Goal: Task Accomplishment & Management: Manage account settings

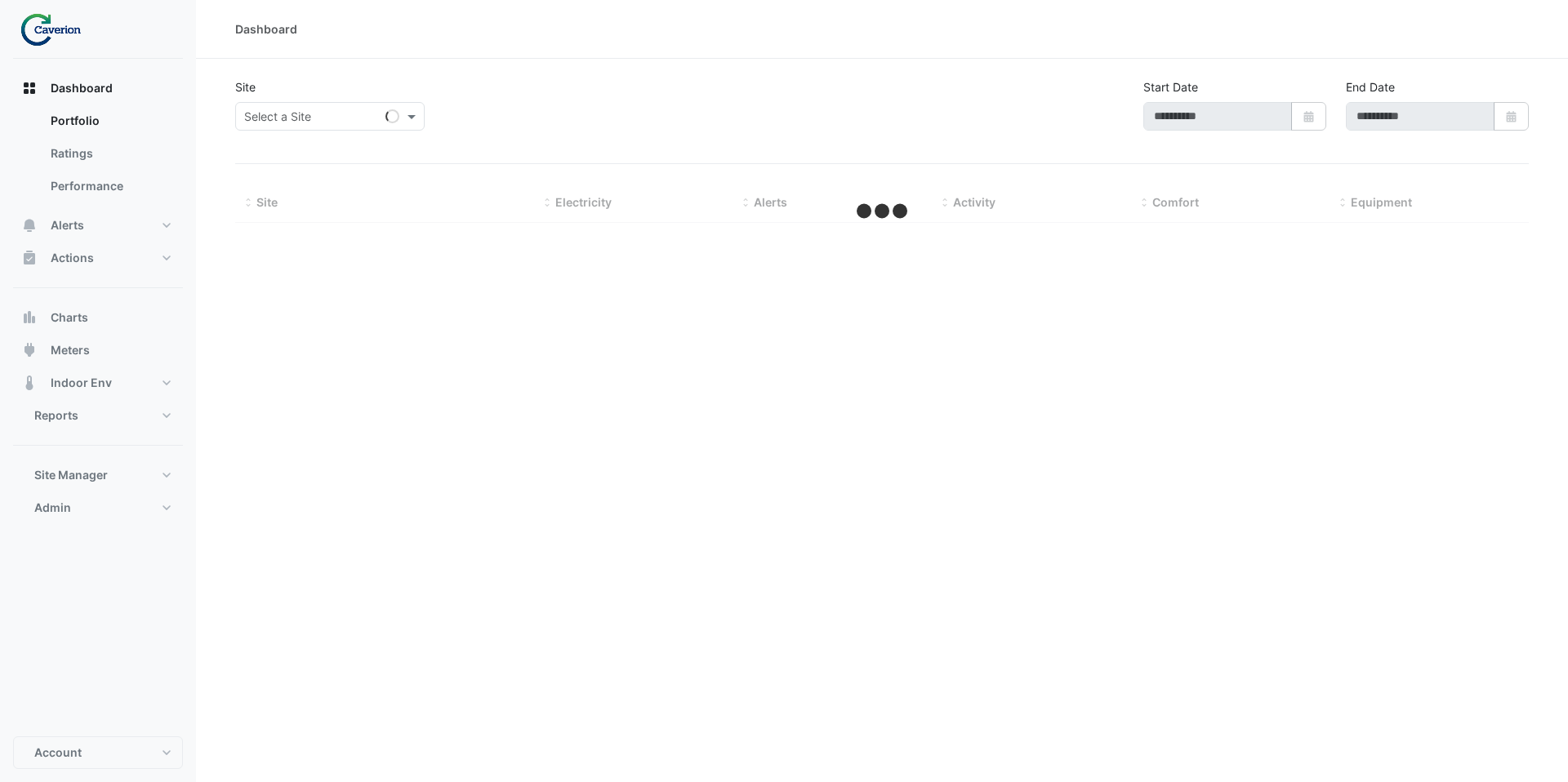
type input "**********"
select select "***"
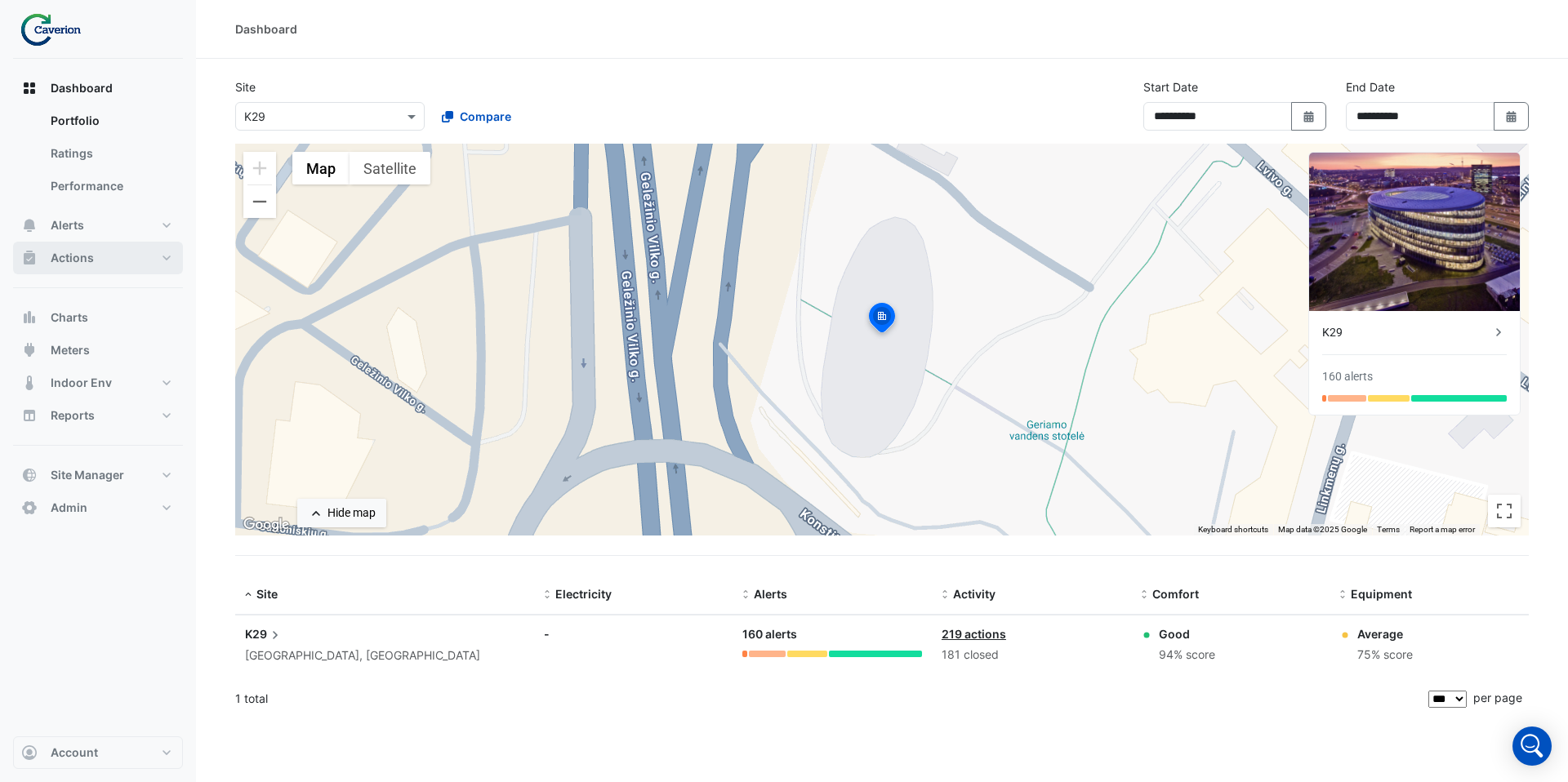
click at [149, 258] on button "Actions" at bounding box center [98, 258] width 170 height 33
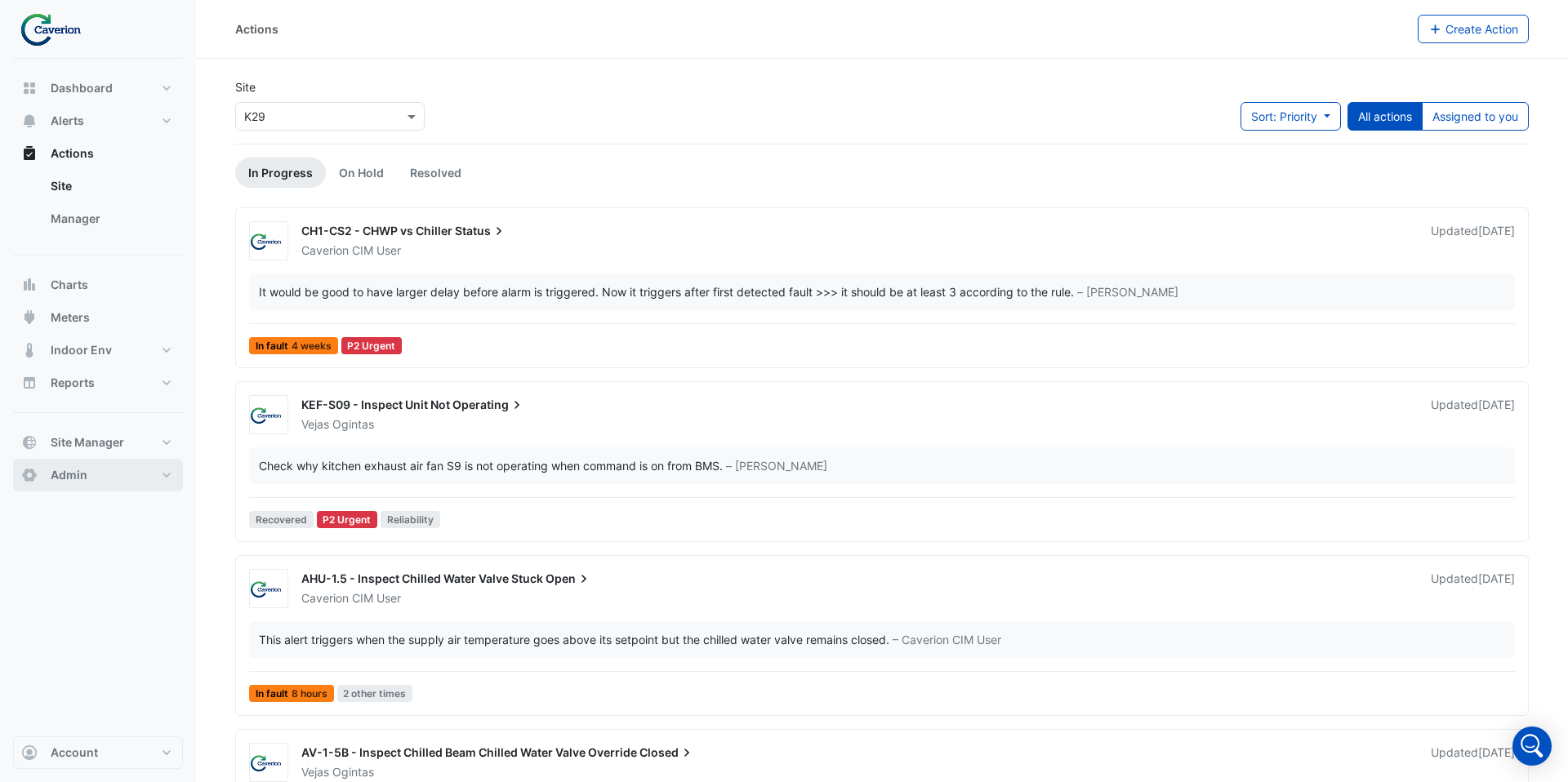
click at [115, 484] on button "Admin" at bounding box center [98, 475] width 170 height 33
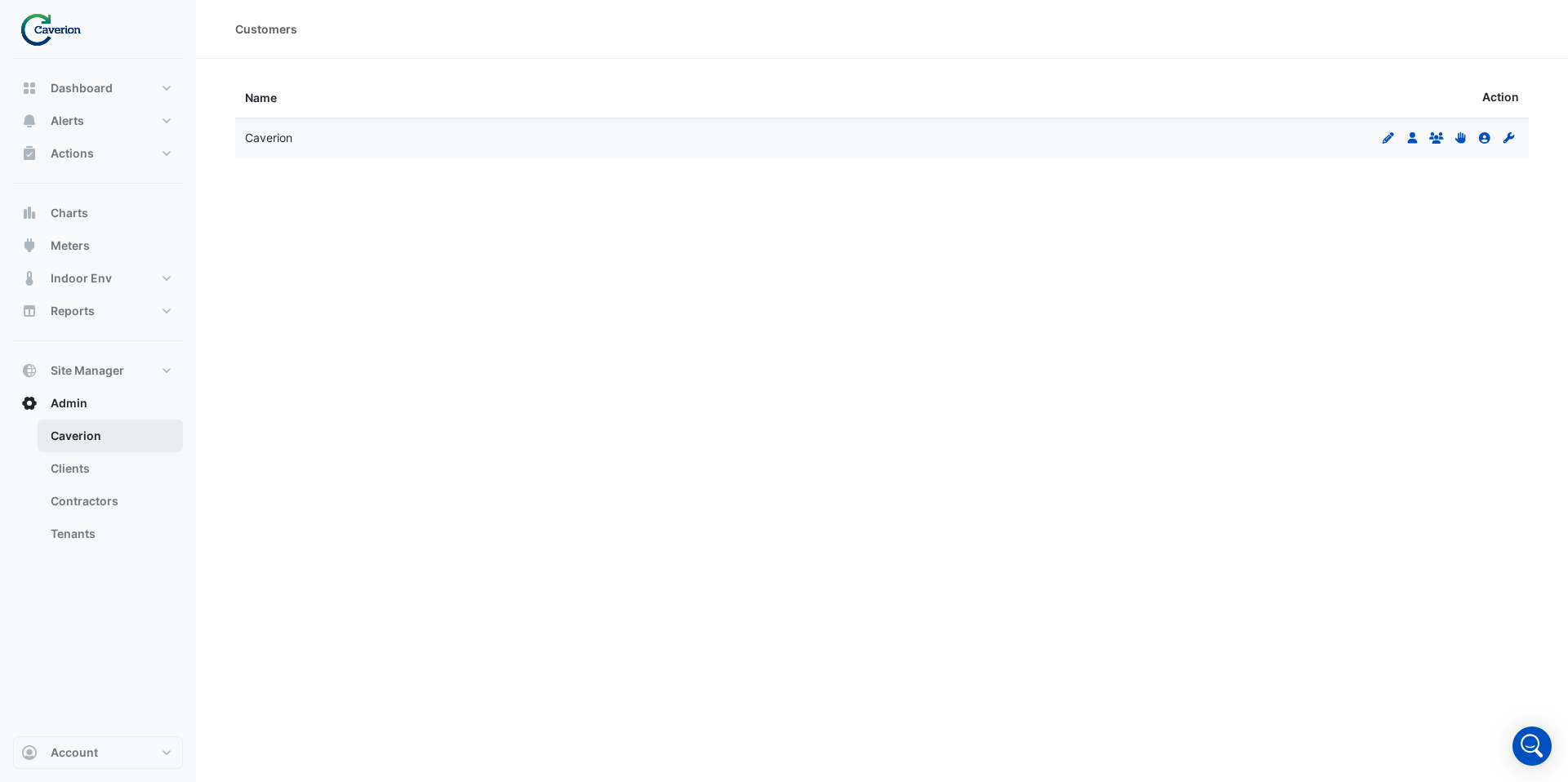
click at [115, 449] on link "Caverion" at bounding box center [110, 435] width 145 height 33
click at [114, 467] on link "Clients" at bounding box center [110, 468] width 145 height 33
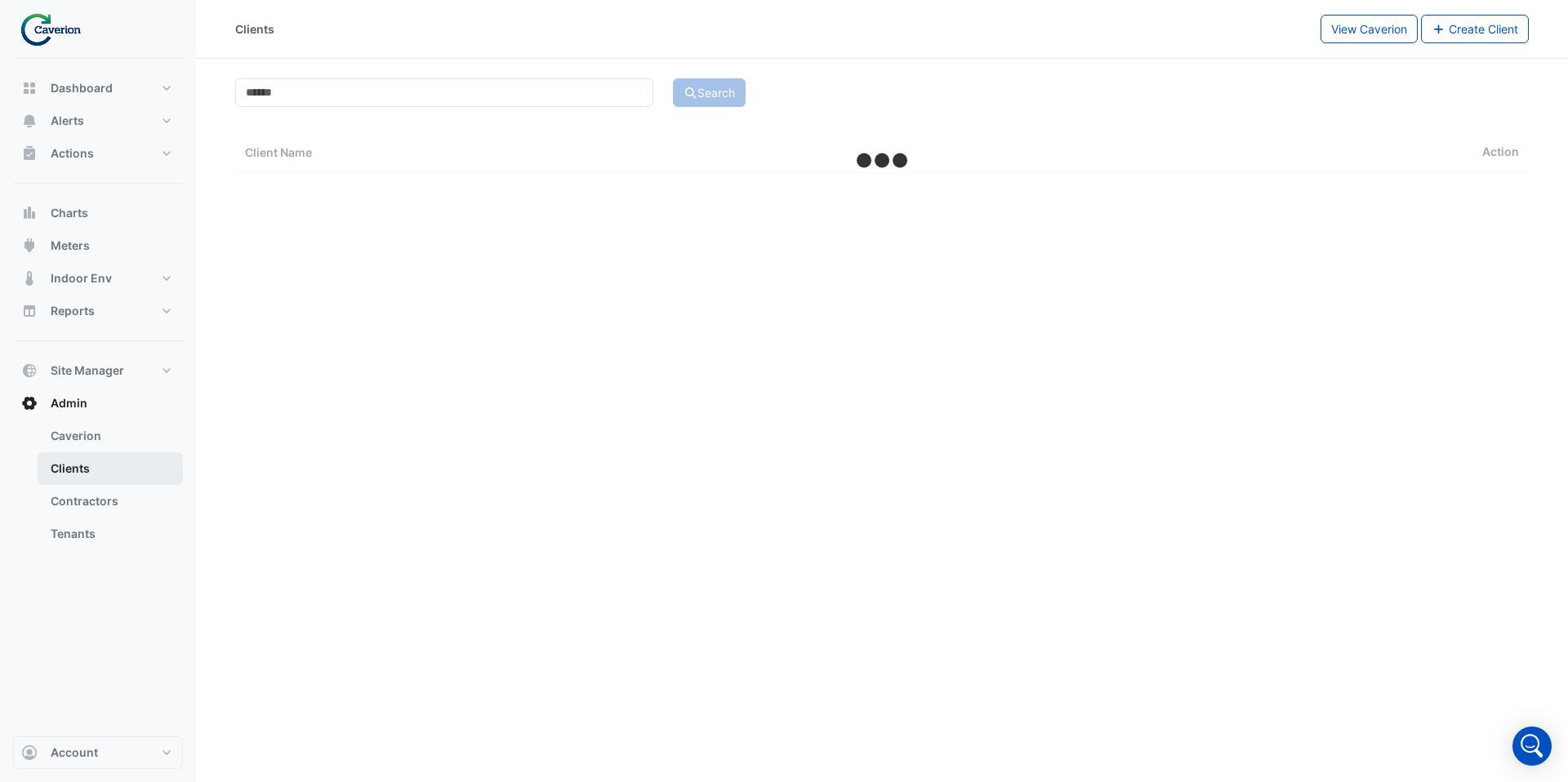
select select "***"
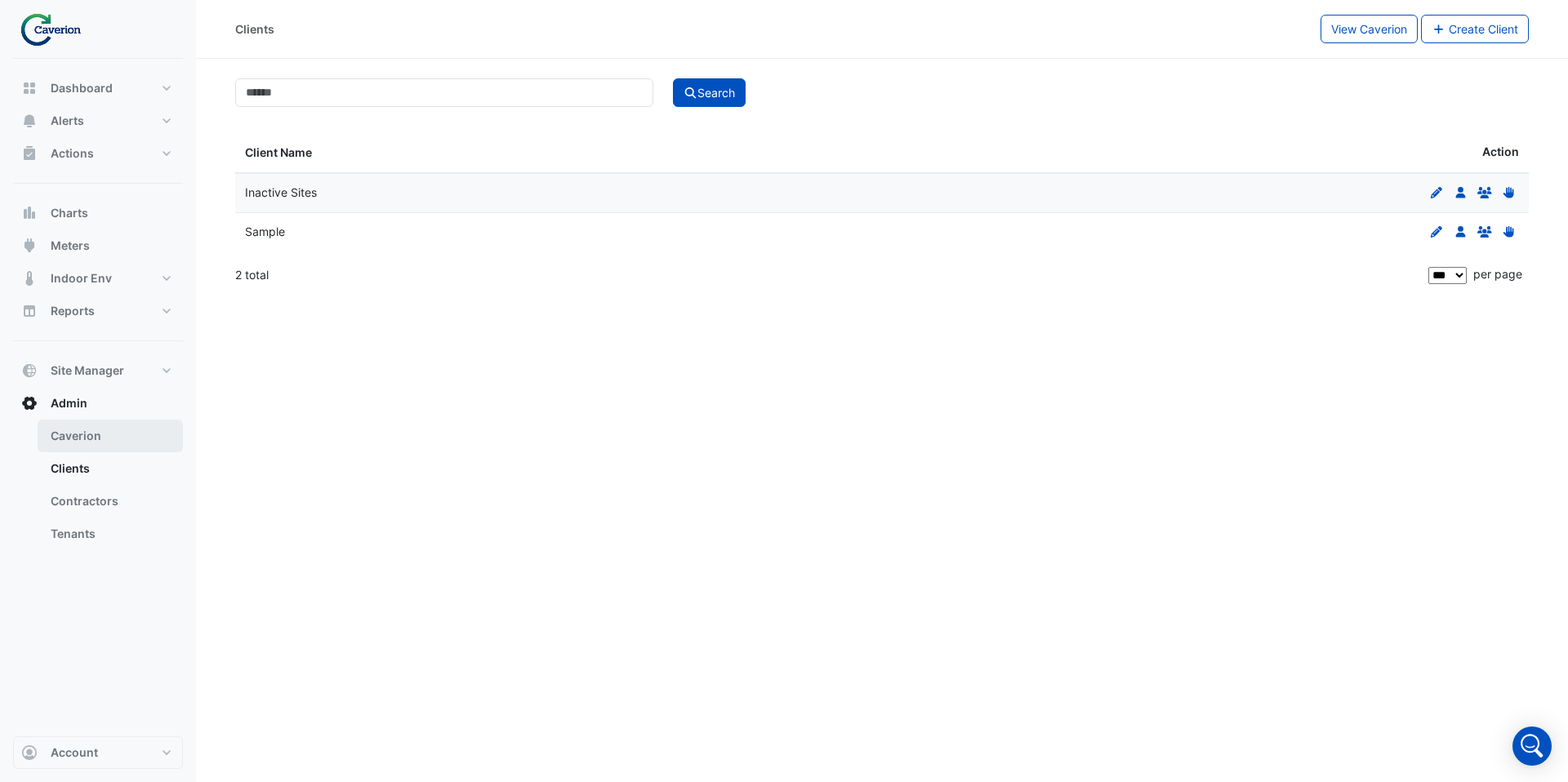
click at [112, 440] on link "Caverion" at bounding box center [110, 435] width 145 height 33
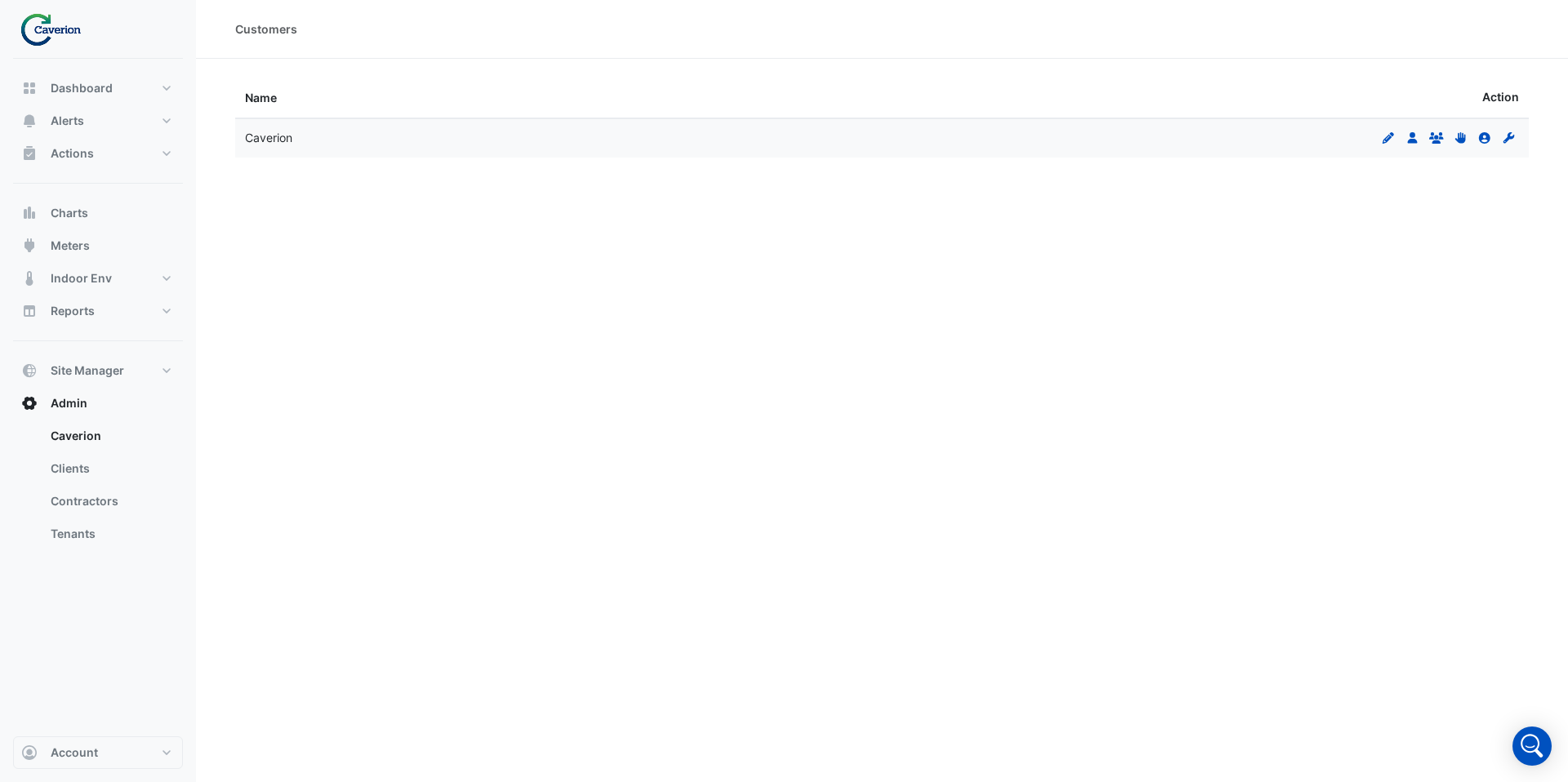
click at [1411, 144] on div "Edit Users Groups Permissions Clients Contractors" at bounding box center [1448, 138] width 141 height 18
click at [1414, 139] on icon at bounding box center [1413, 138] width 10 height 12
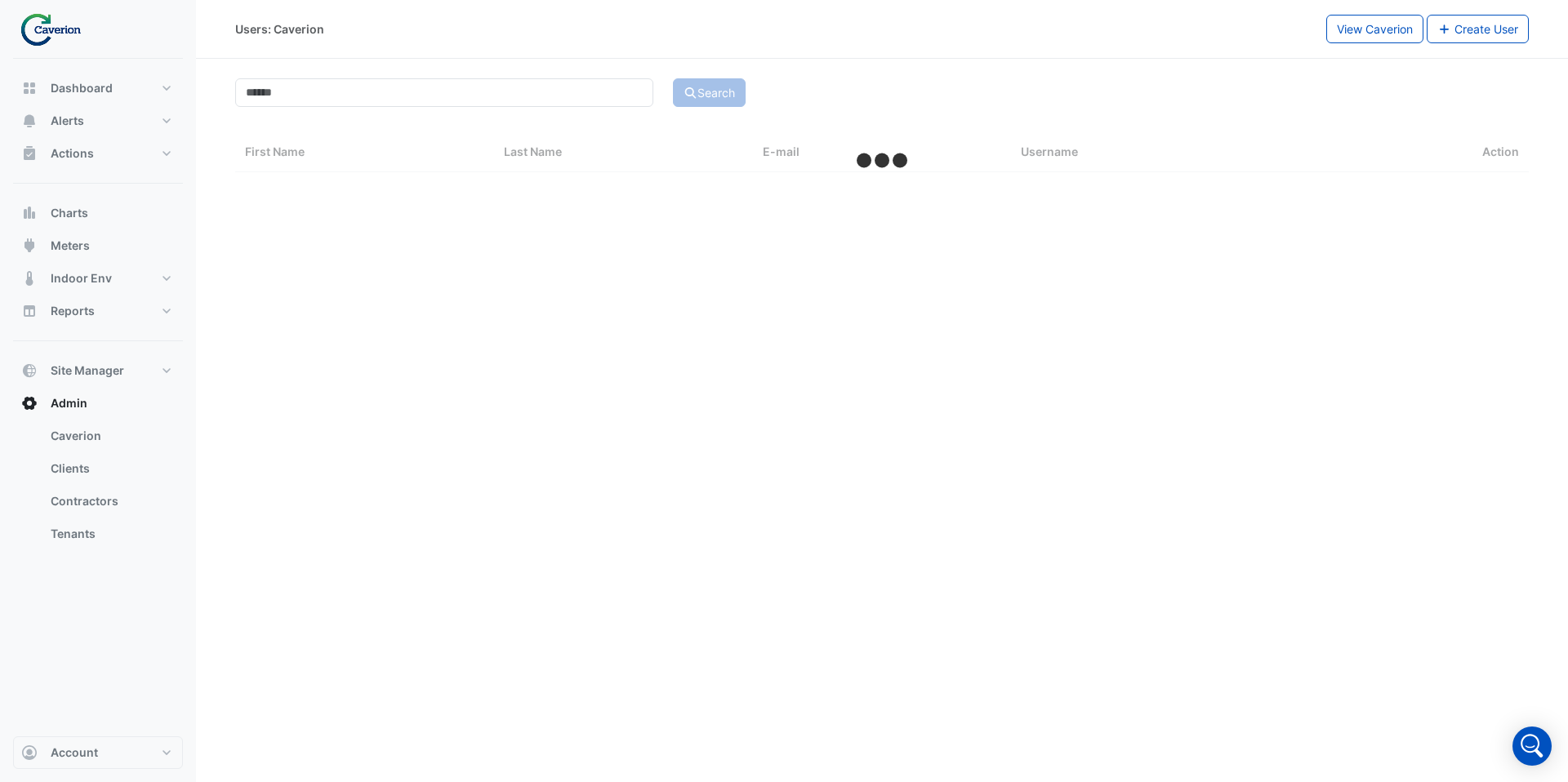
select select "***"
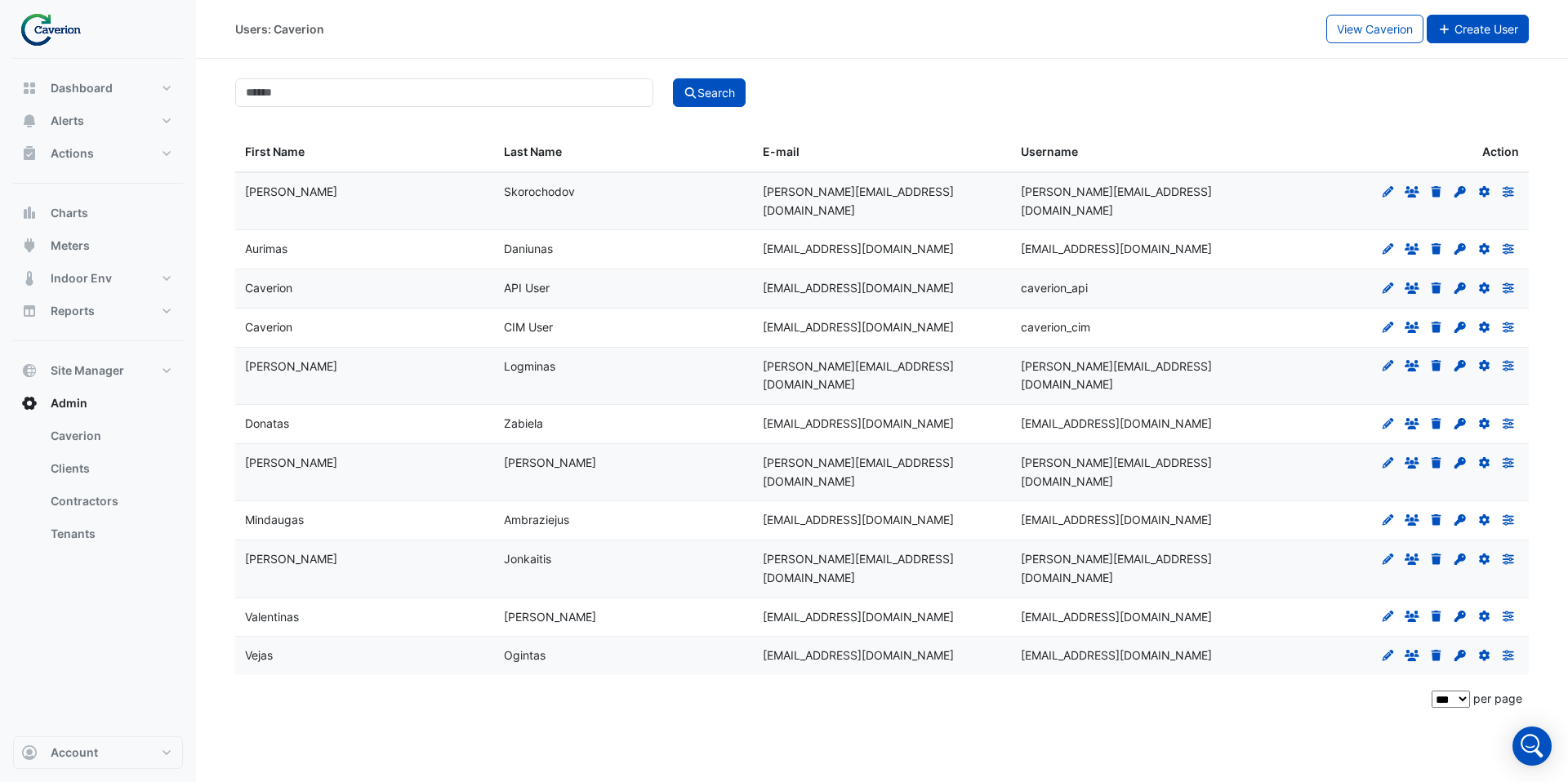
click at [1492, 30] on span "Create User" at bounding box center [1487, 29] width 64 height 14
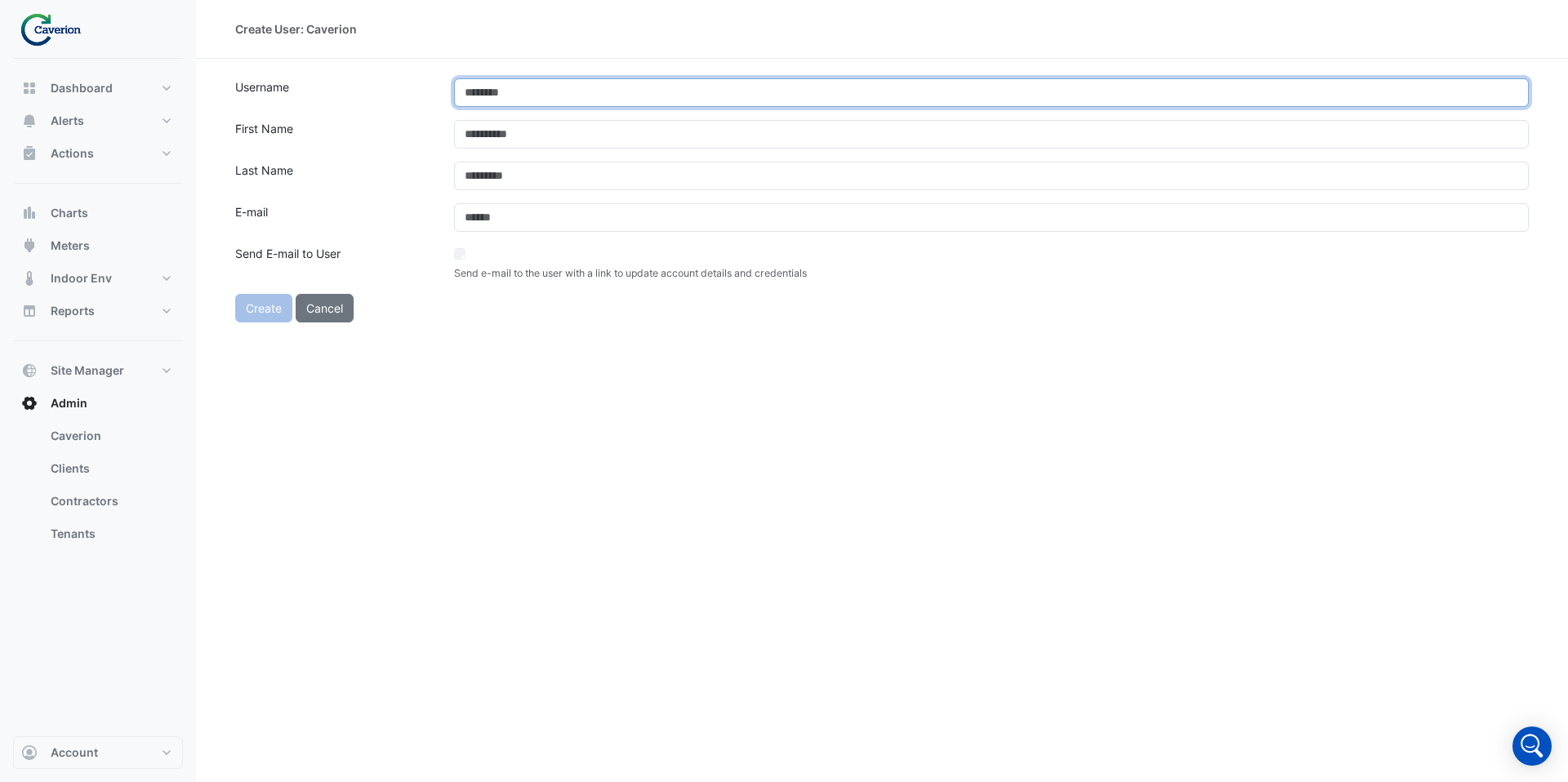
click at [593, 102] on input "text" at bounding box center [991, 92] width 1074 height 29
drag, startPoint x: 650, startPoint y: 90, endPoint x: 462, endPoint y: 90, distance: 188.0
click at [462, 90] on input "**********" at bounding box center [991, 92] width 1074 height 29
type input "**********"
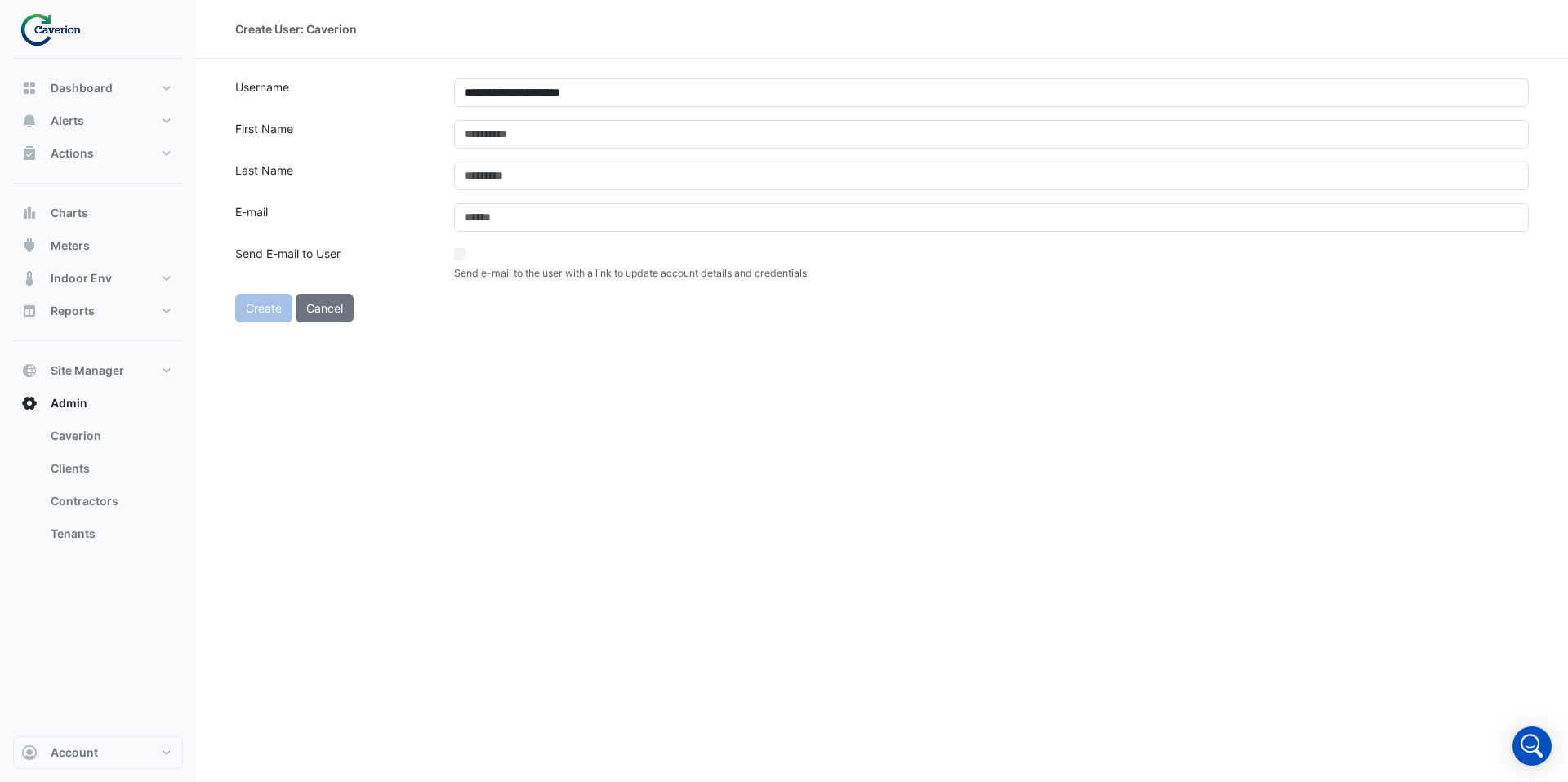
click at [505, 386] on div "**********" at bounding box center [882, 391] width 1372 height 782
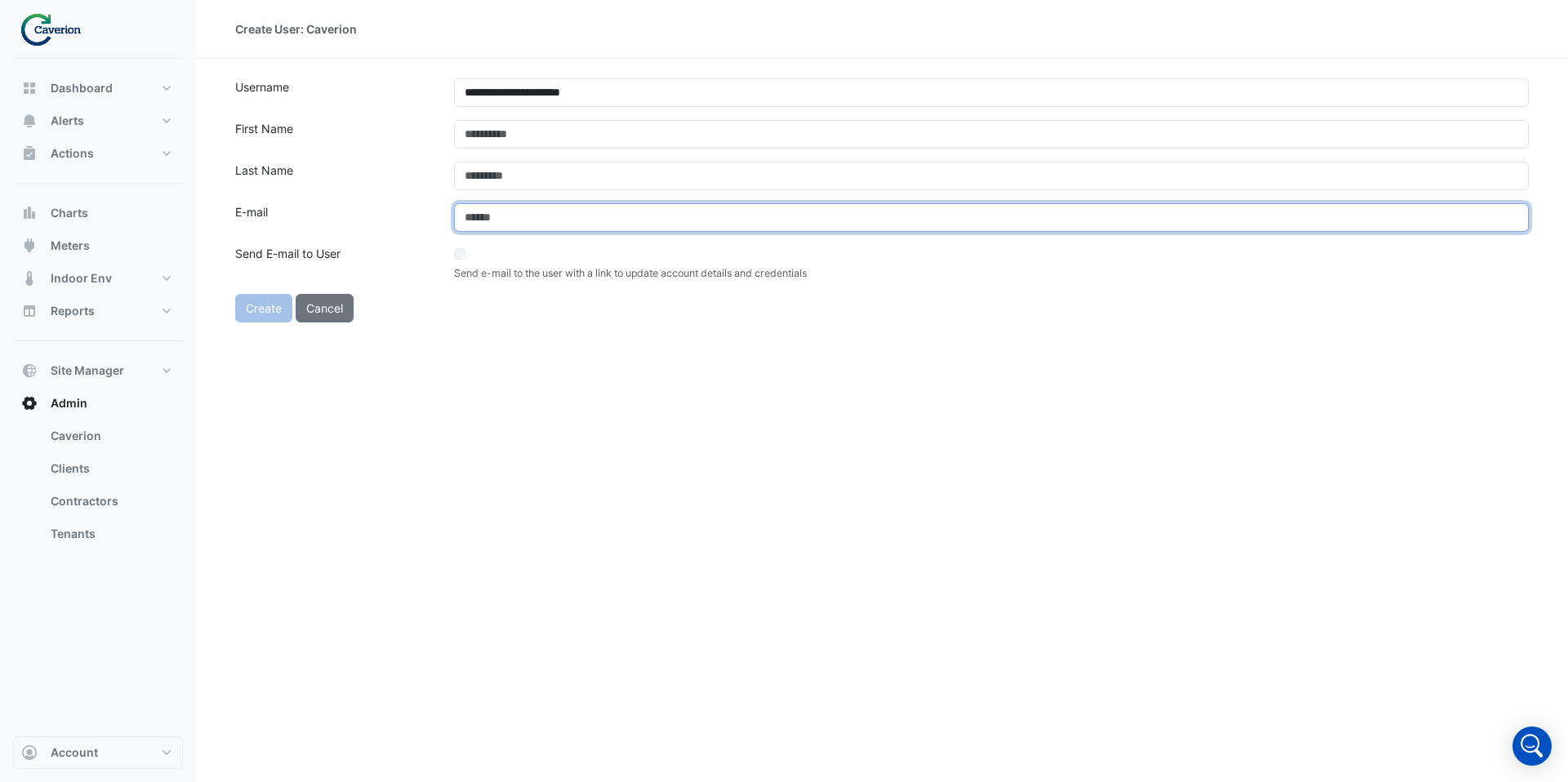
click at [513, 211] on input "email" at bounding box center [991, 217] width 1074 height 29
paste input "**********"
type input "**********"
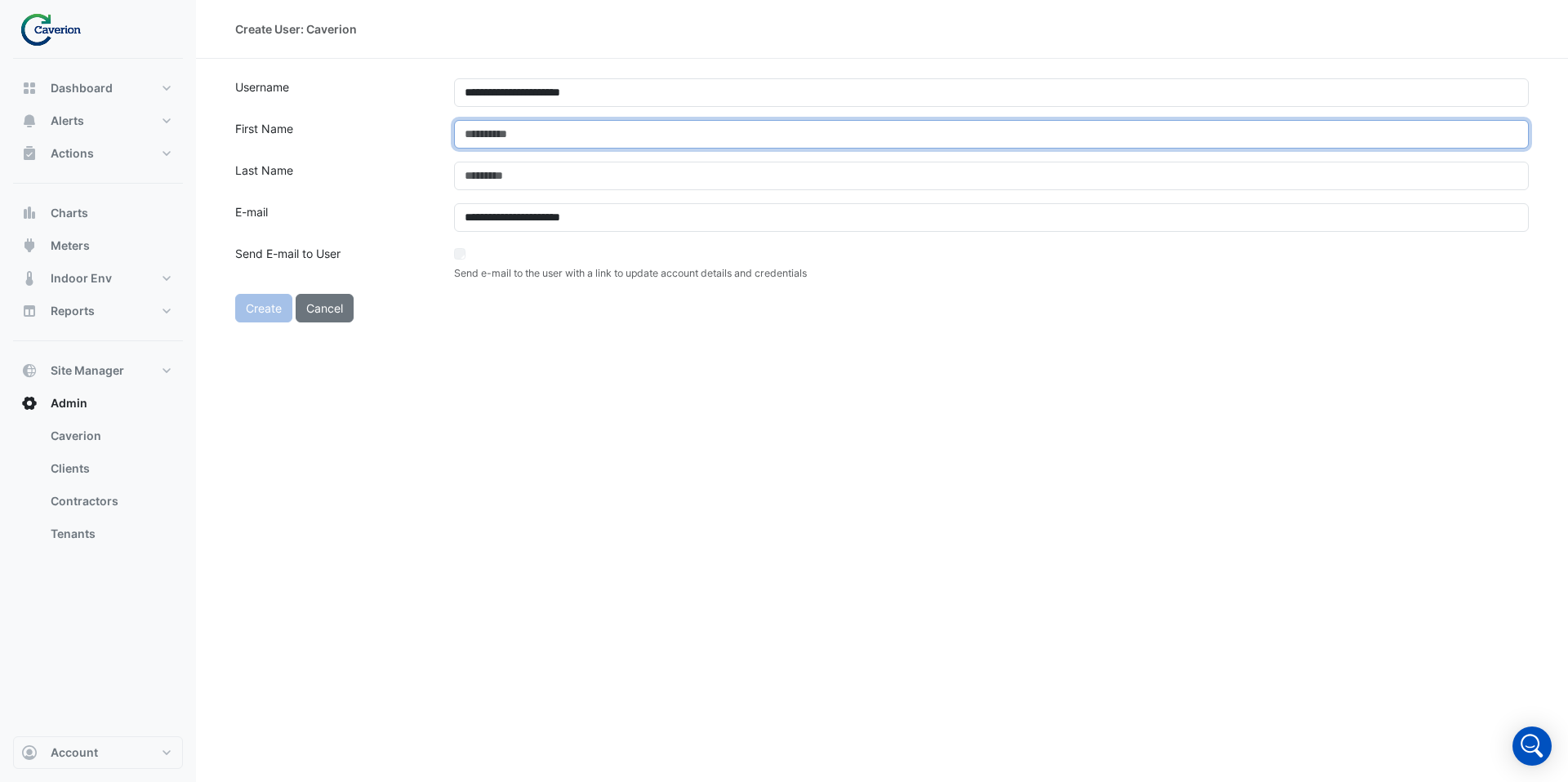
click at [524, 138] on input "text" at bounding box center [991, 134] width 1074 height 29
type input "****"
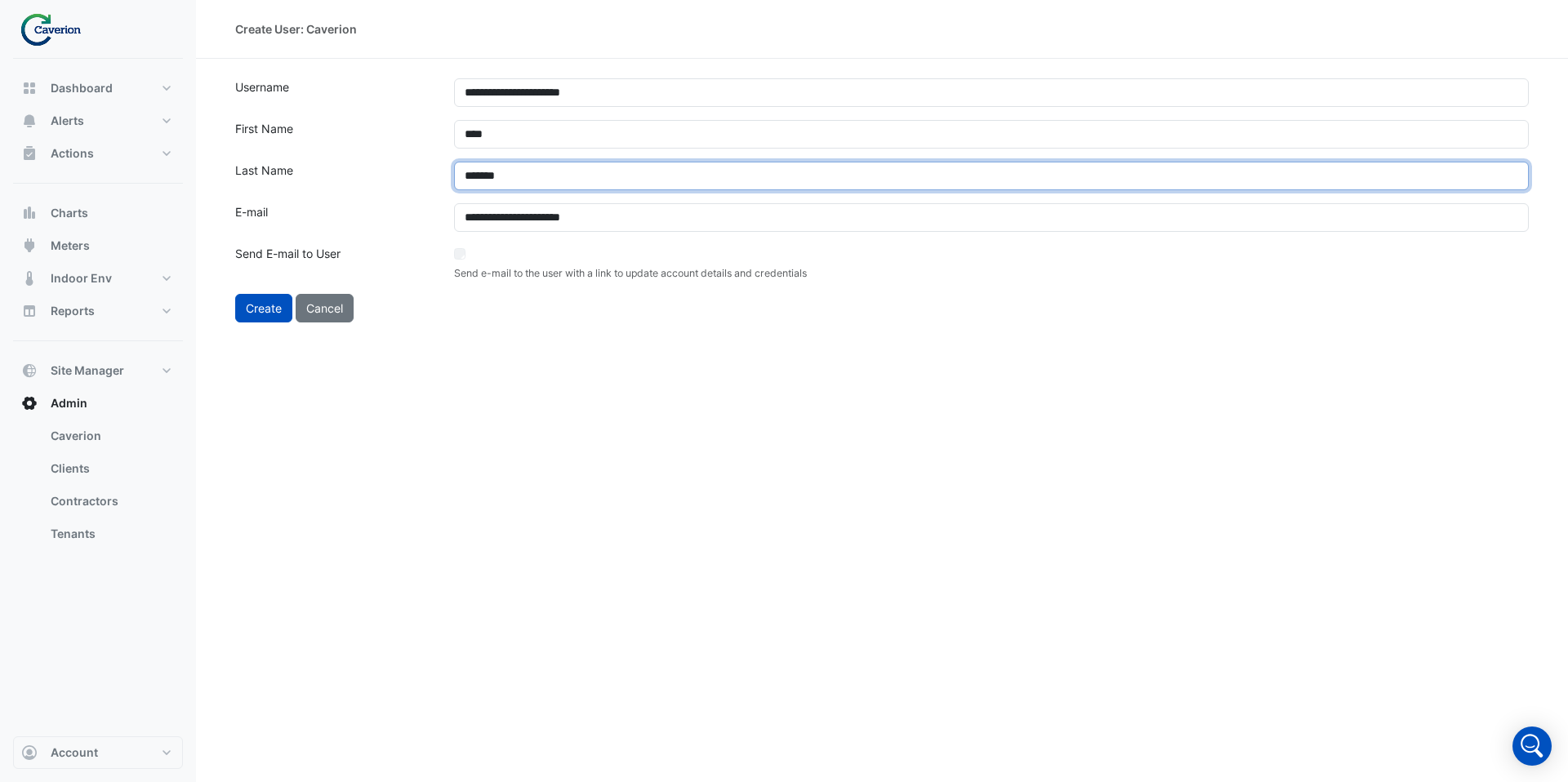
type input "*******"
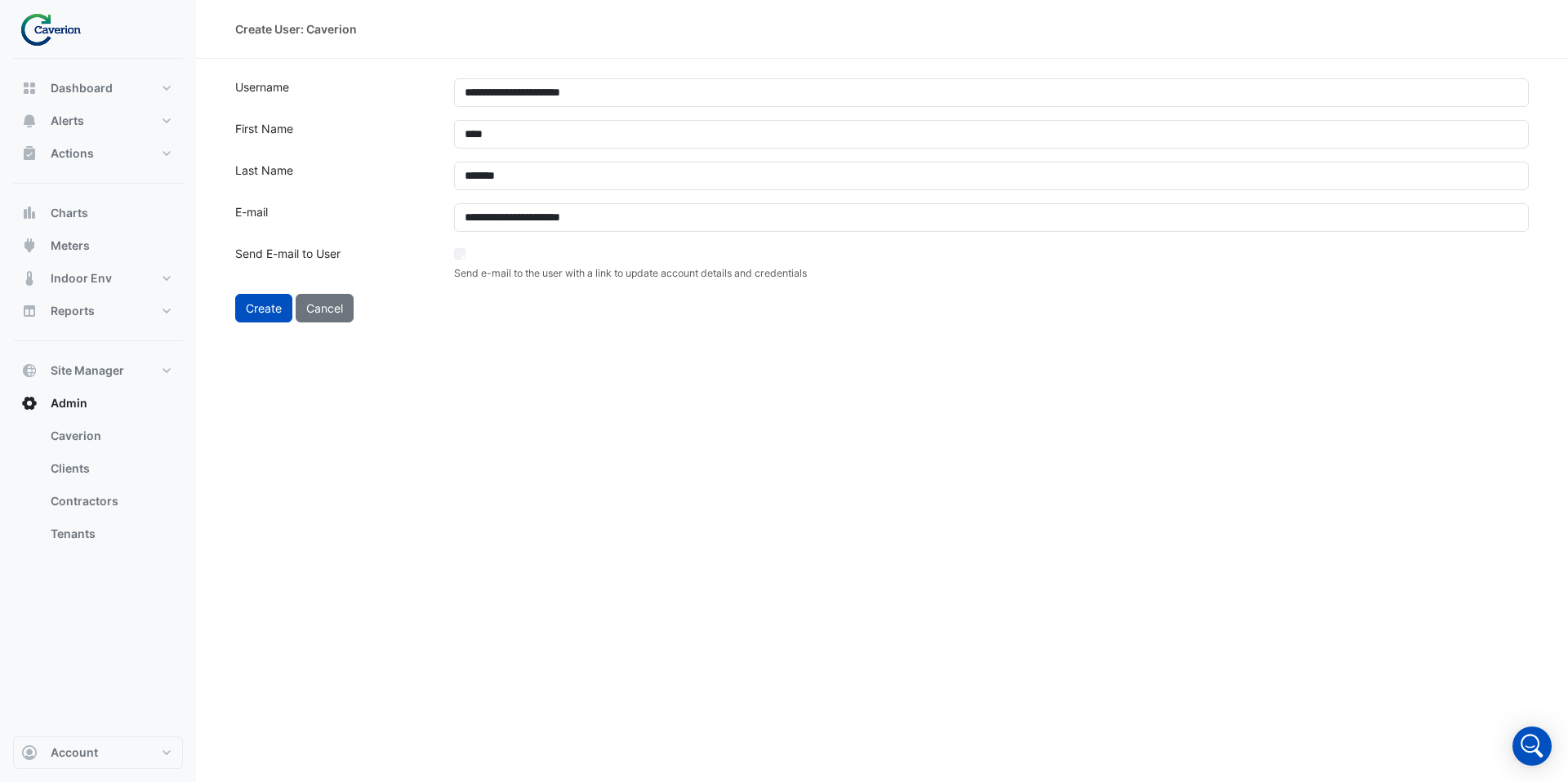
click at [558, 358] on div "**********" at bounding box center [882, 391] width 1372 height 782
drag, startPoint x: 262, startPoint y: 313, endPoint x: 373, endPoint y: 480, distance: 200.5
click at [367, 481] on div "**********" at bounding box center [882, 391] width 1372 height 782
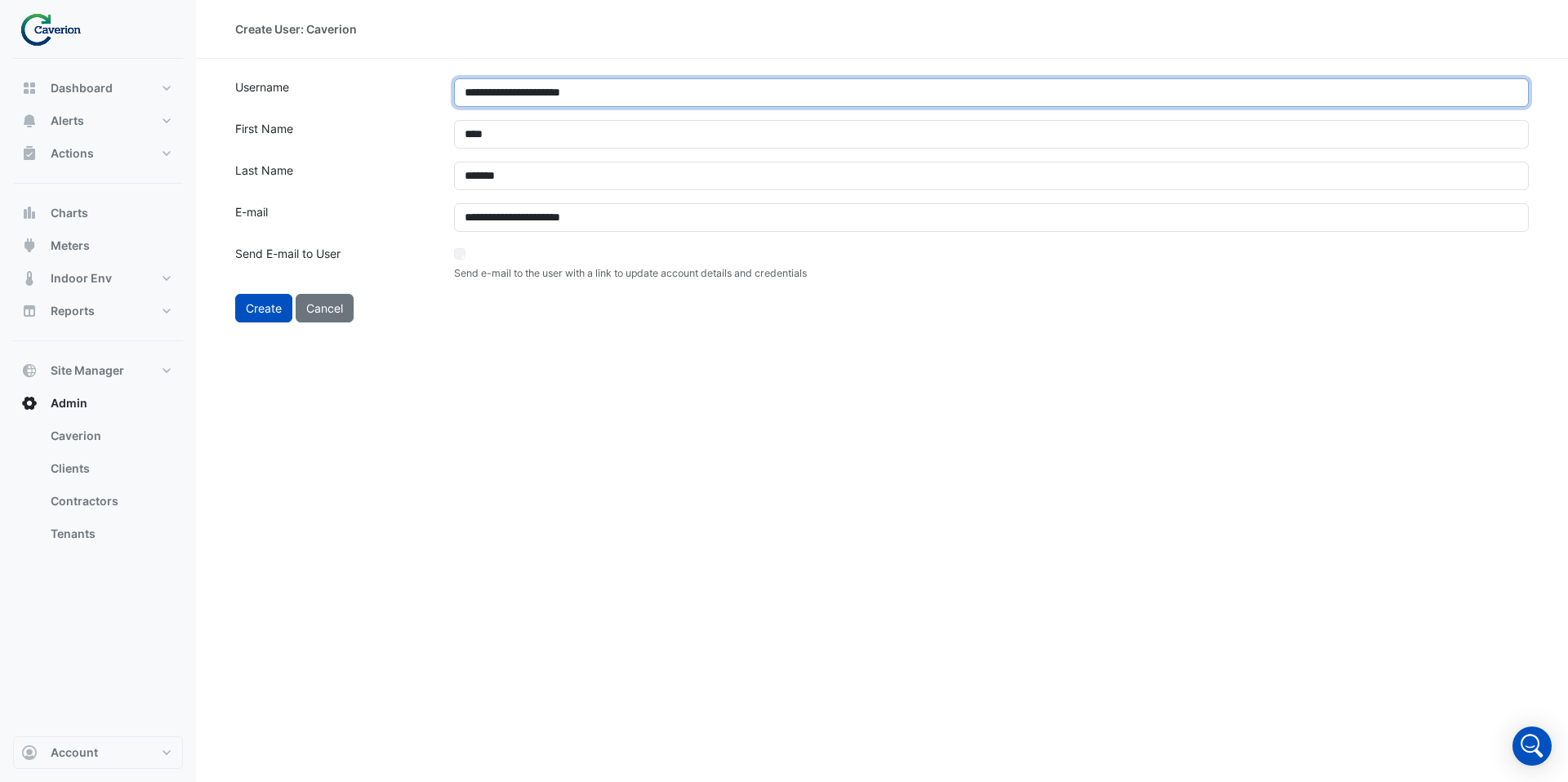
drag, startPoint x: 643, startPoint y: 96, endPoint x: 448, endPoint y: 94, distance: 195.0
click at [448, 94] on div "**********" at bounding box center [991, 92] width 1095 height 29
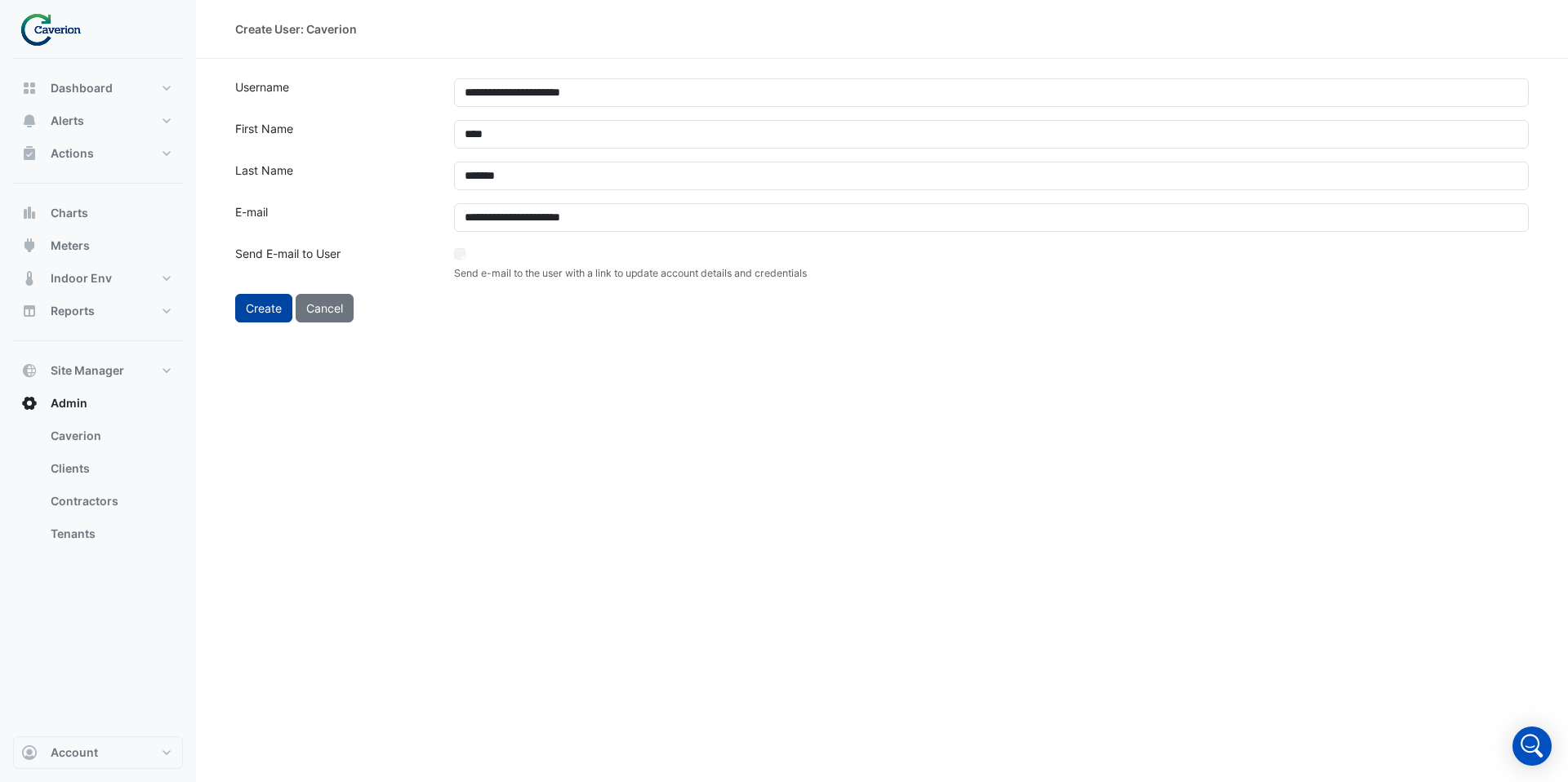
click at [261, 310] on button "Create" at bounding box center [264, 308] width 57 height 29
select select "***"
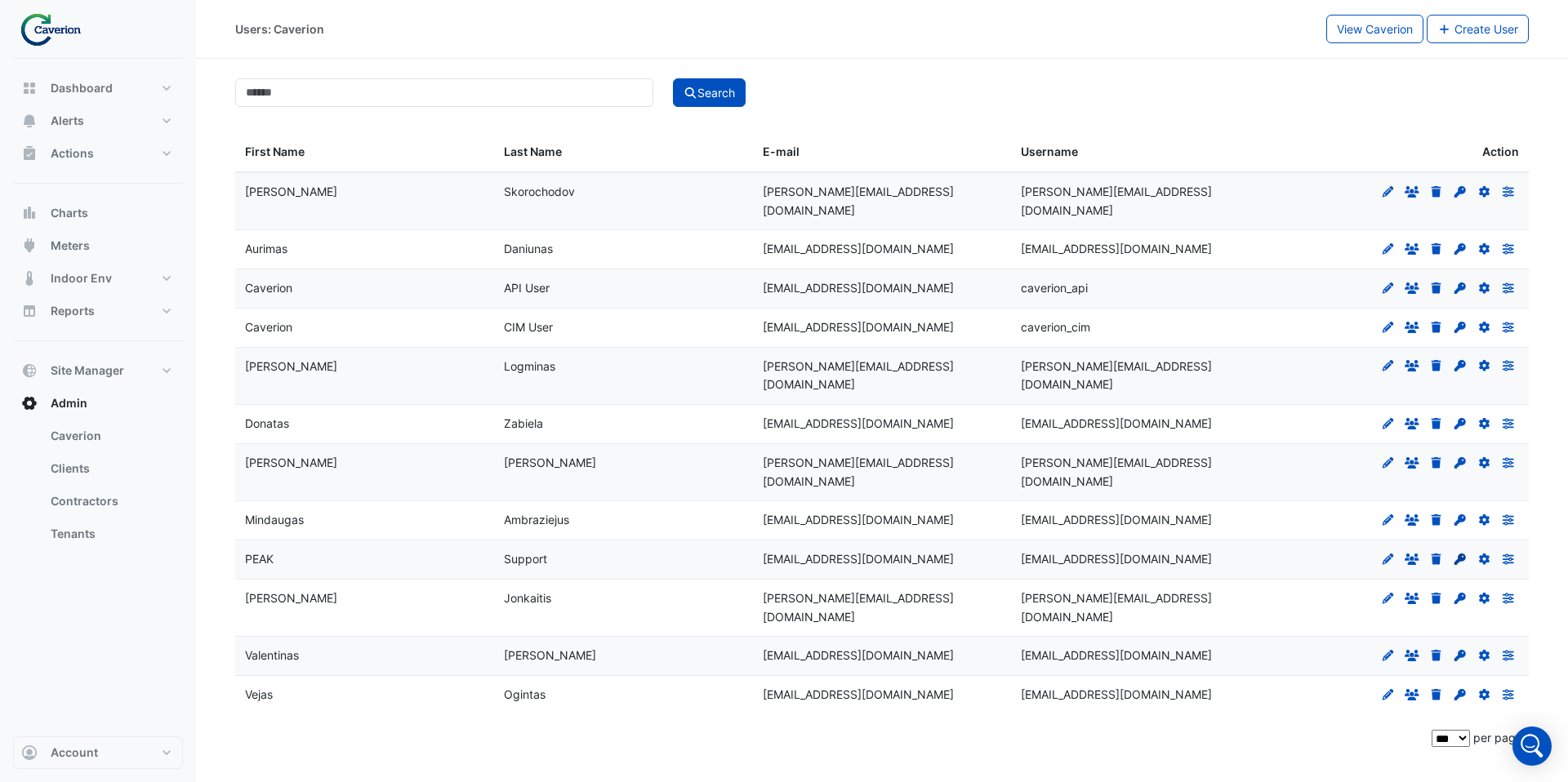
click at [1456, 554] on icon at bounding box center [1461, 560] width 12 height 12
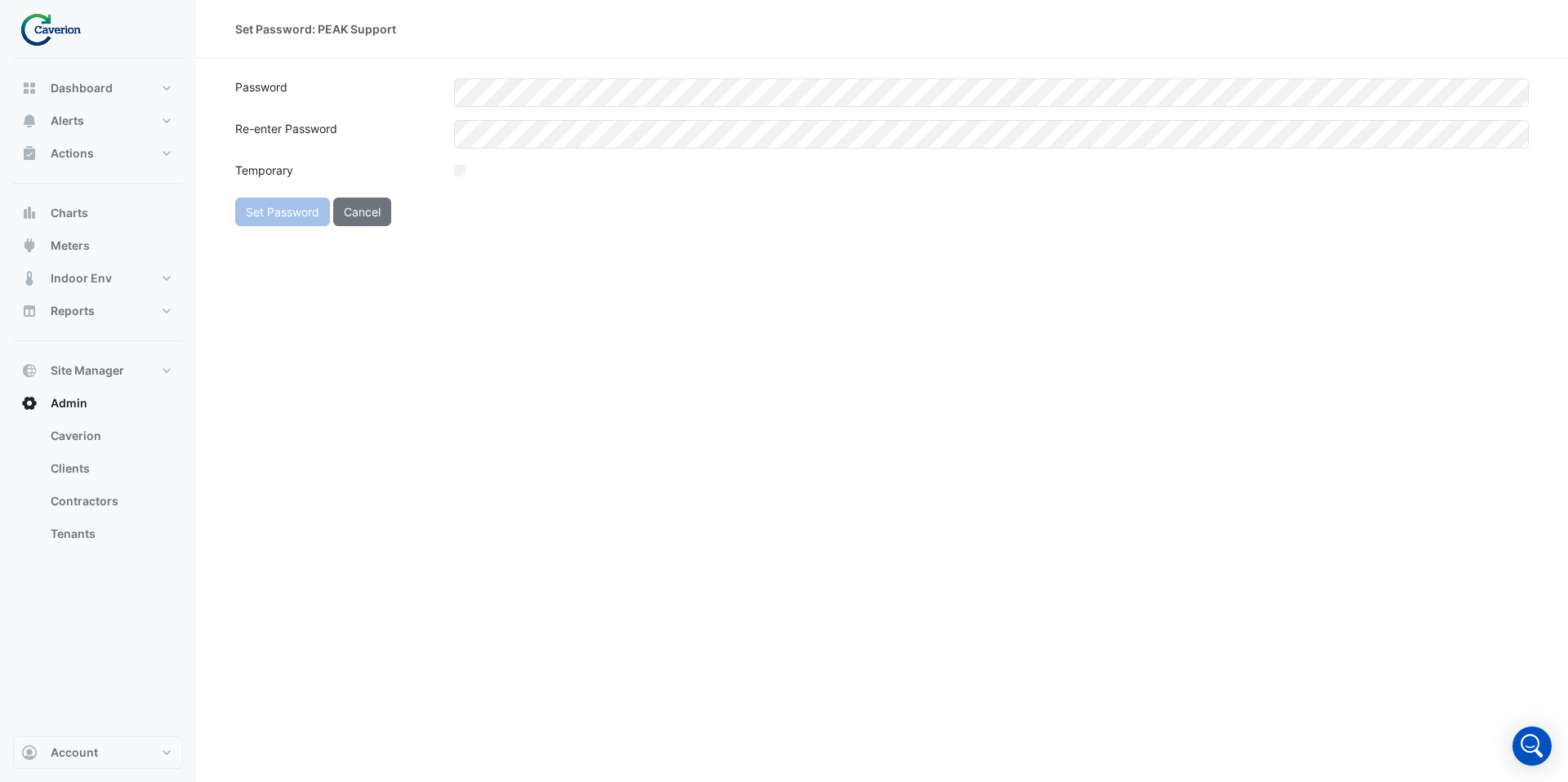
click at [444, 306] on div "Set Password: PEAK Support Password Re-enter Password Temporary Set Password Ca…" at bounding box center [882, 391] width 1372 height 782
click at [424, 342] on div "Set Password: PEAK Support Password Re-enter Password Temporary Set Password Ca…" at bounding box center [882, 391] width 1372 height 782
click at [289, 211] on button "Set Password" at bounding box center [282, 211] width 95 height 29
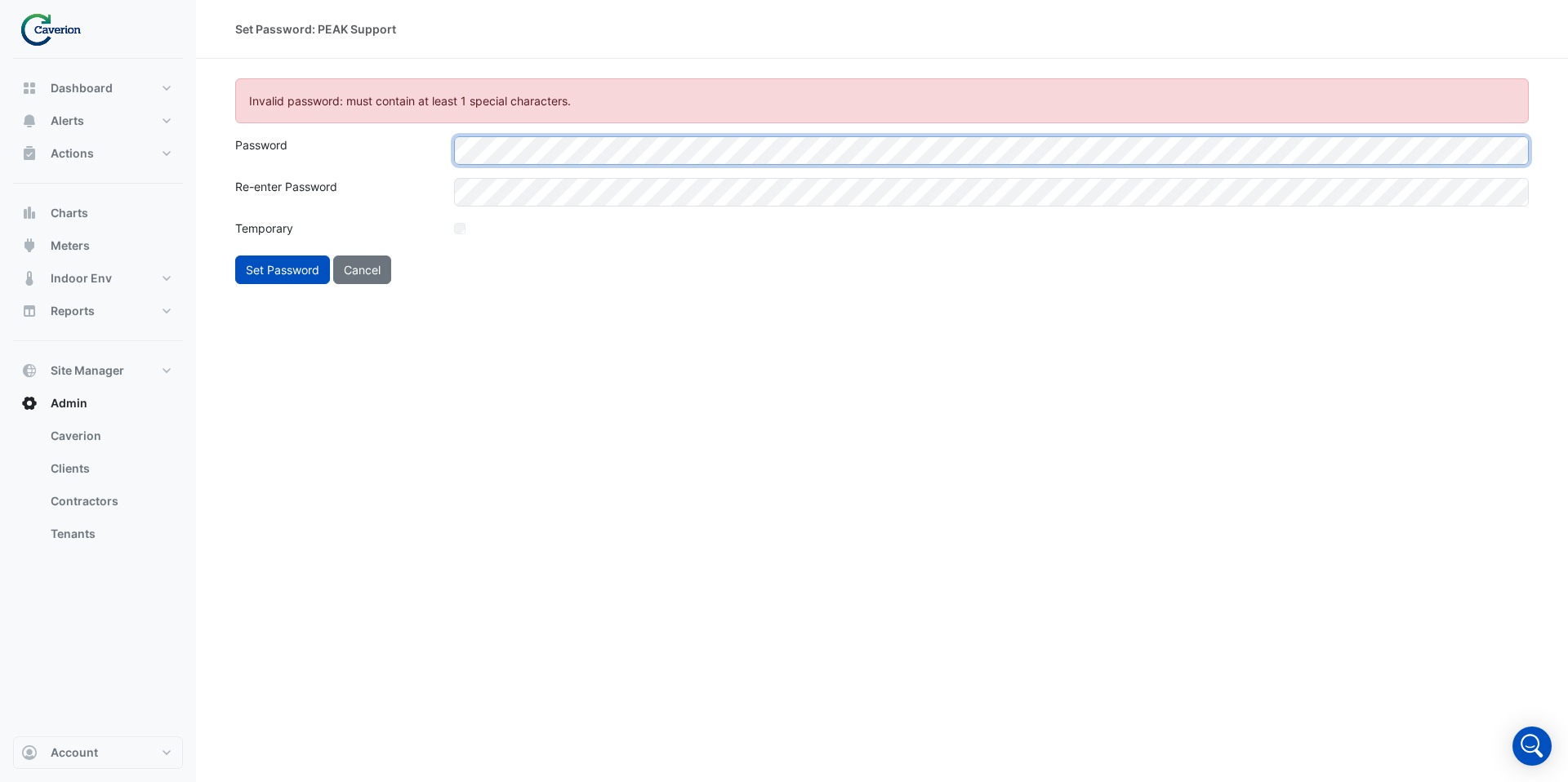
click at [388, 156] on div "Password" at bounding box center [882, 150] width 1314 height 29
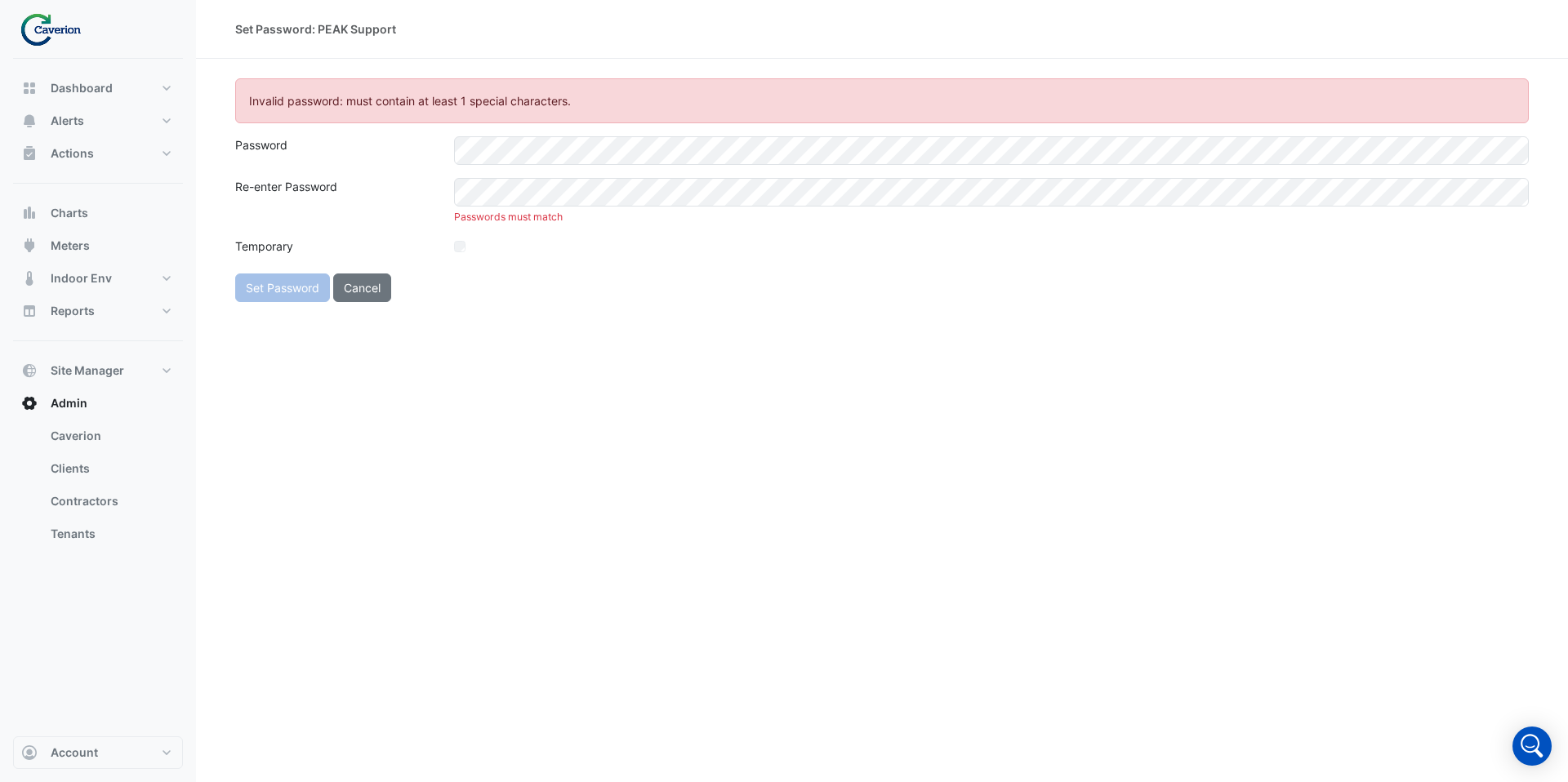
click at [389, 416] on div "Set Password: PEAK Support Invalid password: must contain at least 1 special ch…" at bounding box center [882, 391] width 1372 height 782
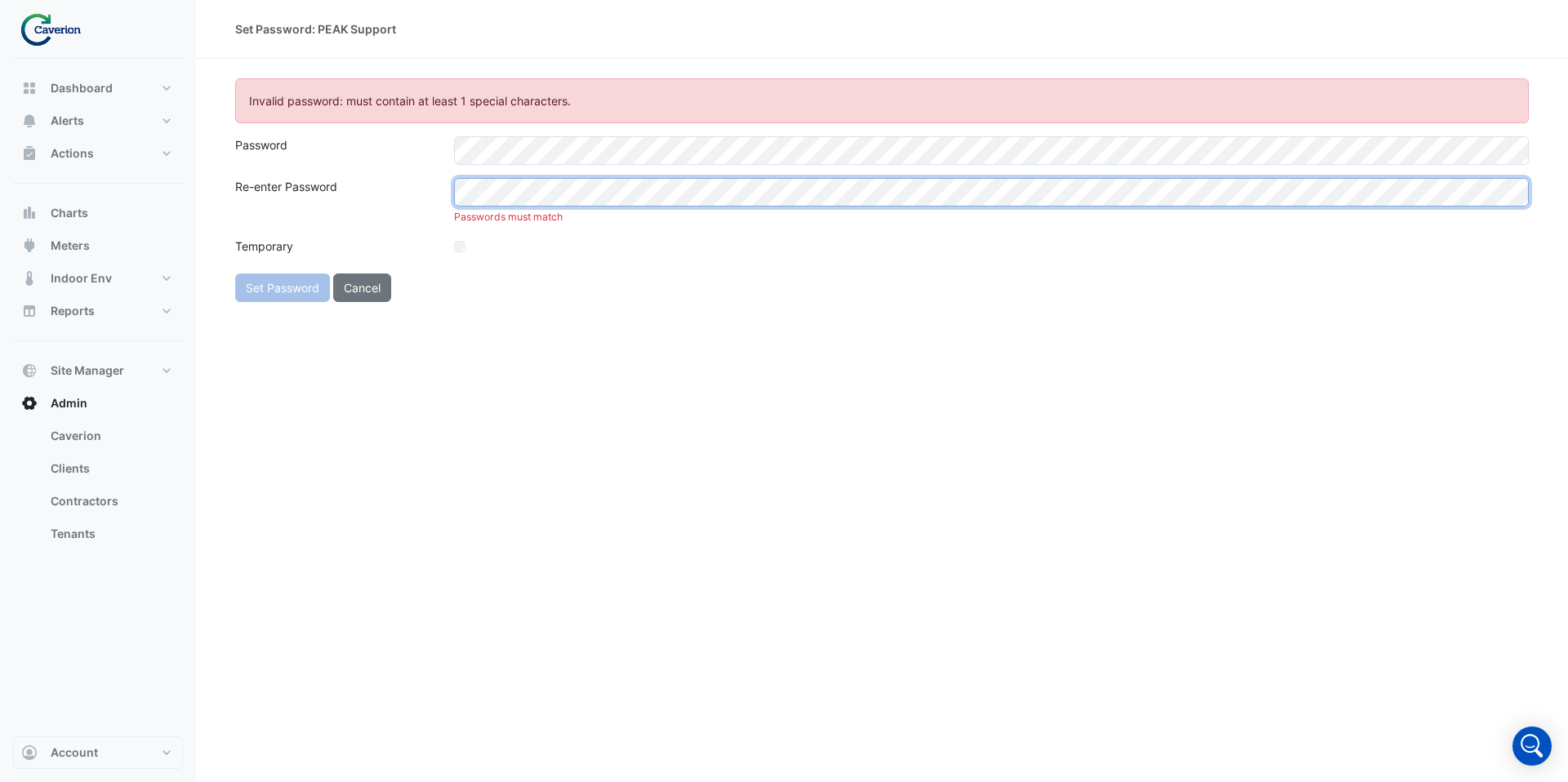
click at [410, 195] on div "Re-enter Password Passwords must match" at bounding box center [882, 201] width 1314 height 46
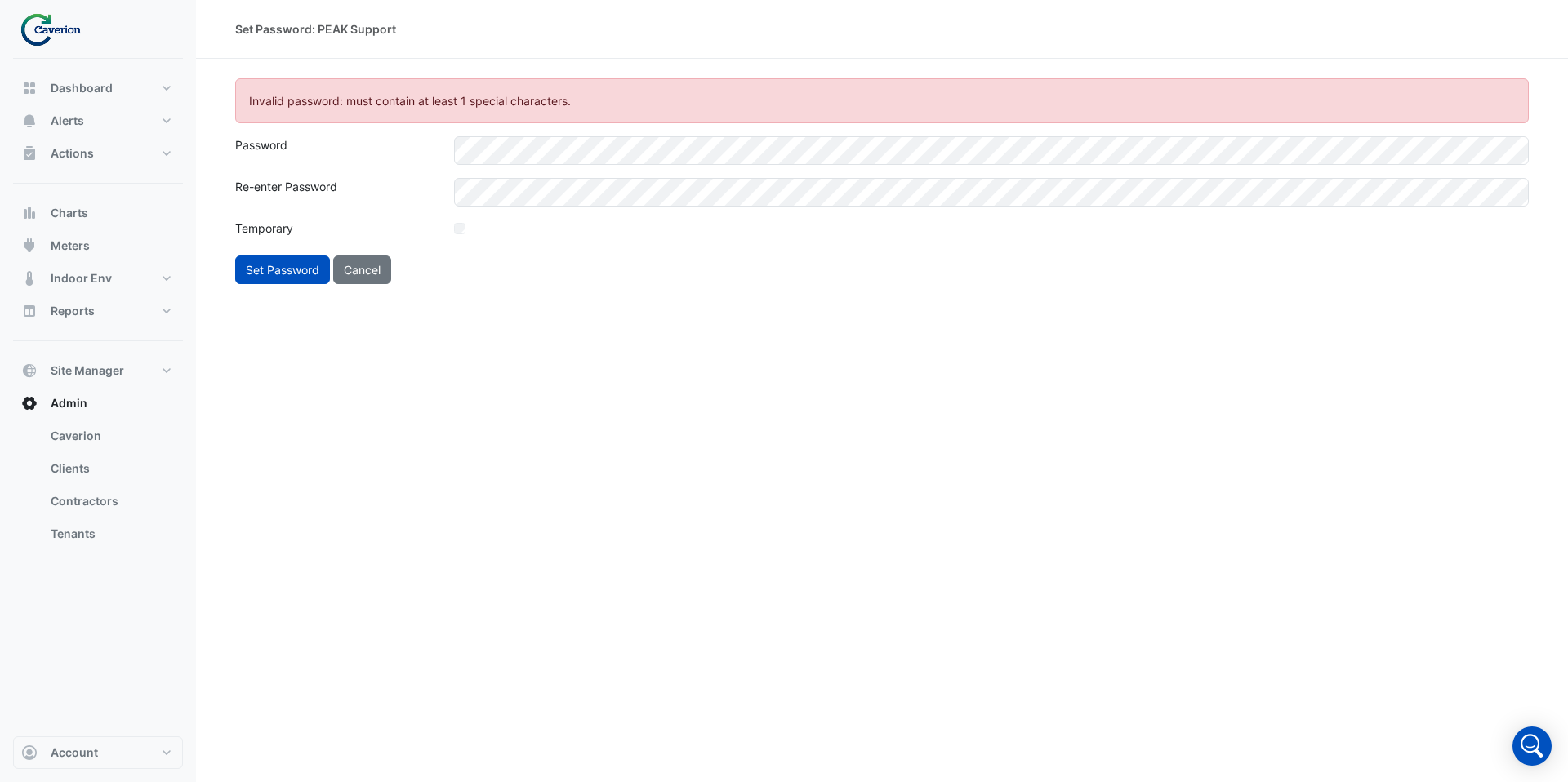
click at [418, 419] on div "Set Password: PEAK Support Invalid password: must contain at least 1 special ch…" at bounding box center [882, 391] width 1372 height 782
click at [297, 271] on button "Set Password" at bounding box center [282, 270] width 95 height 29
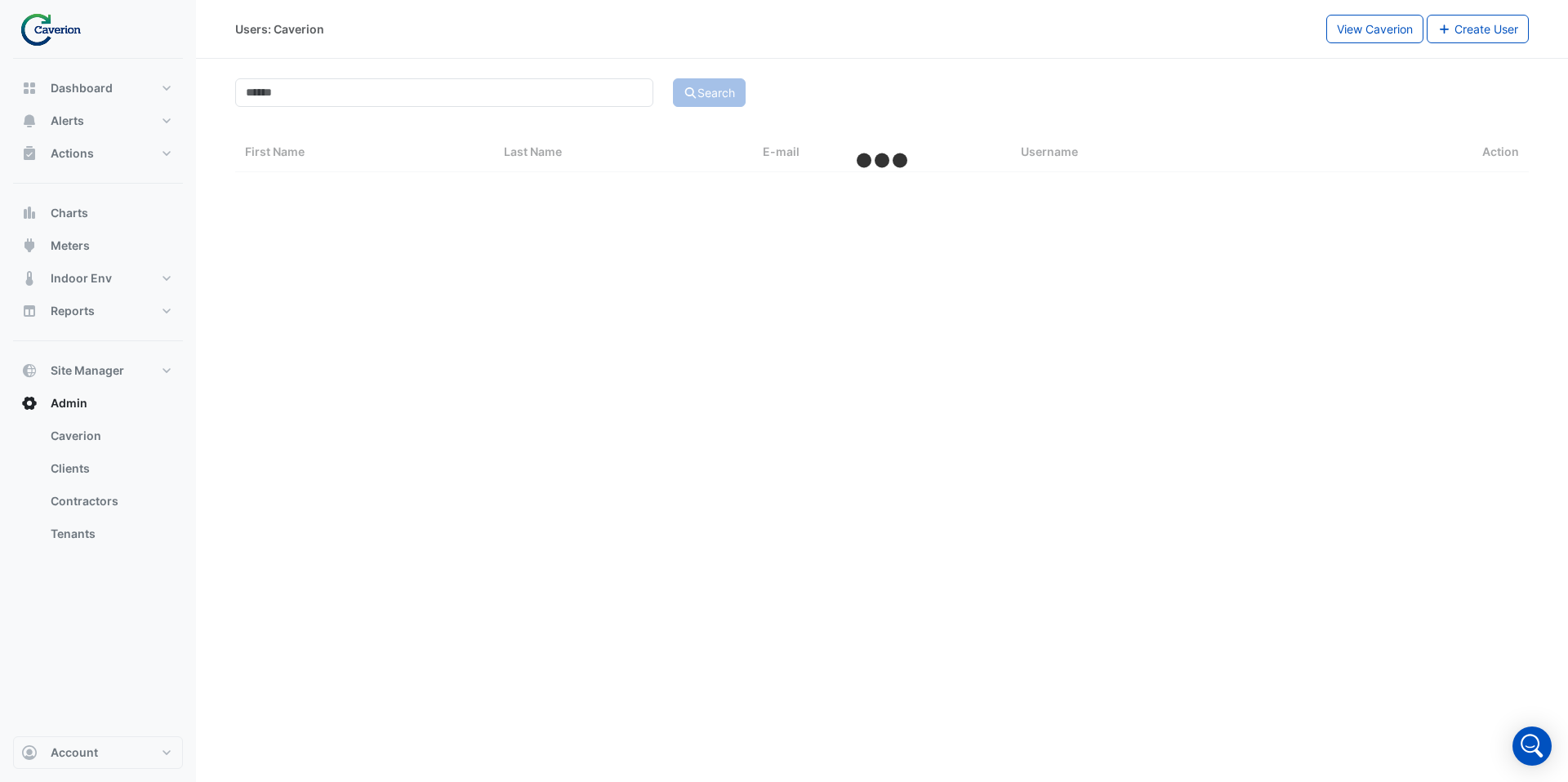
select select "***"
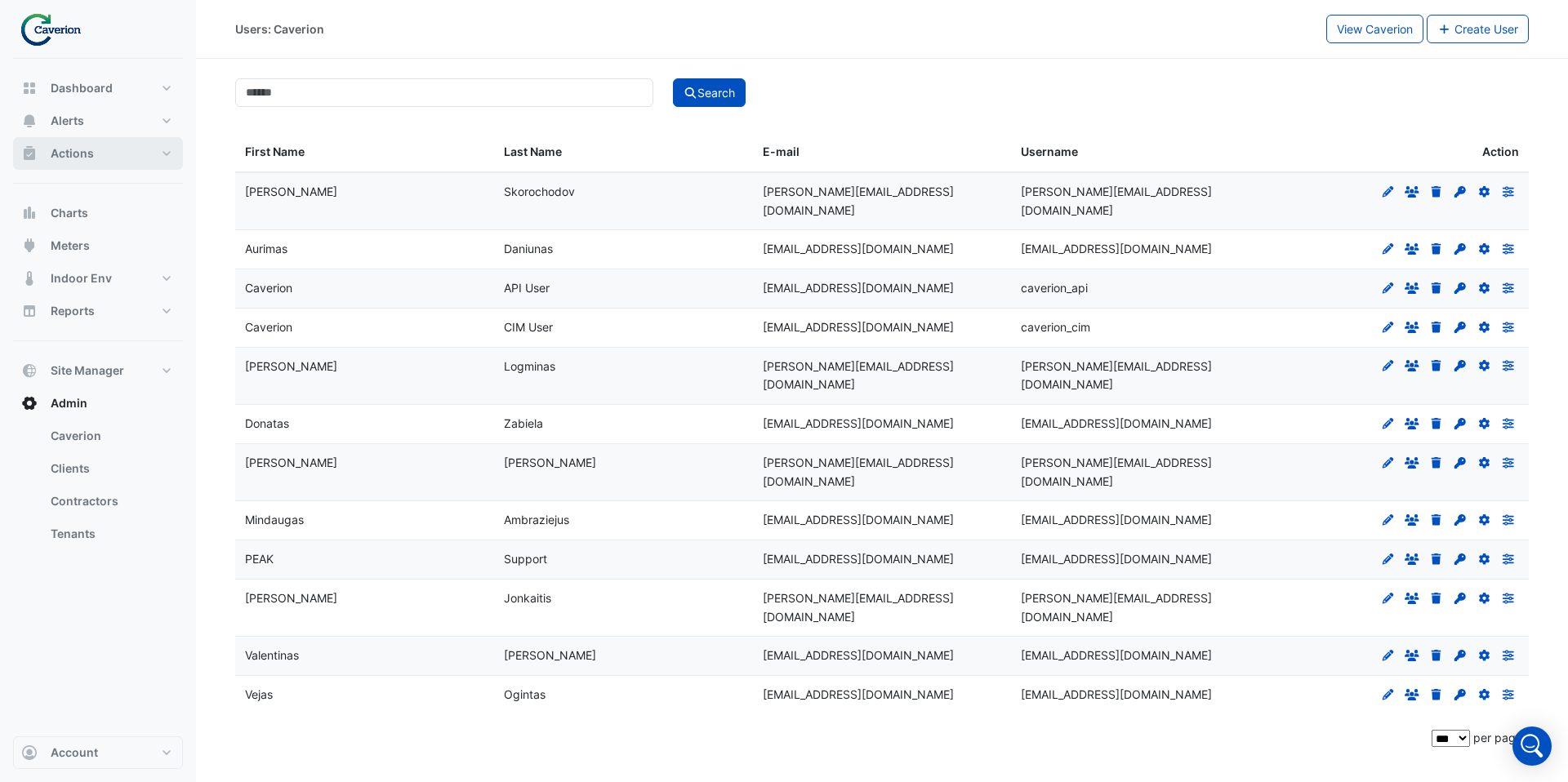
click at [125, 159] on button "Actions" at bounding box center [98, 153] width 170 height 33
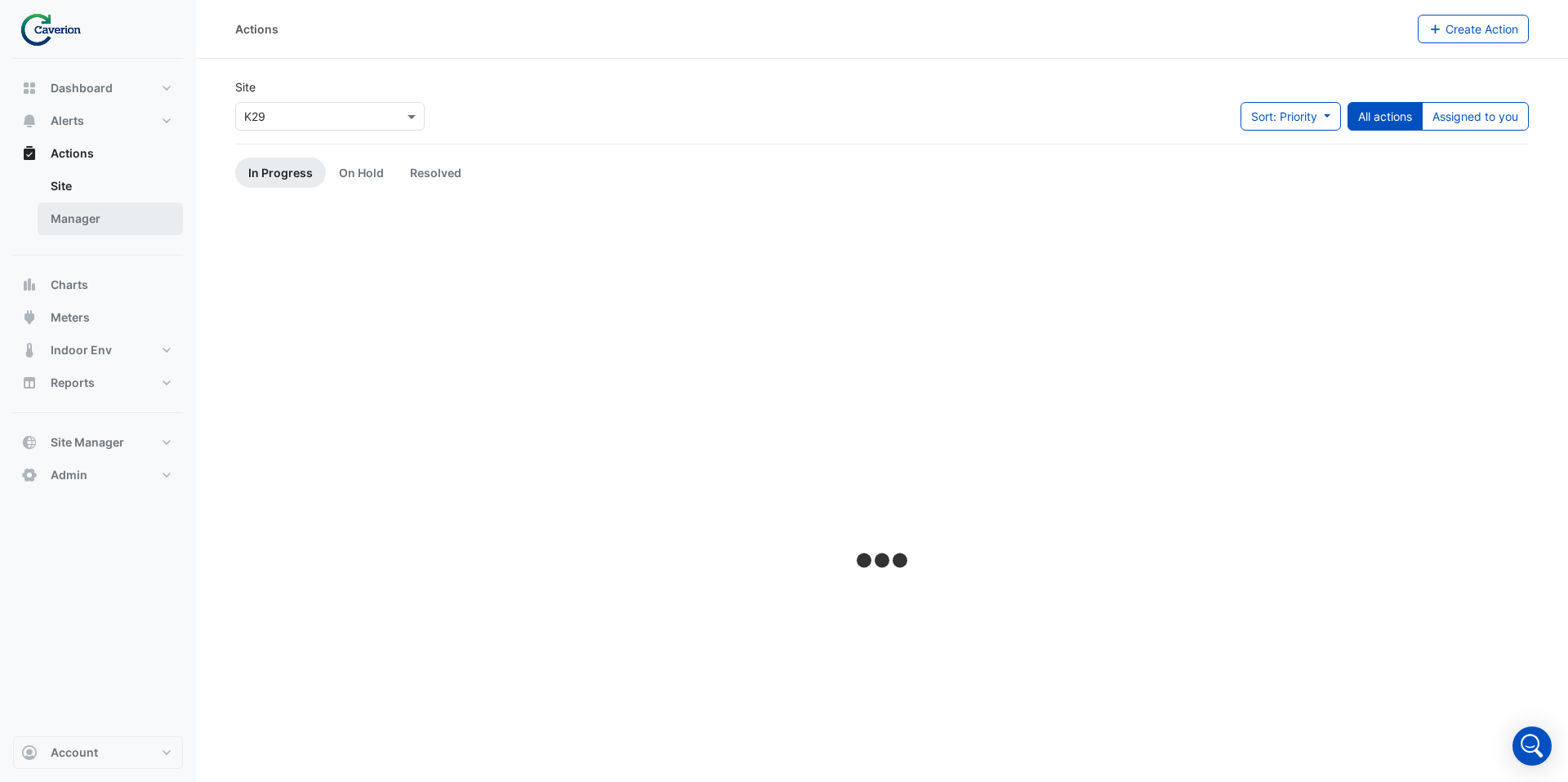
click at [110, 216] on link "Manager" at bounding box center [110, 218] width 145 height 33
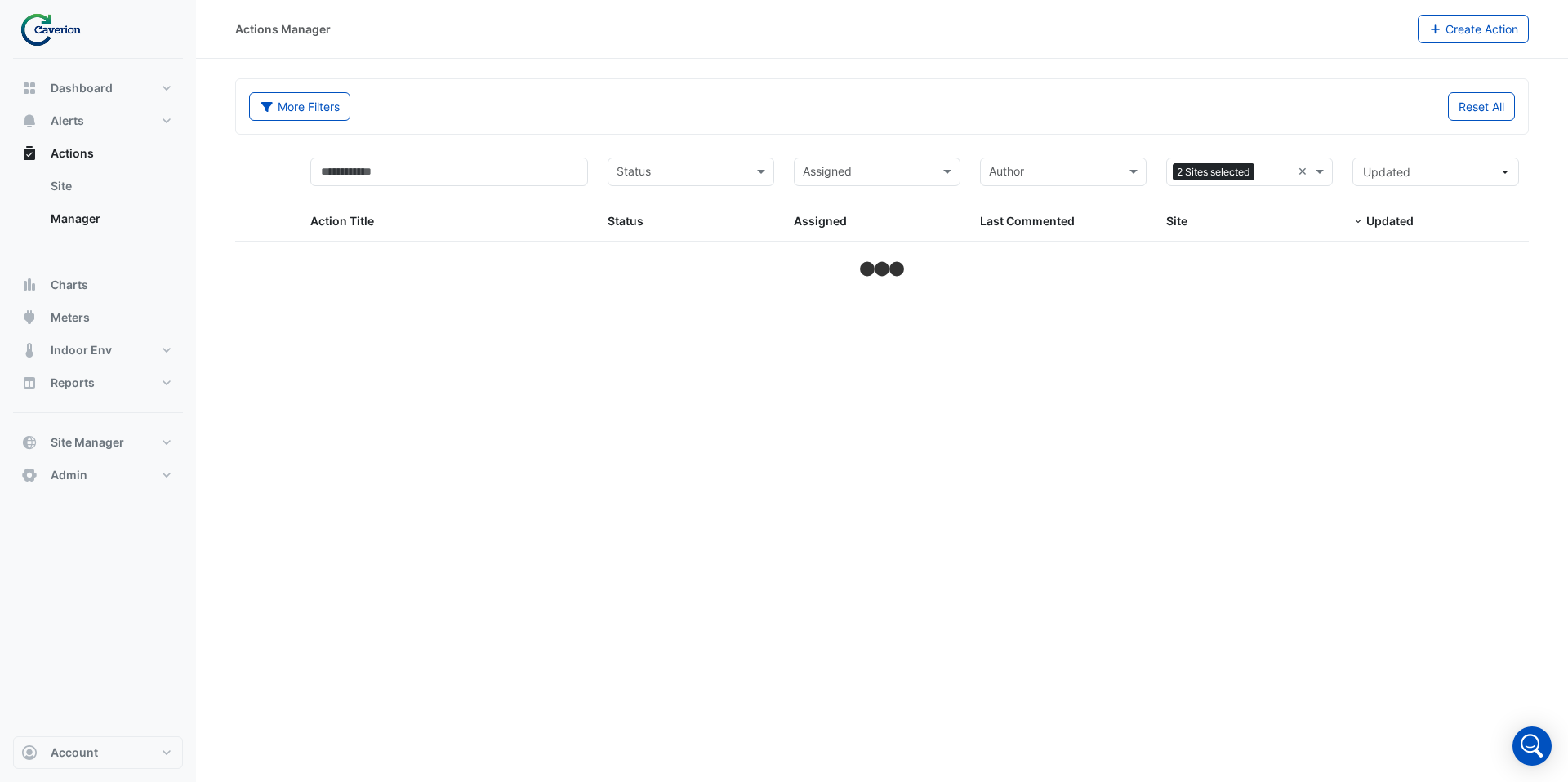
select select "***"
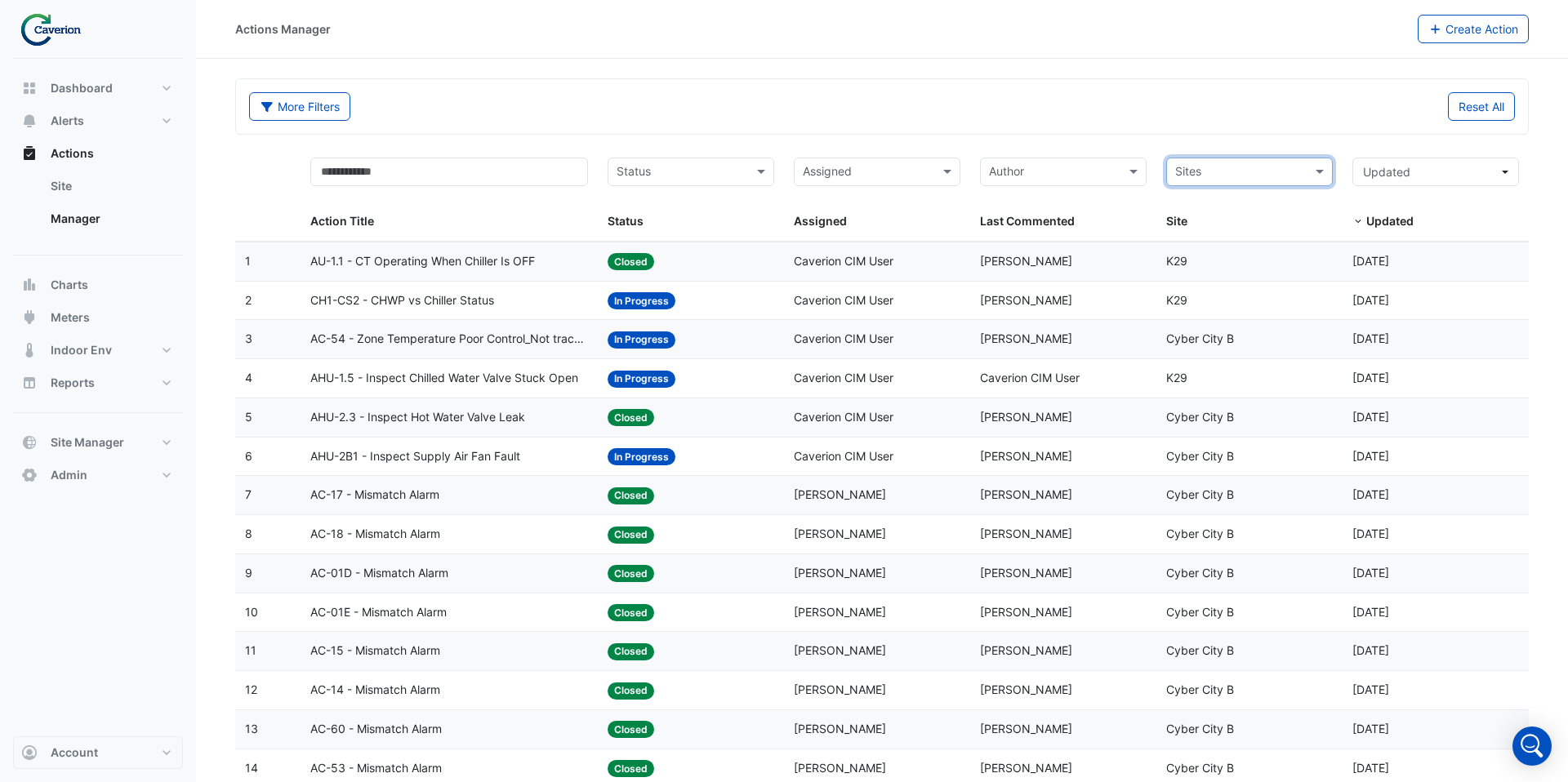
click at [886, 268] on div "Assigned: Caverion CIM User" at bounding box center [877, 262] width 166 height 18
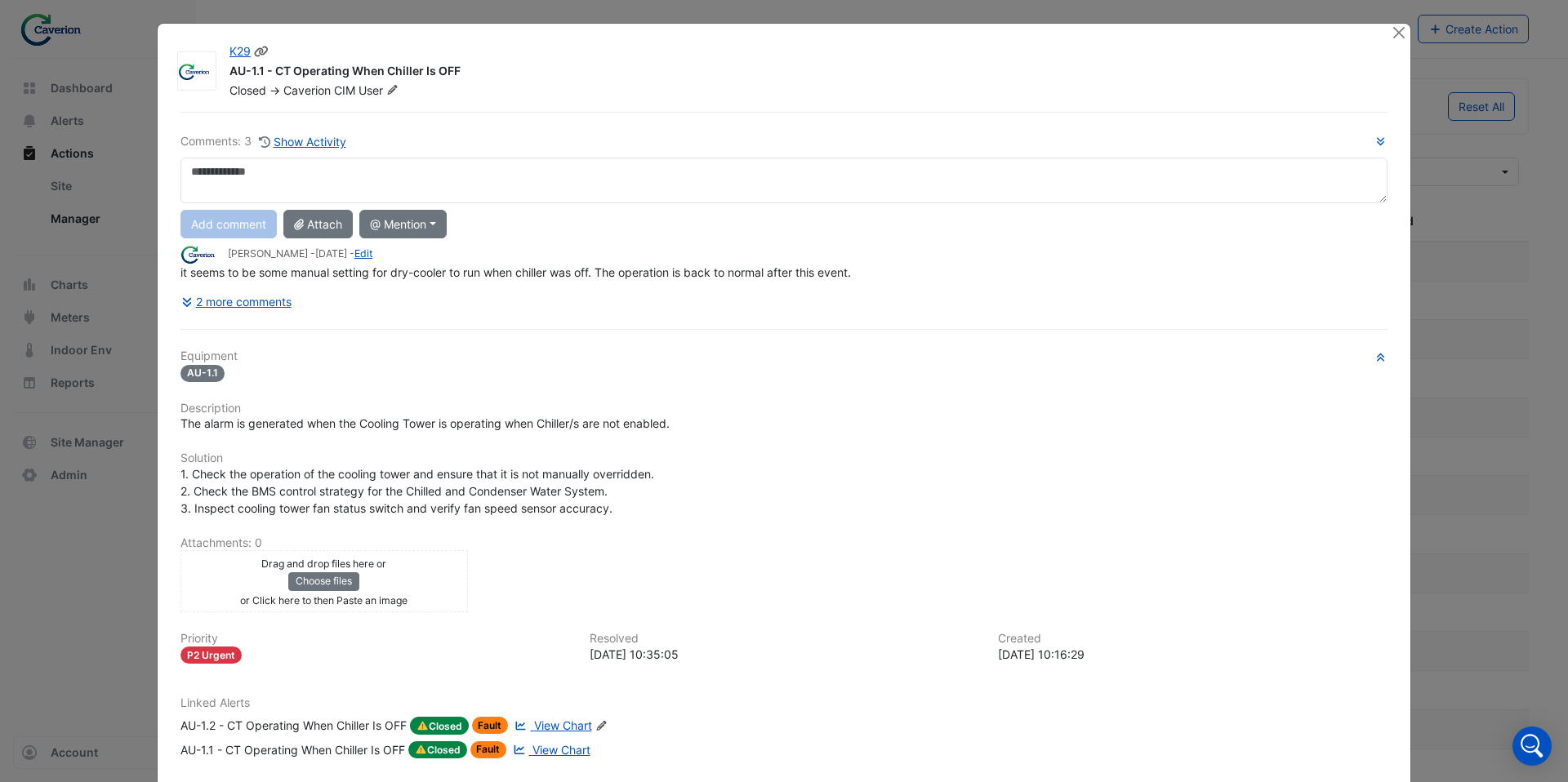
click at [398, 86] on icon at bounding box center [393, 90] width 10 height 10
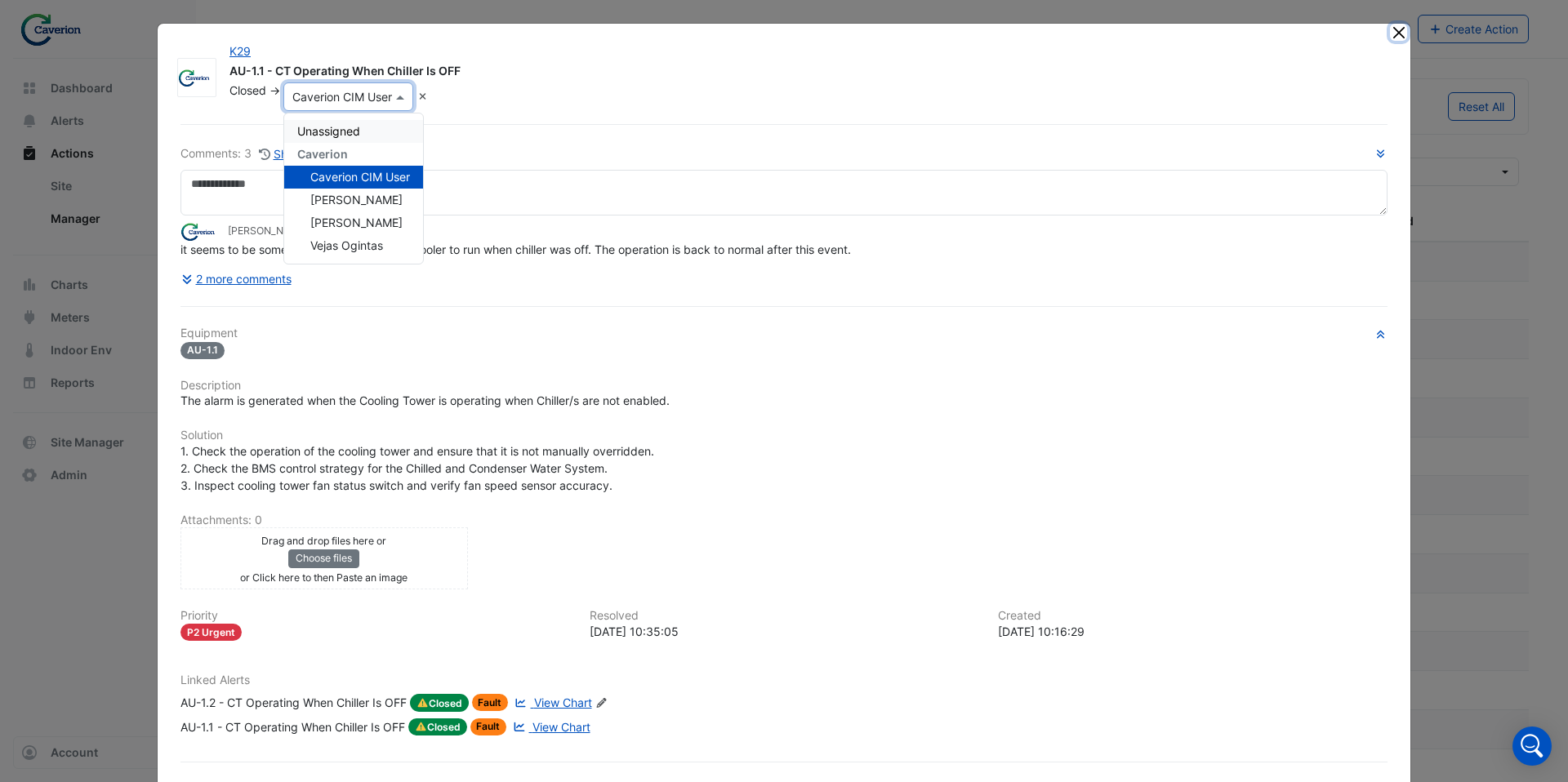
click at [1404, 34] on button "Close" at bounding box center [1398, 32] width 17 height 17
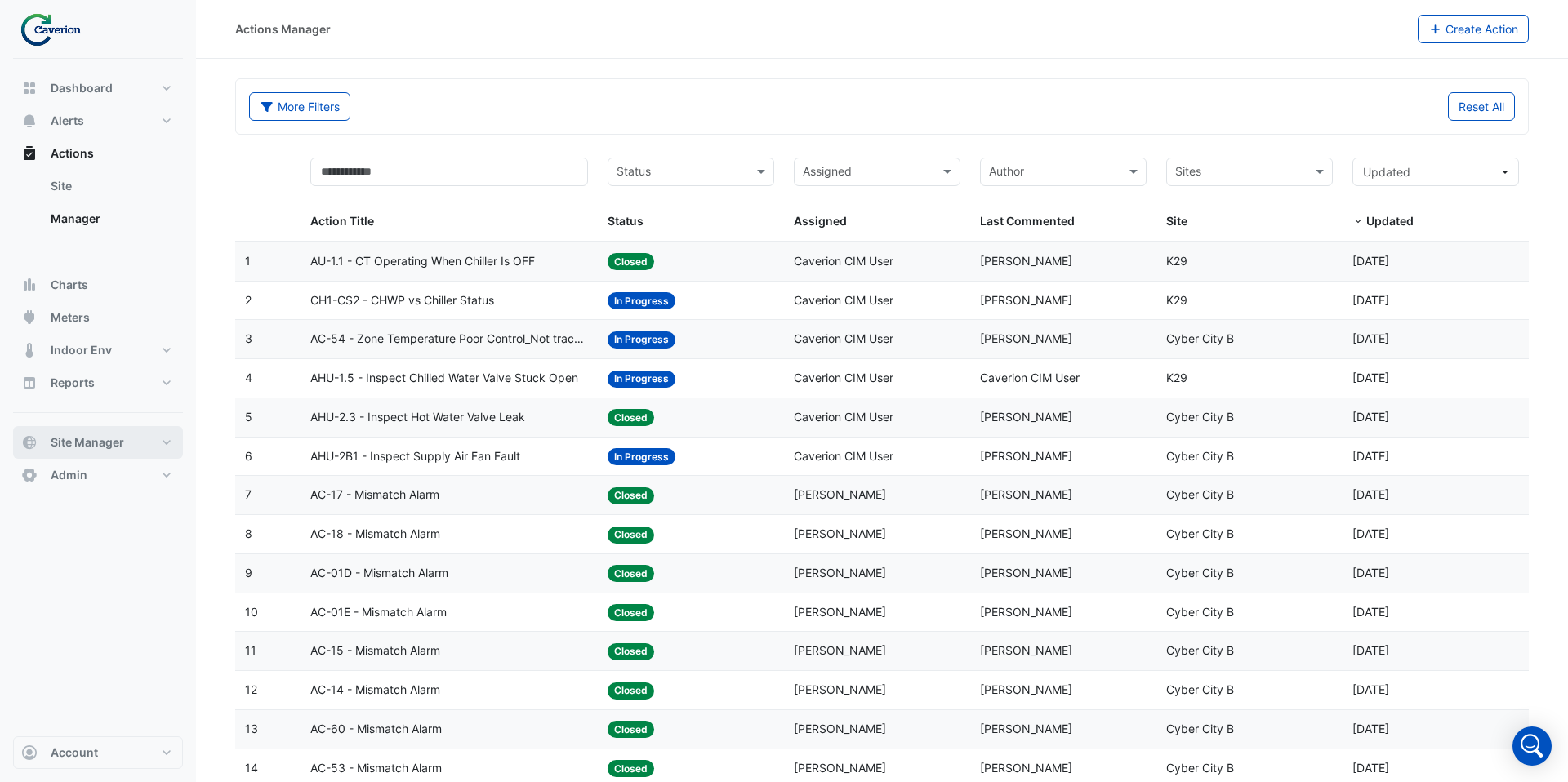
click at [74, 444] on span "Site Manager" at bounding box center [87, 442] width 74 height 16
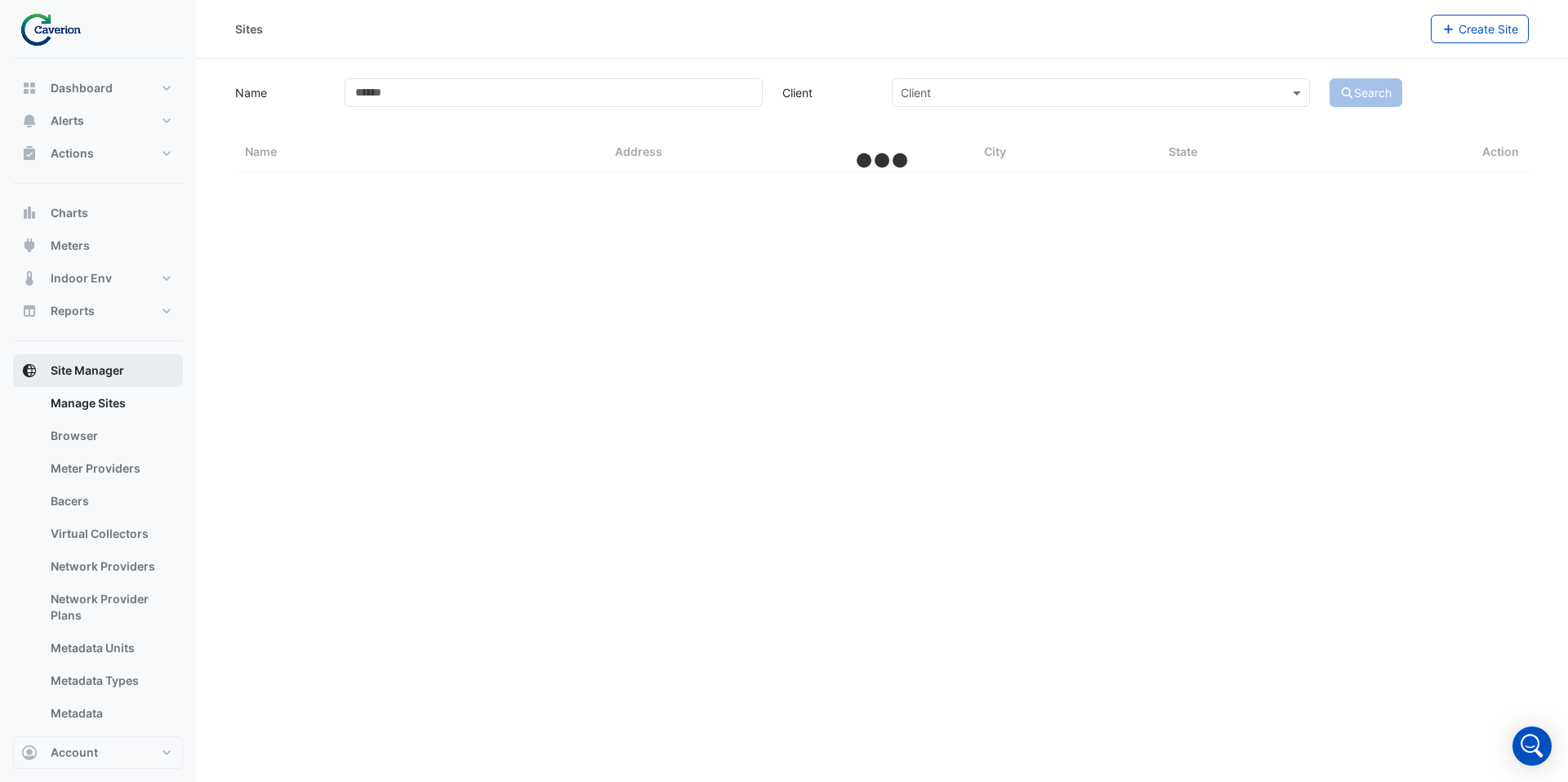
select select "***"
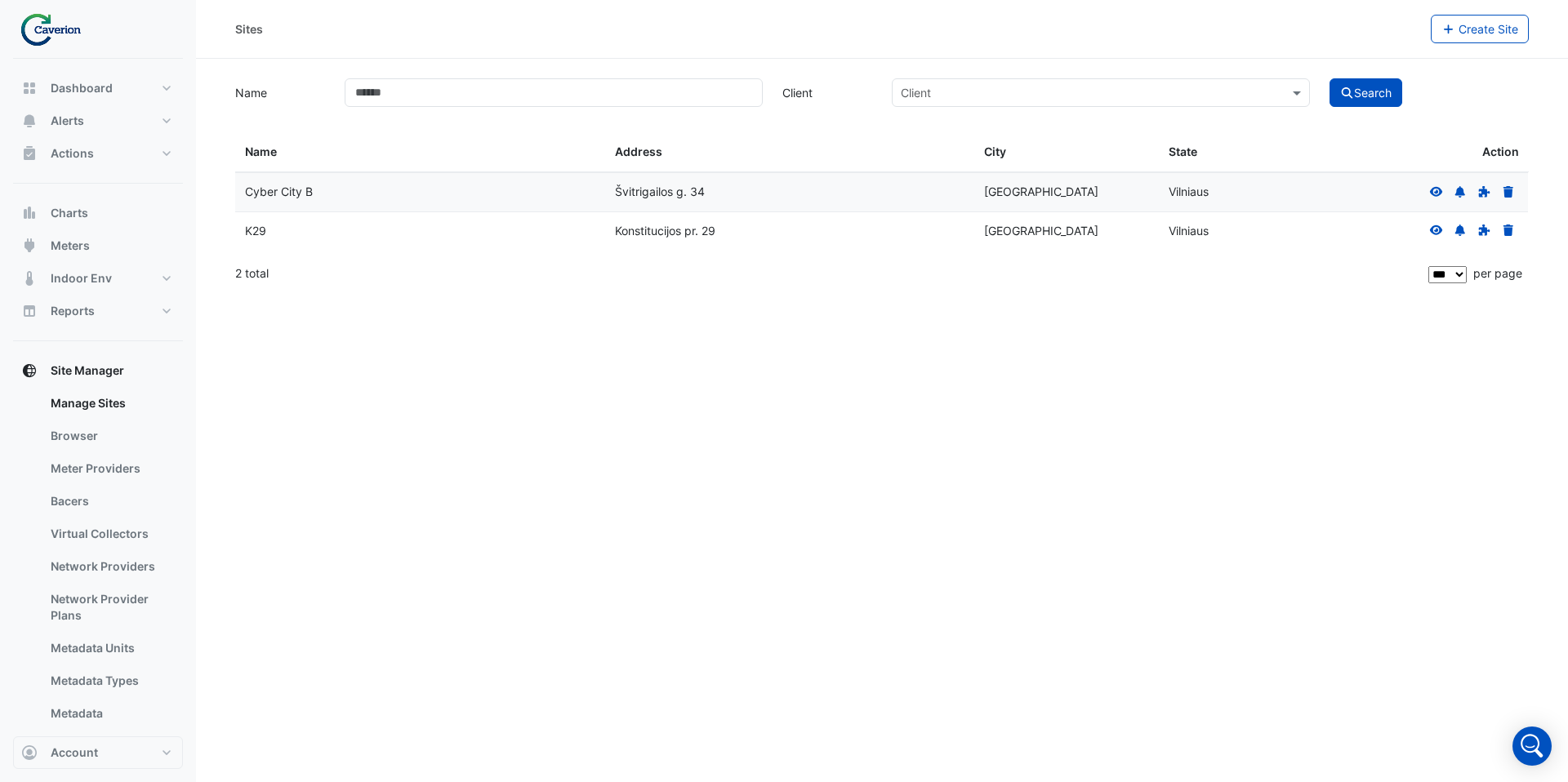
click at [1433, 186] on icon at bounding box center [1437, 192] width 15 height 12
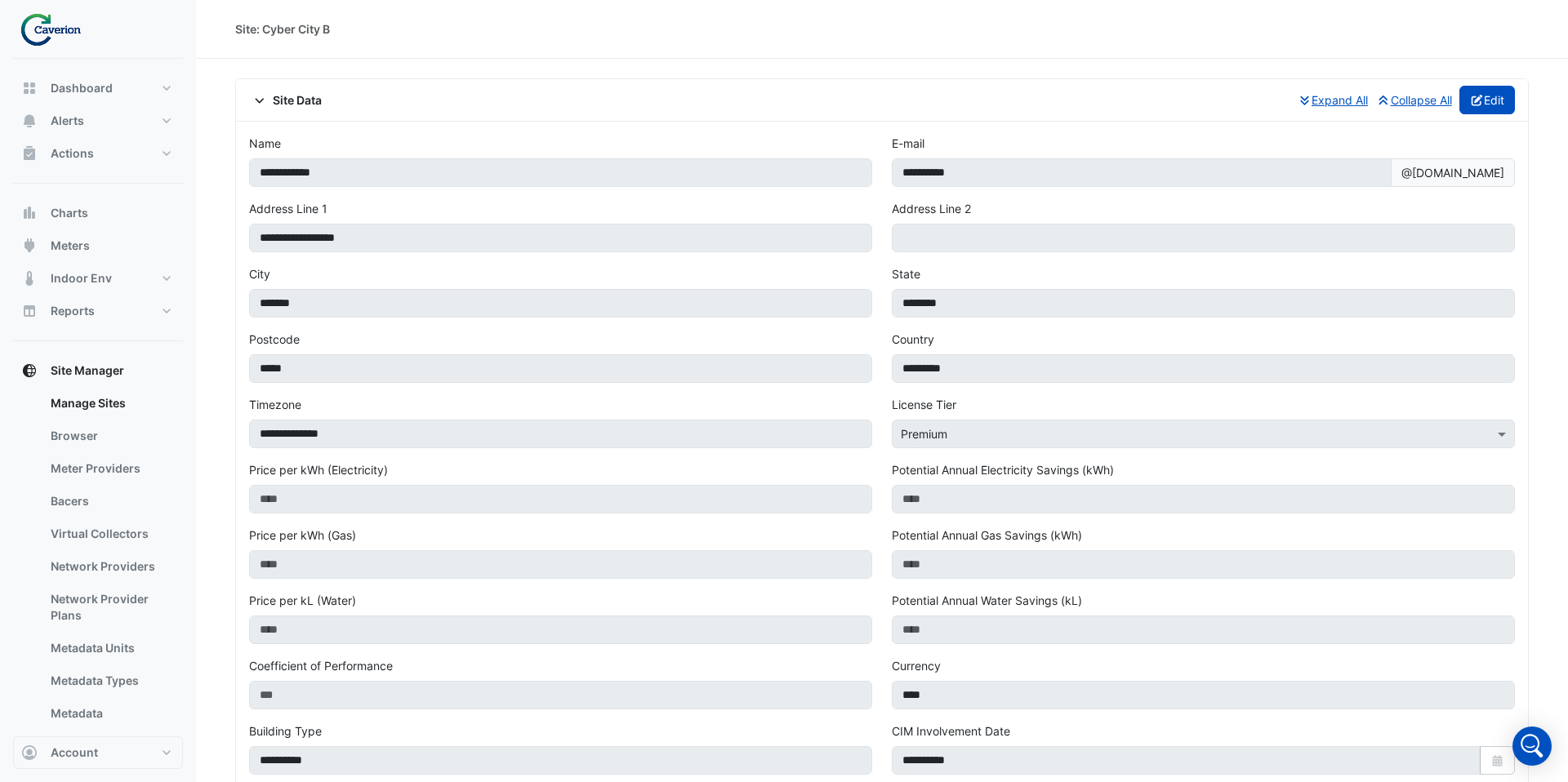
click at [1484, 103] on button "Edit" at bounding box center [1487, 100] width 56 height 29
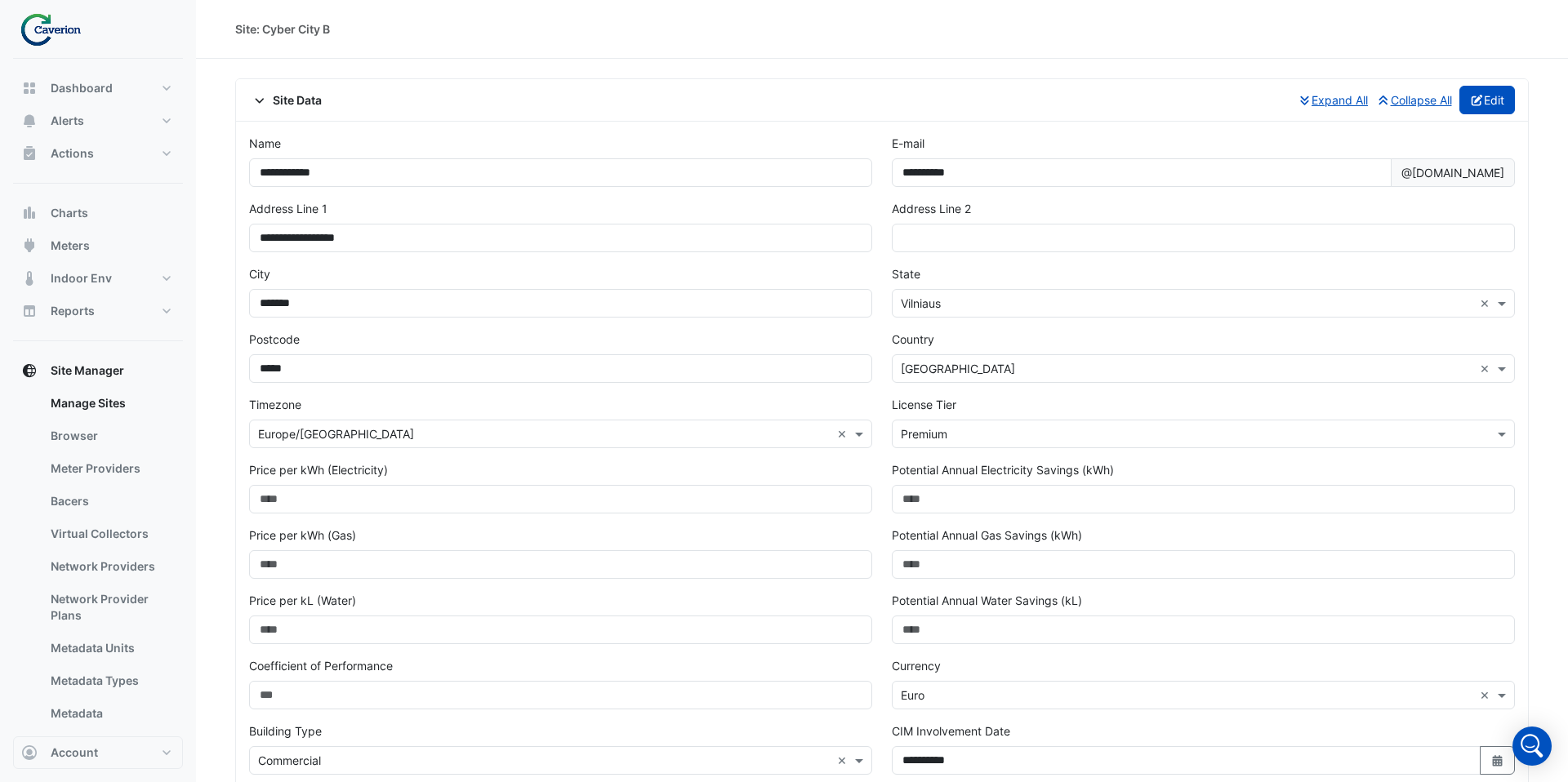
scroll to position [427, 0]
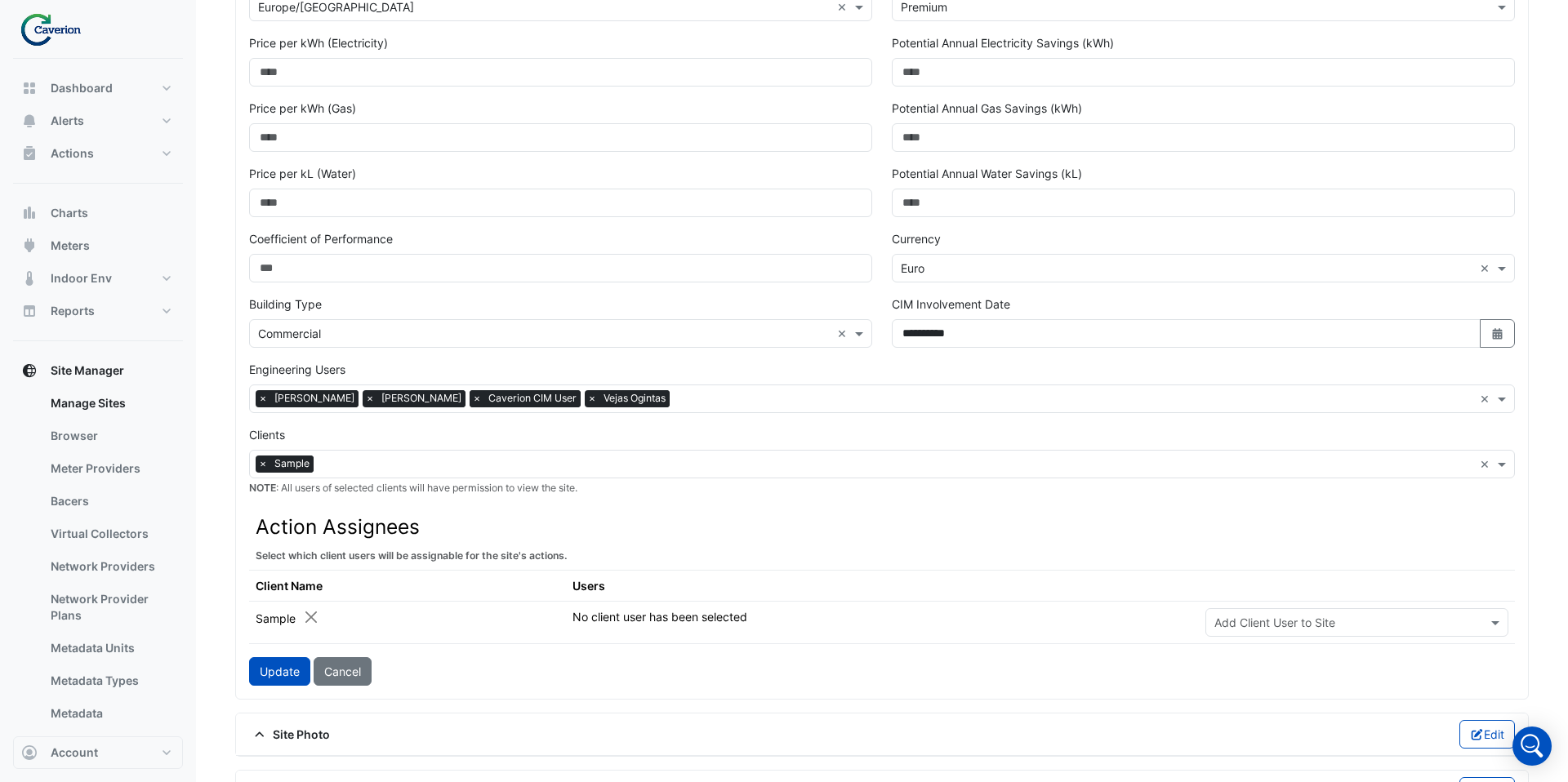
click at [484, 396] on span "×" at bounding box center [477, 398] width 15 height 16
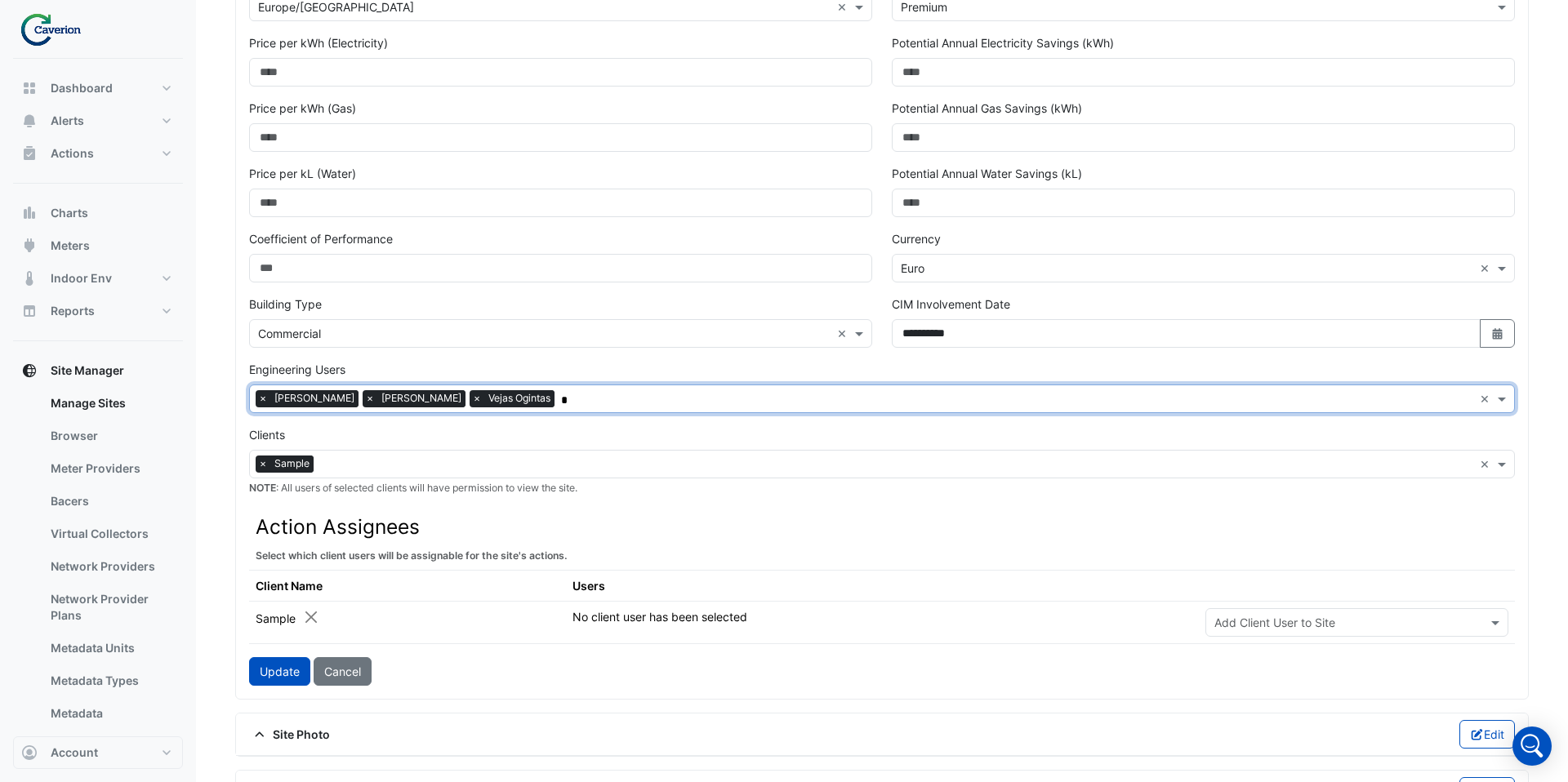
type input "**"
click at [306, 435] on span "PEAK Support" at bounding box center [301, 434] width 76 height 14
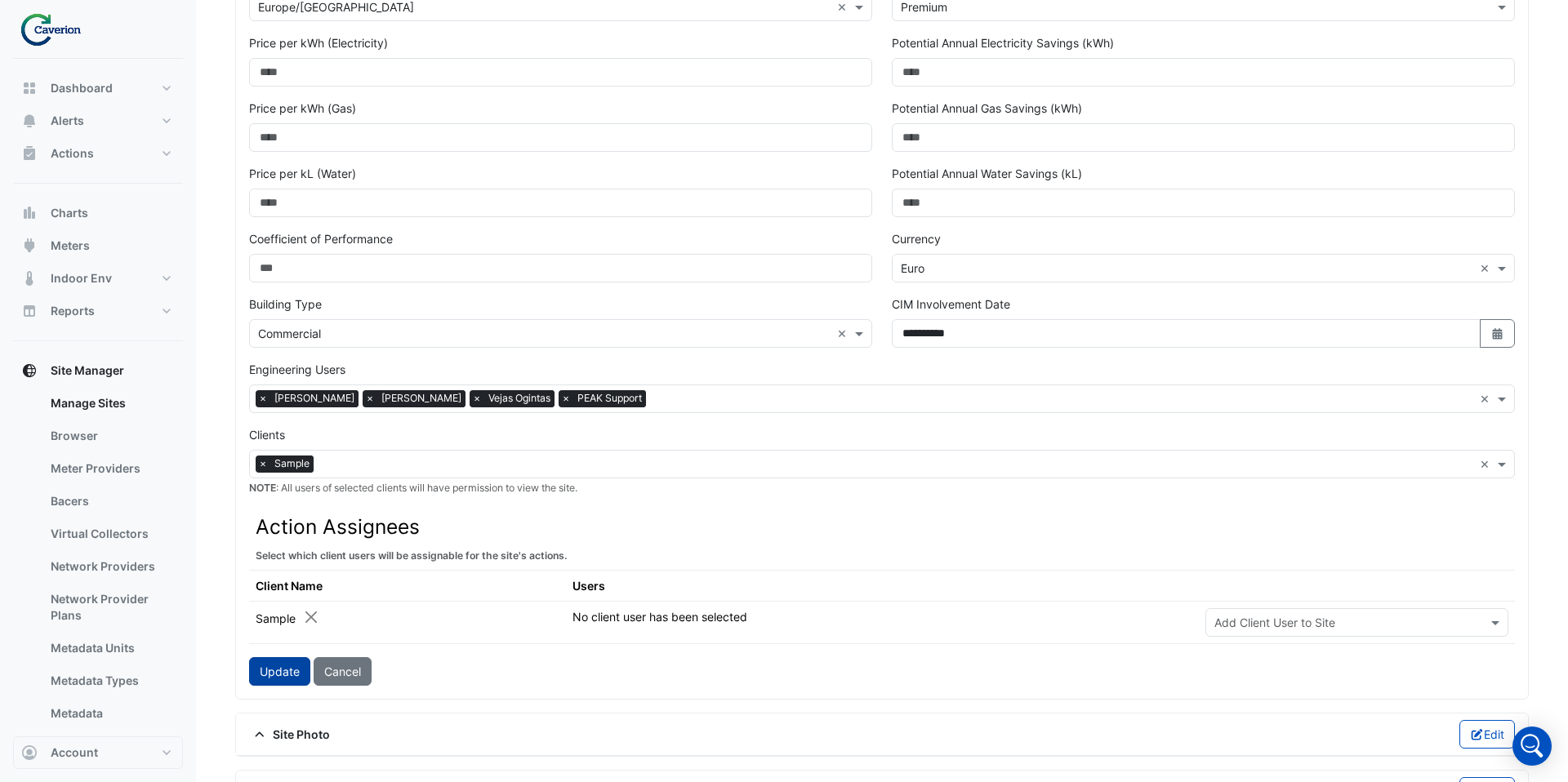
click at [288, 665] on button "Update" at bounding box center [280, 671] width 61 height 29
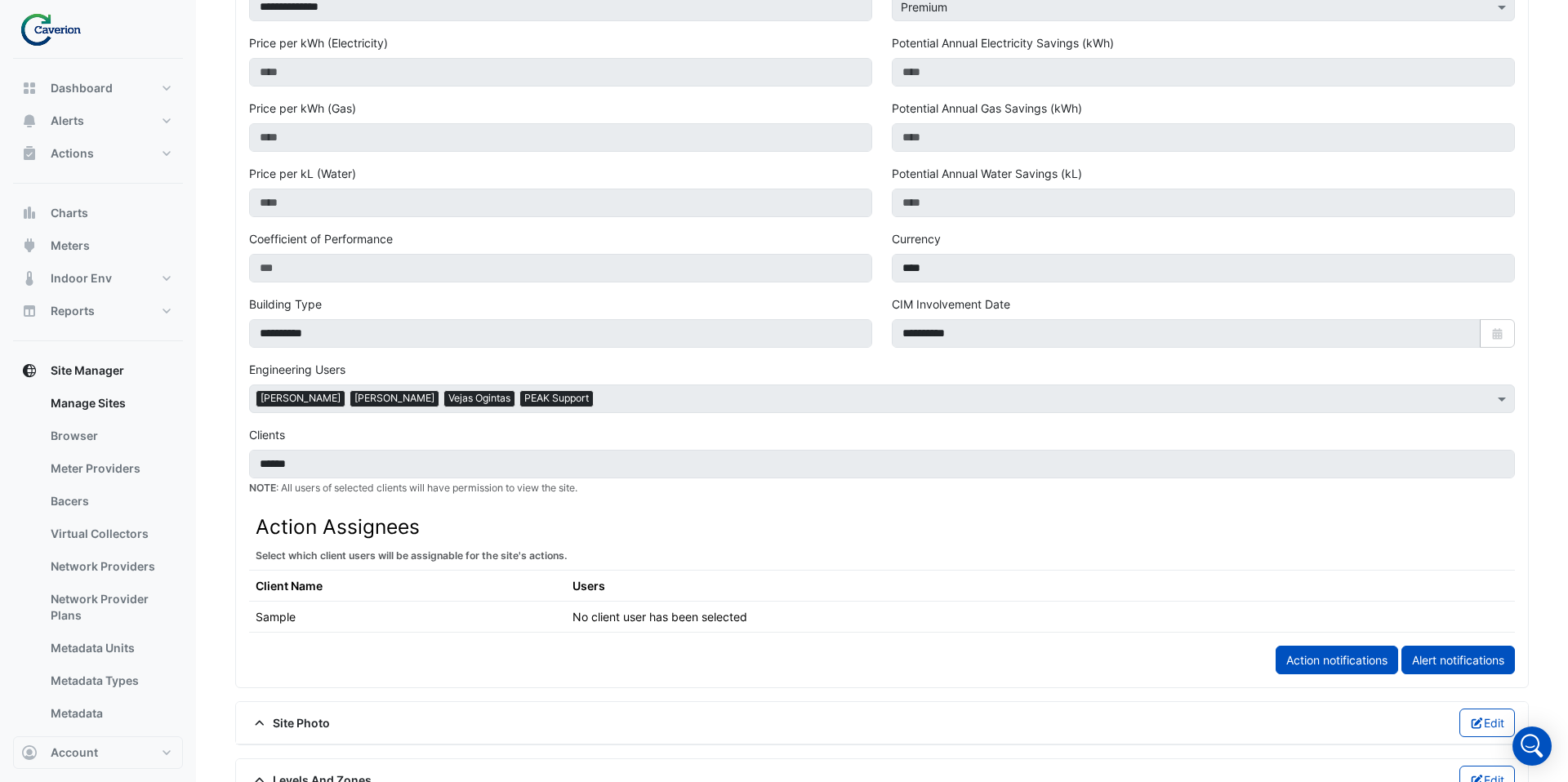
scroll to position [0, 0]
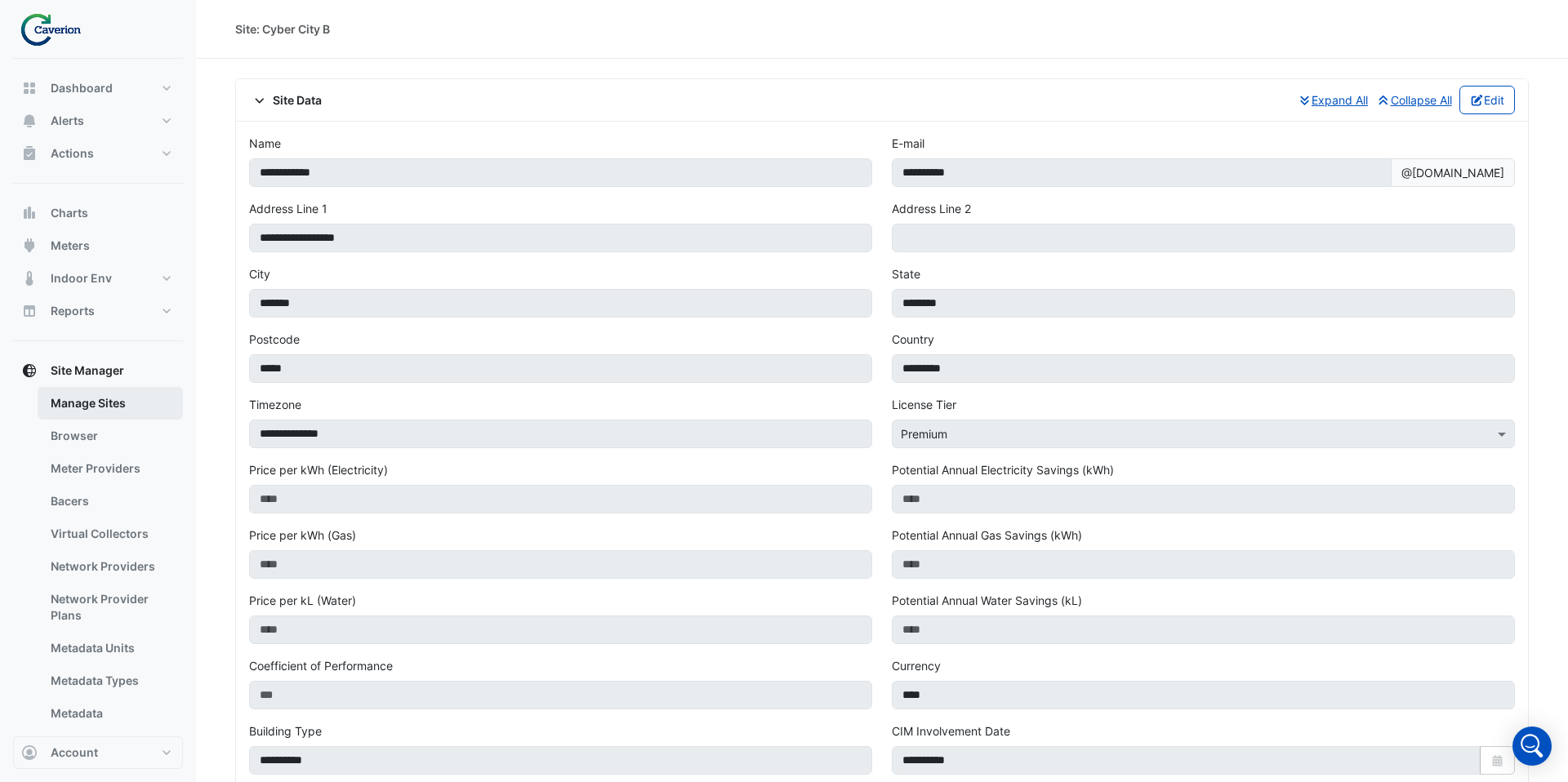
click at [151, 390] on link "Manage Sites" at bounding box center [110, 403] width 145 height 33
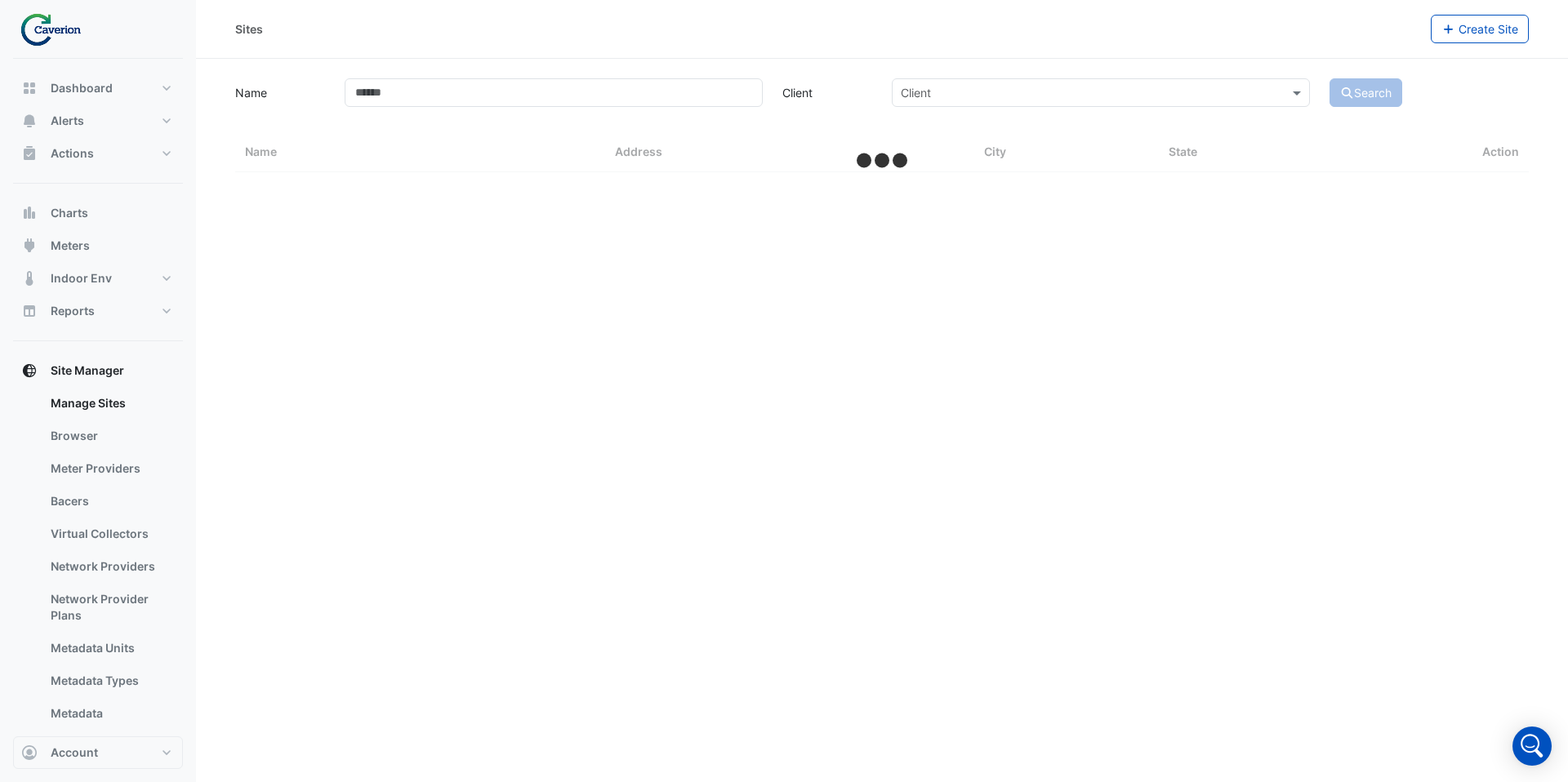
select select "***"
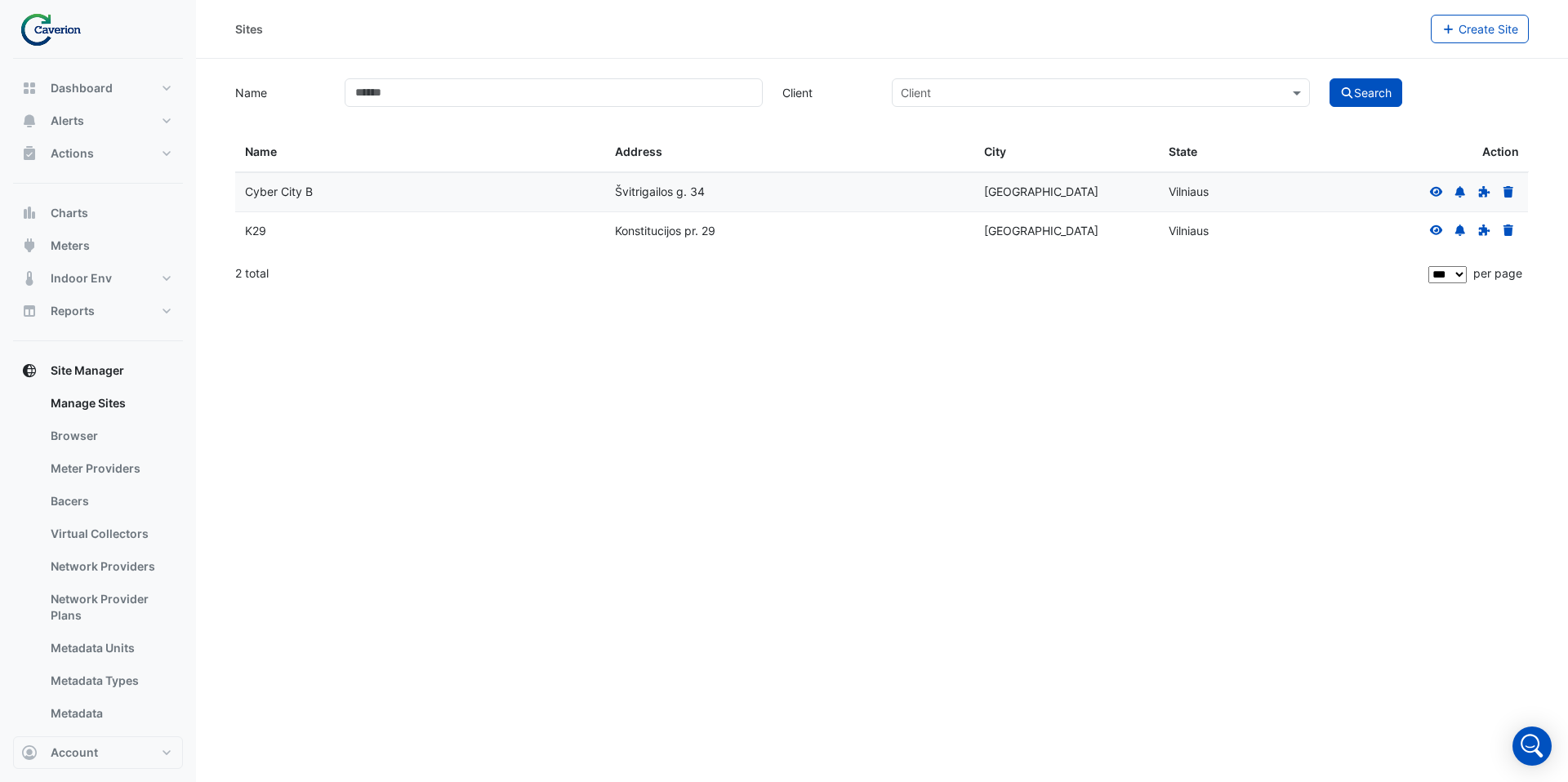
click at [1437, 232] on icon at bounding box center [1437, 231] width 15 height 12
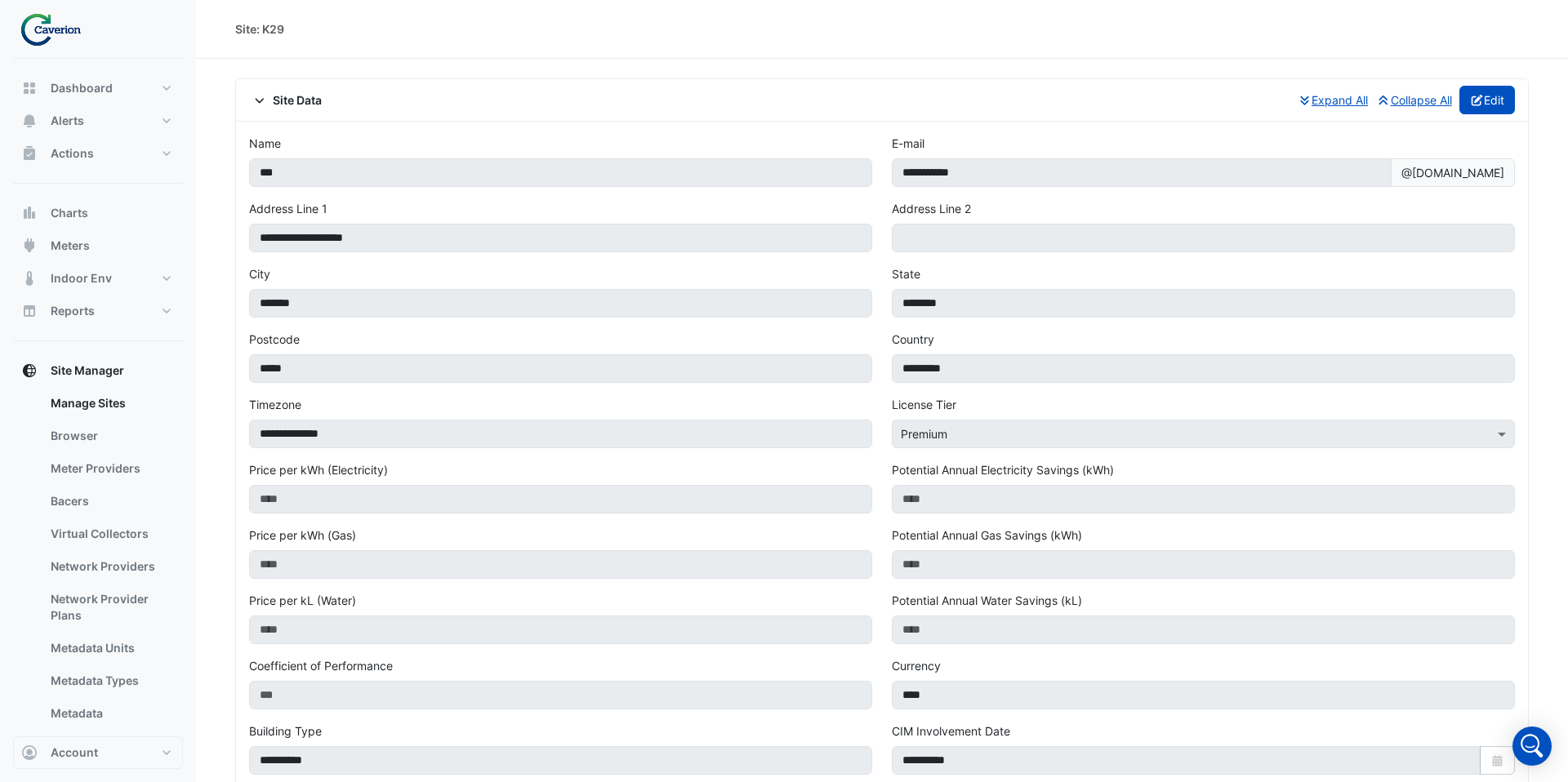
click at [1486, 111] on button "Edit" at bounding box center [1487, 100] width 56 height 29
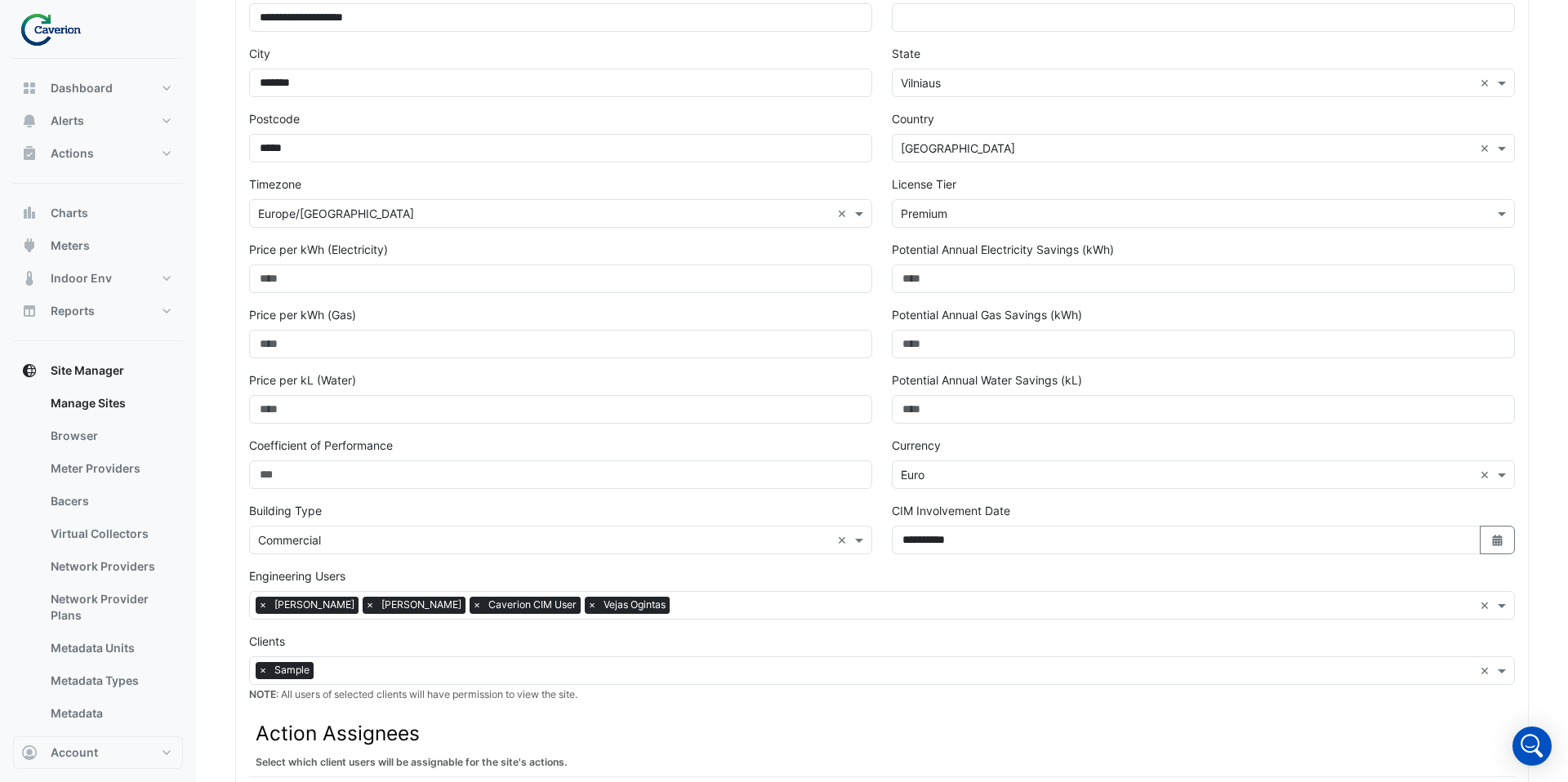
scroll to position [262, 0]
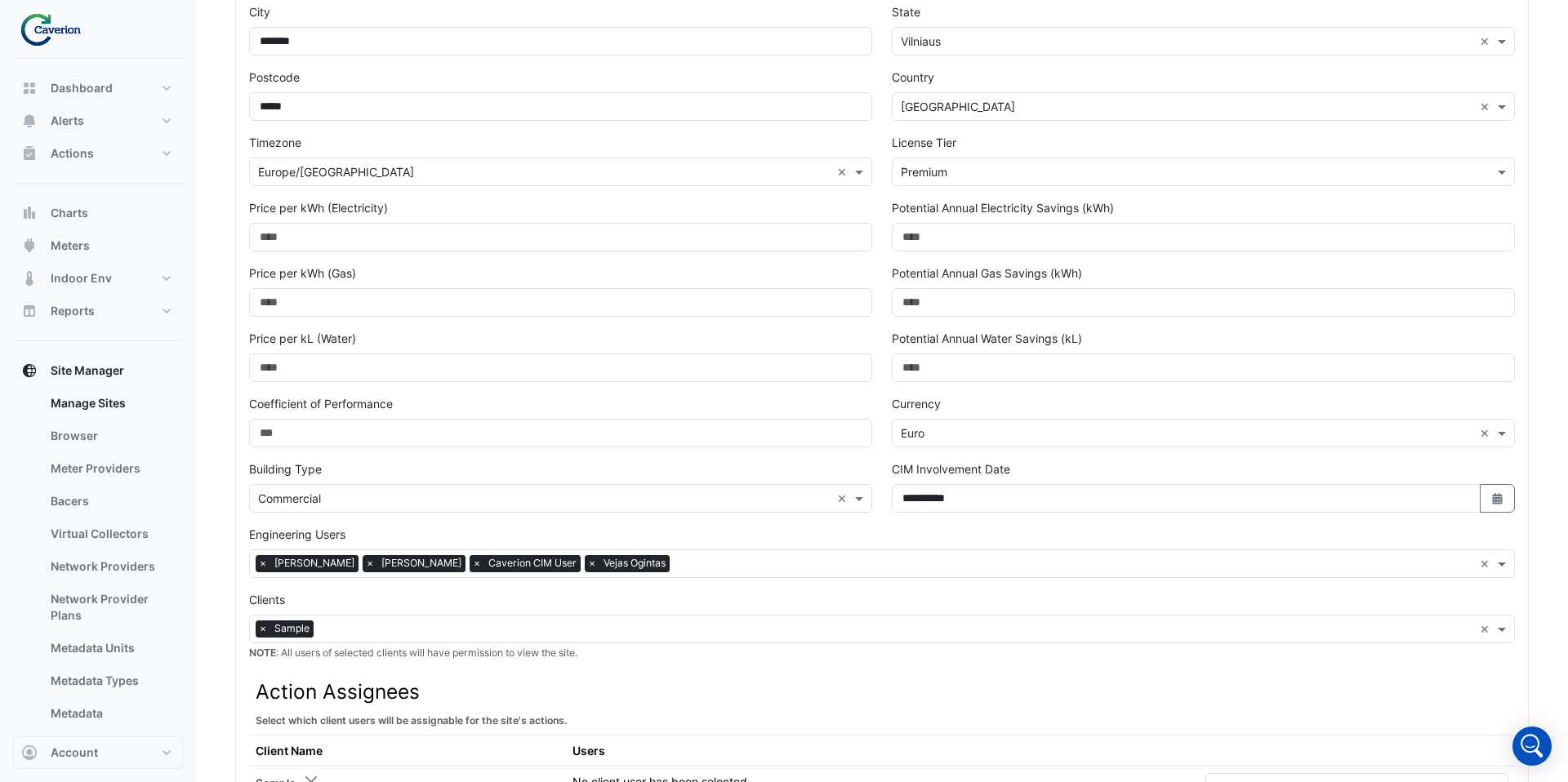
click at [484, 565] on span "×" at bounding box center [477, 563] width 15 height 16
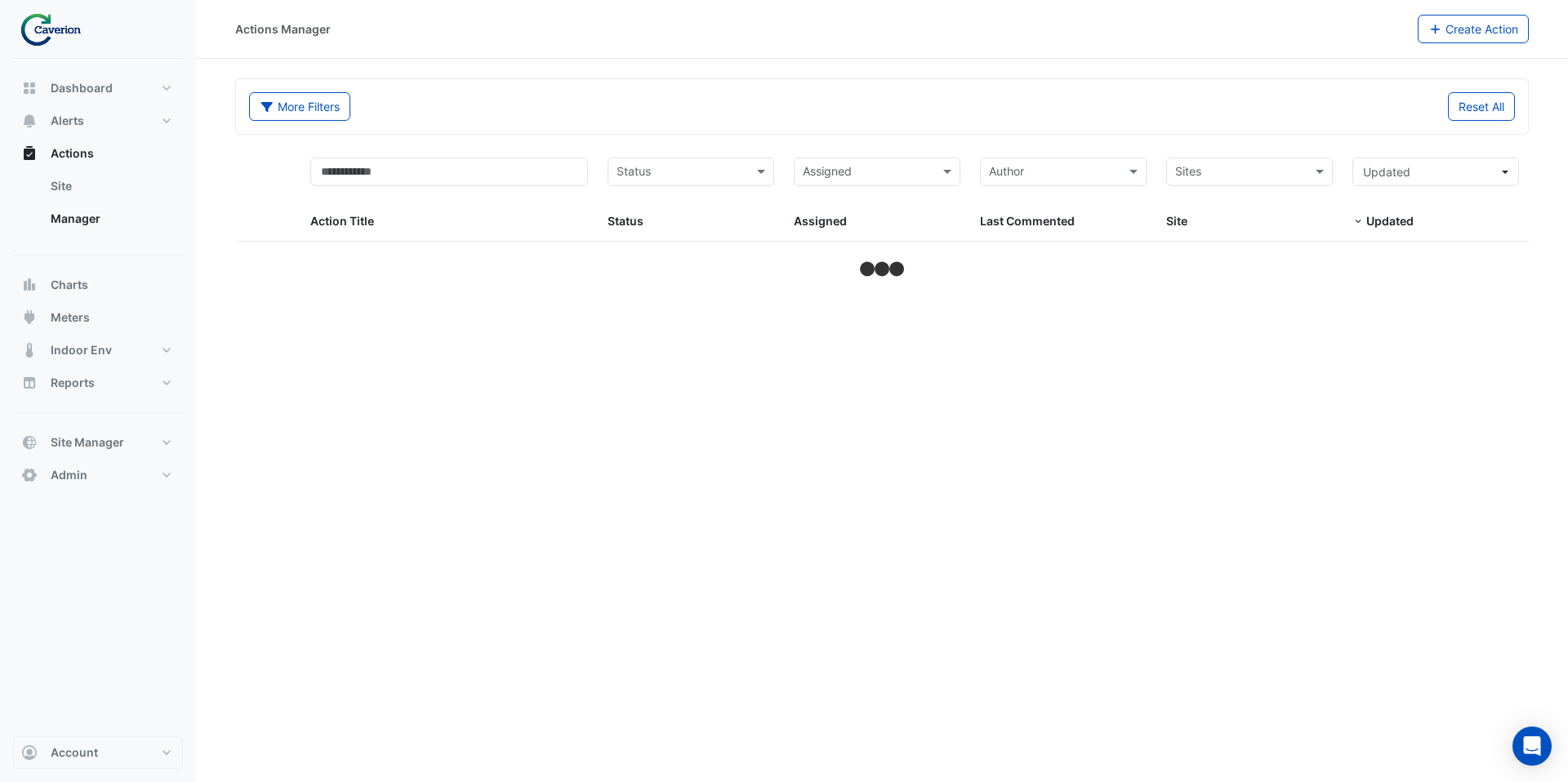
select select "***"
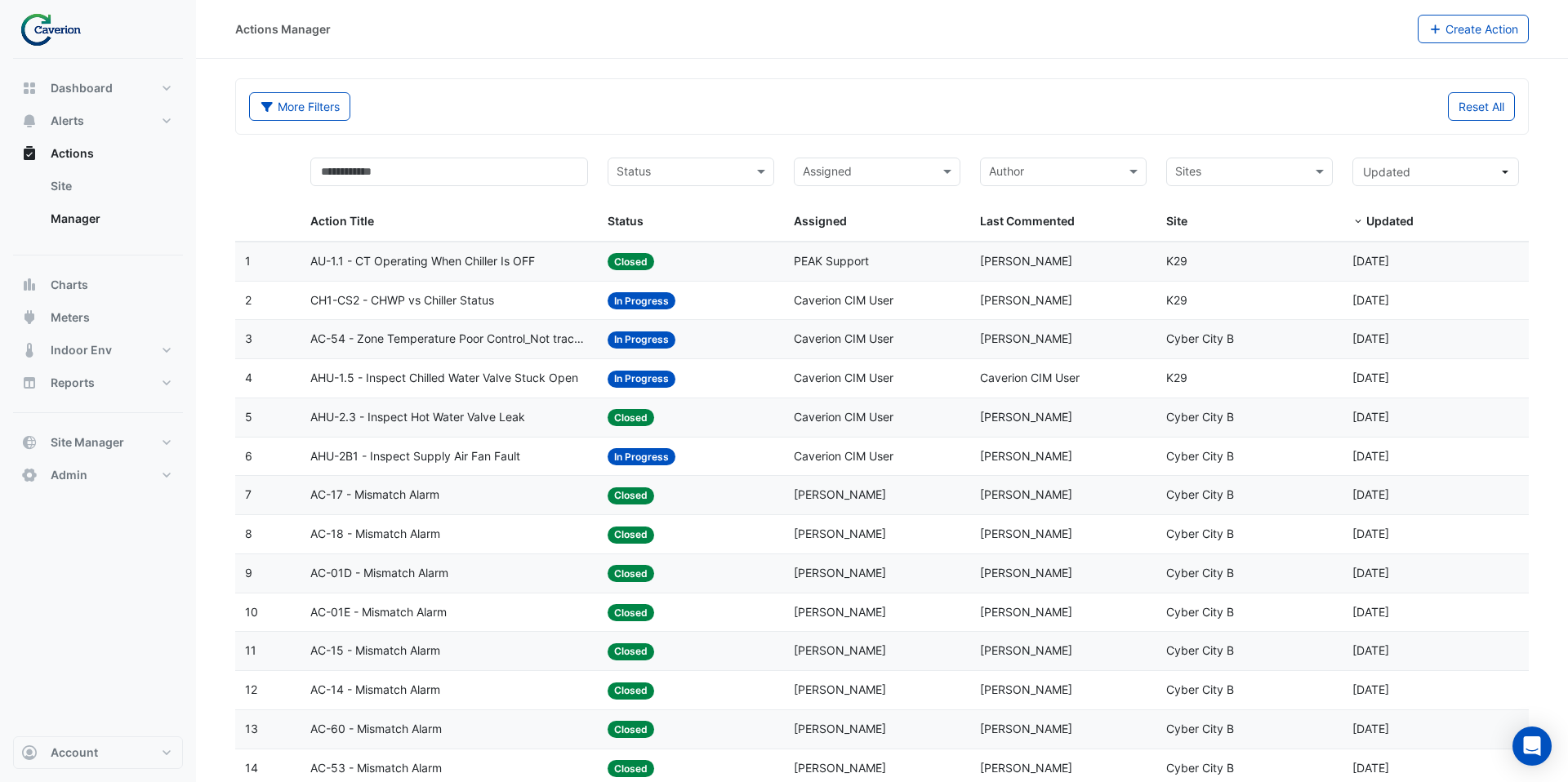
click at [875, 299] on span "Caverion CIM User" at bounding box center [844, 300] width 100 height 14
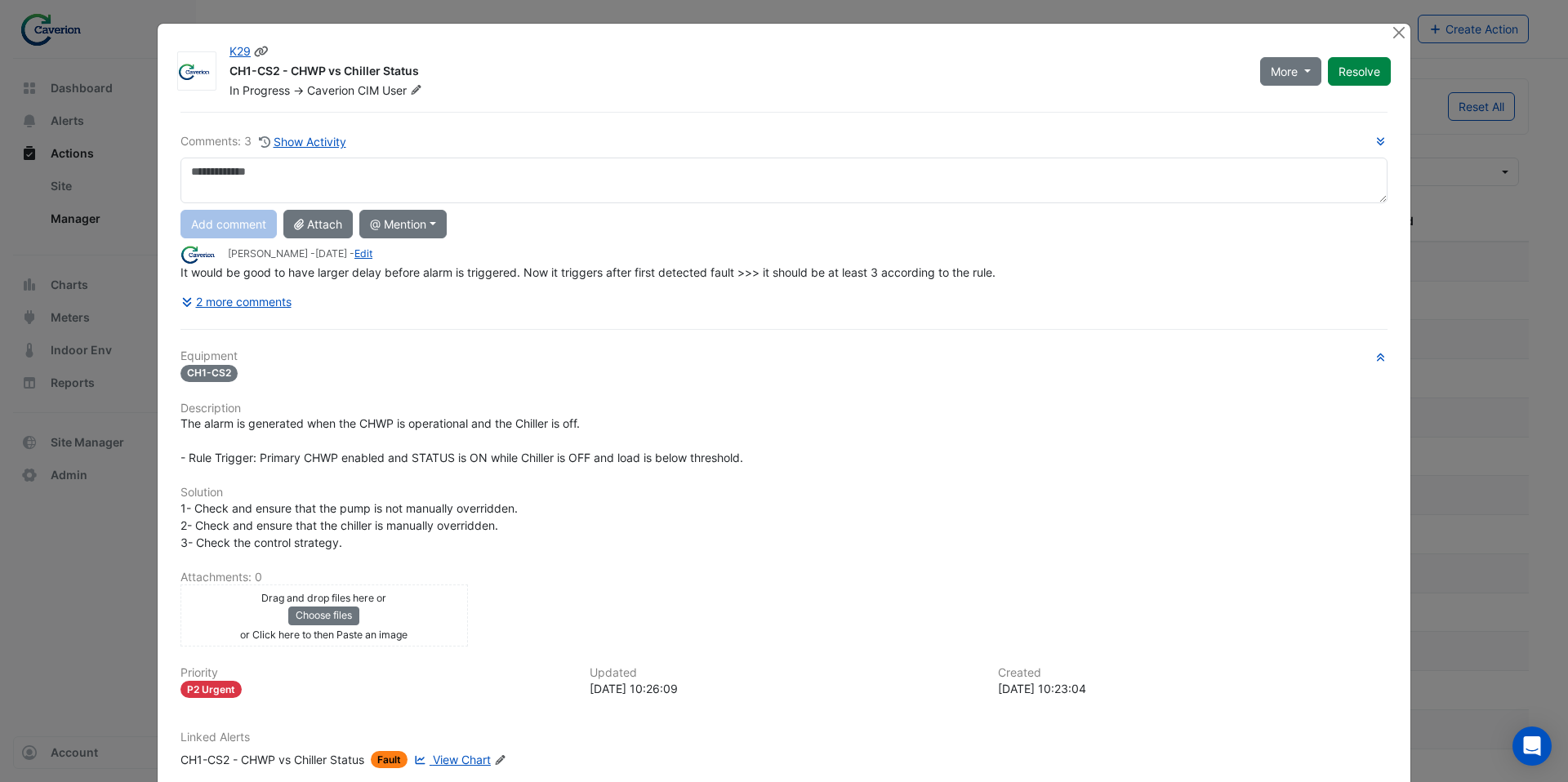
click at [422, 90] on icon at bounding box center [416, 90] width 13 height 10
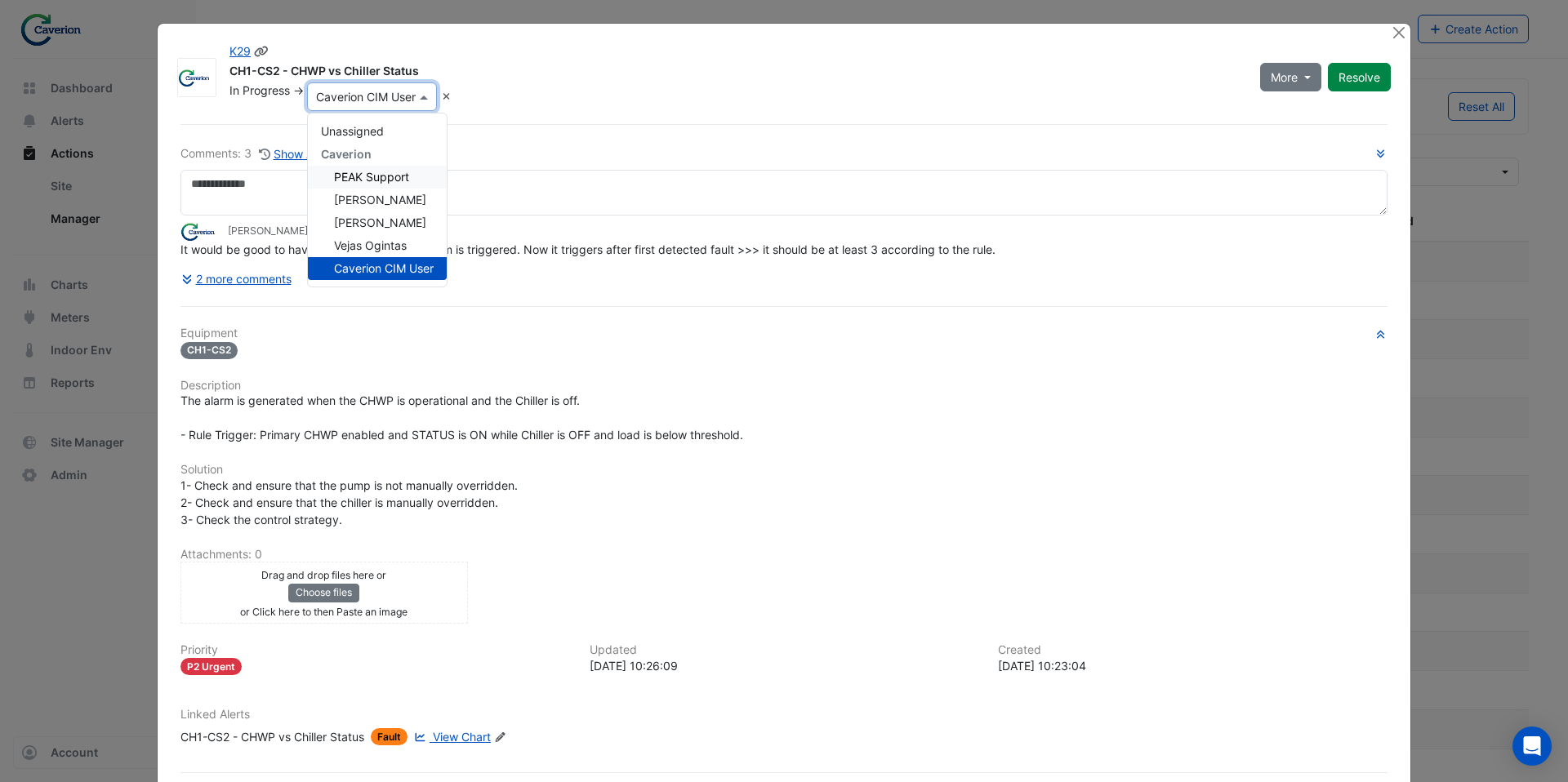
click at [389, 170] on span "PEAK Support" at bounding box center [372, 176] width 76 height 14
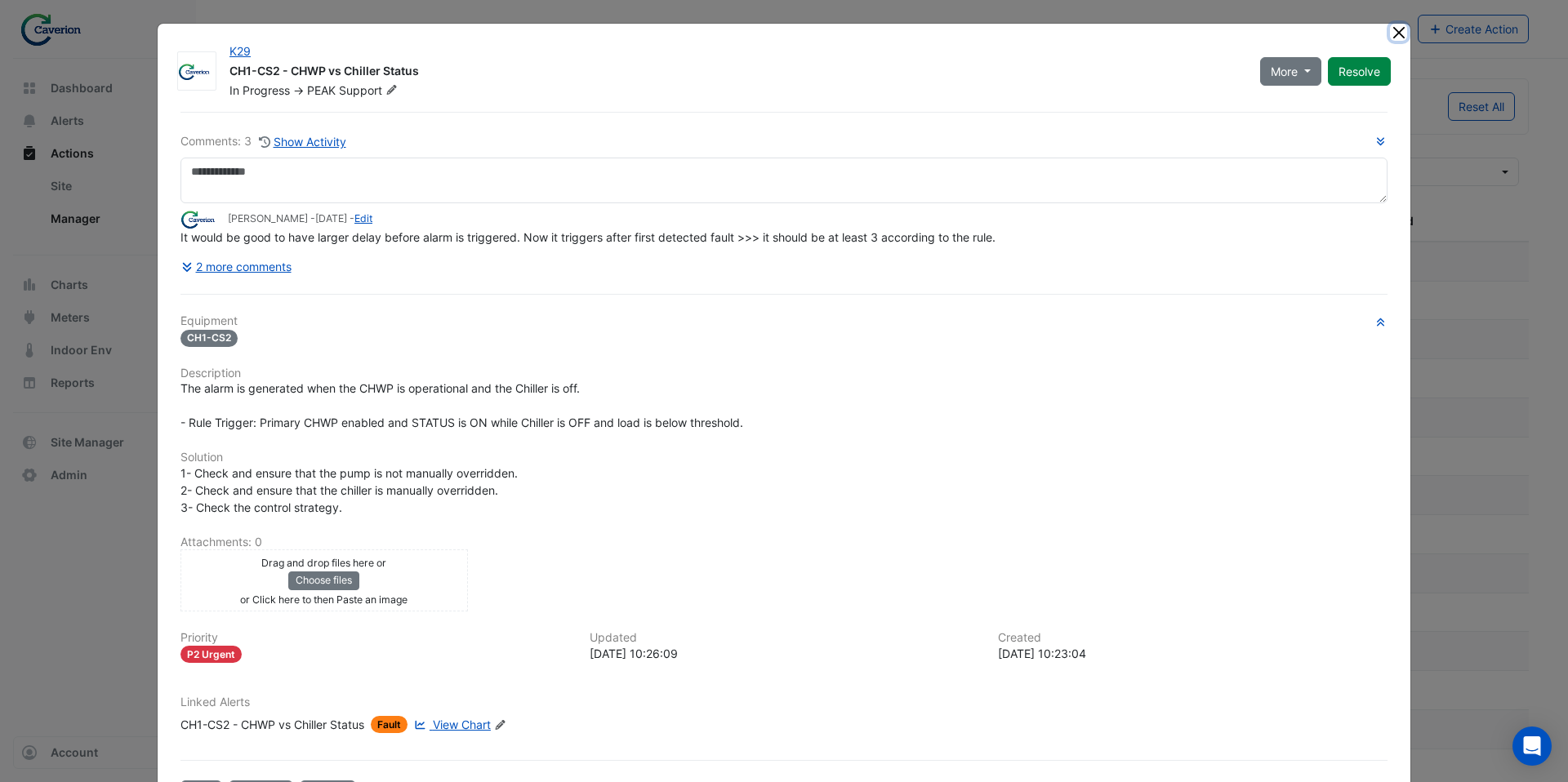
click at [1401, 33] on button "Close" at bounding box center [1398, 32] width 17 height 17
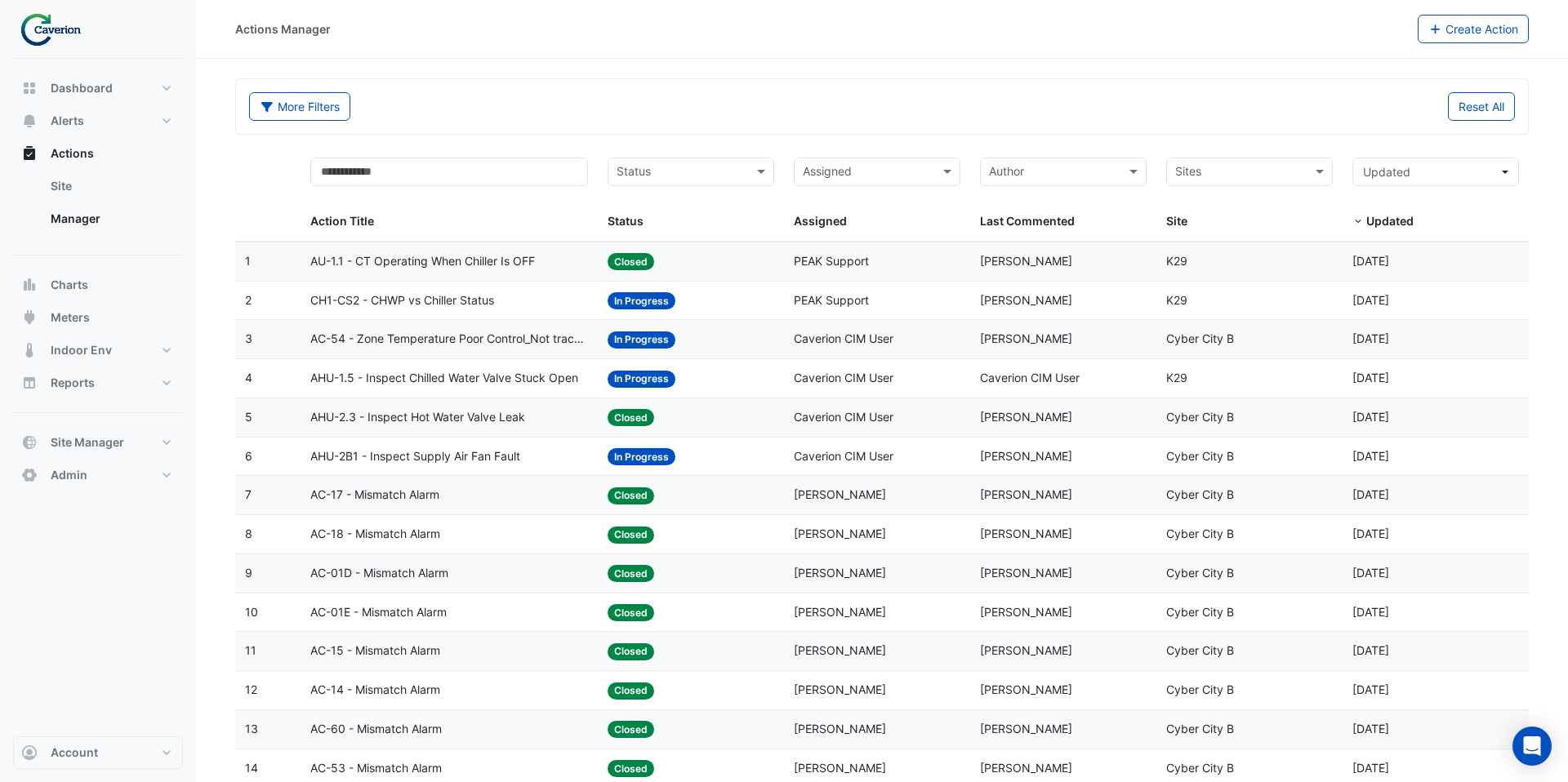
click at [828, 338] on span "Caverion CIM User" at bounding box center [844, 338] width 100 height 14
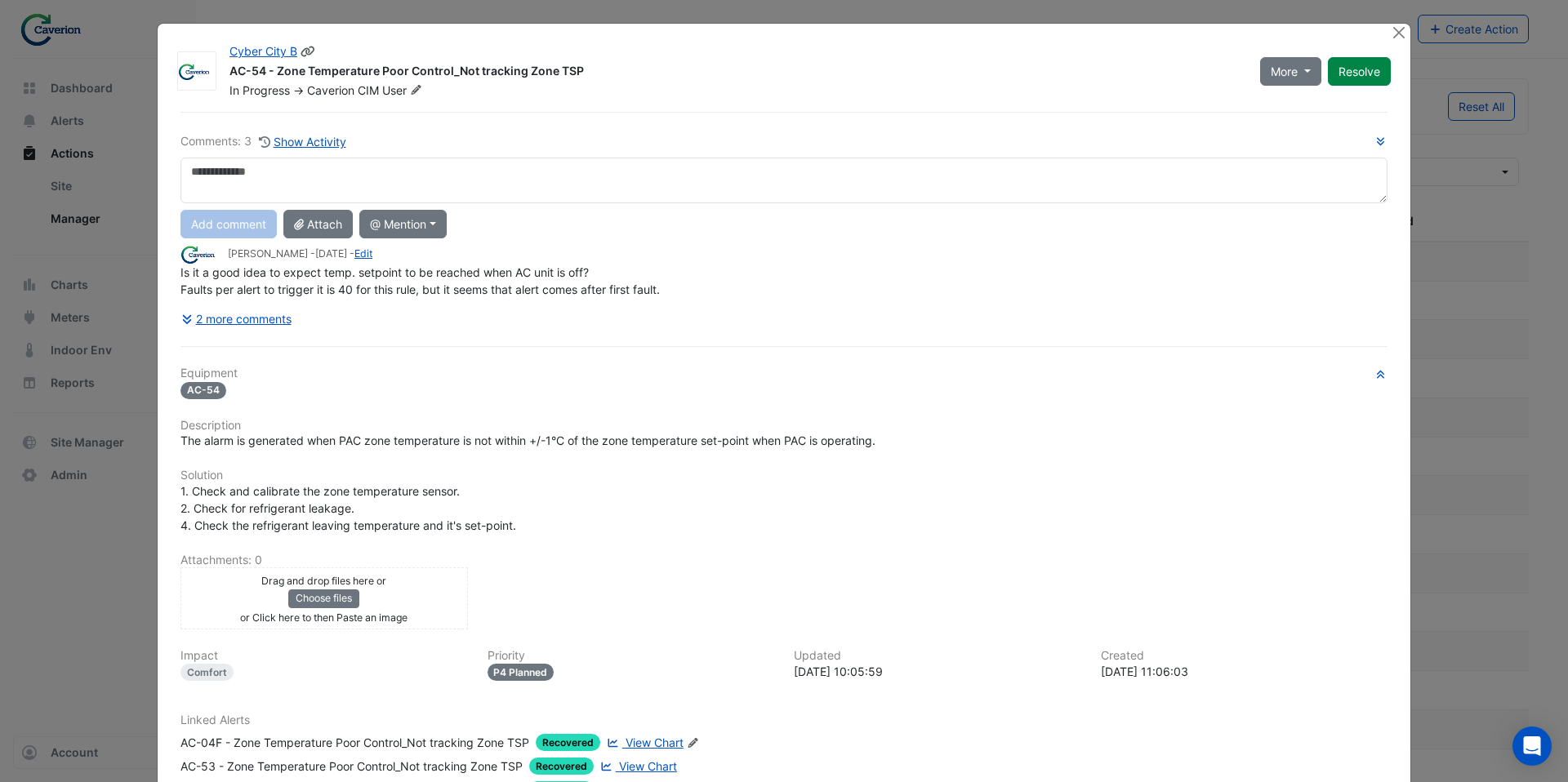
click at [418, 94] on icon at bounding box center [416, 90] width 13 height 10
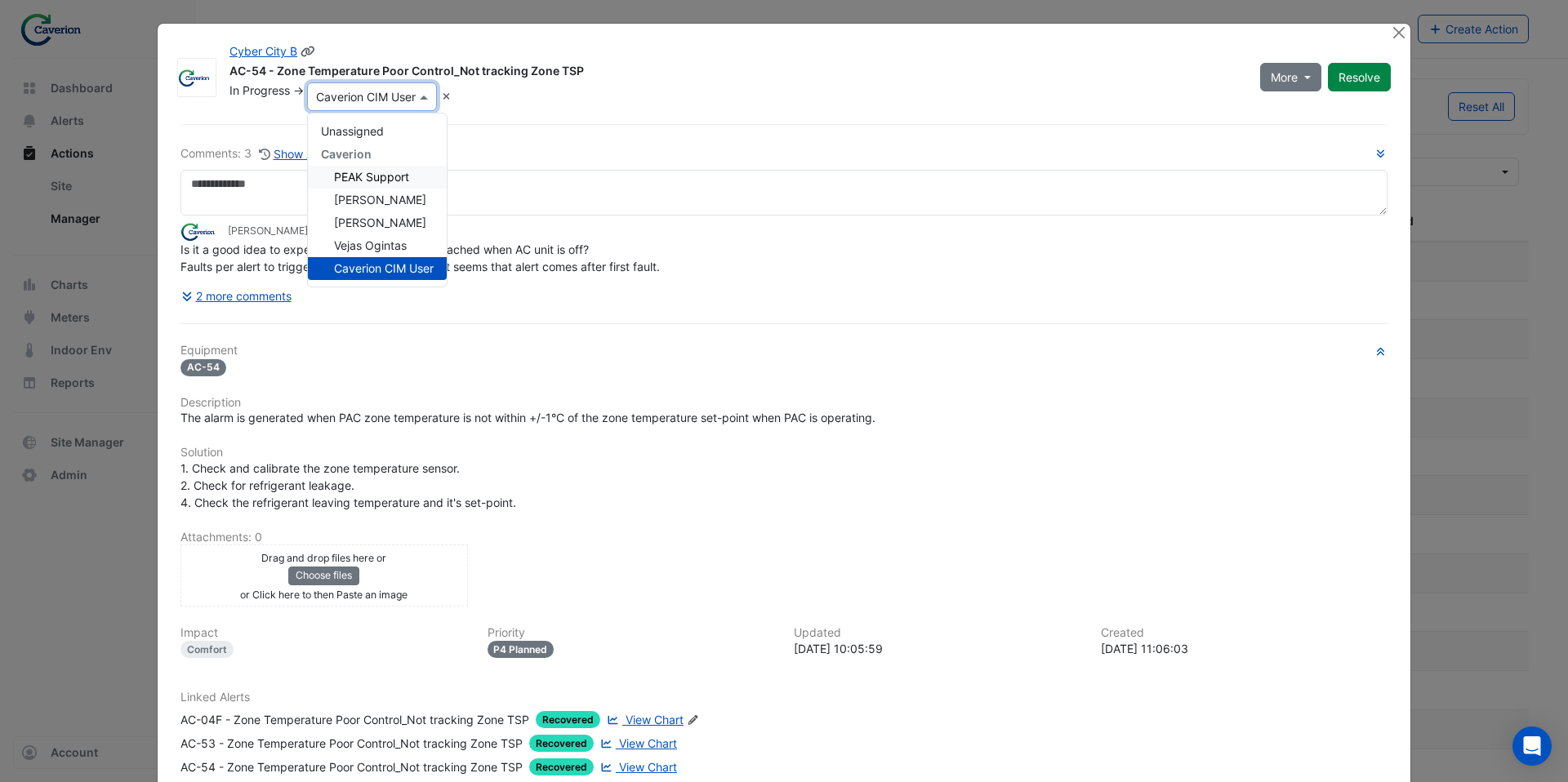
click at [389, 174] on span "PEAK Support" at bounding box center [372, 176] width 76 height 14
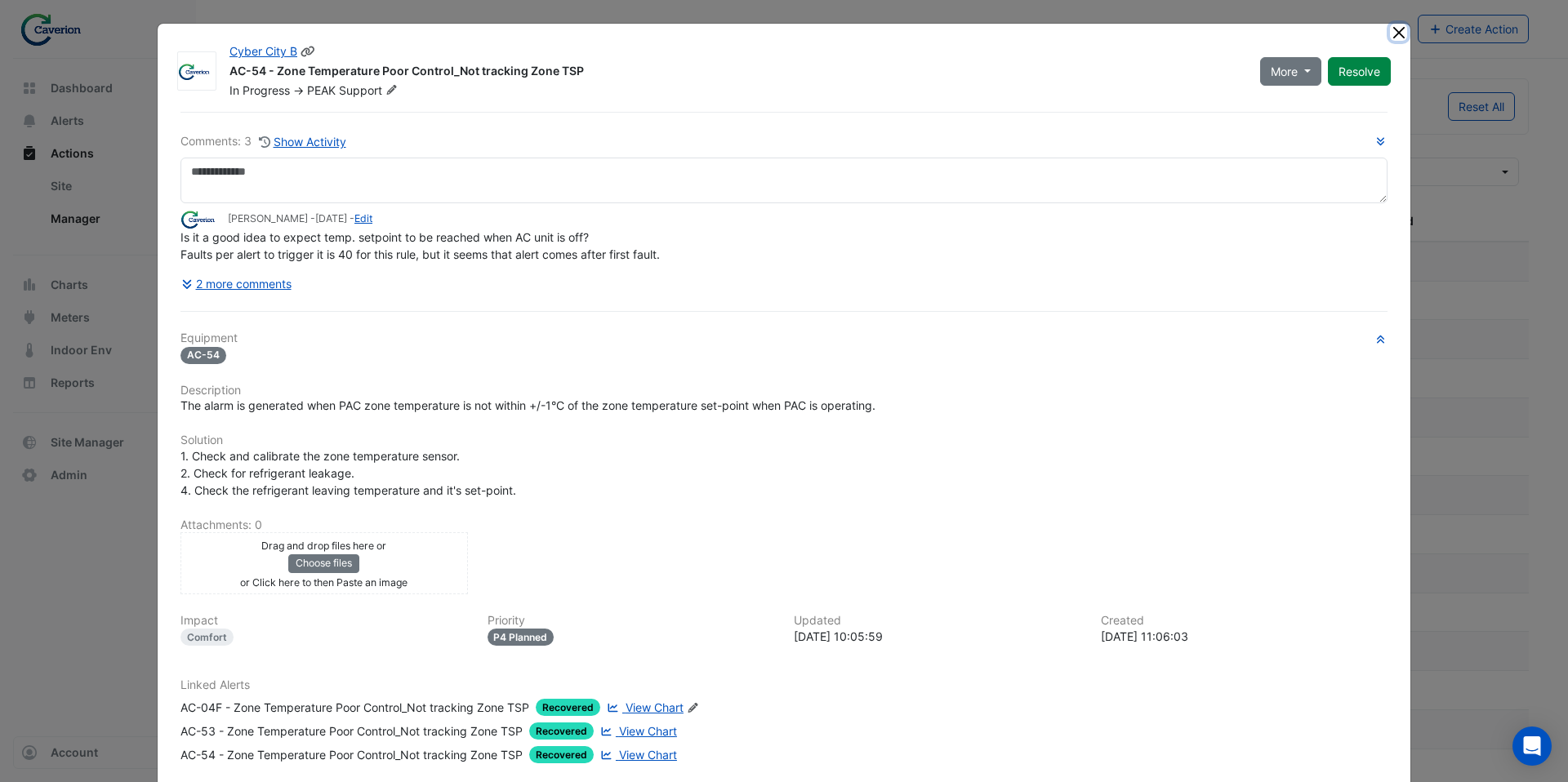
click at [1399, 34] on button "Close" at bounding box center [1398, 32] width 17 height 17
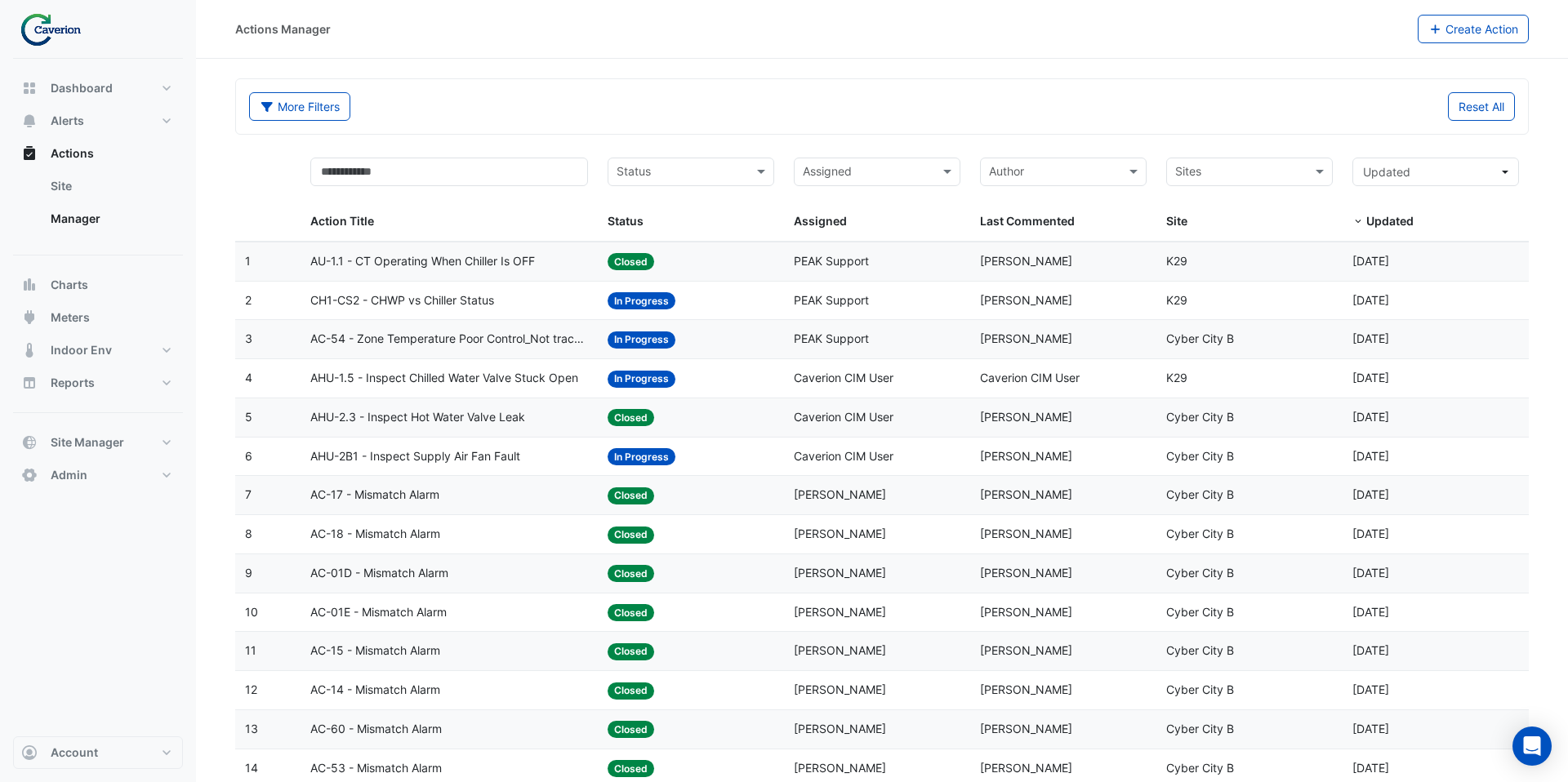
click at [882, 375] on span "Caverion CIM User" at bounding box center [844, 378] width 100 height 14
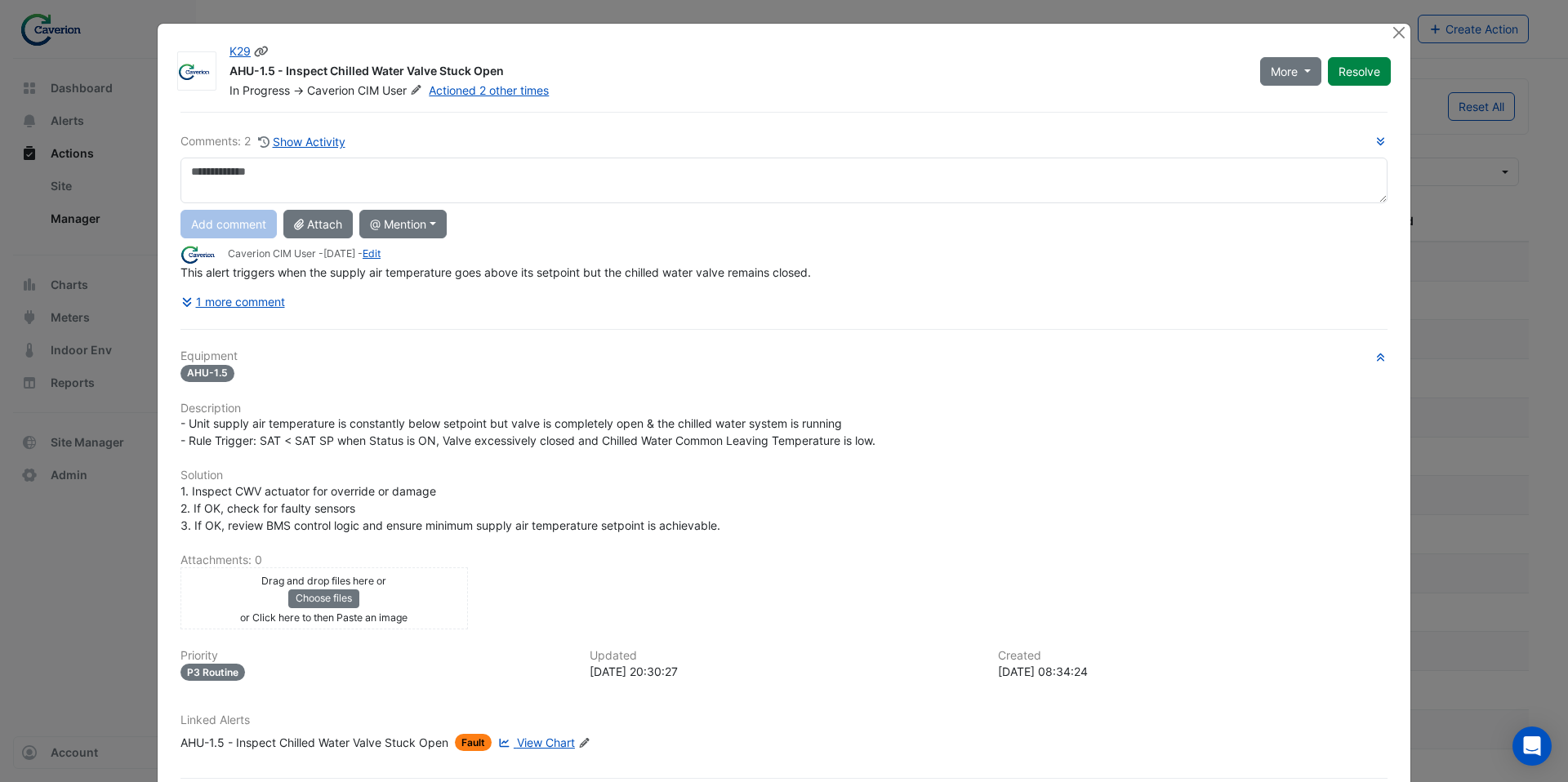
click at [418, 90] on icon at bounding box center [416, 90] width 10 height 10
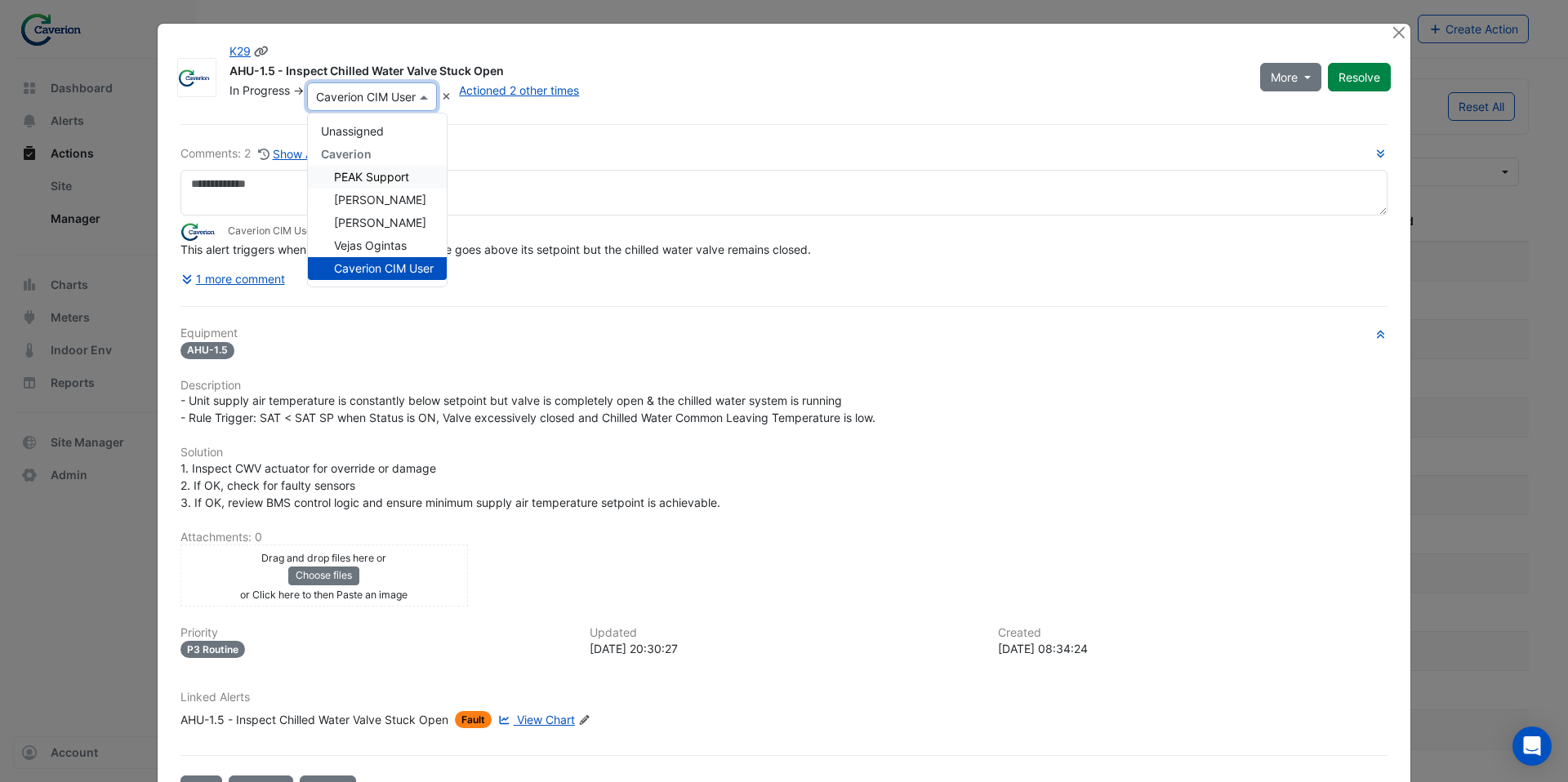
click at [396, 173] on span "PEAK Support" at bounding box center [372, 176] width 76 height 14
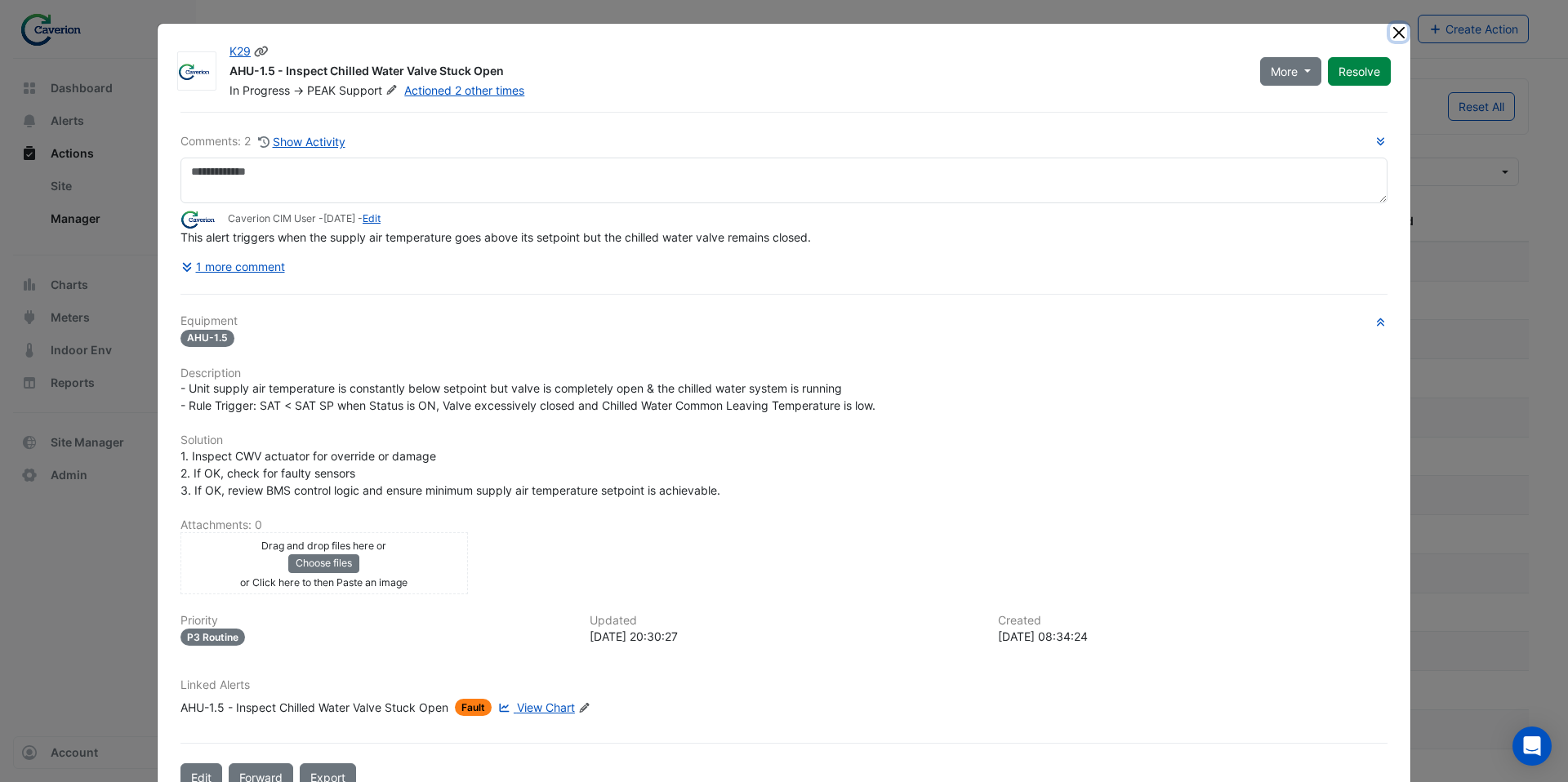
click at [1395, 38] on button "Close" at bounding box center [1398, 32] width 17 height 17
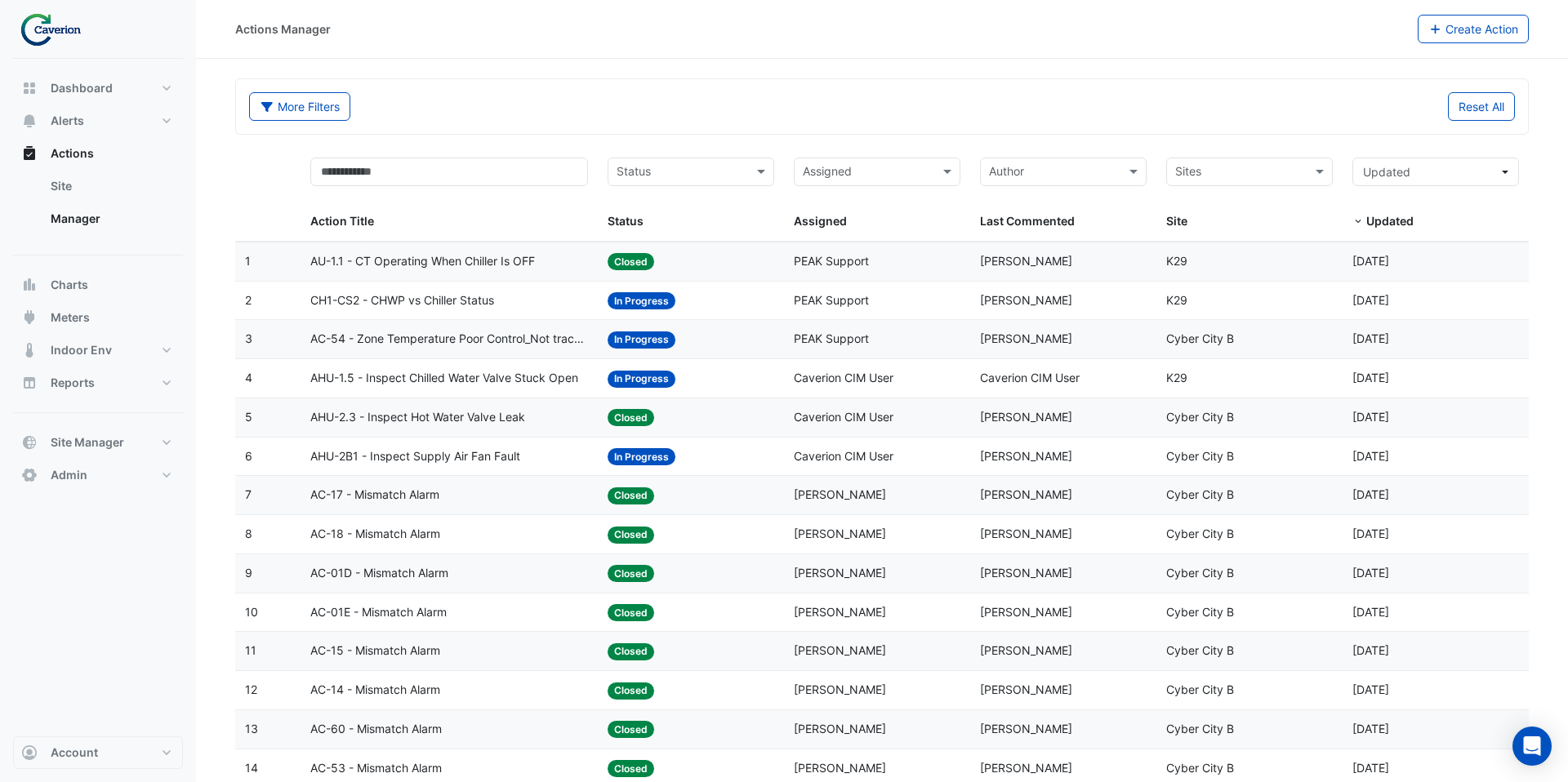
click at [875, 184] on div at bounding box center [867, 175] width 133 height 22
type input "*"
click at [733, 388] on datatable-body-cell "Status: In Progress" at bounding box center [691, 378] width 186 height 39
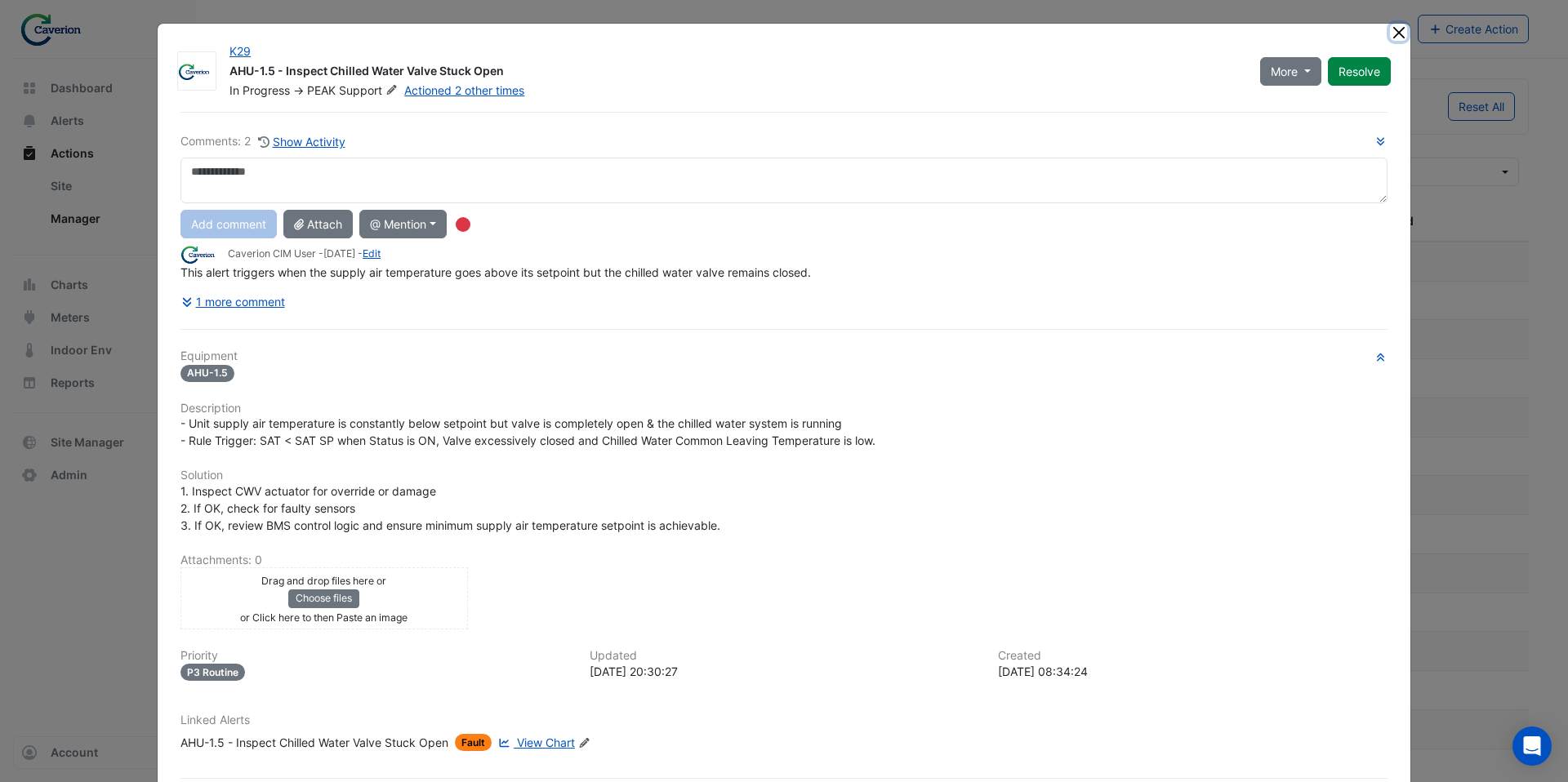
click at [1393, 34] on button "Close" at bounding box center [1398, 32] width 17 height 17
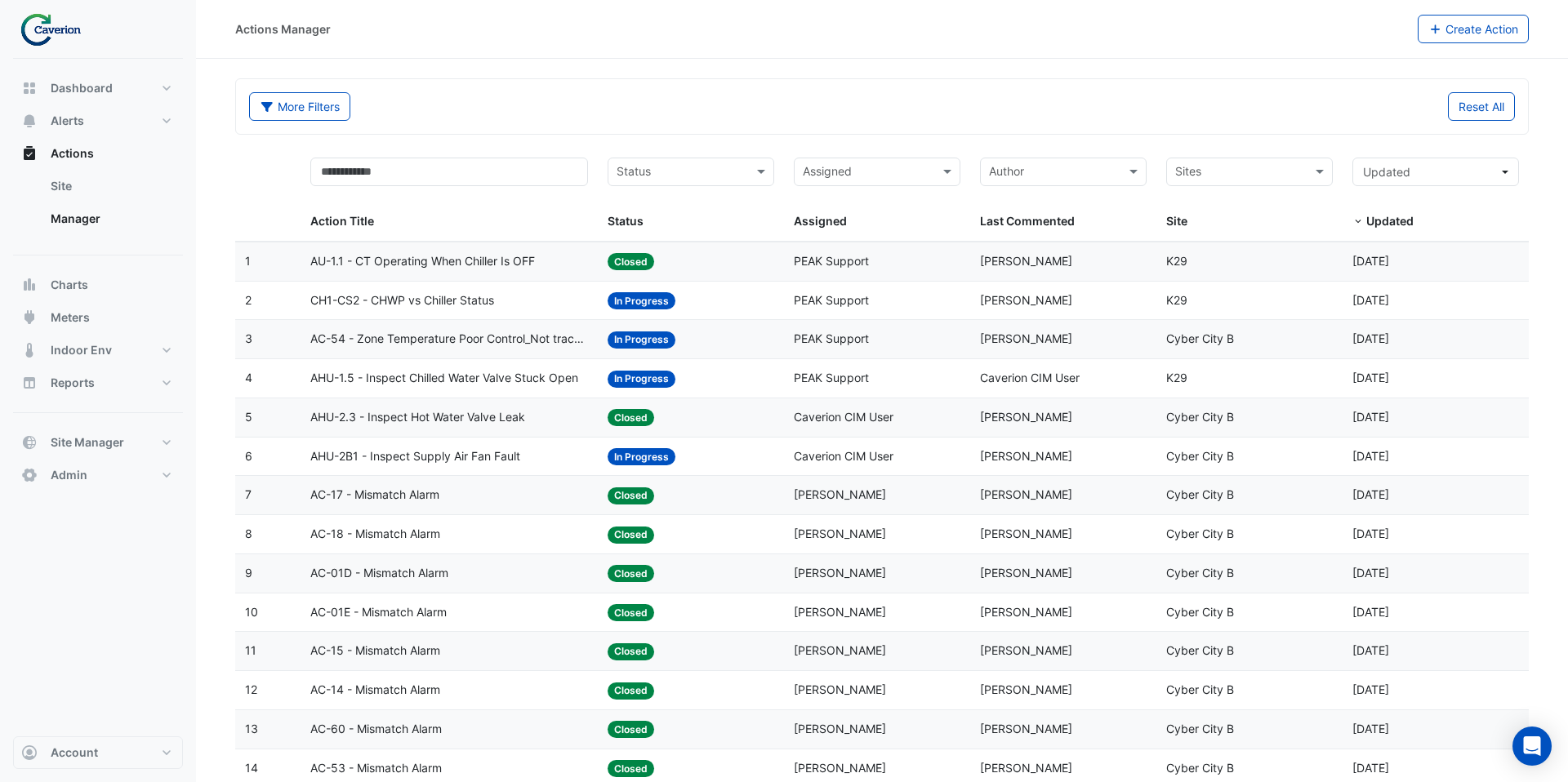
click at [818, 420] on span "Caverion CIM User" at bounding box center [844, 416] width 100 height 14
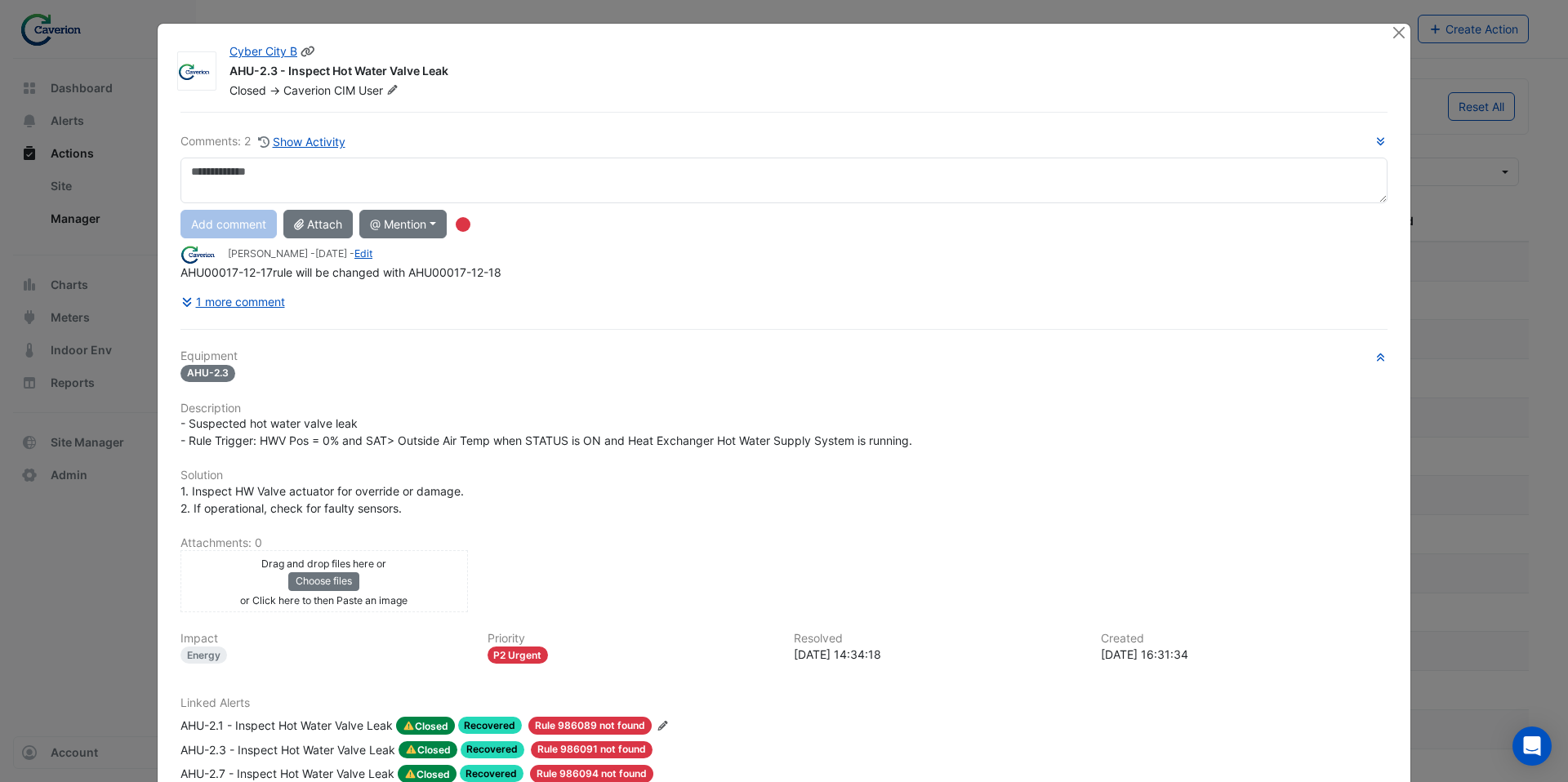
click at [397, 87] on icon at bounding box center [393, 90] width 10 height 10
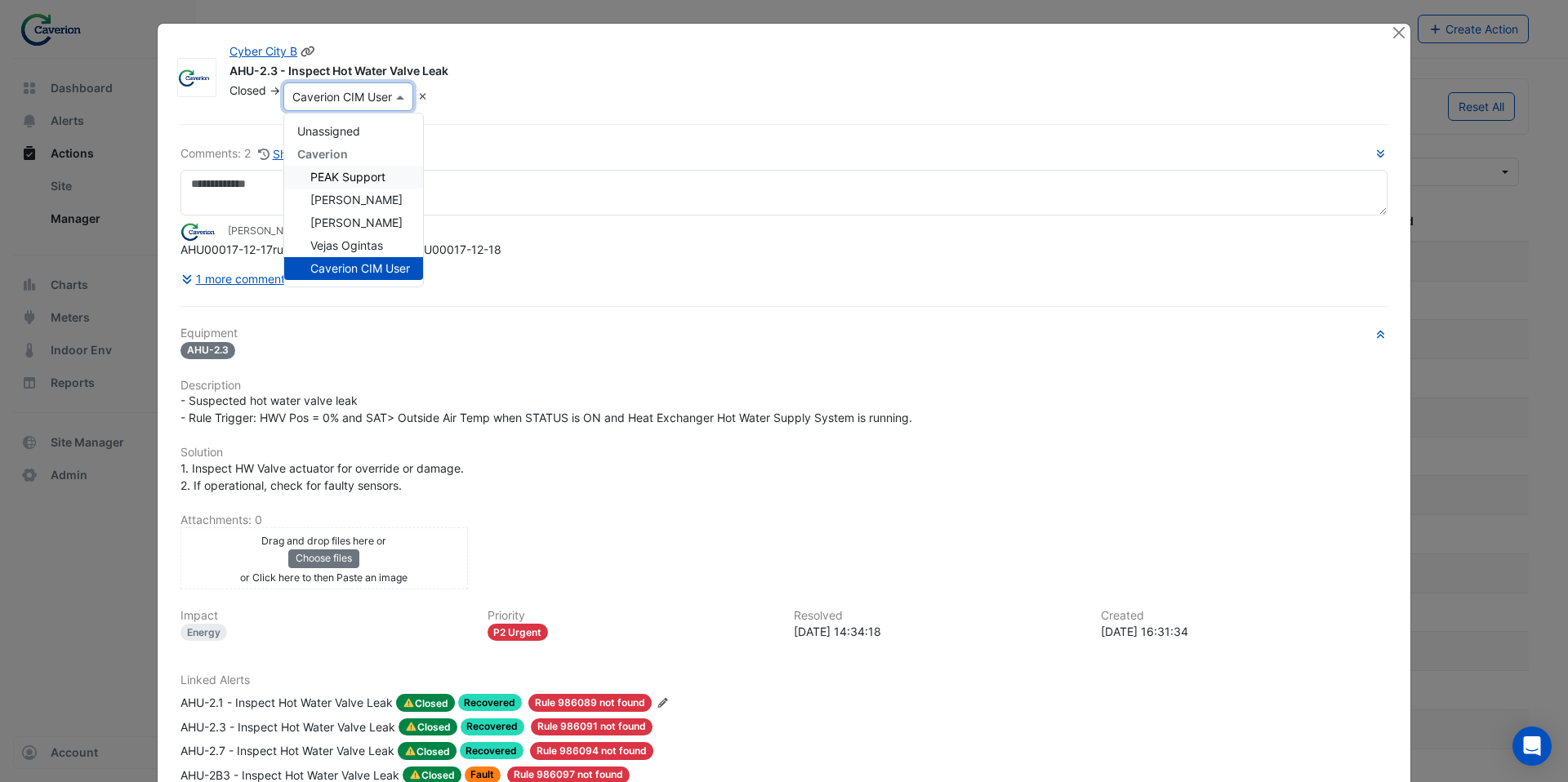
click at [378, 166] on div "PEAK Support" at bounding box center [353, 177] width 139 height 23
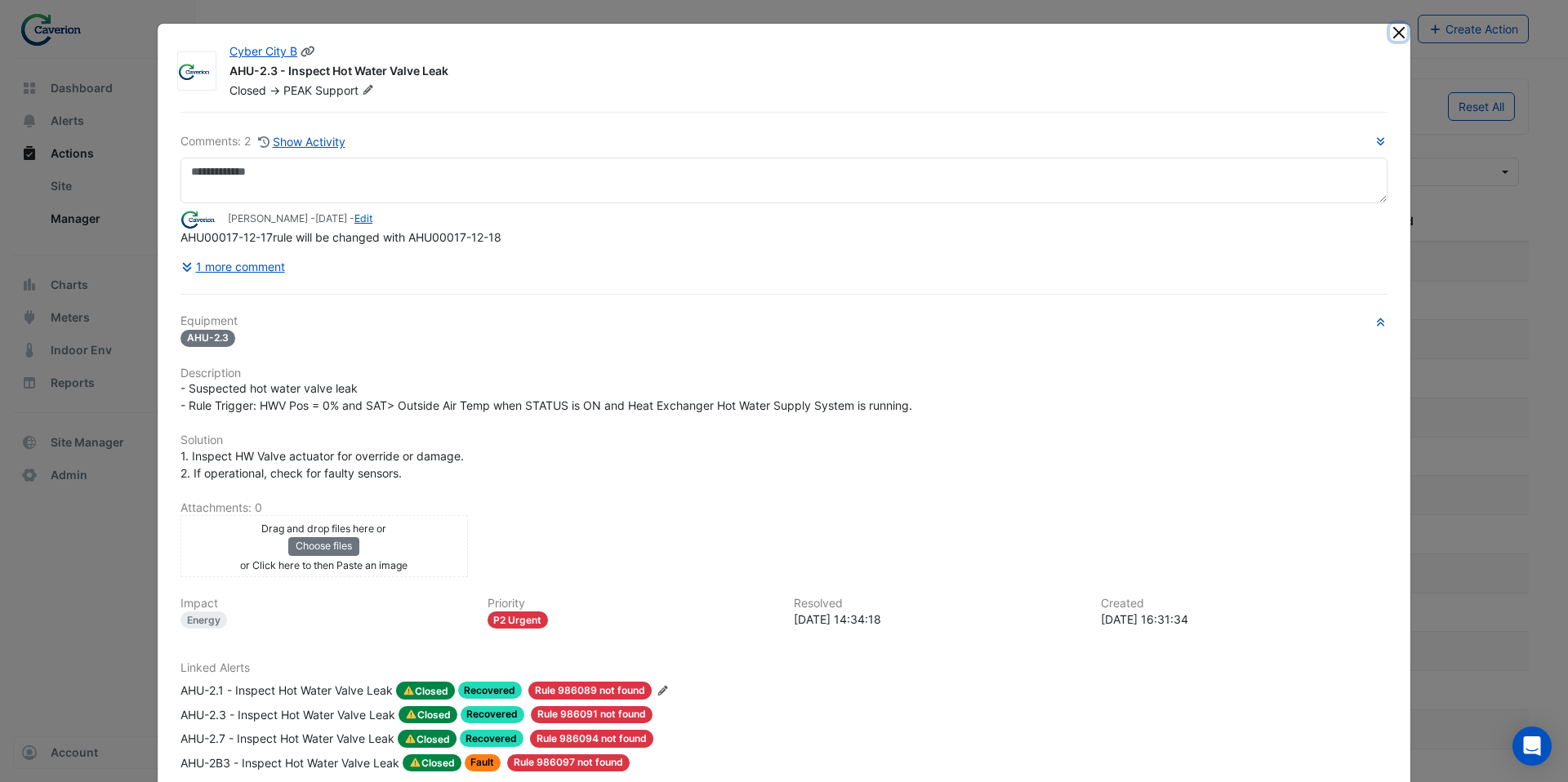
click at [1400, 34] on button "Close" at bounding box center [1398, 32] width 17 height 17
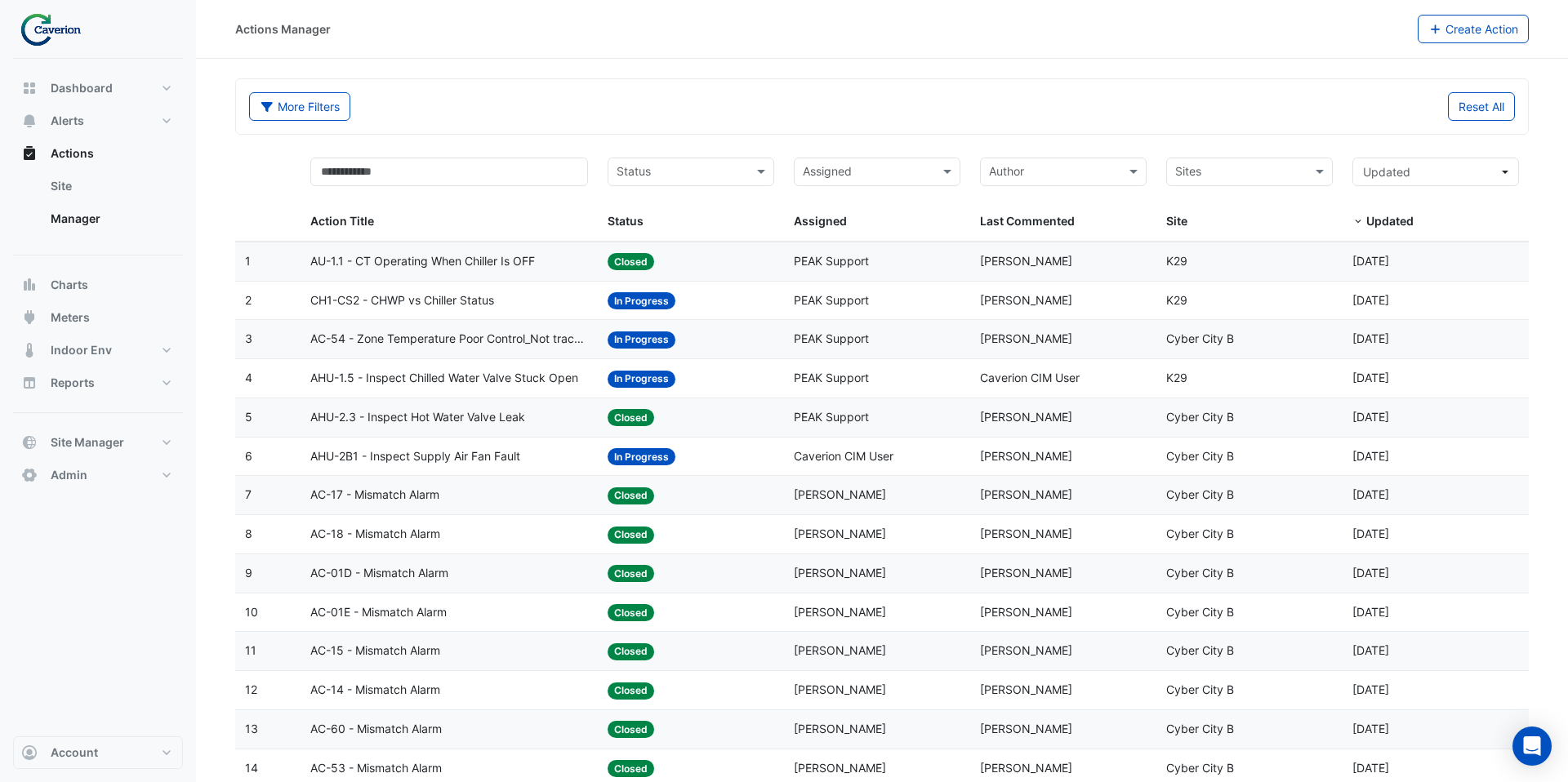
click at [733, 459] on div "Status: In Progress" at bounding box center [691, 456] width 166 height 18
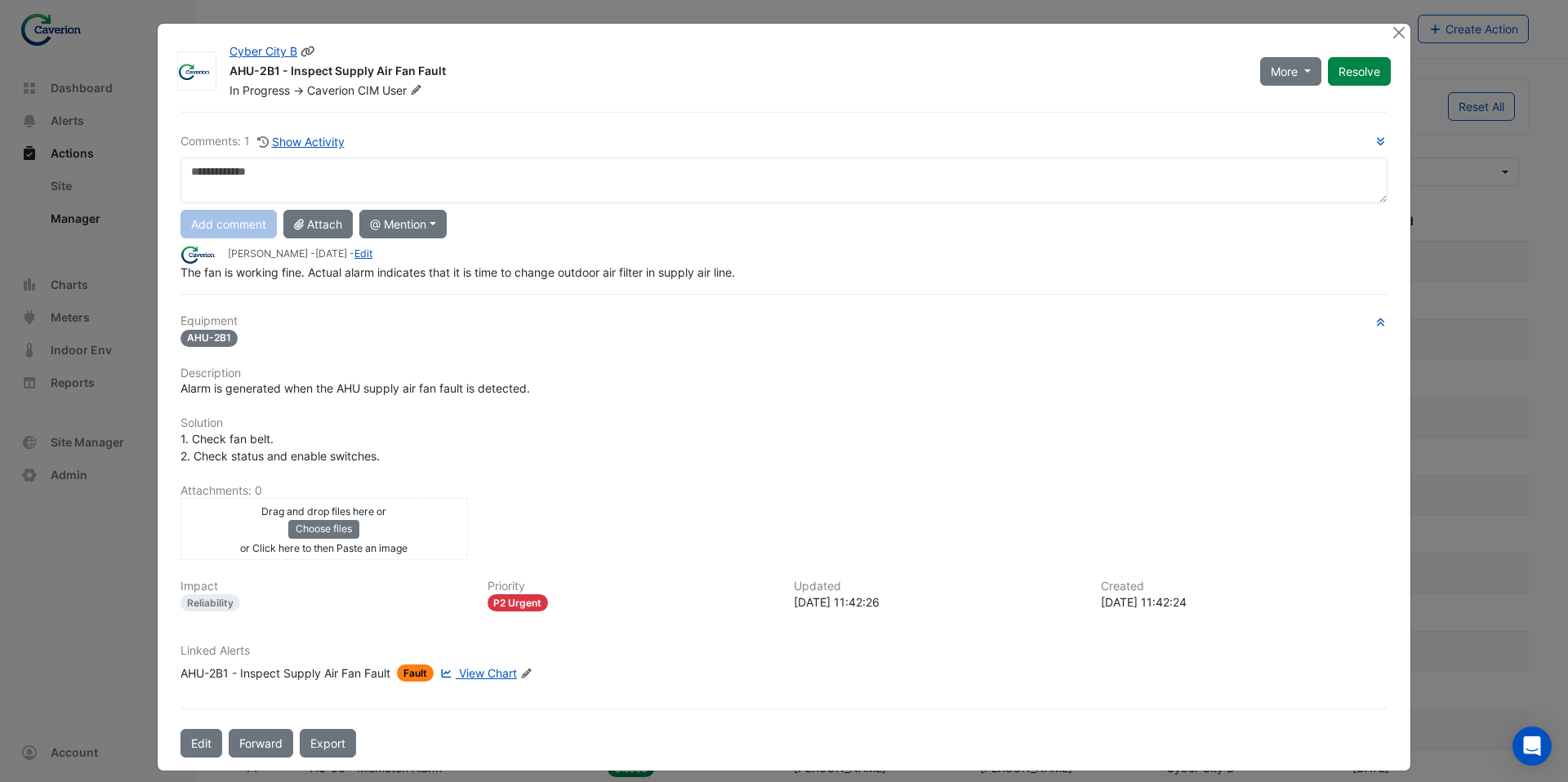
click at [418, 94] on icon at bounding box center [416, 90] width 13 height 10
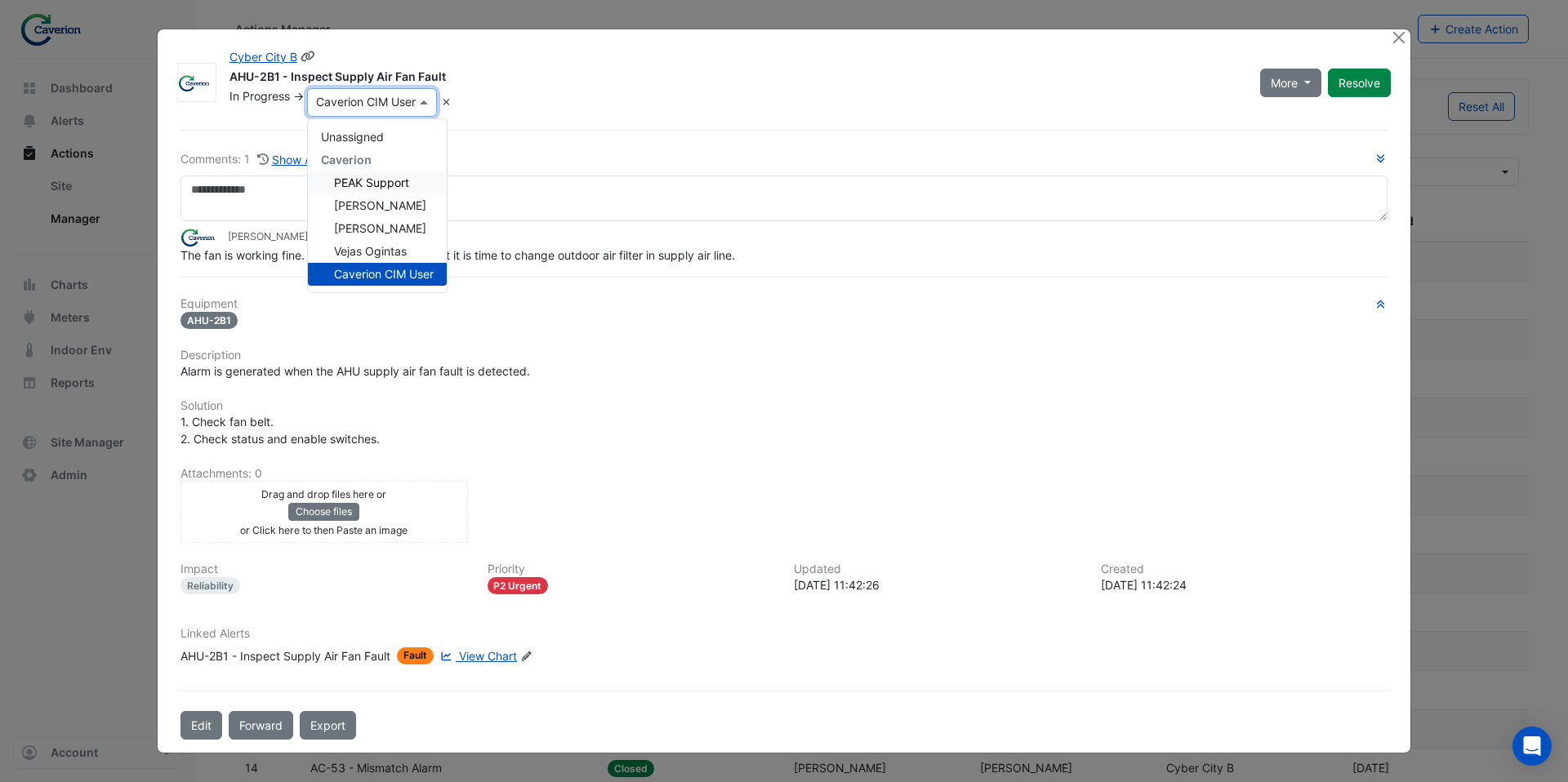
click at [398, 183] on span "PEAK Support" at bounding box center [372, 182] width 76 height 14
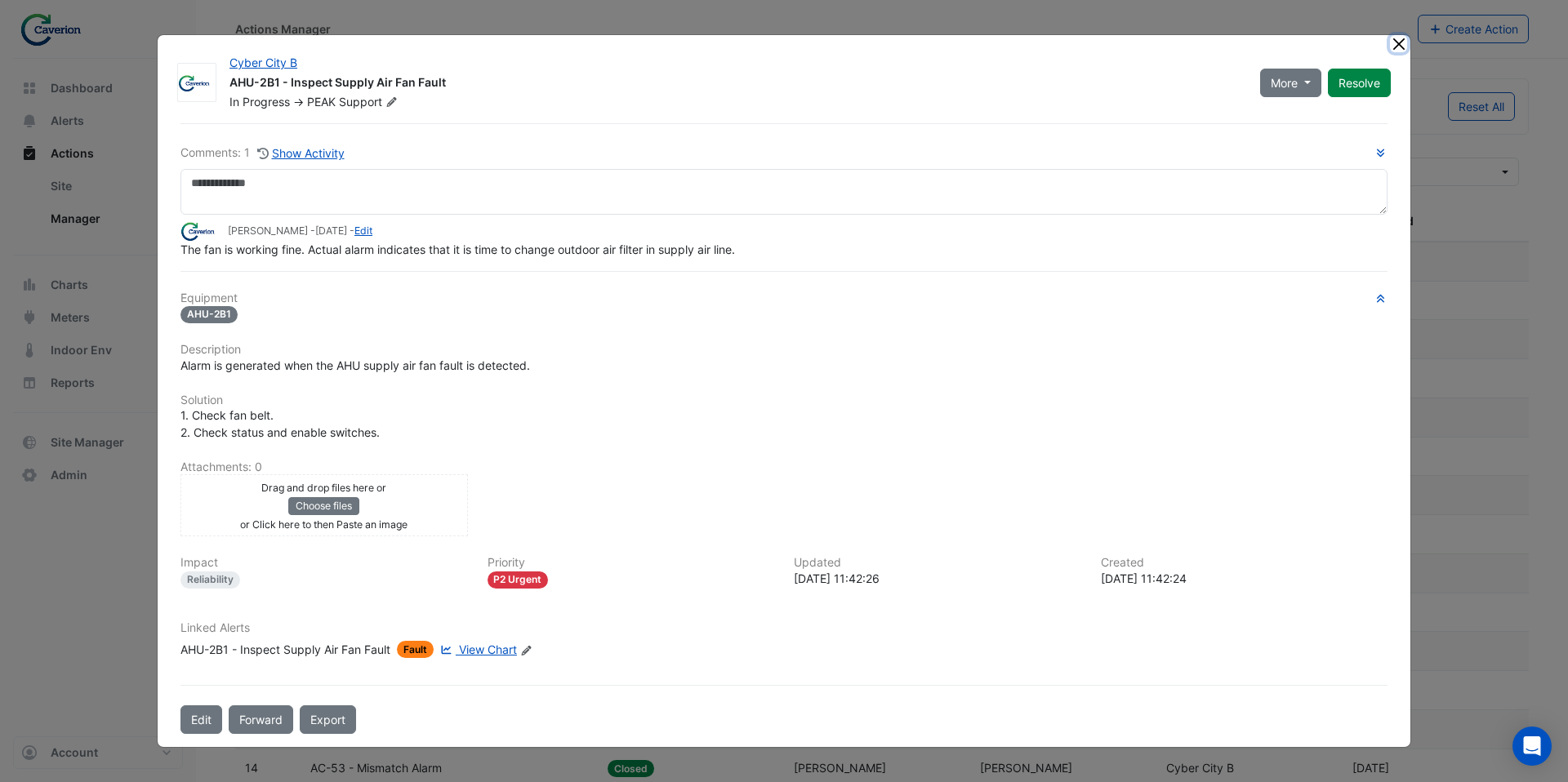
click at [1396, 46] on button "Close" at bounding box center [1398, 44] width 17 height 17
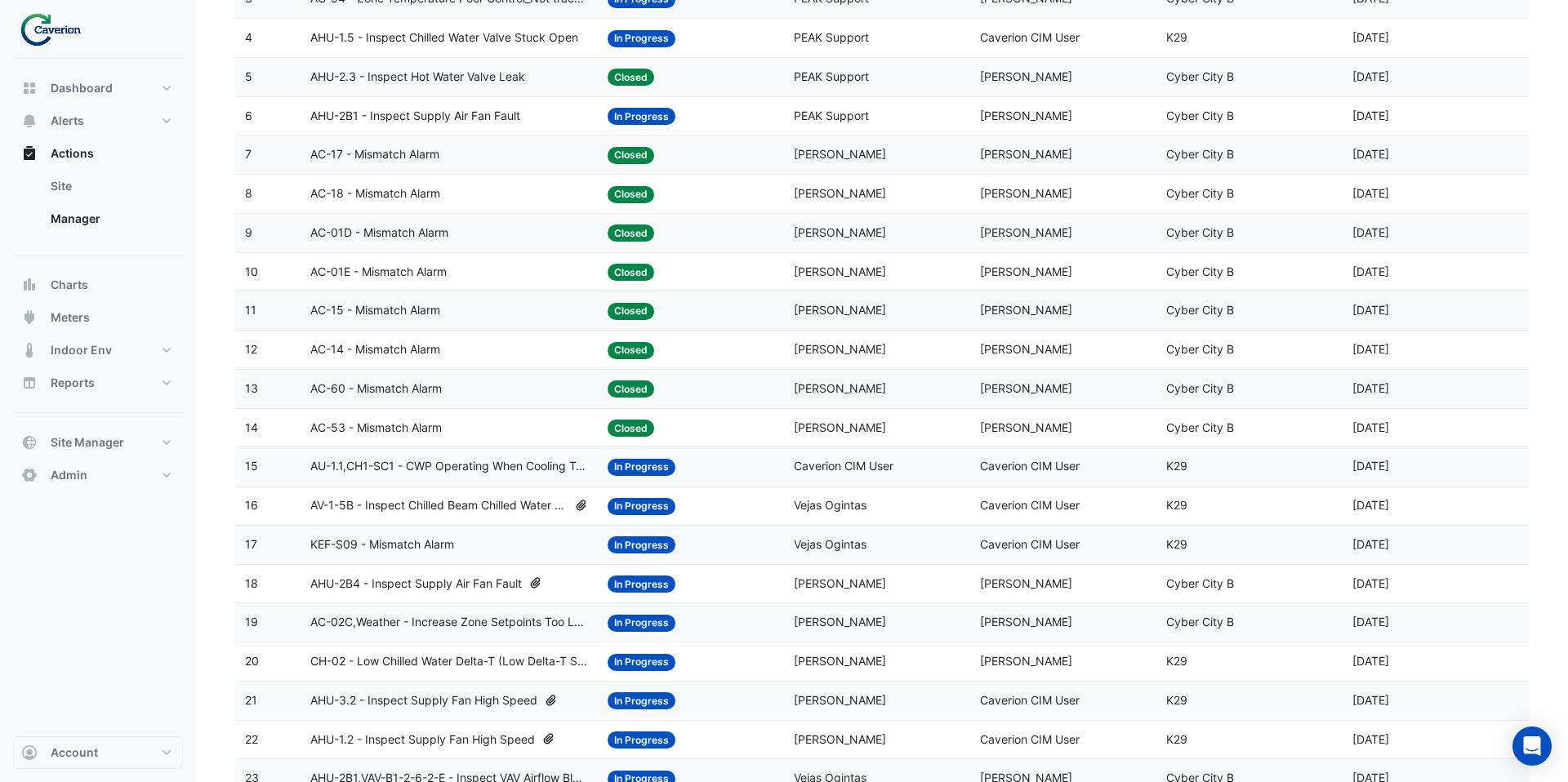
scroll to position [347, 0]
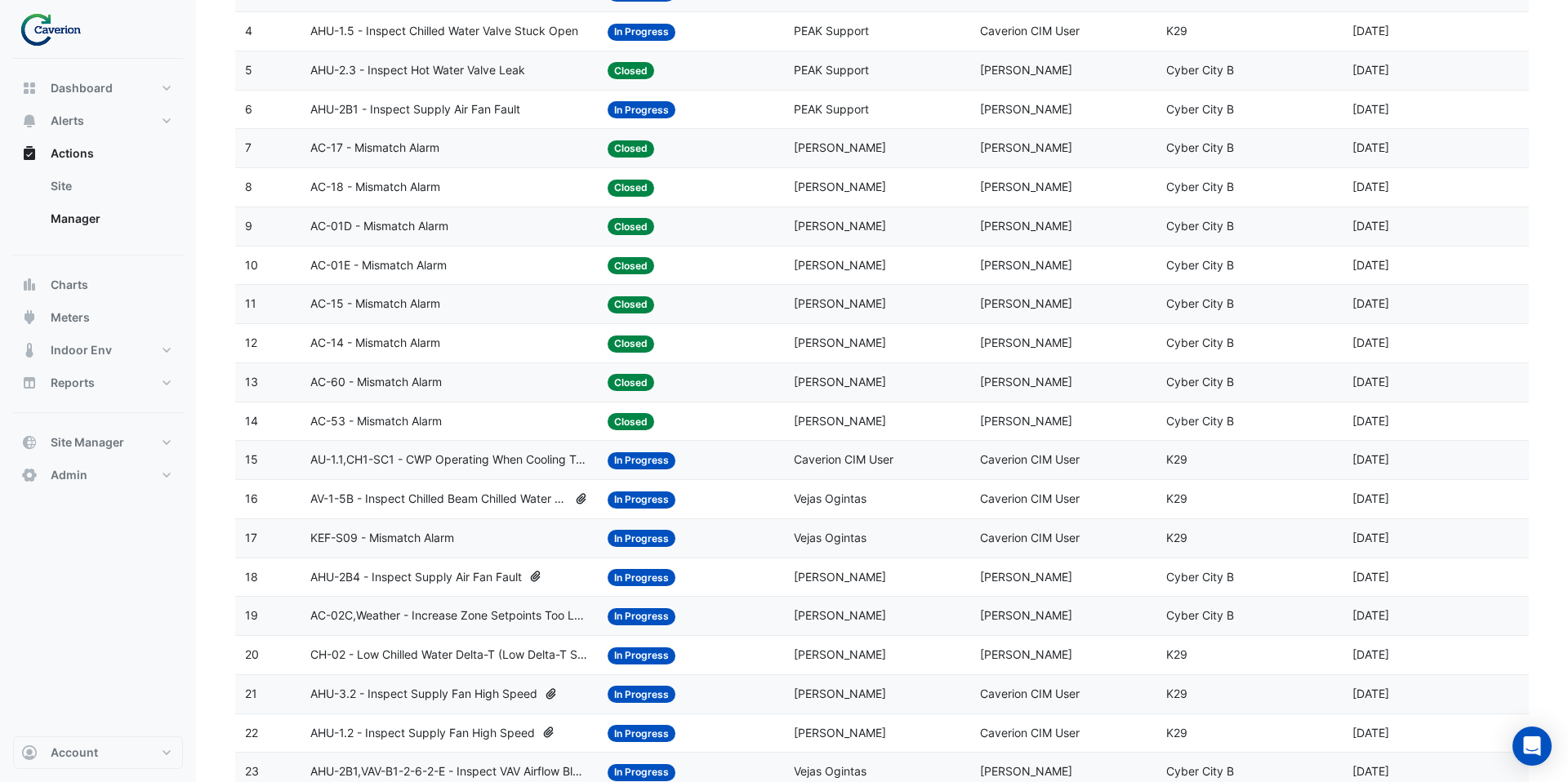
click at [705, 466] on div "Status: In Progress" at bounding box center [691, 460] width 166 height 18
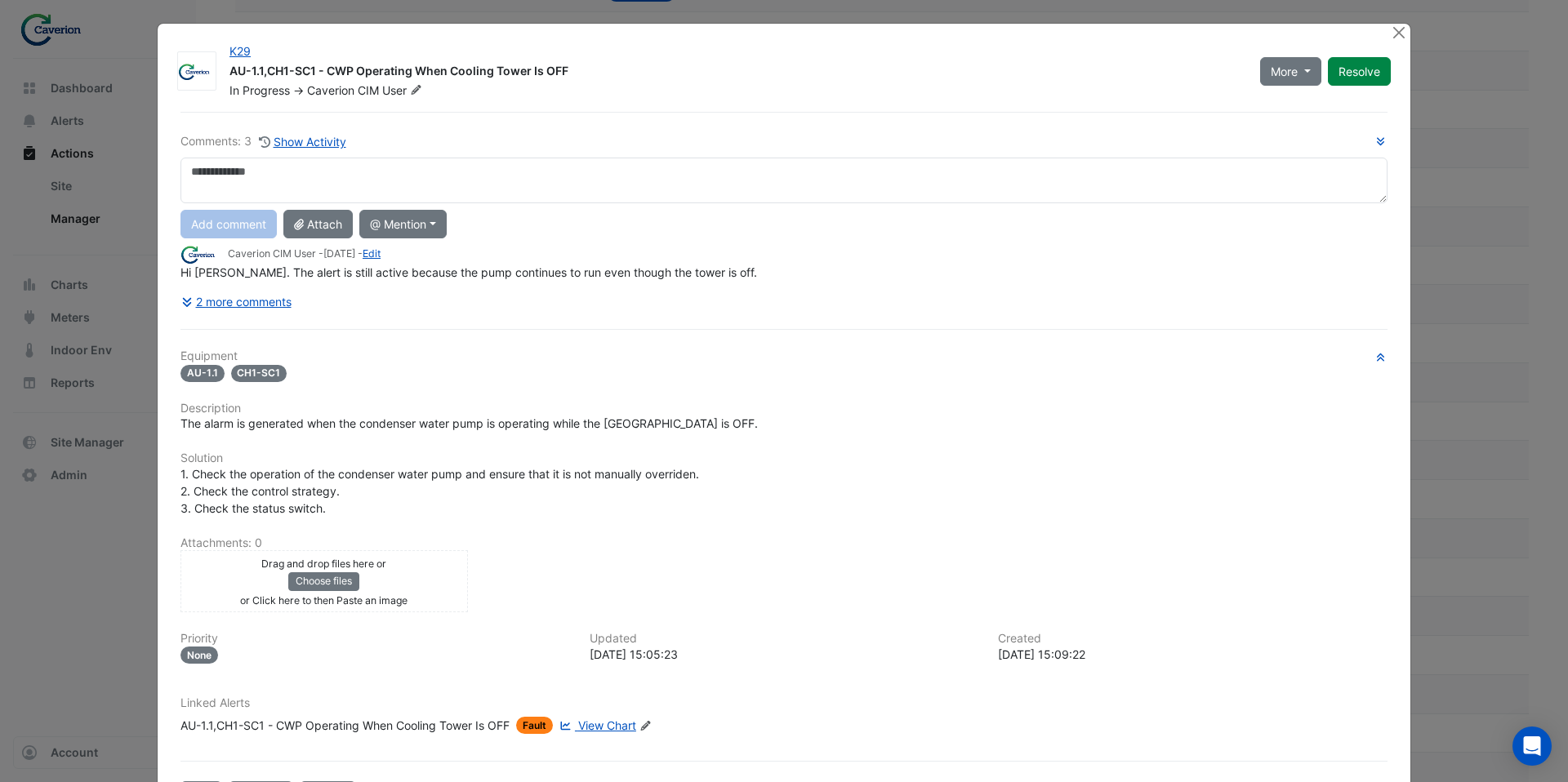
click at [417, 100] on div "K29 AU-1.1,CH1-SC1 - CWP Operating When Cooling Tower Is OFF In Progress -> Cav…" at bounding box center [784, 423] width 1253 height 800
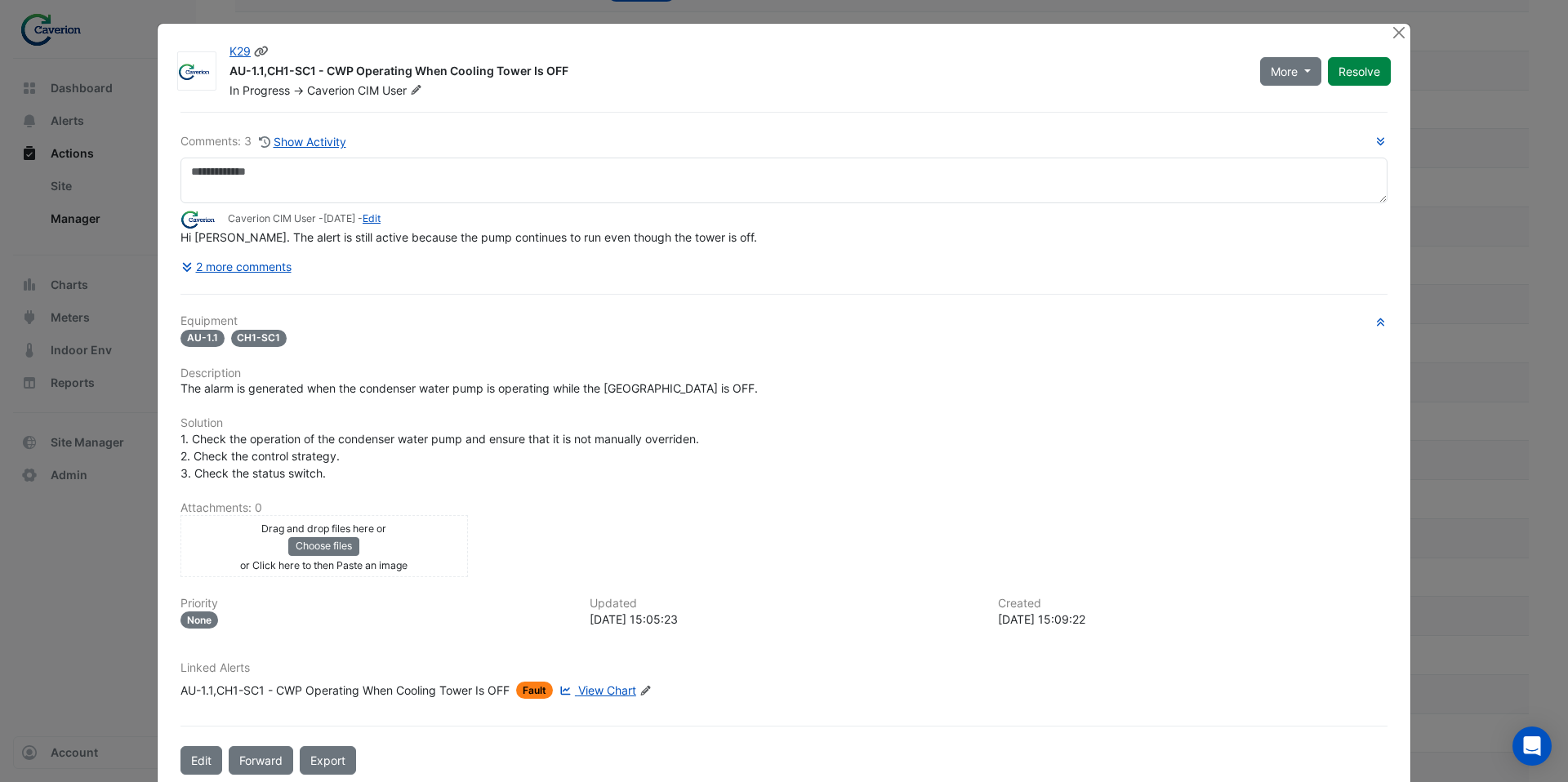
click at [421, 92] on icon at bounding box center [416, 90] width 13 height 10
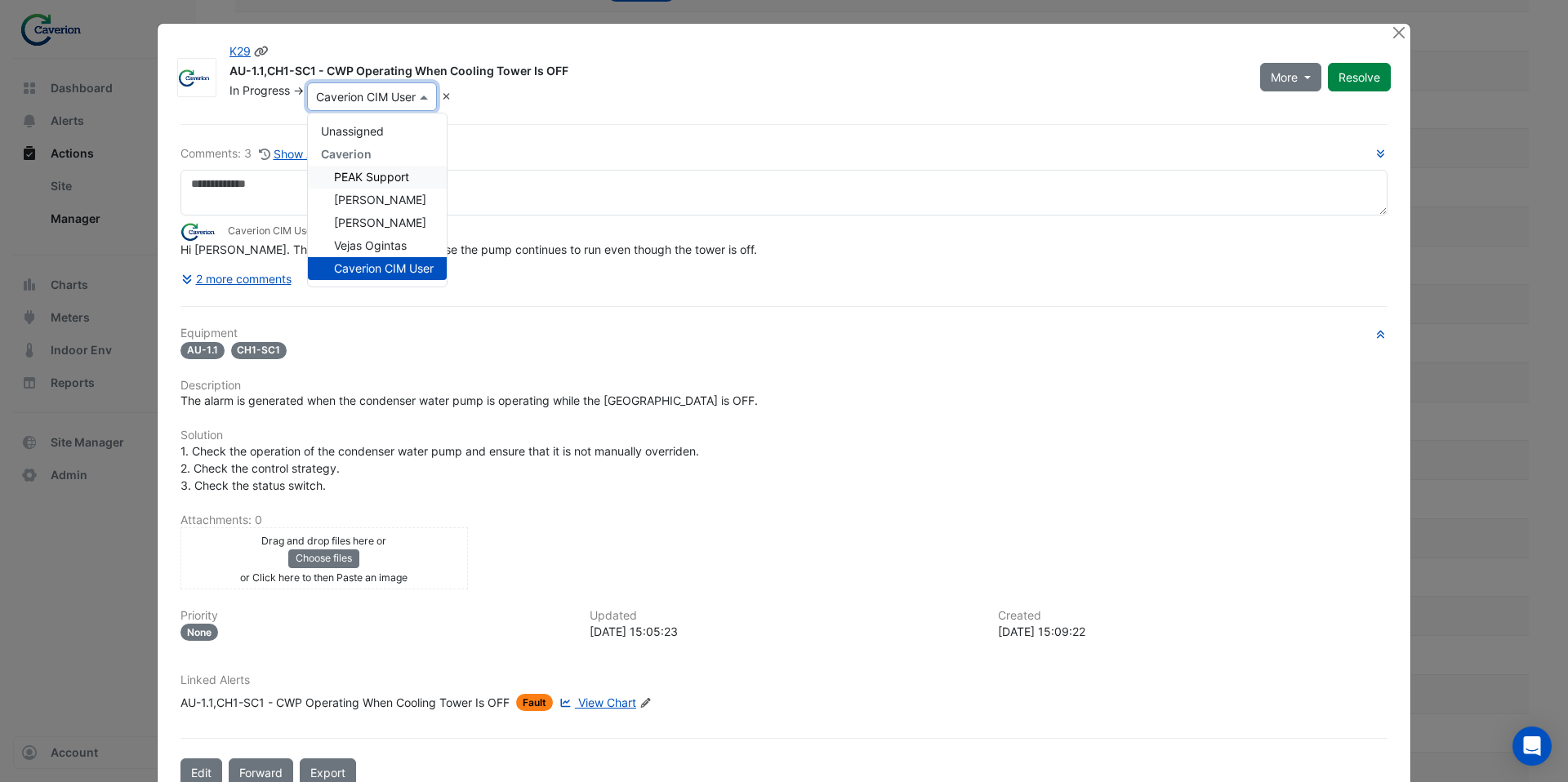
click at [397, 166] on div "PEAK Support" at bounding box center [377, 177] width 139 height 23
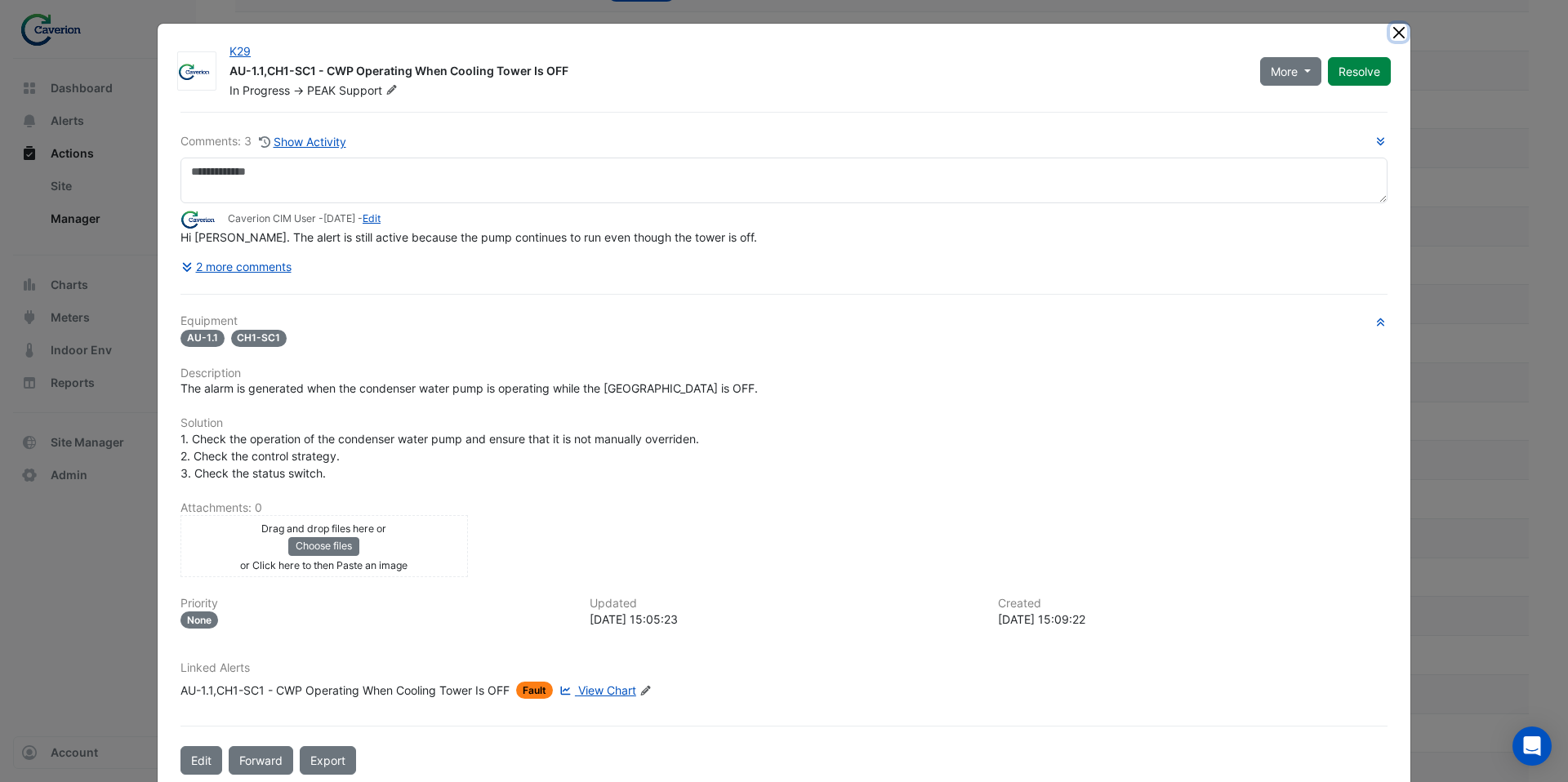
click at [1397, 36] on button "Close" at bounding box center [1398, 32] width 17 height 17
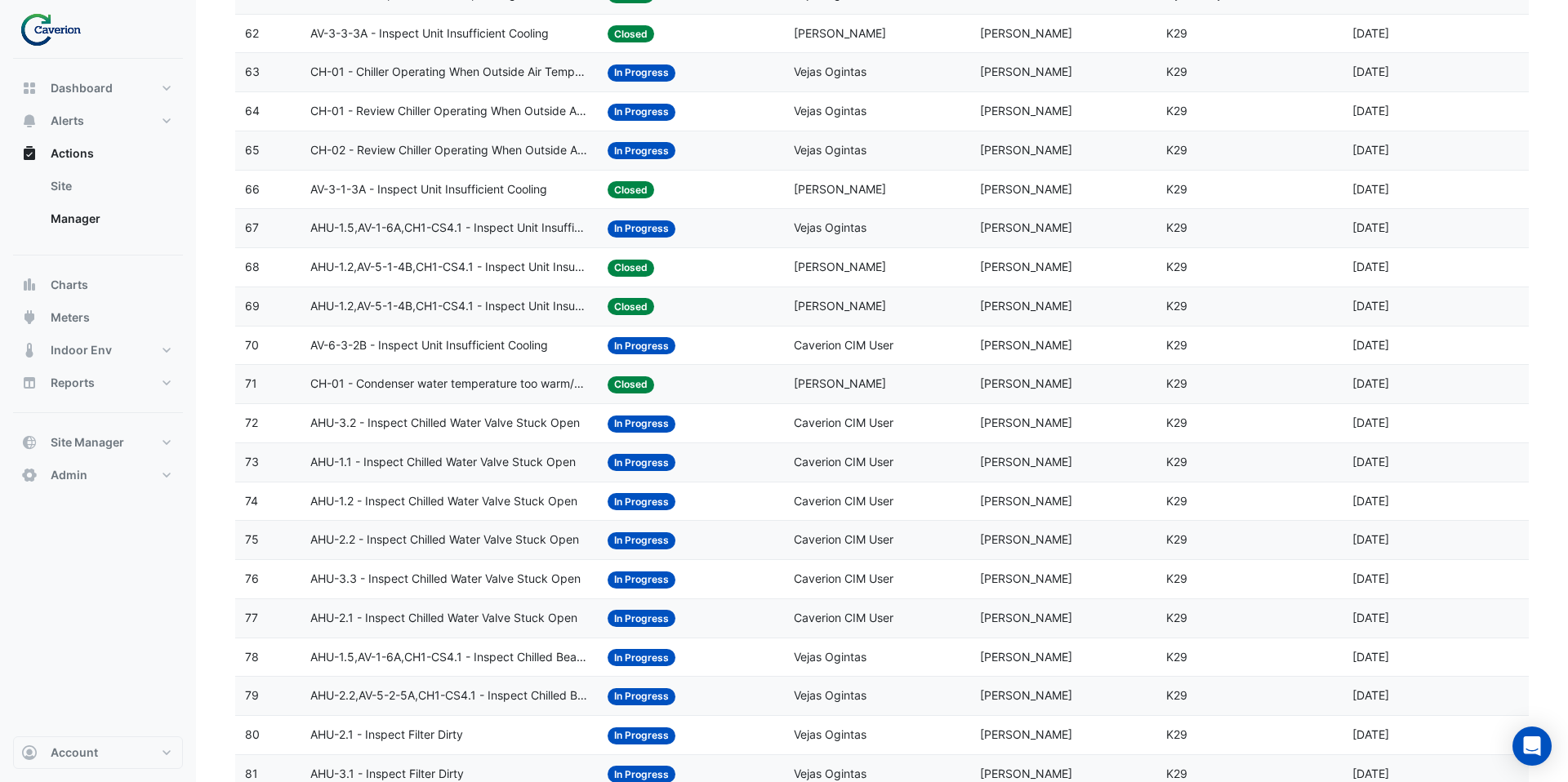
scroll to position [2649, 0]
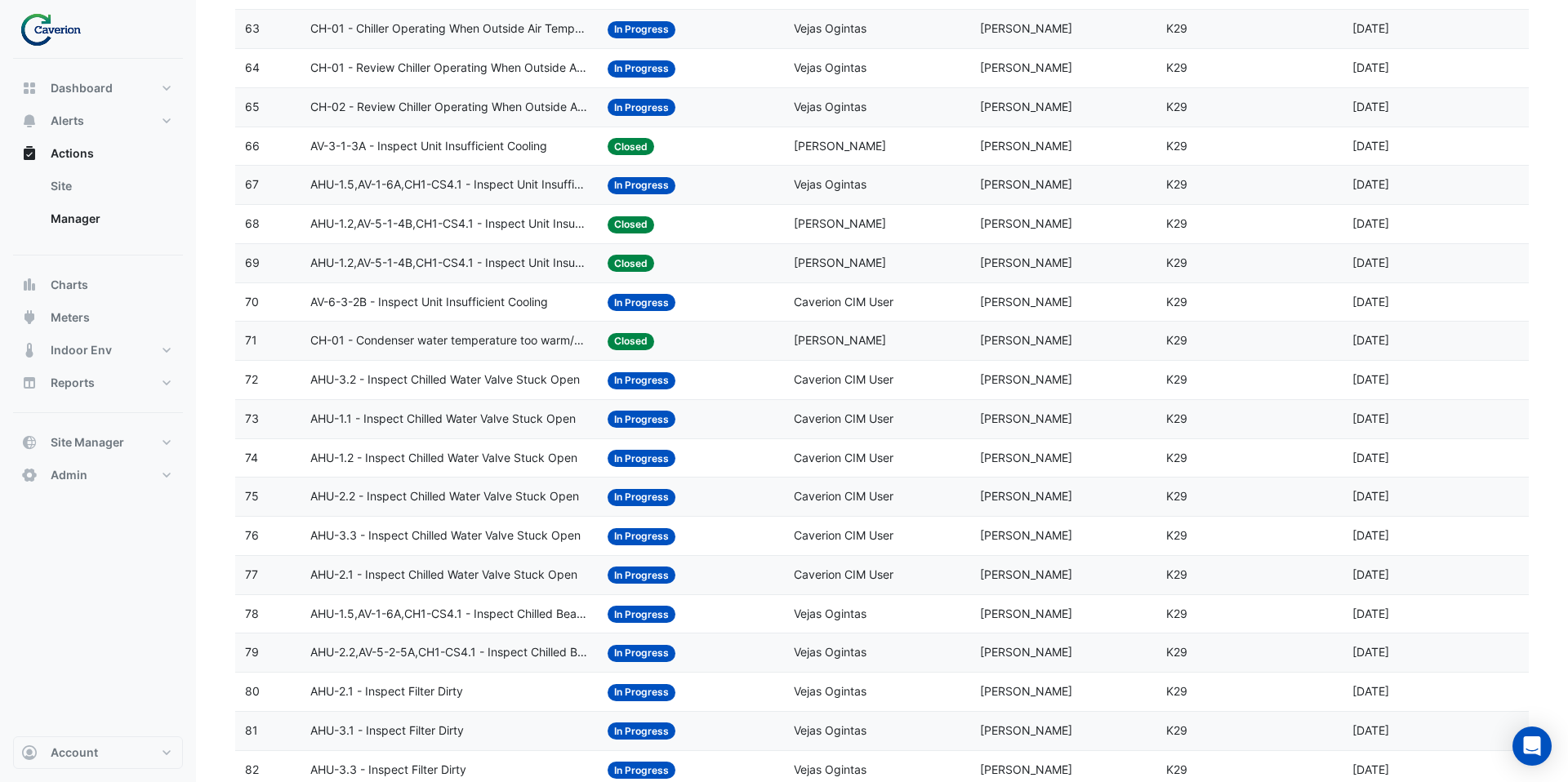
click at [740, 379] on div "Status: In Progress" at bounding box center [691, 380] width 166 height 18
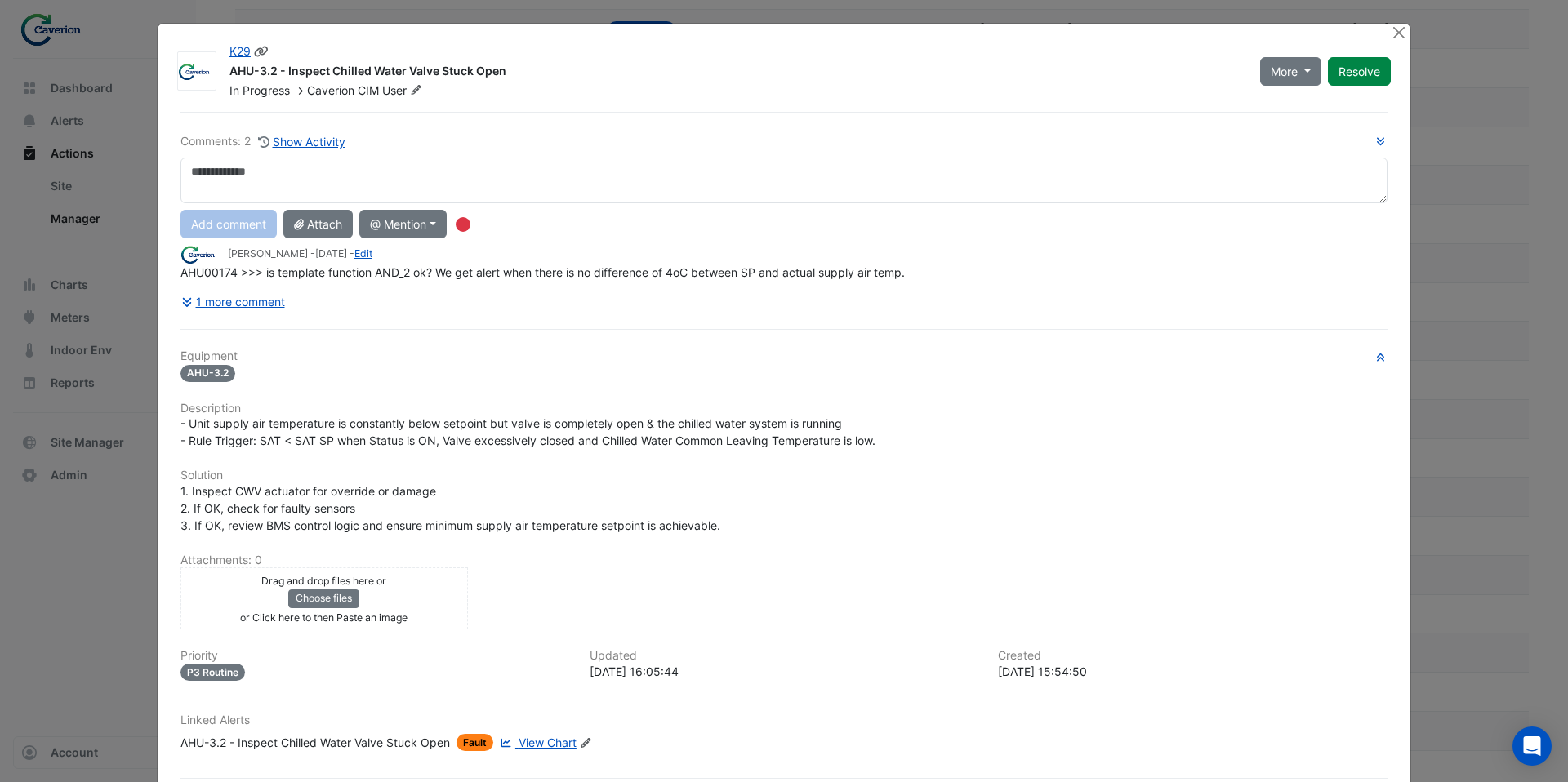
click at [418, 93] on icon at bounding box center [416, 90] width 13 height 10
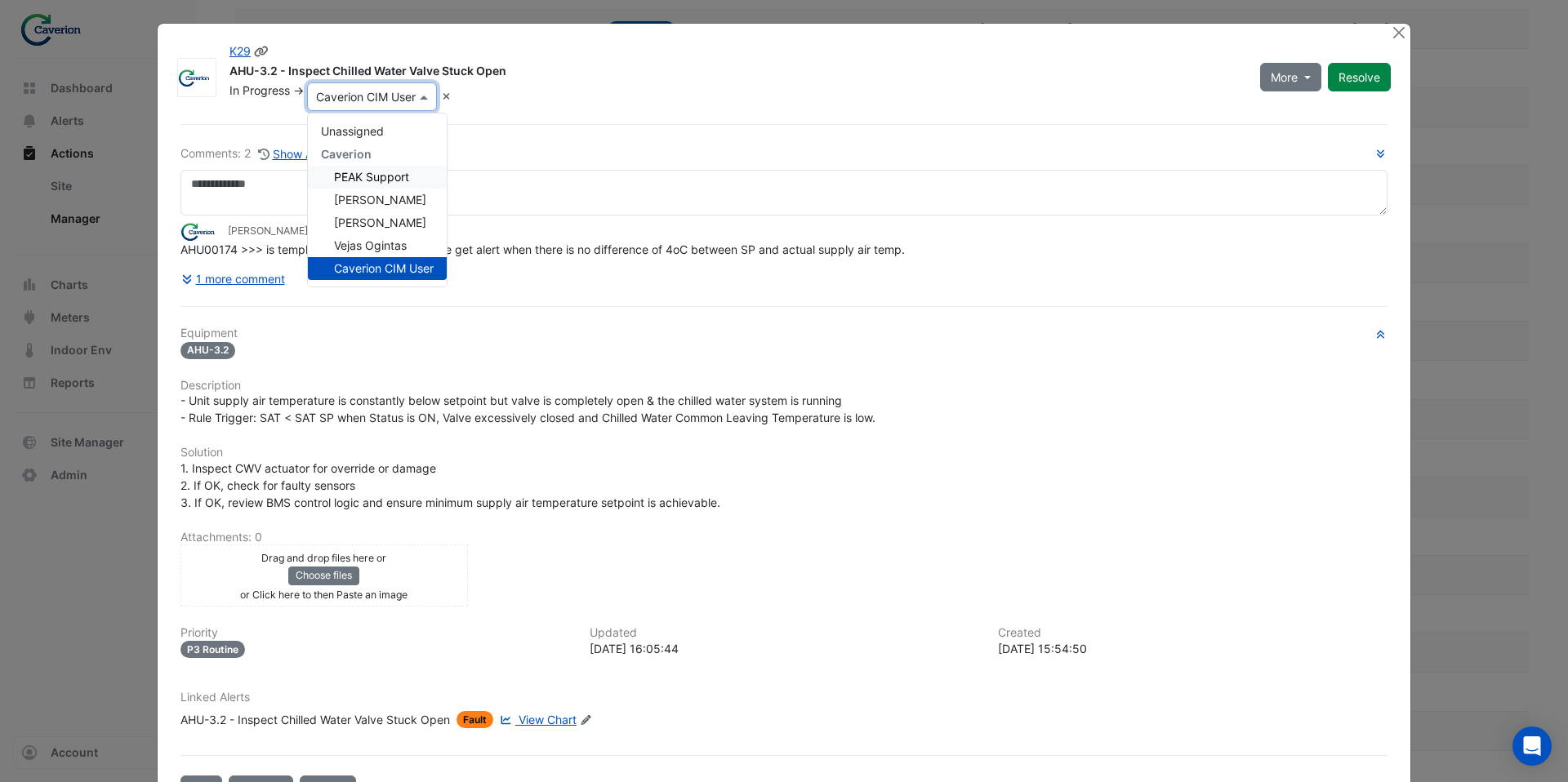
click at [384, 176] on span "PEAK Support" at bounding box center [372, 176] width 76 height 14
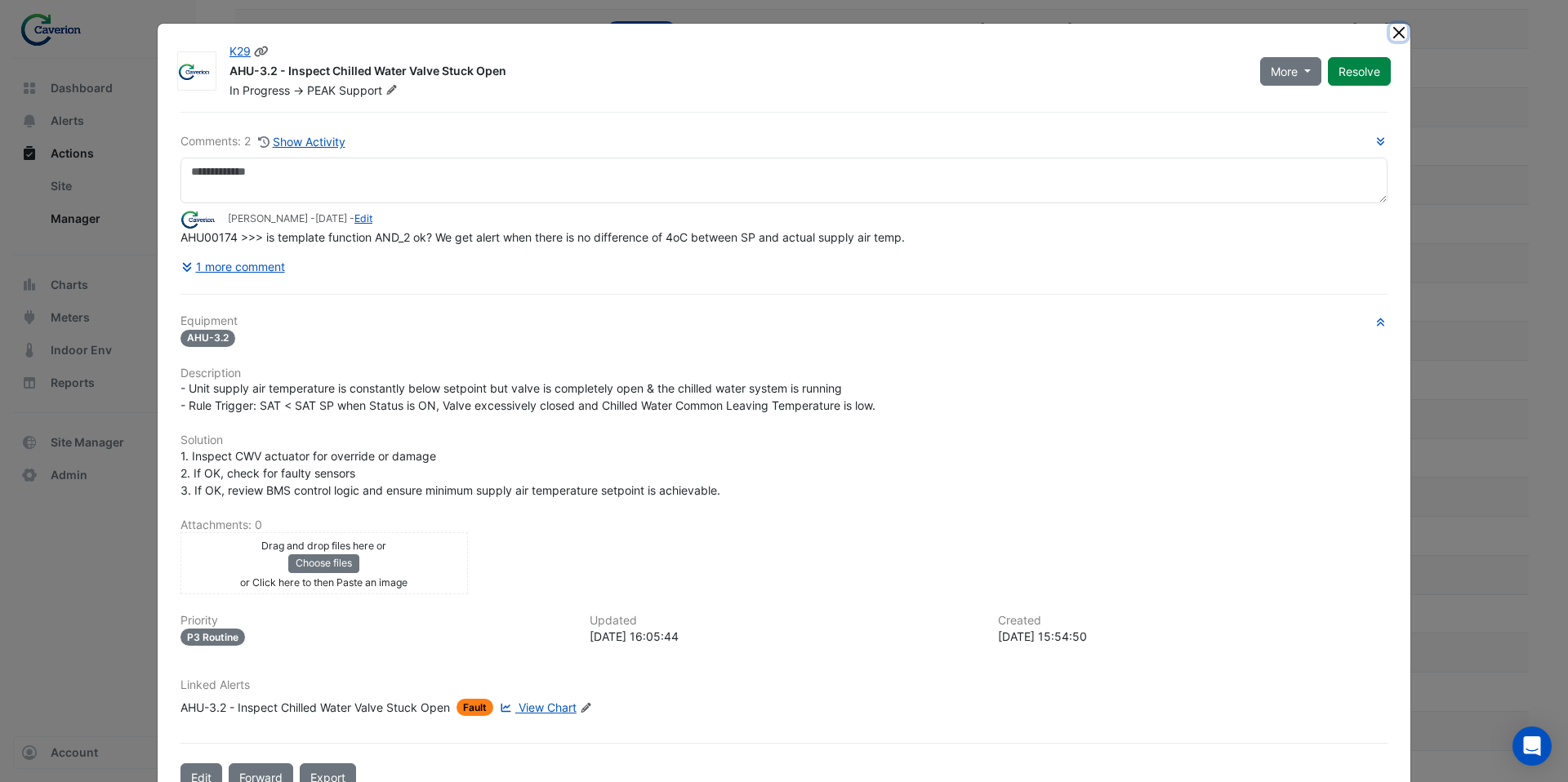
click at [1402, 31] on button "Close" at bounding box center [1398, 32] width 17 height 17
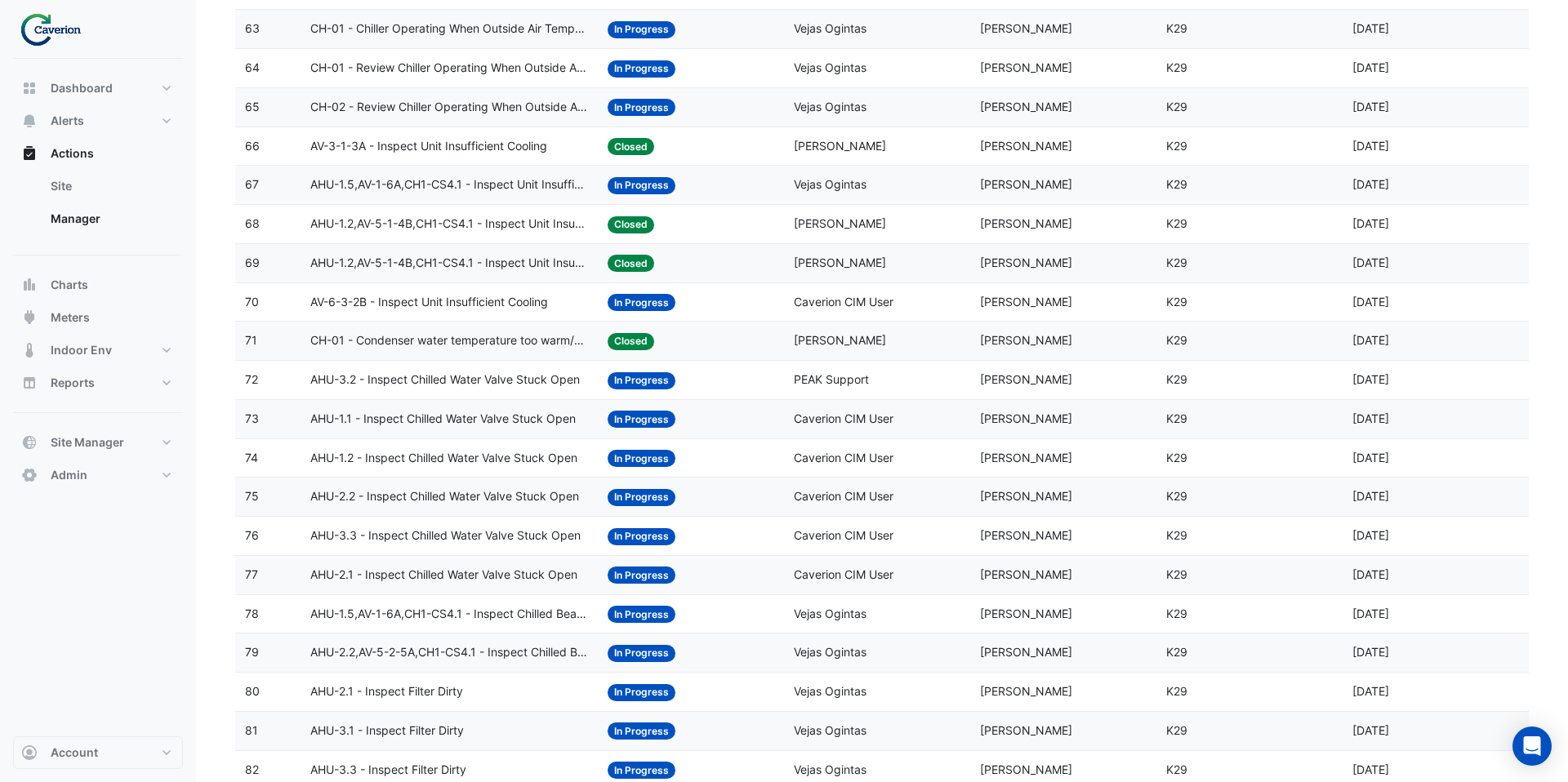
click at [745, 414] on div "Status: In Progress" at bounding box center [691, 419] width 166 height 18
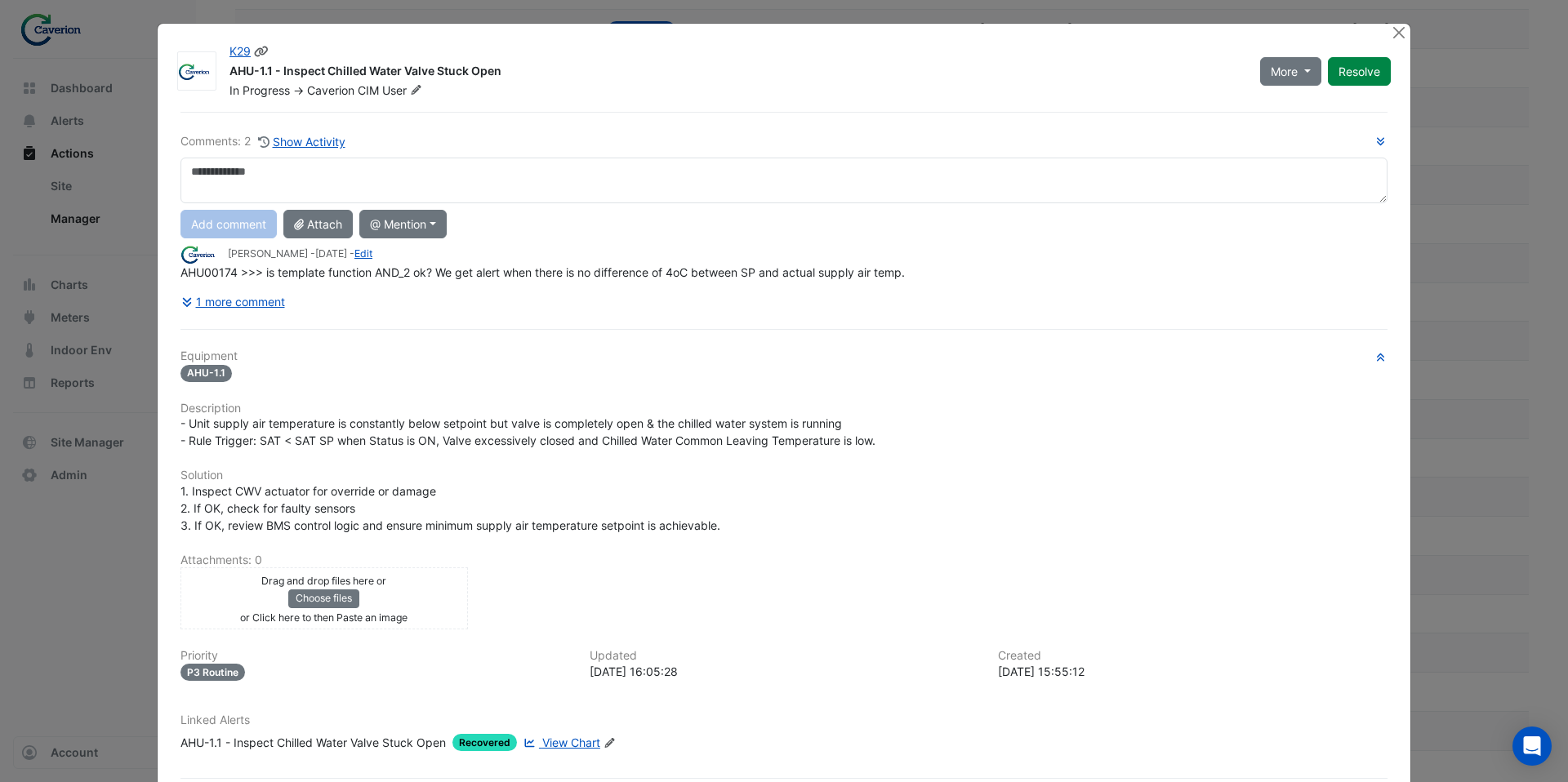
click at [422, 90] on icon at bounding box center [416, 90] width 13 height 10
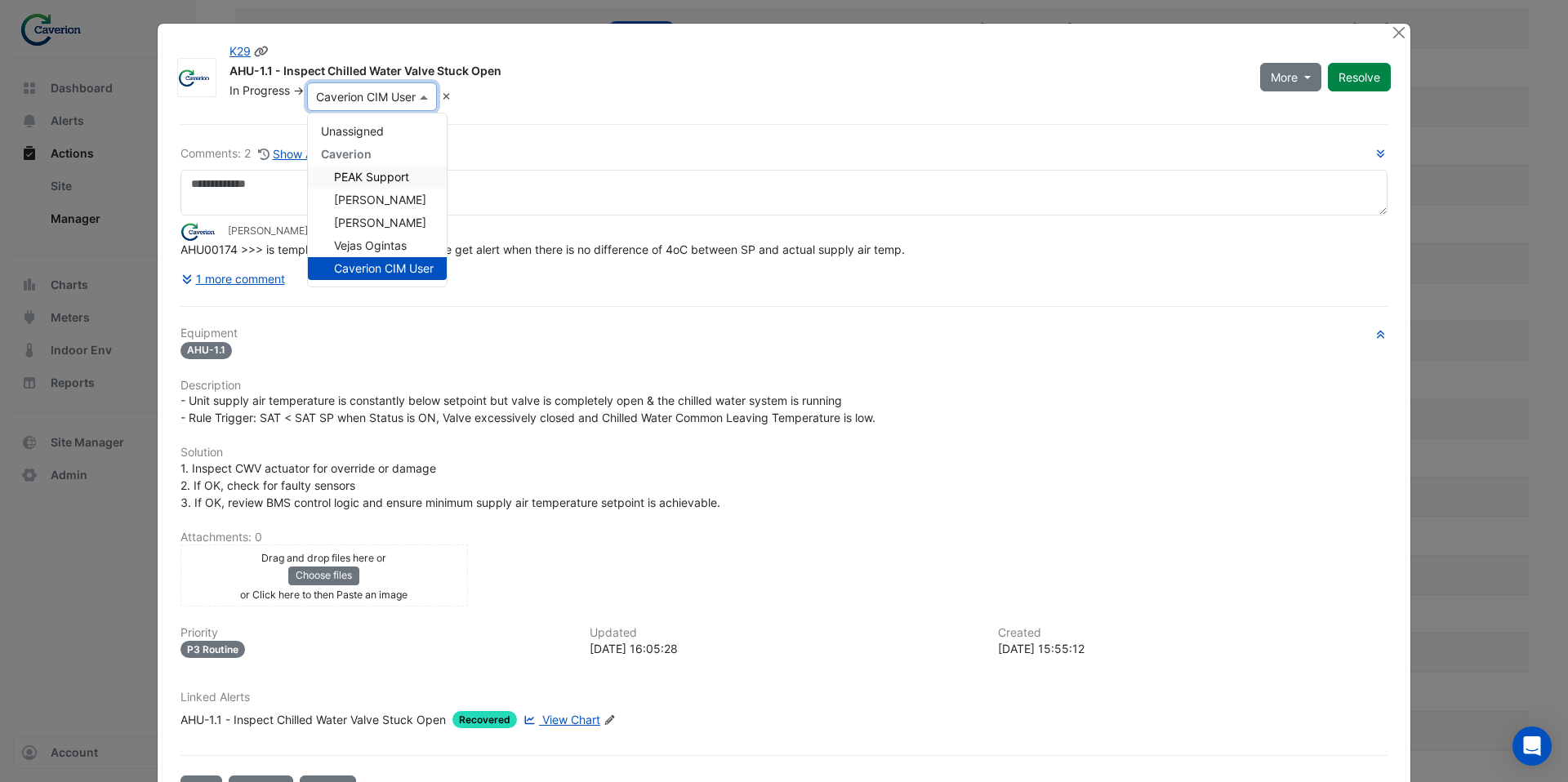
click at [429, 173] on div "PEAK Support" at bounding box center [377, 177] width 139 height 23
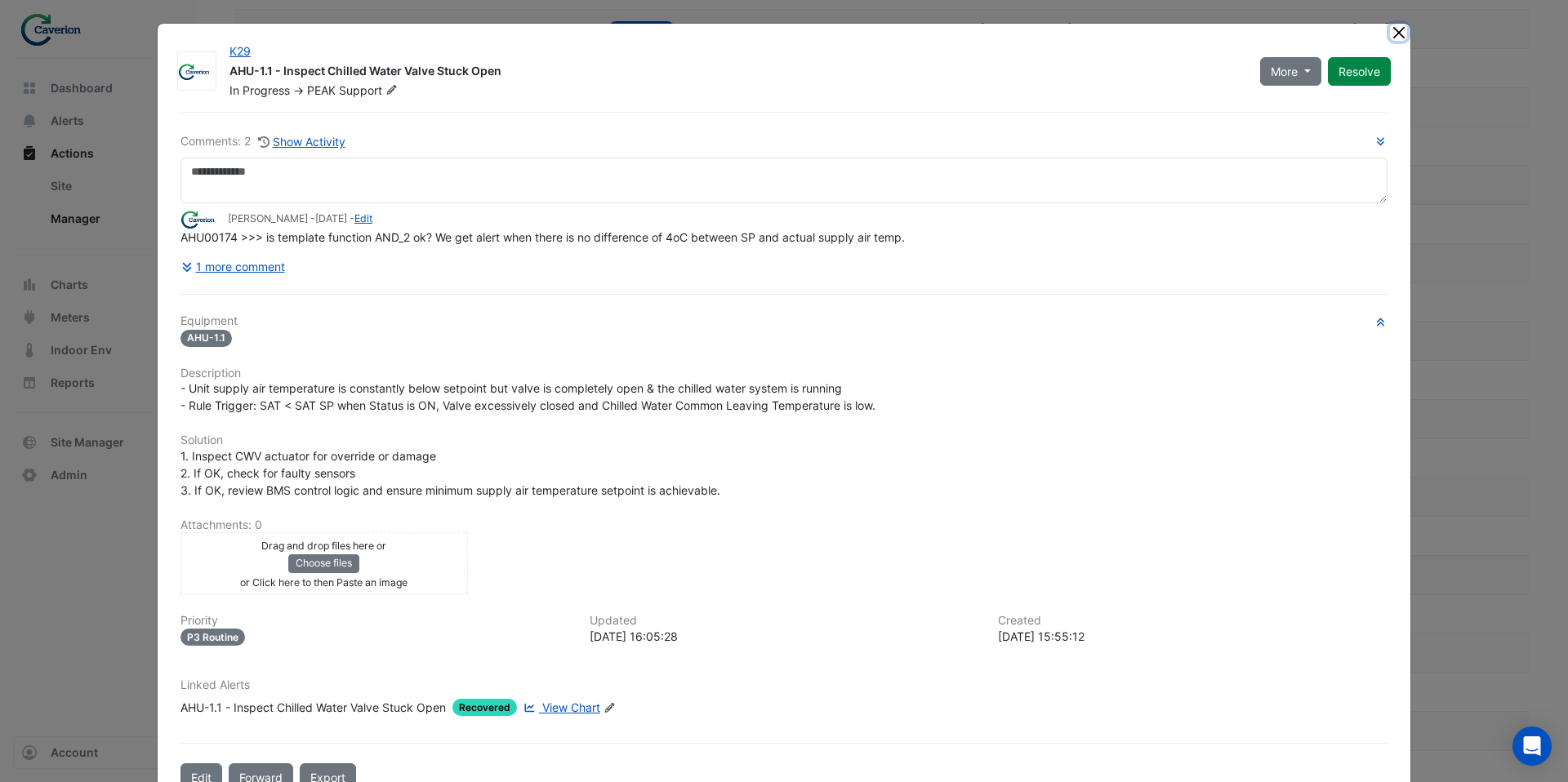
click at [1400, 31] on button "Close" at bounding box center [1398, 32] width 17 height 17
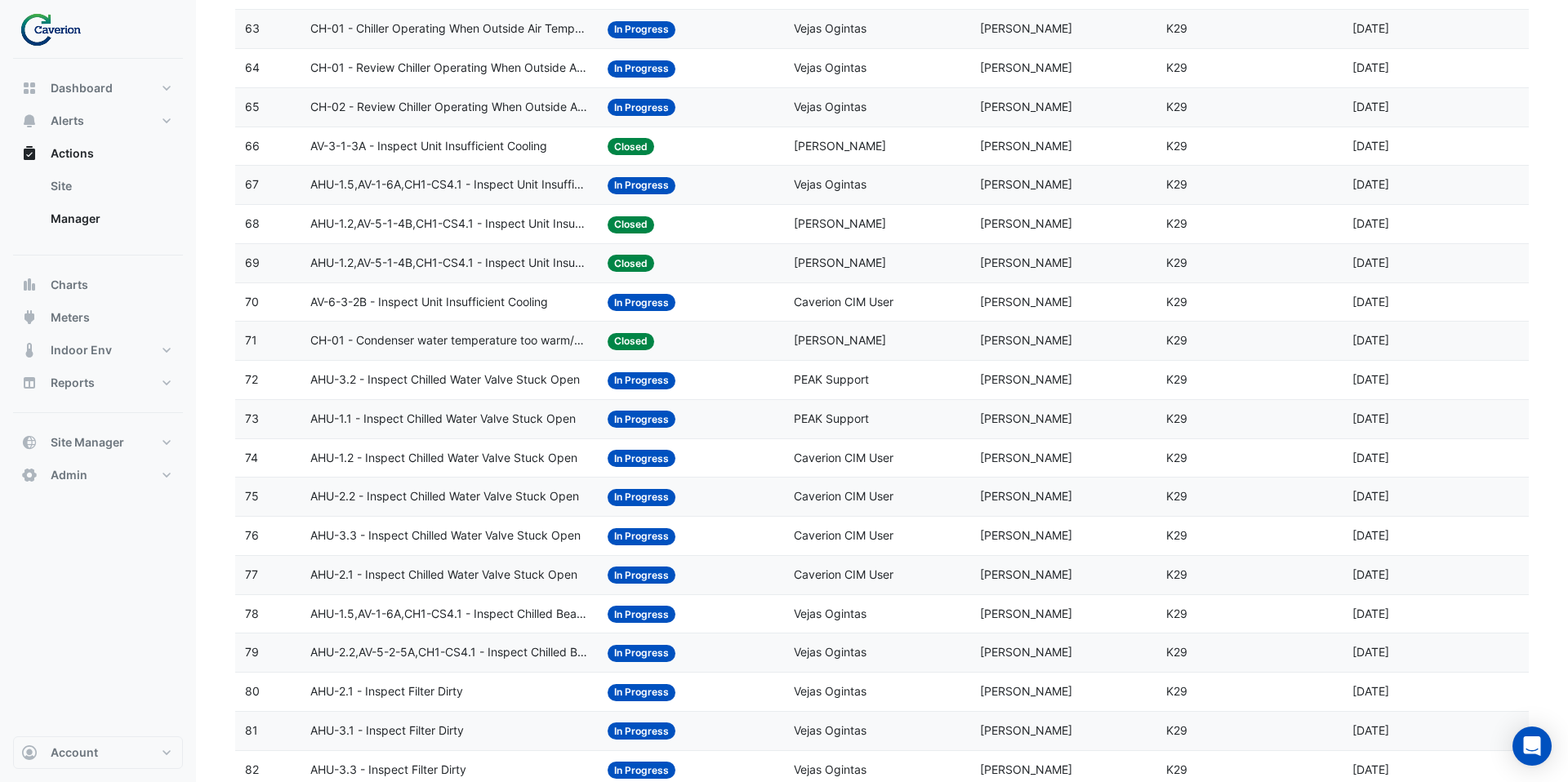
click at [891, 456] on span "Caverion CIM User" at bounding box center [844, 457] width 100 height 14
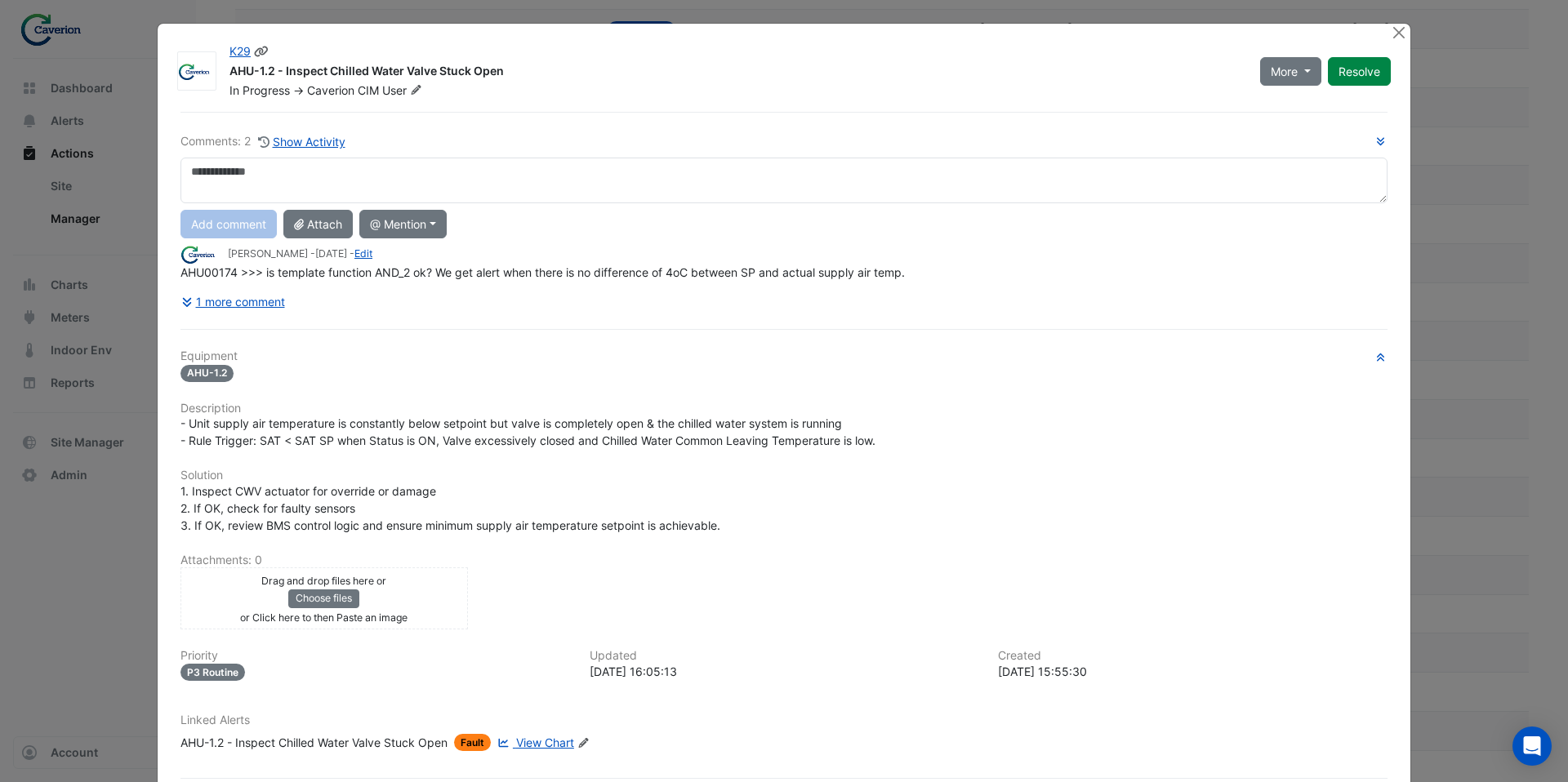
click at [416, 90] on icon at bounding box center [416, 90] width 10 height 10
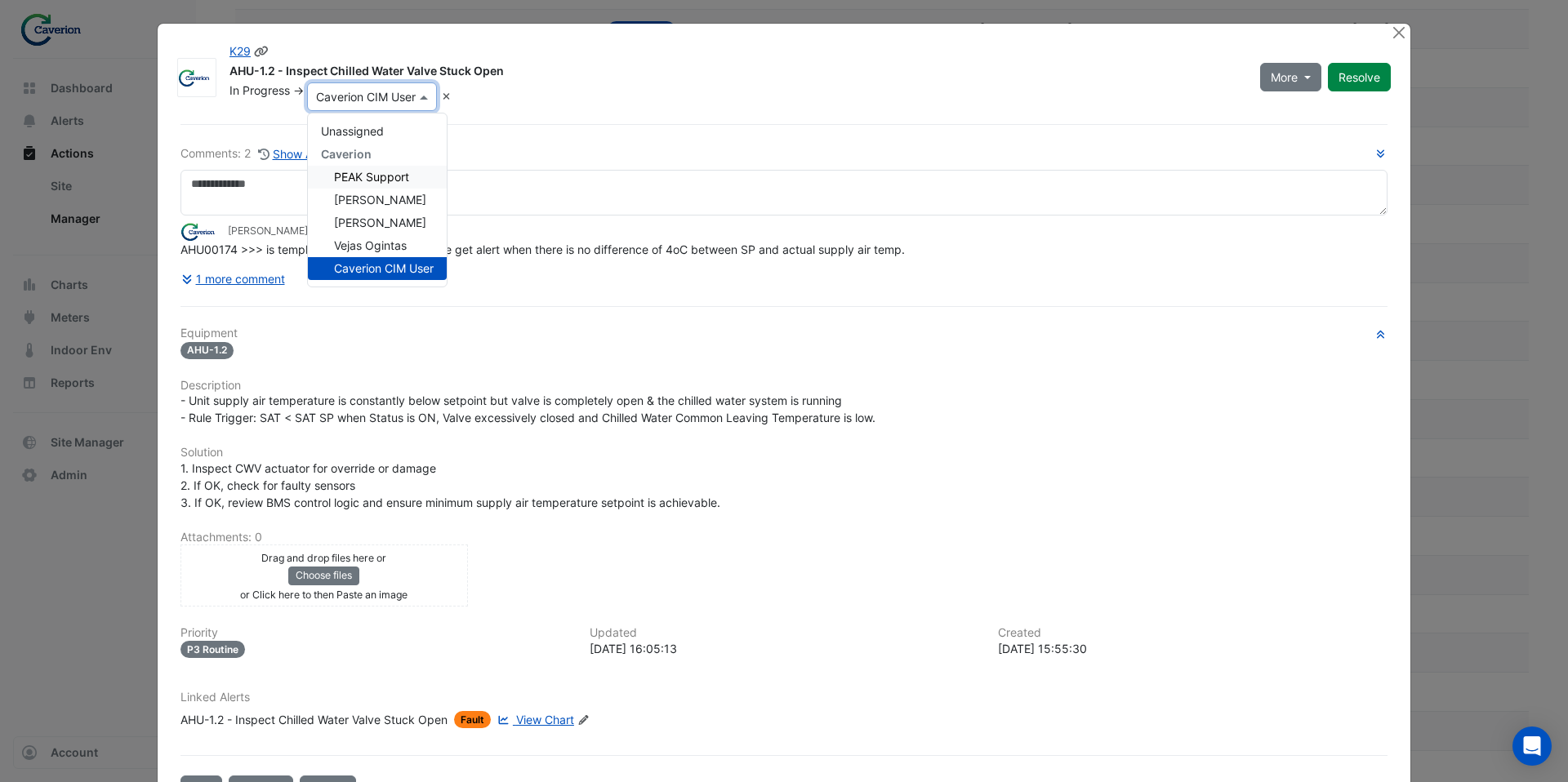
click at [410, 178] on div "PEAK Support" at bounding box center [377, 177] width 139 height 23
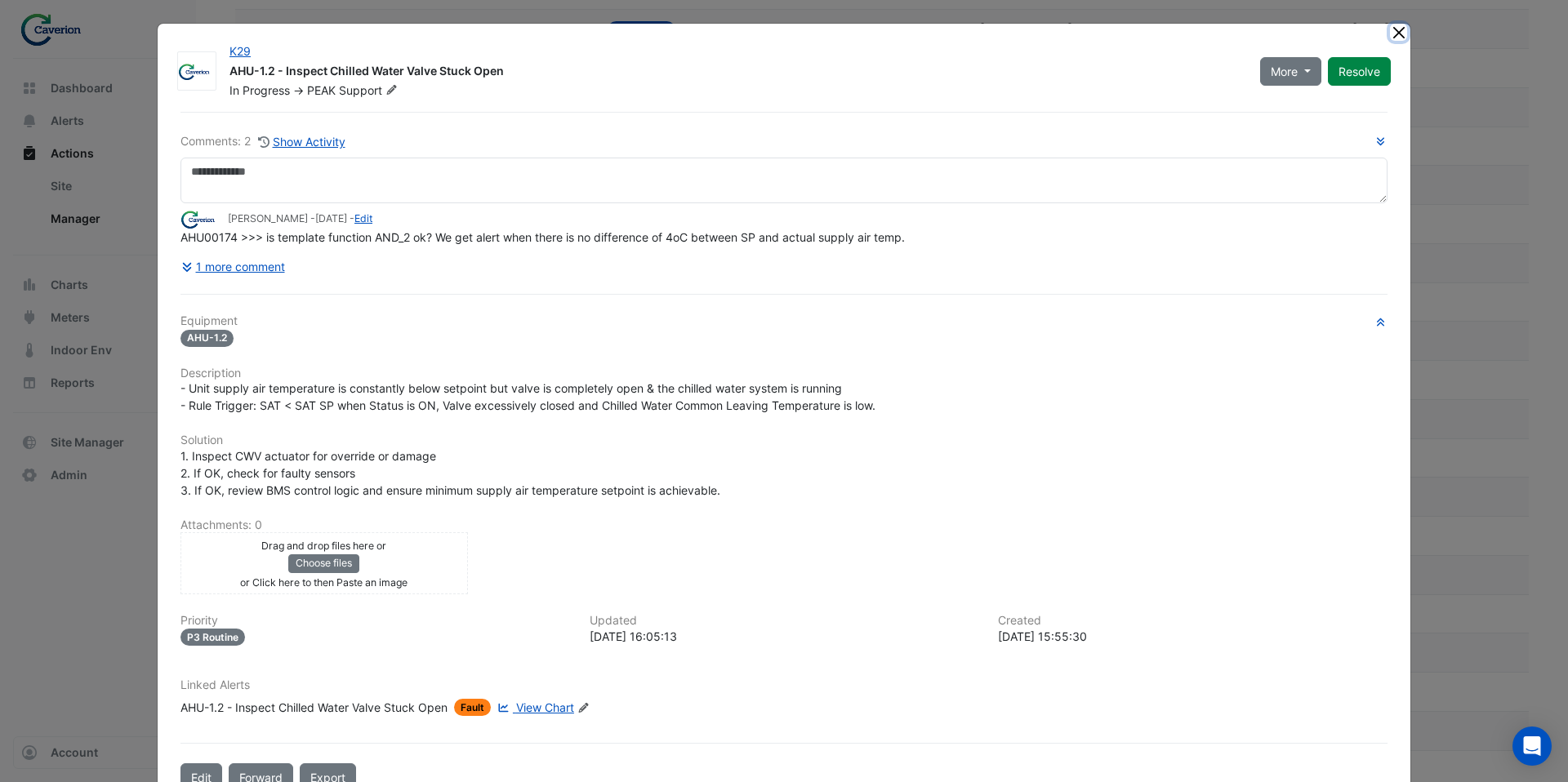
click at [1407, 32] on button "Close" at bounding box center [1398, 32] width 17 height 17
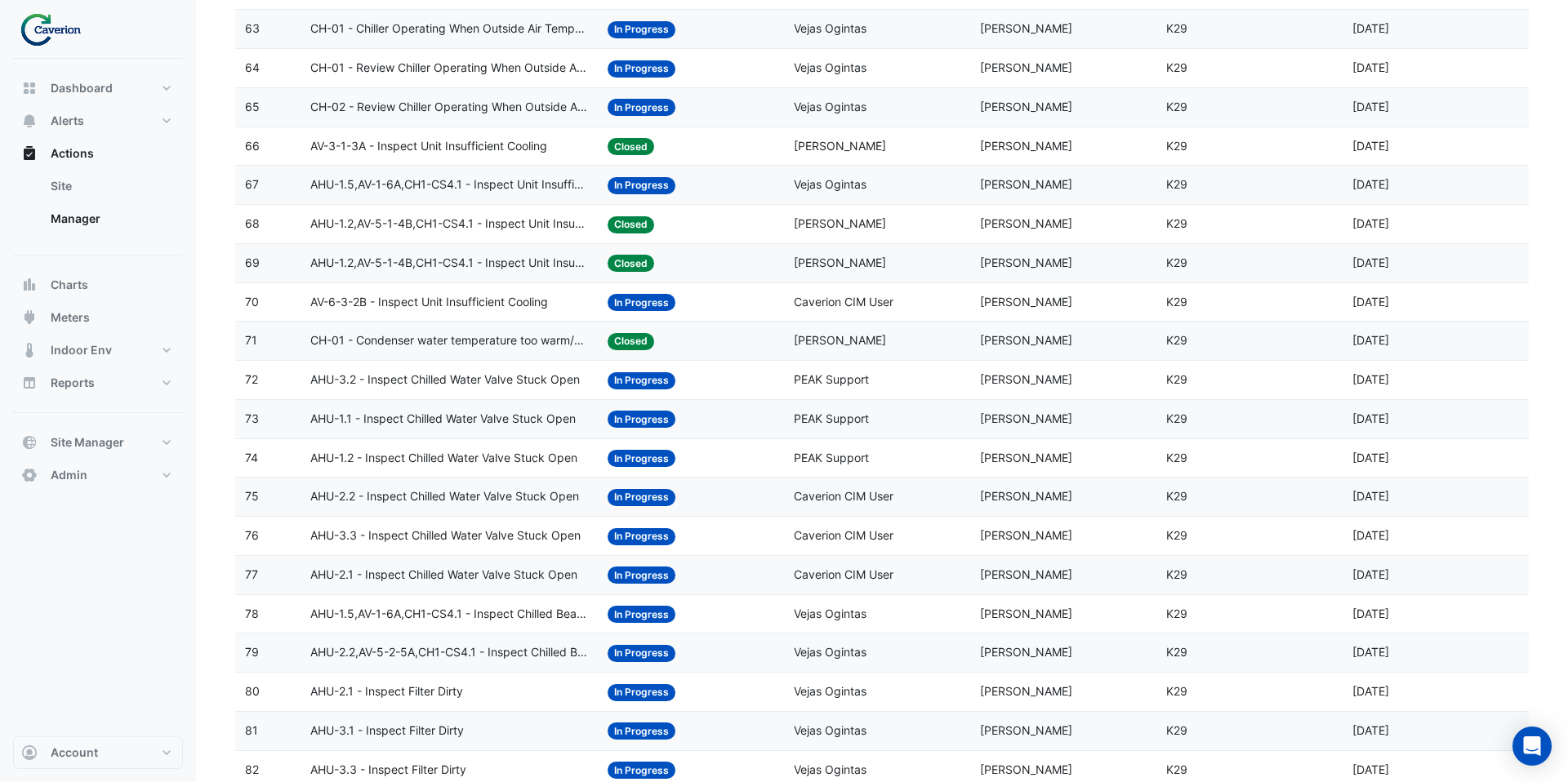
click at [865, 501] on span "Caverion CIM User" at bounding box center [844, 496] width 100 height 14
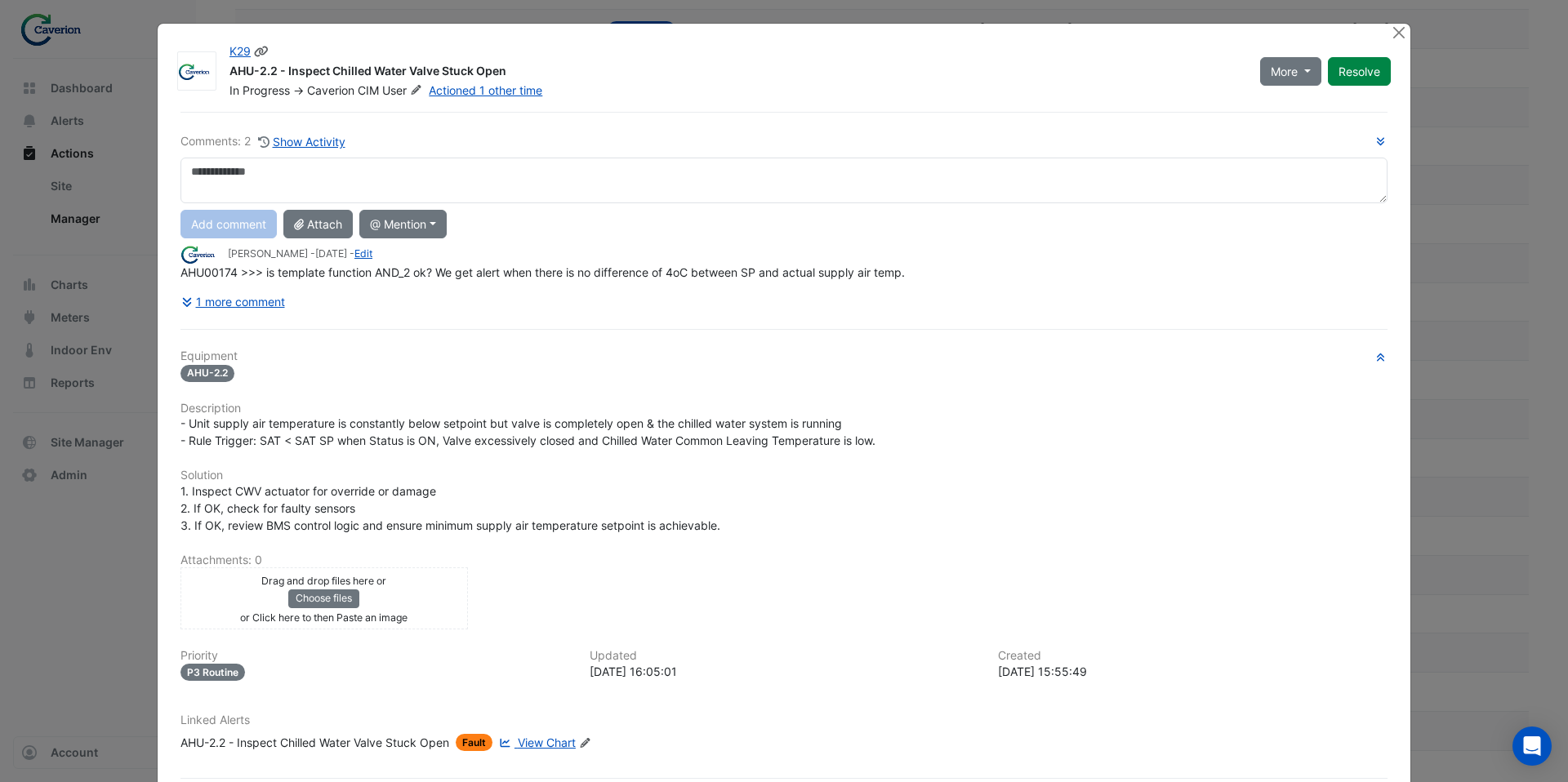
click at [413, 91] on icon at bounding box center [416, 90] width 13 height 10
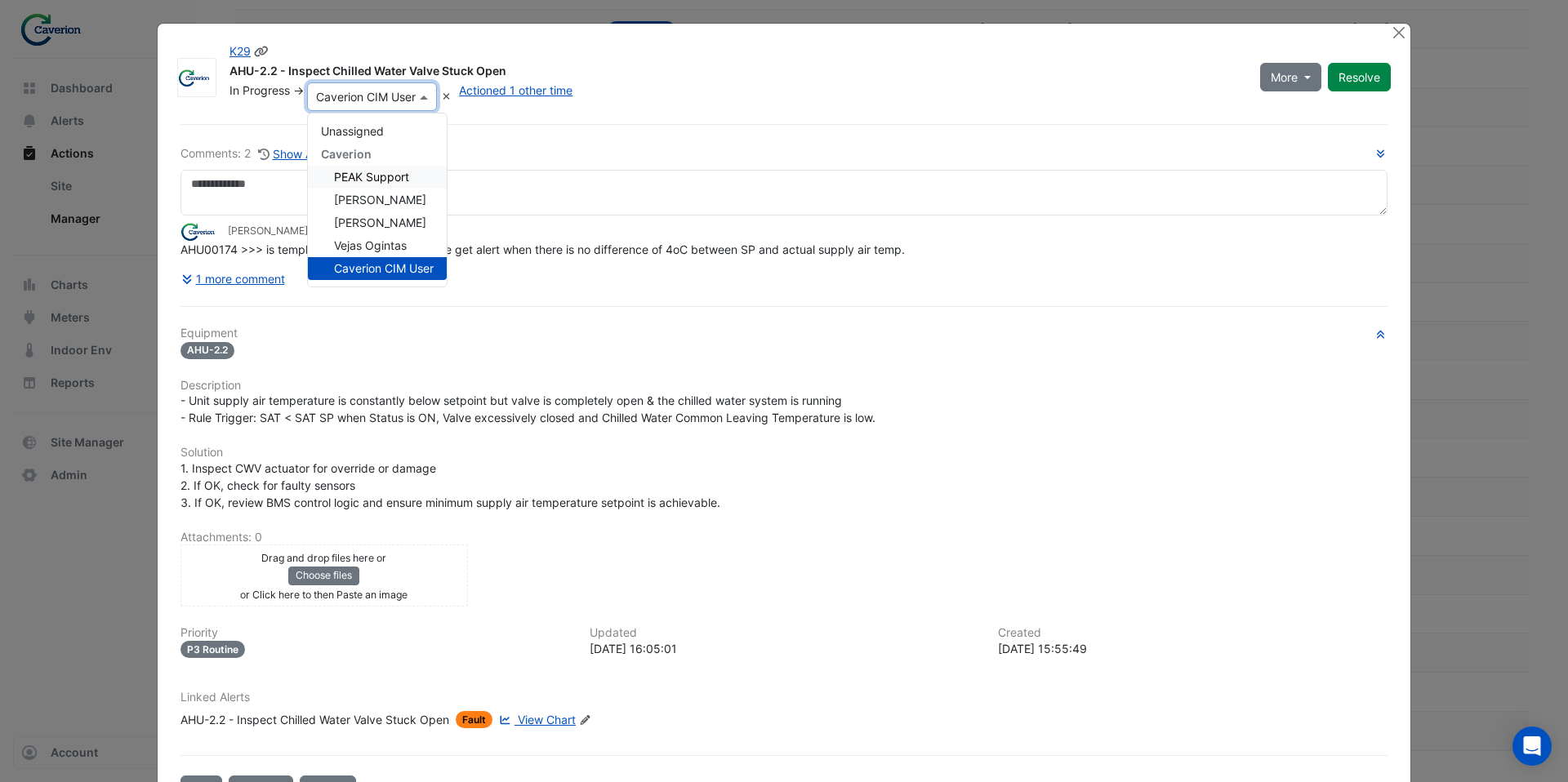
click at [389, 181] on span "PEAK Support" at bounding box center [372, 176] width 76 height 14
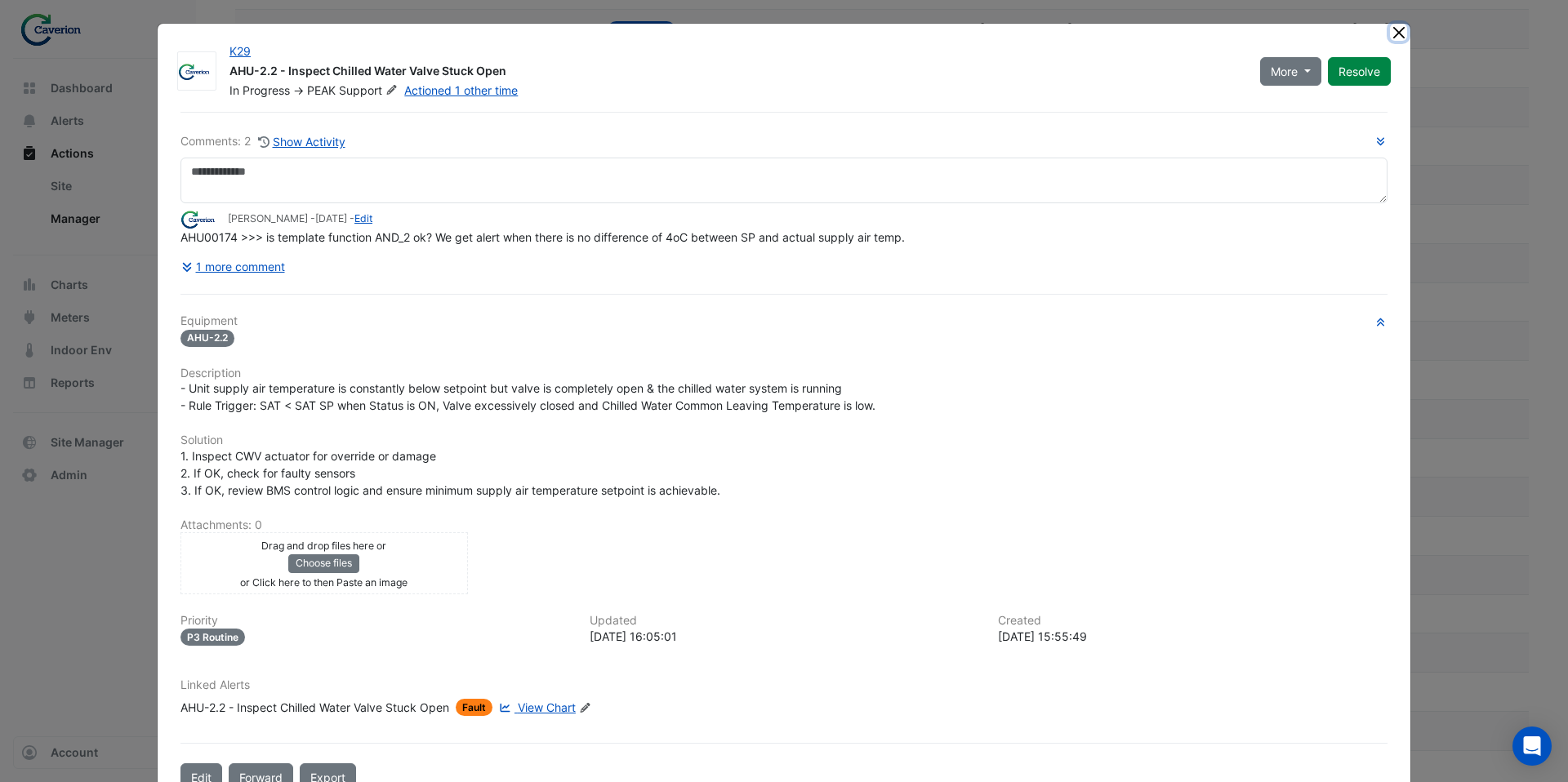
click at [1402, 39] on button "Close" at bounding box center [1398, 32] width 17 height 17
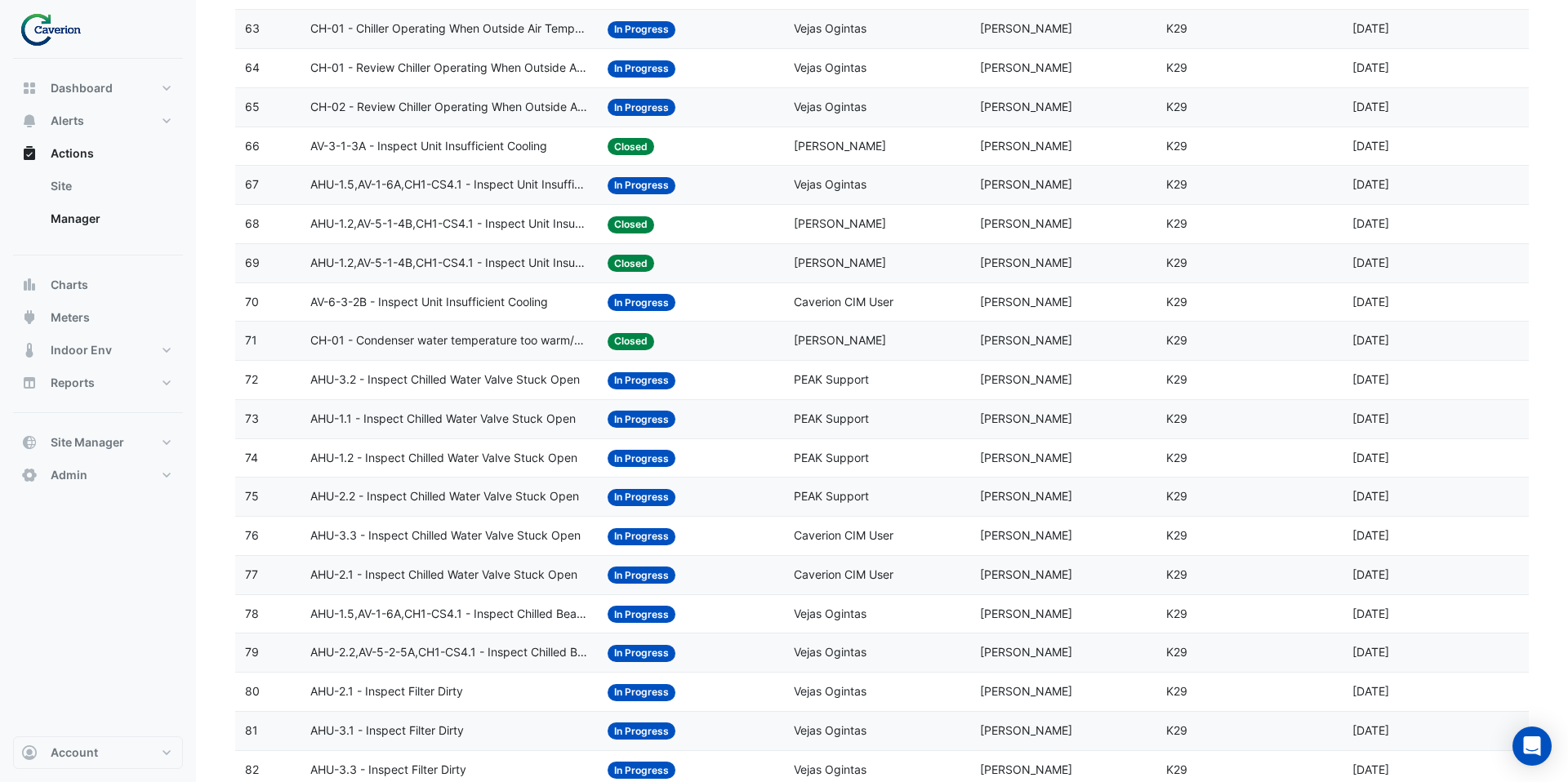
click at [904, 536] on div "Assigned: Caverion CIM User" at bounding box center [877, 536] width 166 height 18
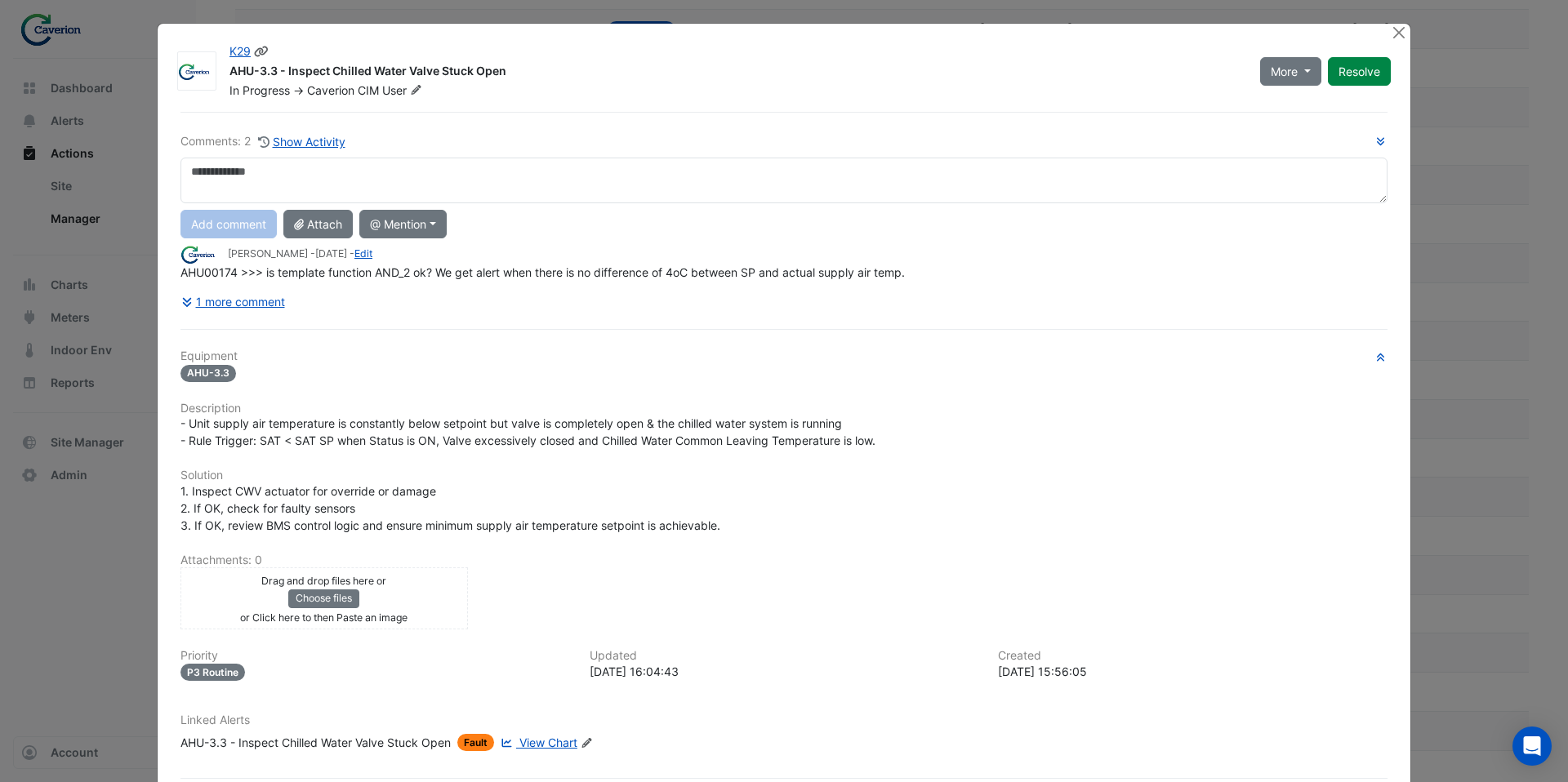
click at [411, 91] on icon at bounding box center [416, 90] width 13 height 10
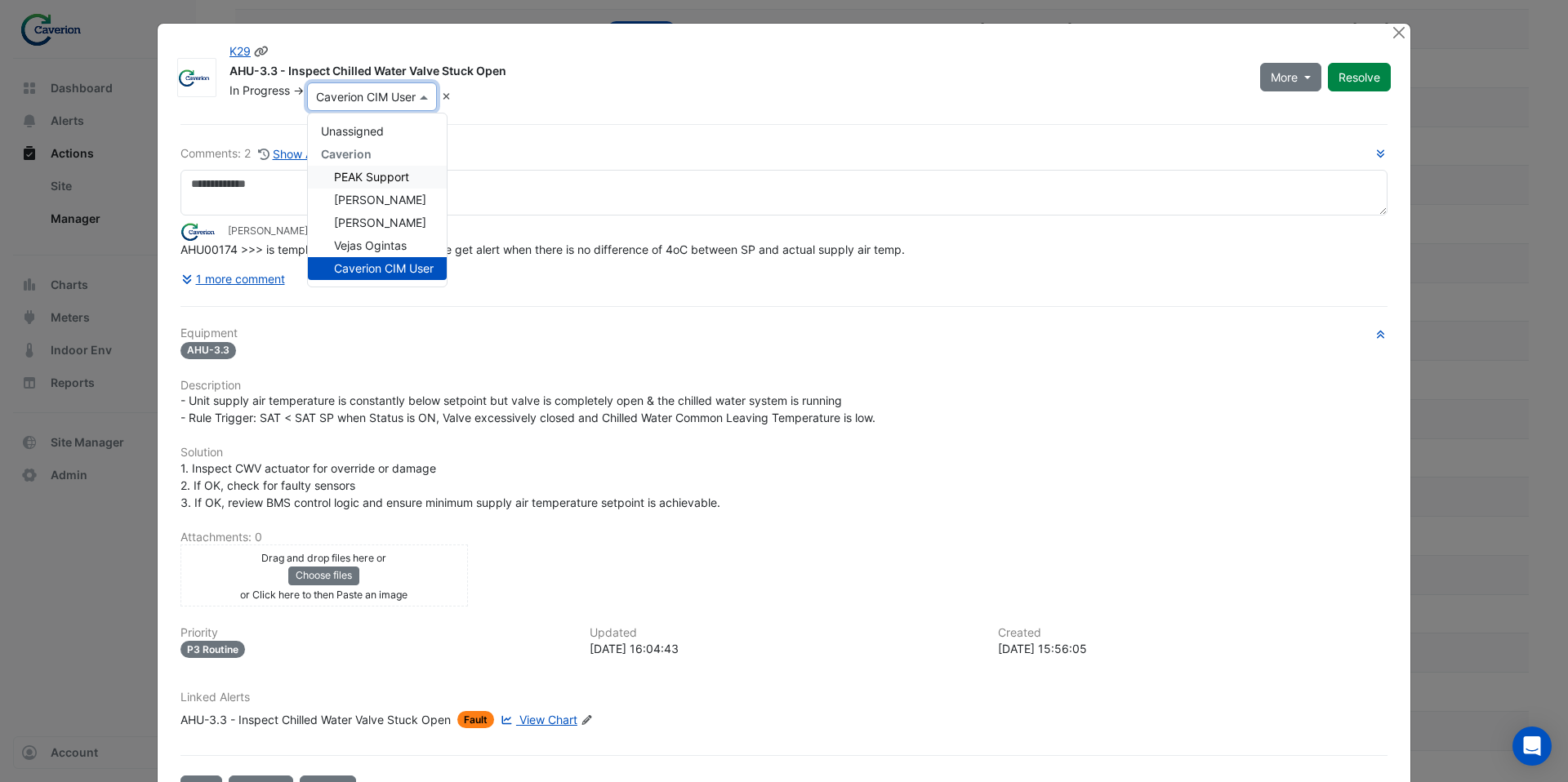
click at [380, 174] on span "PEAK Support" at bounding box center [372, 176] width 76 height 14
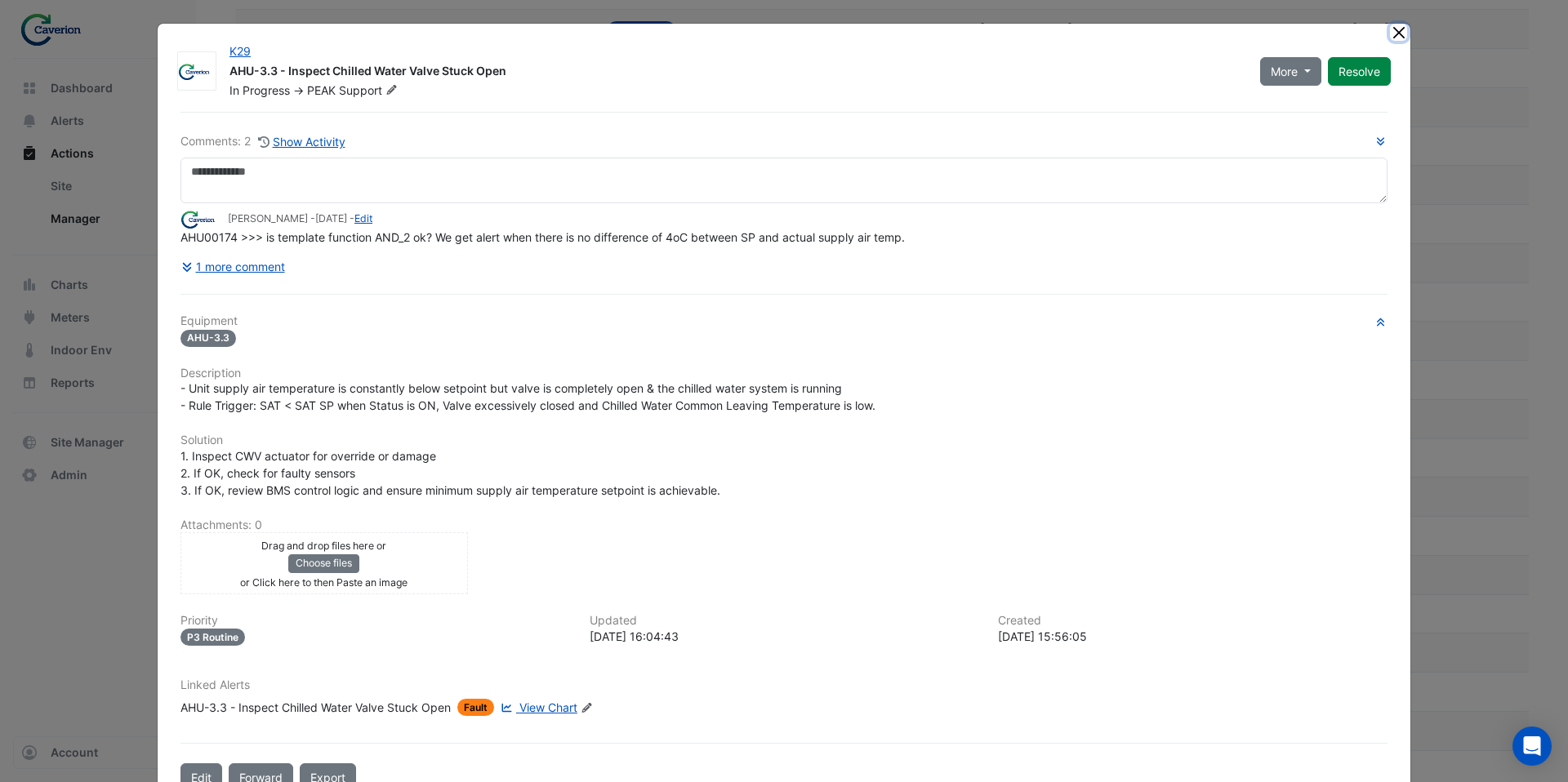
click at [1393, 30] on button "Close" at bounding box center [1398, 32] width 17 height 17
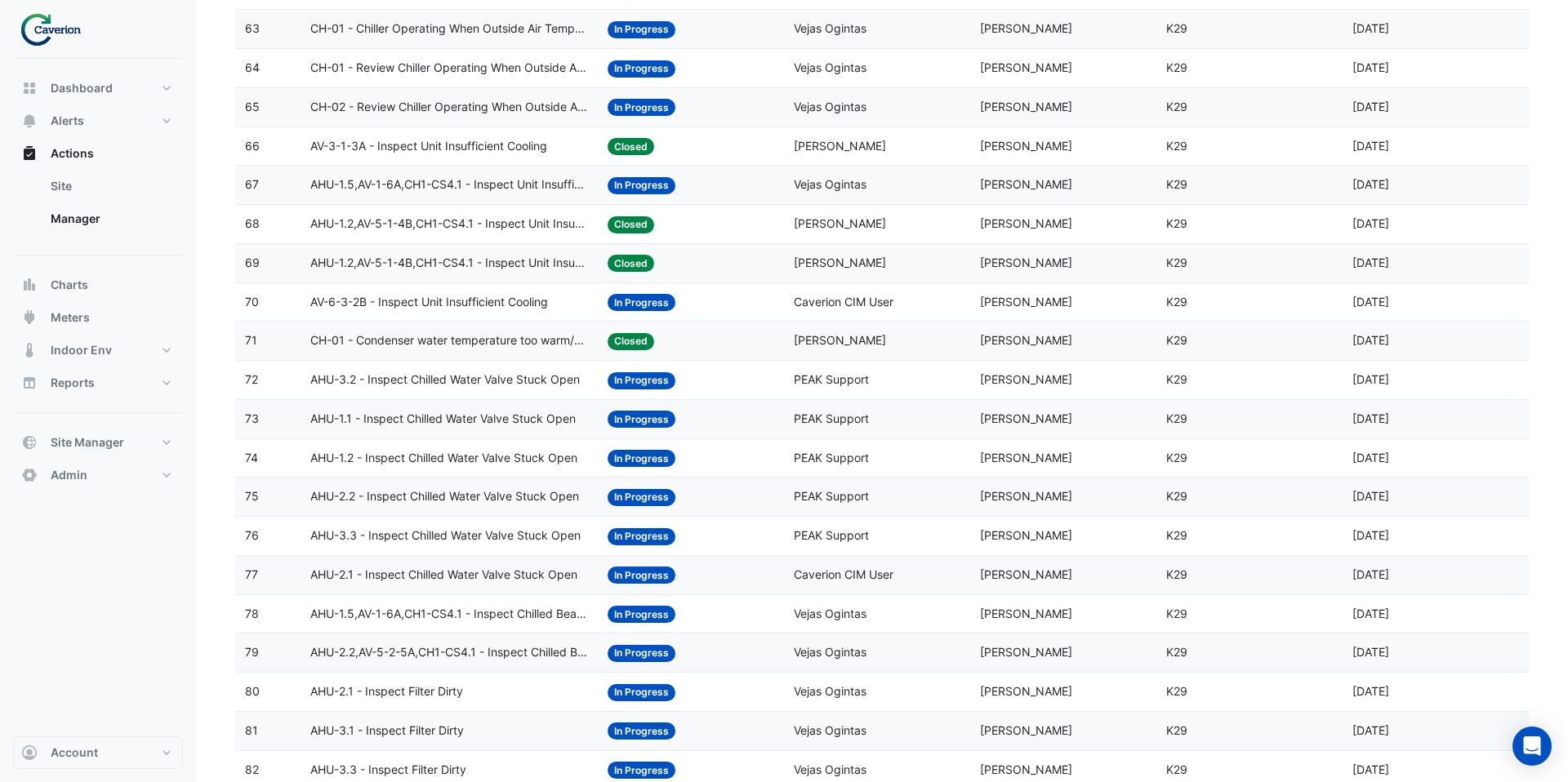
click at [896, 576] on div "Assigned: Caverion CIM User" at bounding box center [877, 575] width 166 height 18
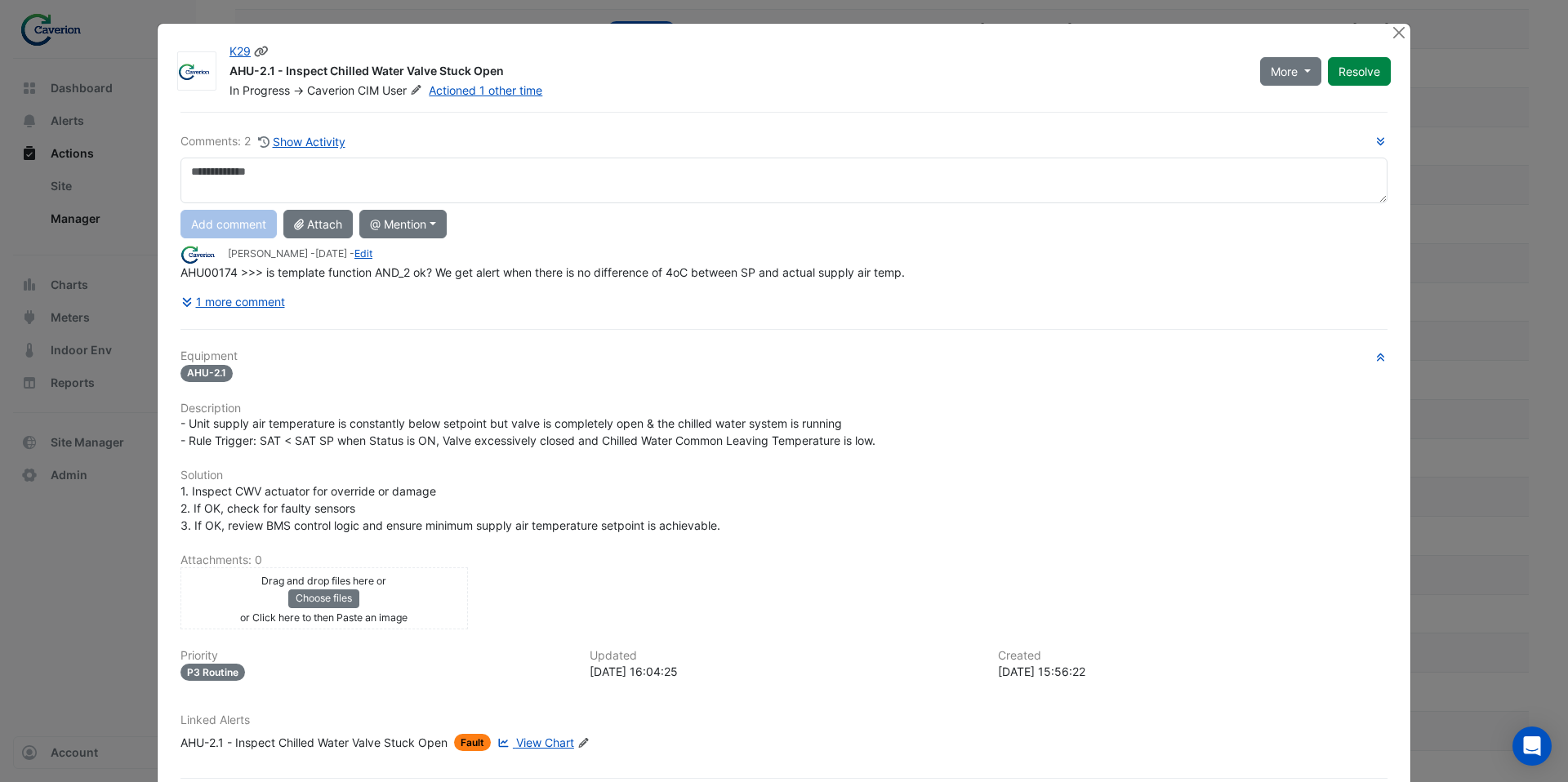
click at [421, 93] on icon at bounding box center [416, 90] width 13 height 10
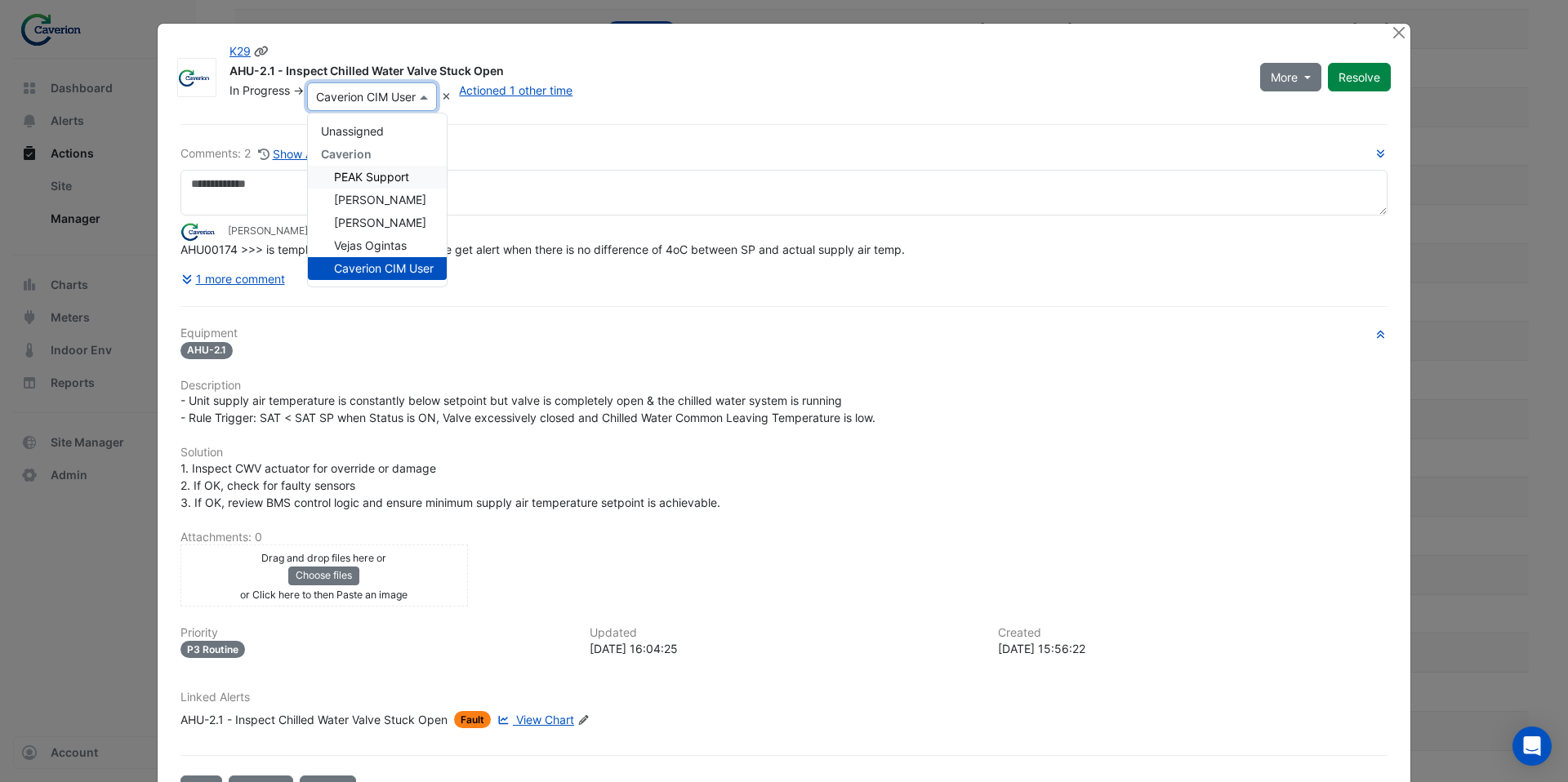
click at [402, 174] on span "PEAK Support" at bounding box center [372, 176] width 76 height 14
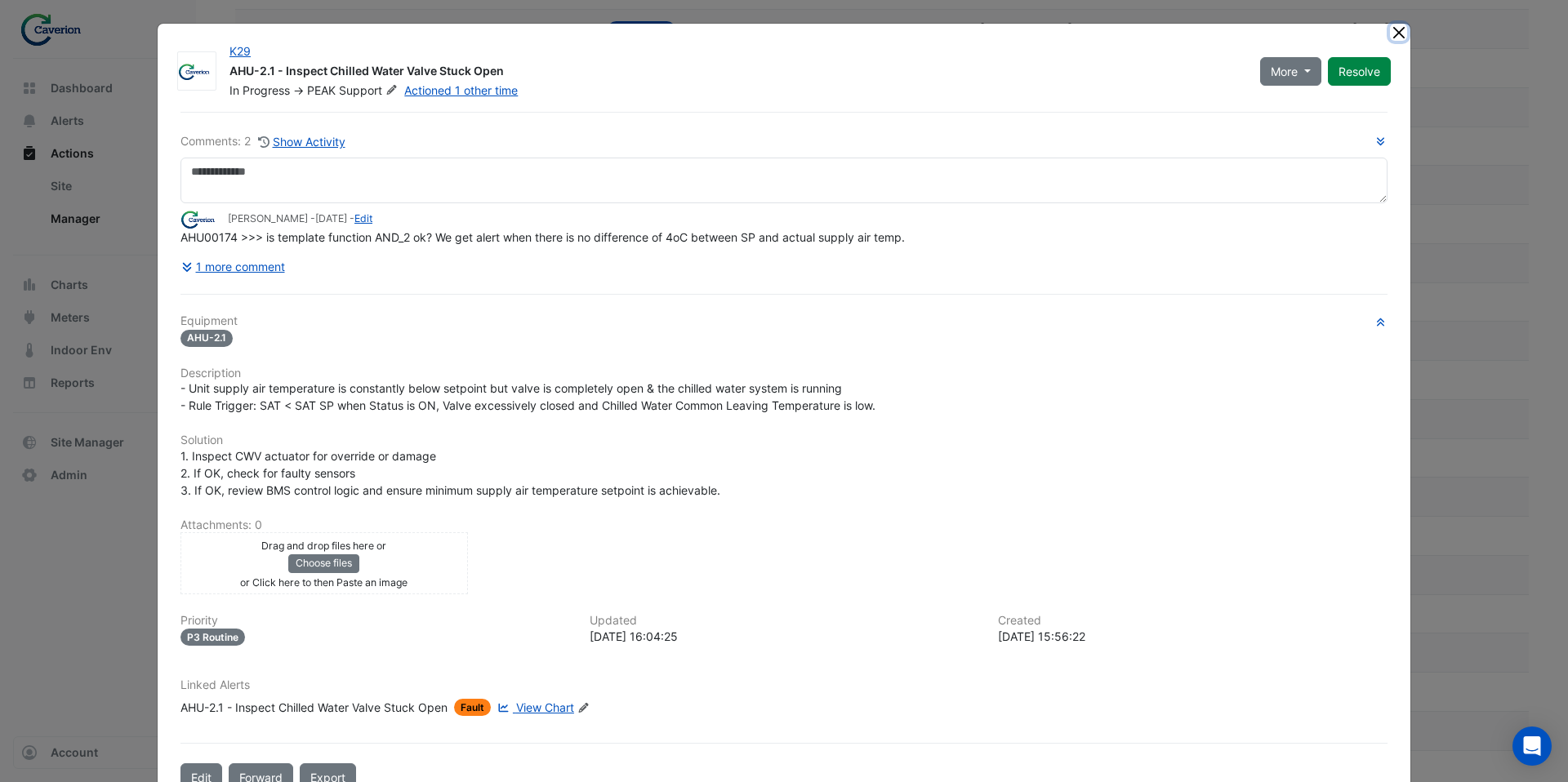
click at [1403, 34] on button "Close" at bounding box center [1398, 32] width 17 height 17
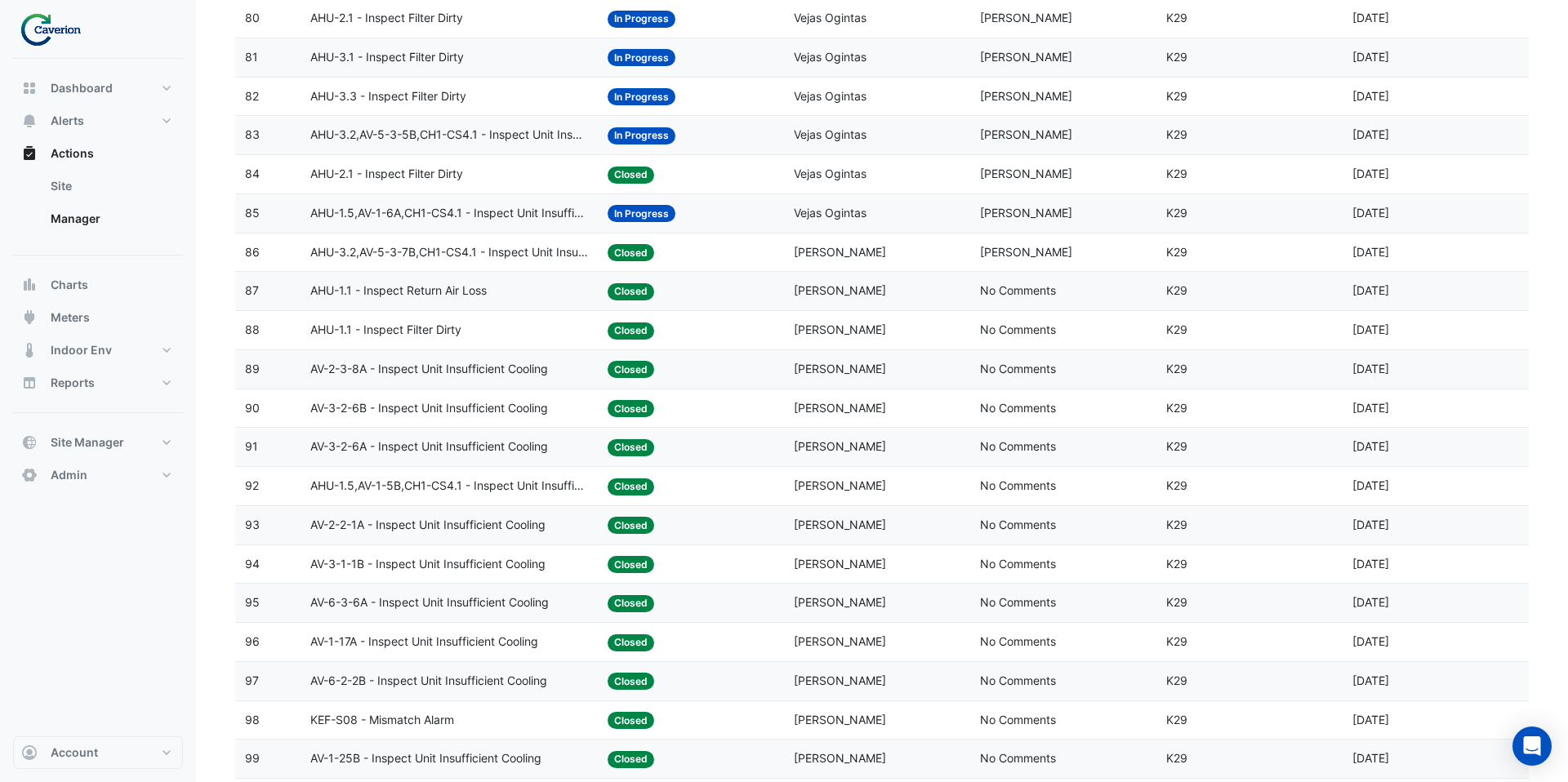
scroll to position [3402, 0]
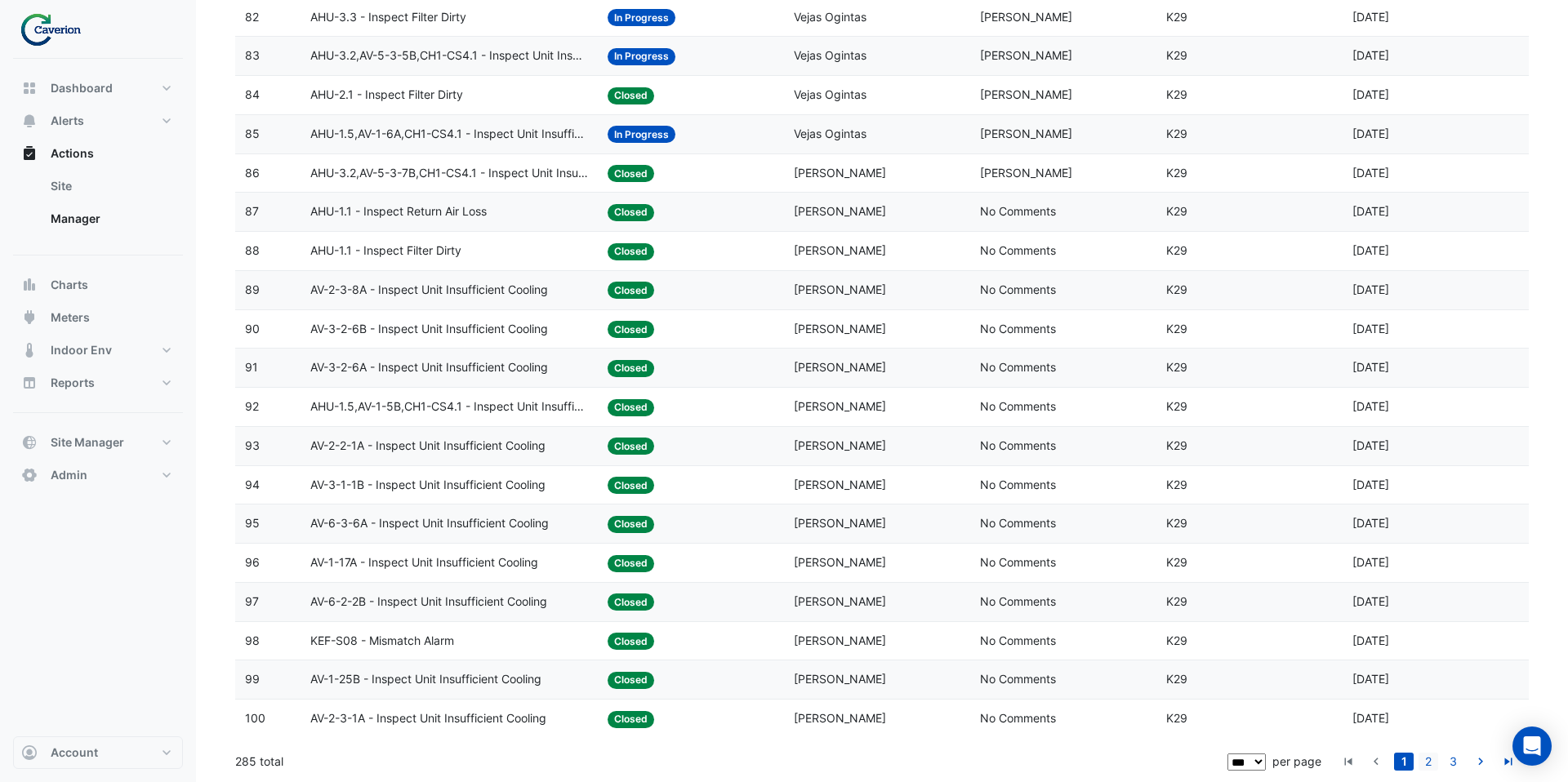
click at [1427, 763] on link "2" at bounding box center [1428, 761] width 19 height 18
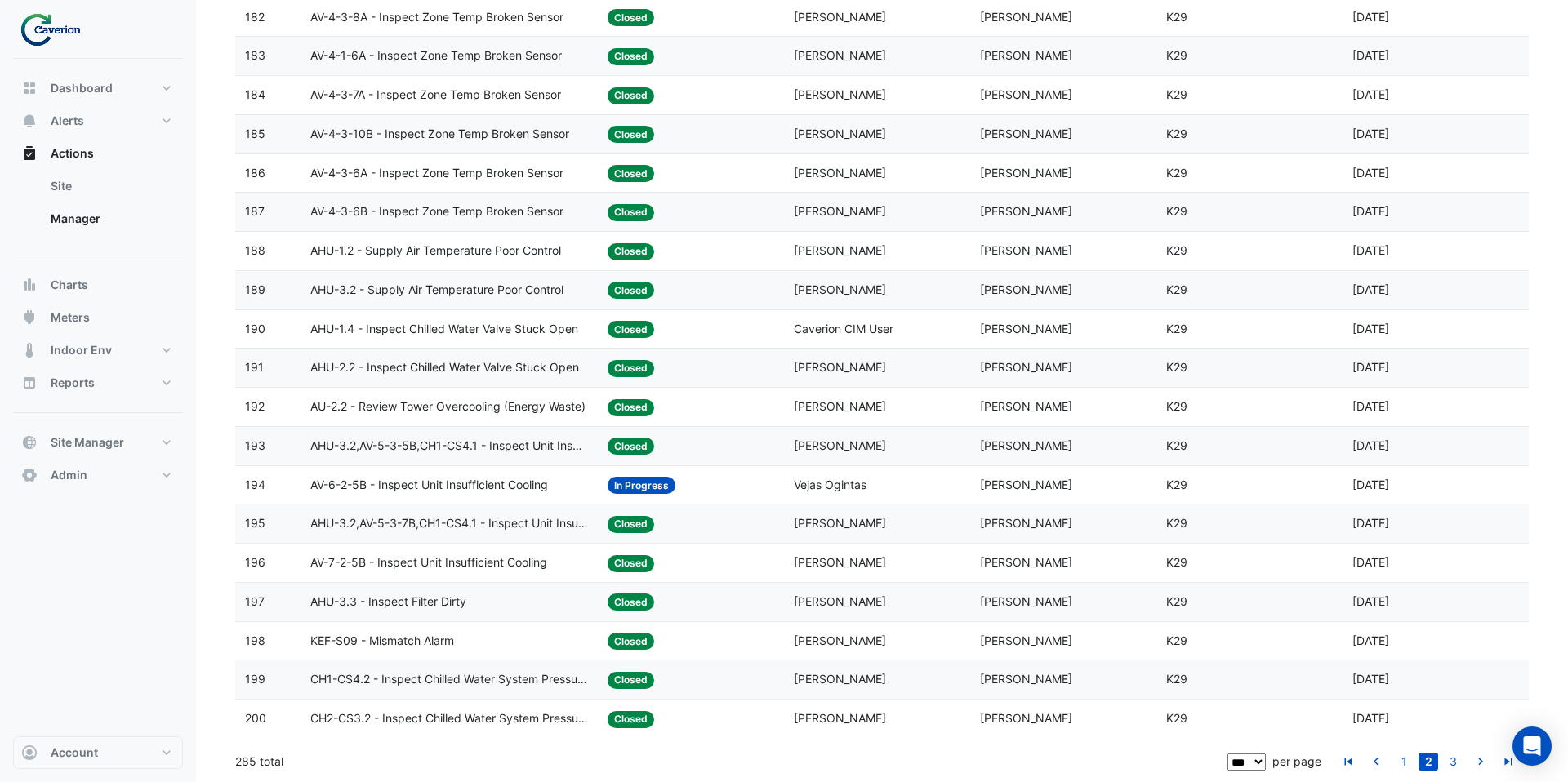
click at [731, 338] on datatable-body-cell "Status: Closed" at bounding box center [691, 330] width 186 height 39
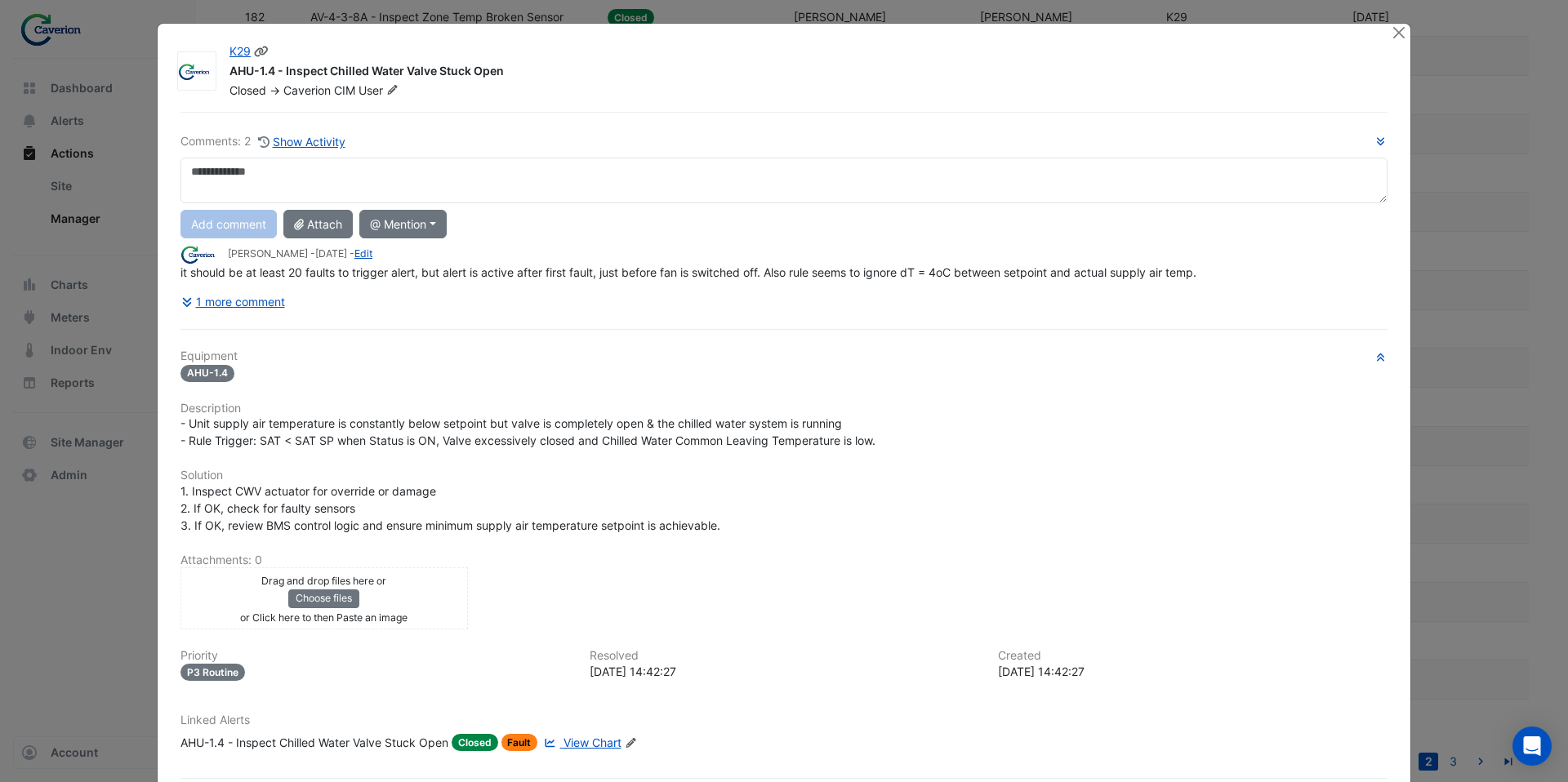
click at [396, 95] on fa-icon at bounding box center [392, 90] width 18 height 16
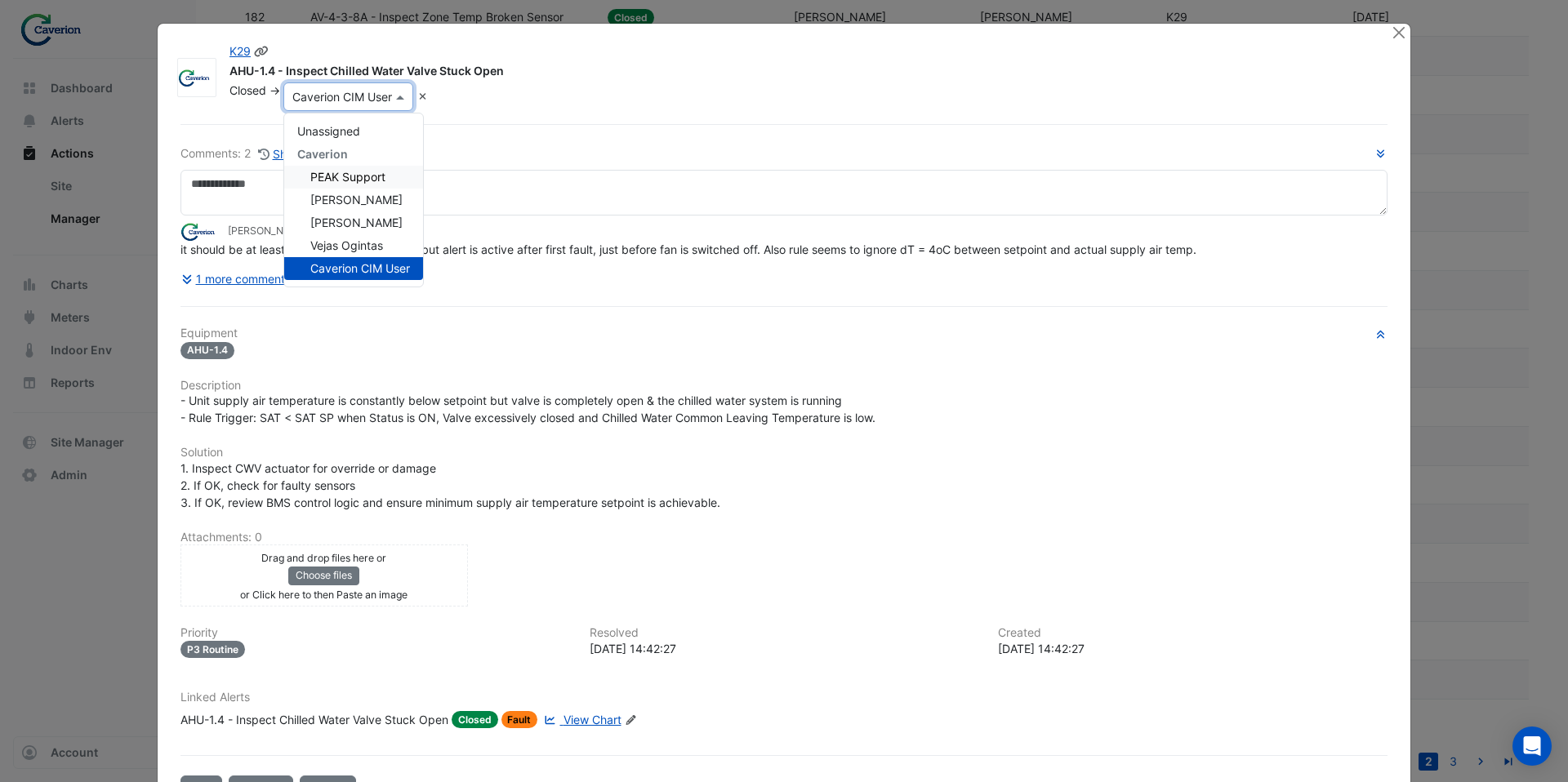
click at [369, 184] on div "PEAK Support" at bounding box center [353, 177] width 139 height 23
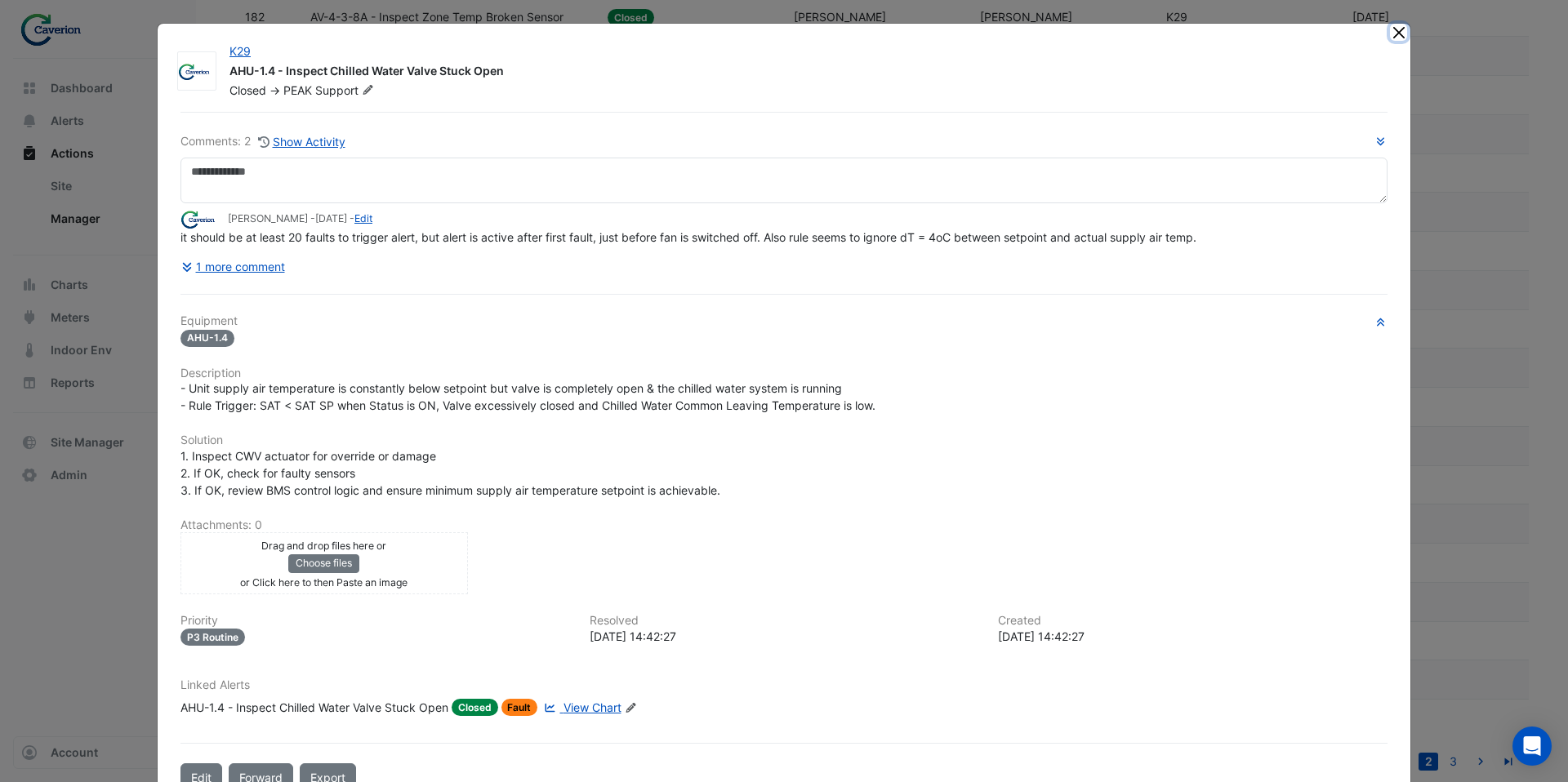
click at [1401, 34] on button "Close" at bounding box center [1398, 32] width 17 height 17
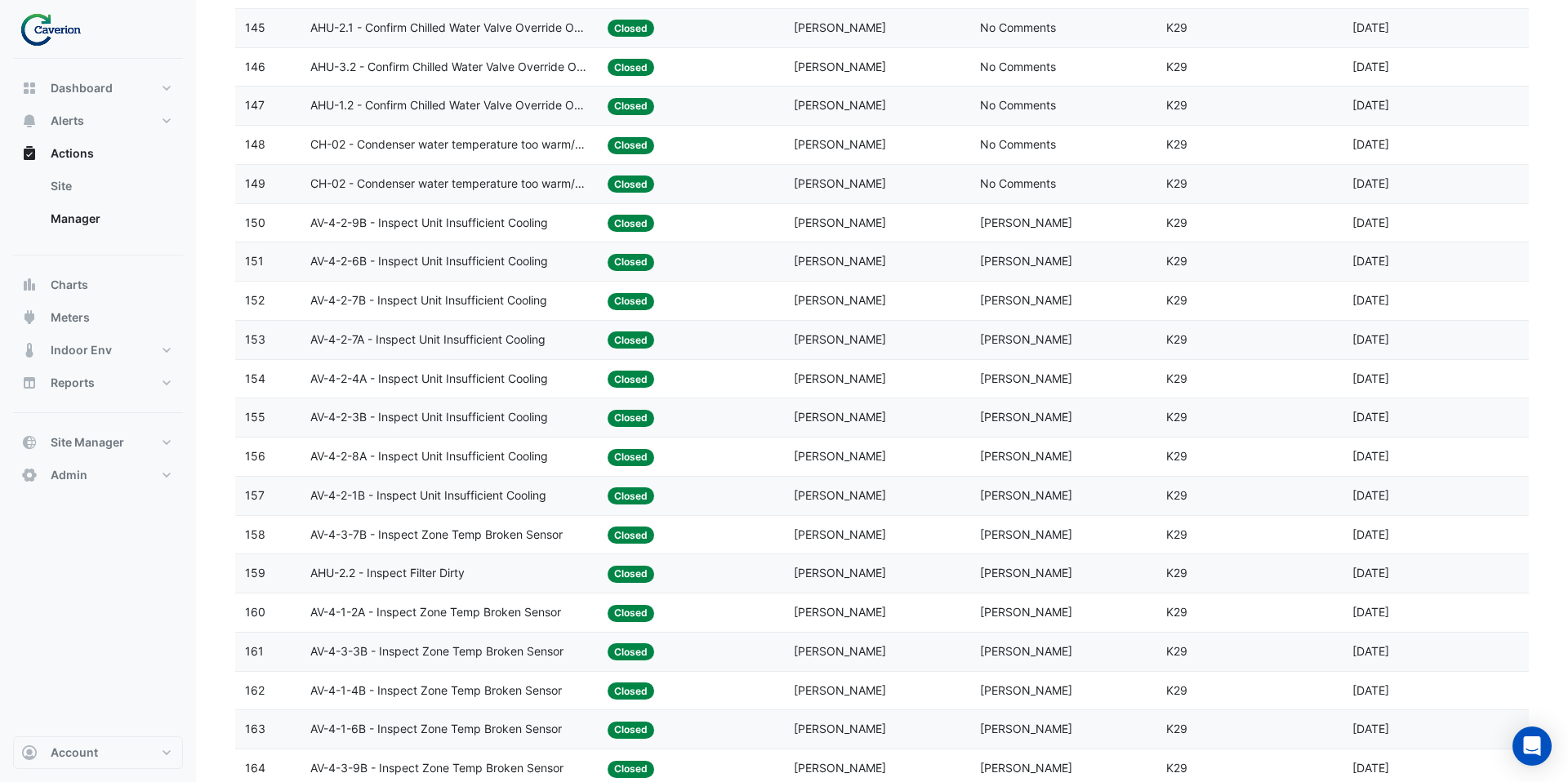
scroll to position [1943, 0]
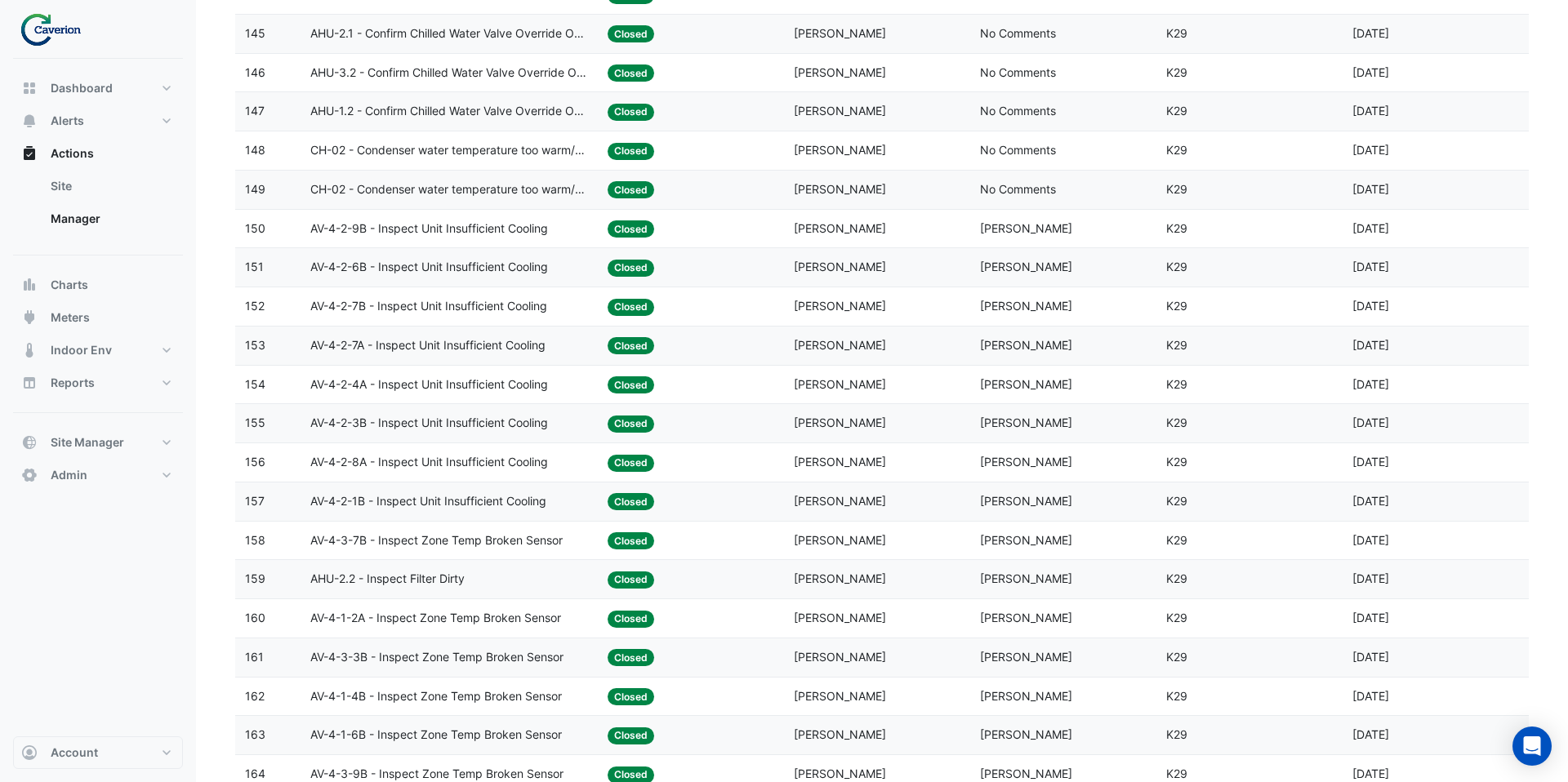
click at [890, 307] on div "Assigned: [PERSON_NAME]" at bounding box center [877, 306] width 166 height 18
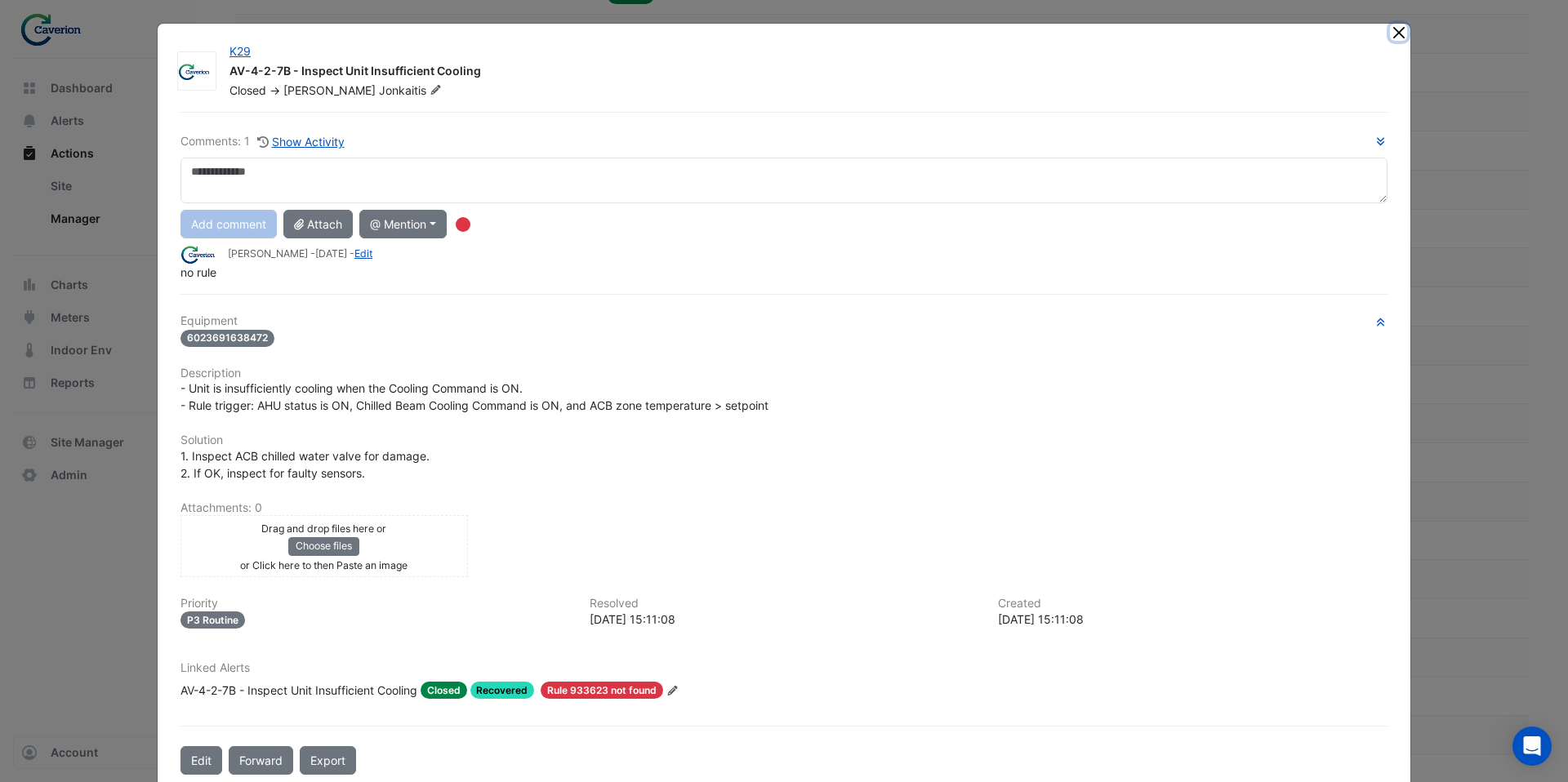
click at [1395, 34] on button "Close" at bounding box center [1398, 32] width 17 height 17
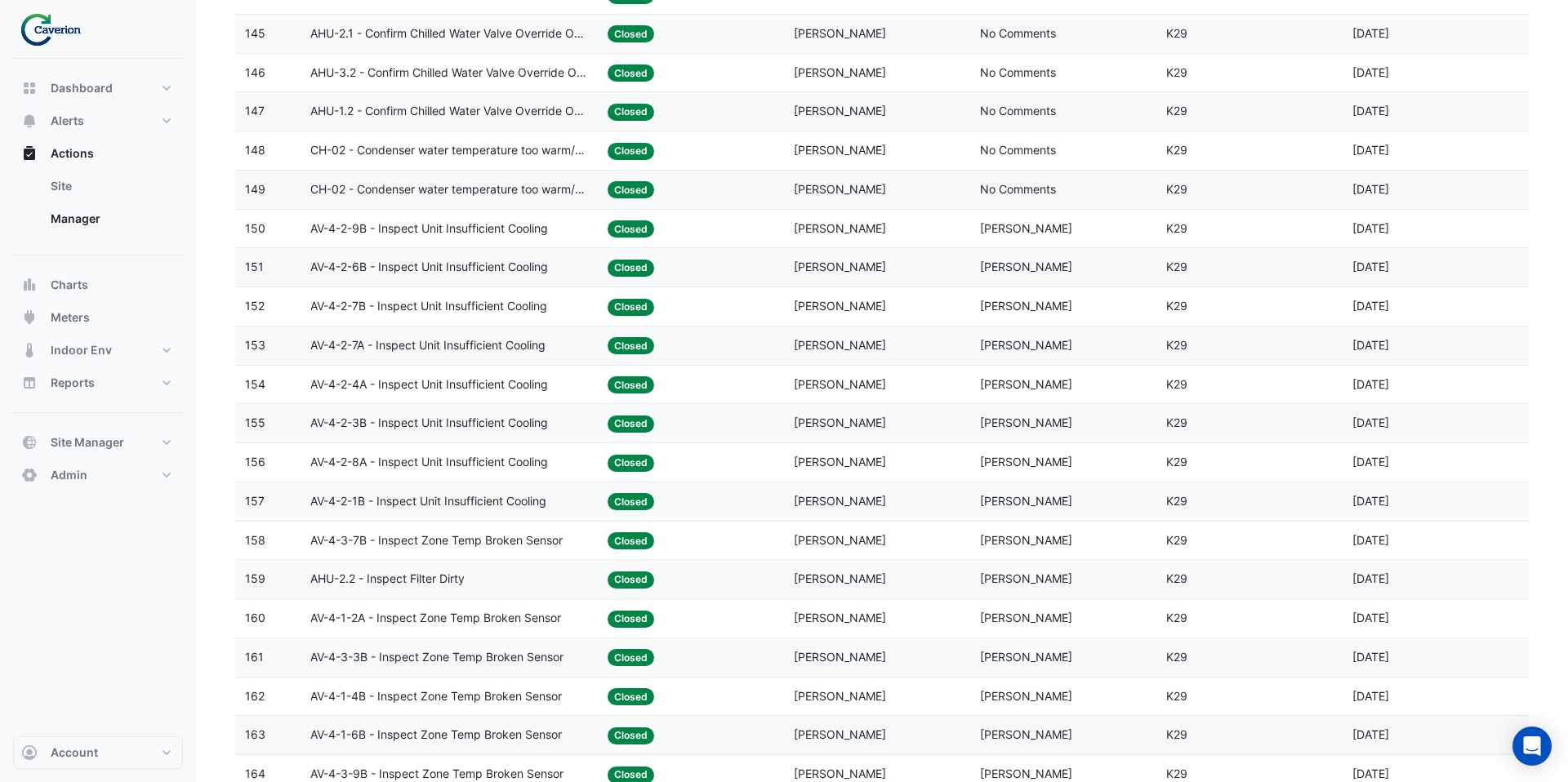
click at [435, 127] on datatable-body-cell "Action Title: AHU-1.2 - Confirm Chilled Water Valve Override Open (Energy Waste)" at bounding box center [449, 112] width 298 height 39
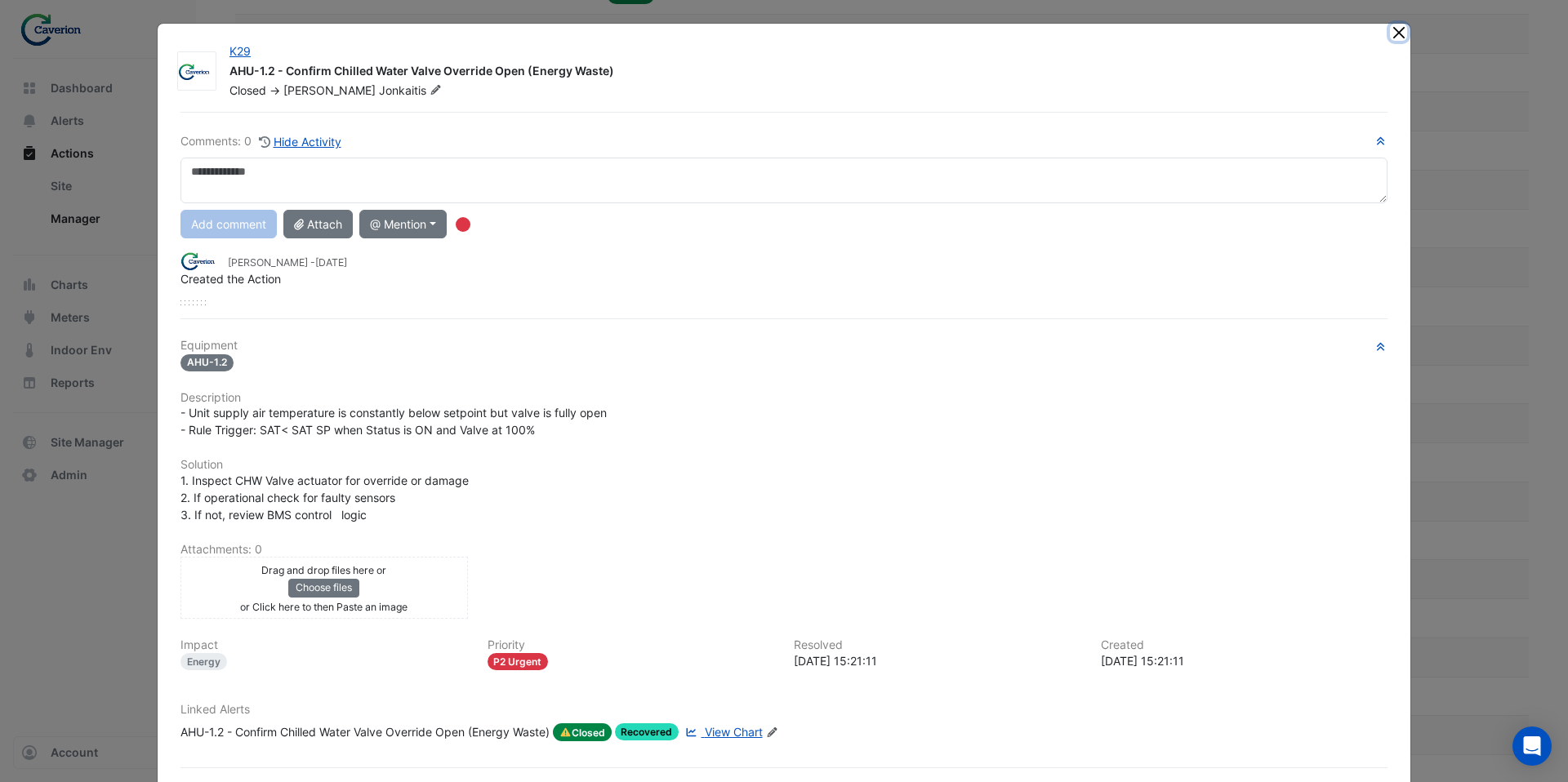
click at [1398, 35] on button "Close" at bounding box center [1398, 32] width 17 height 17
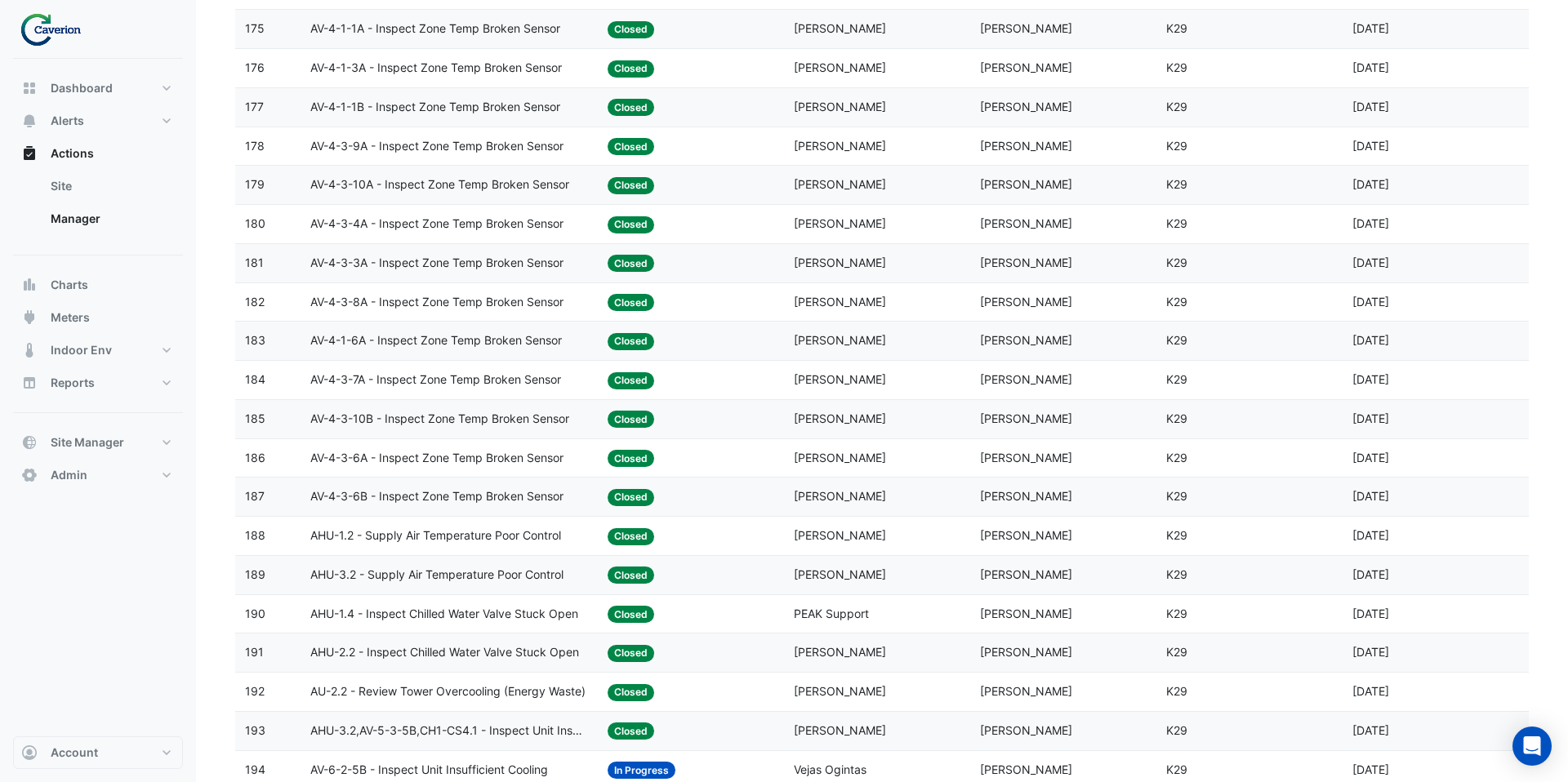
scroll to position [3402, 0]
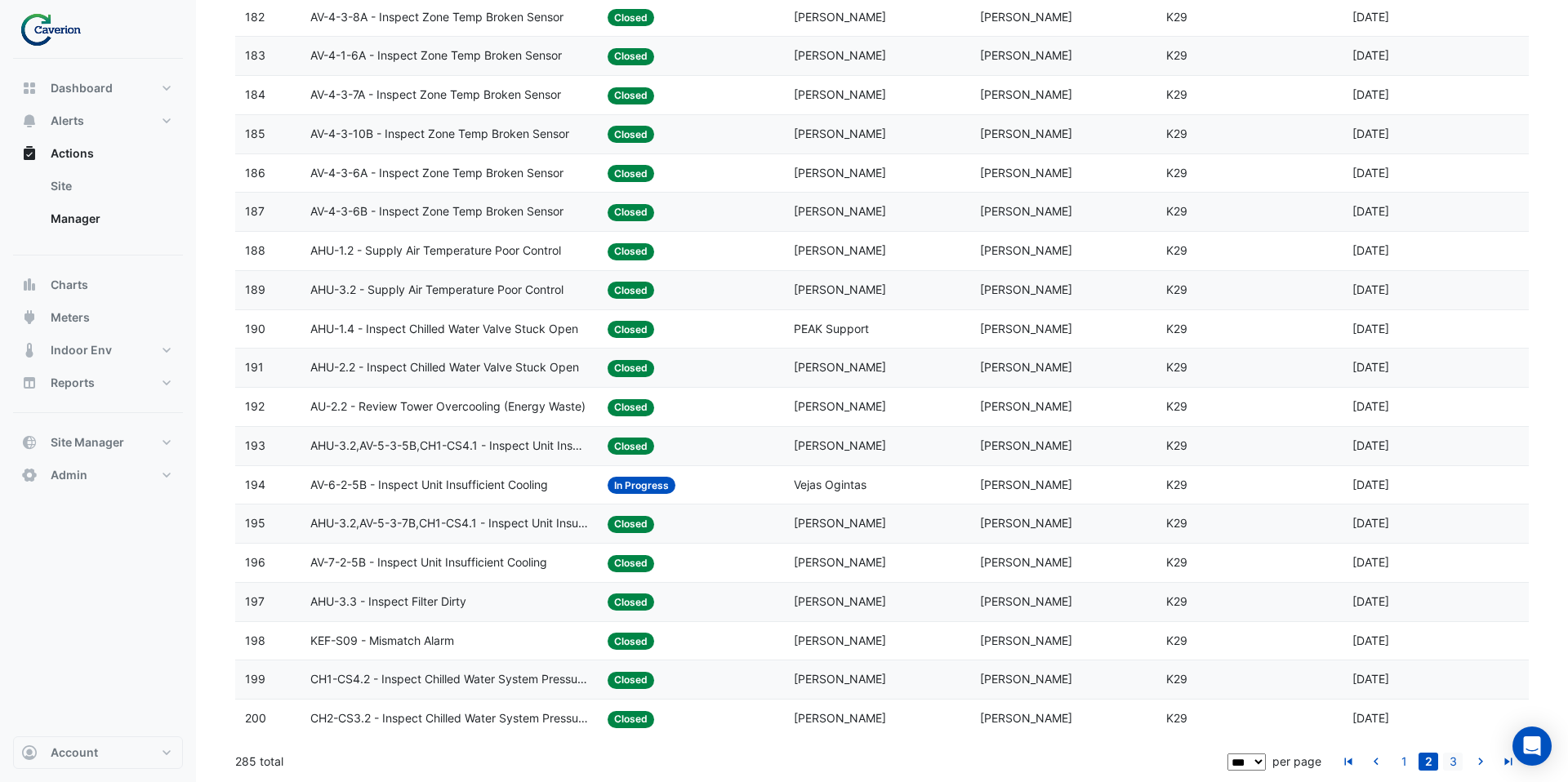
click at [1450, 760] on link "3" at bounding box center [1452, 761] width 19 height 18
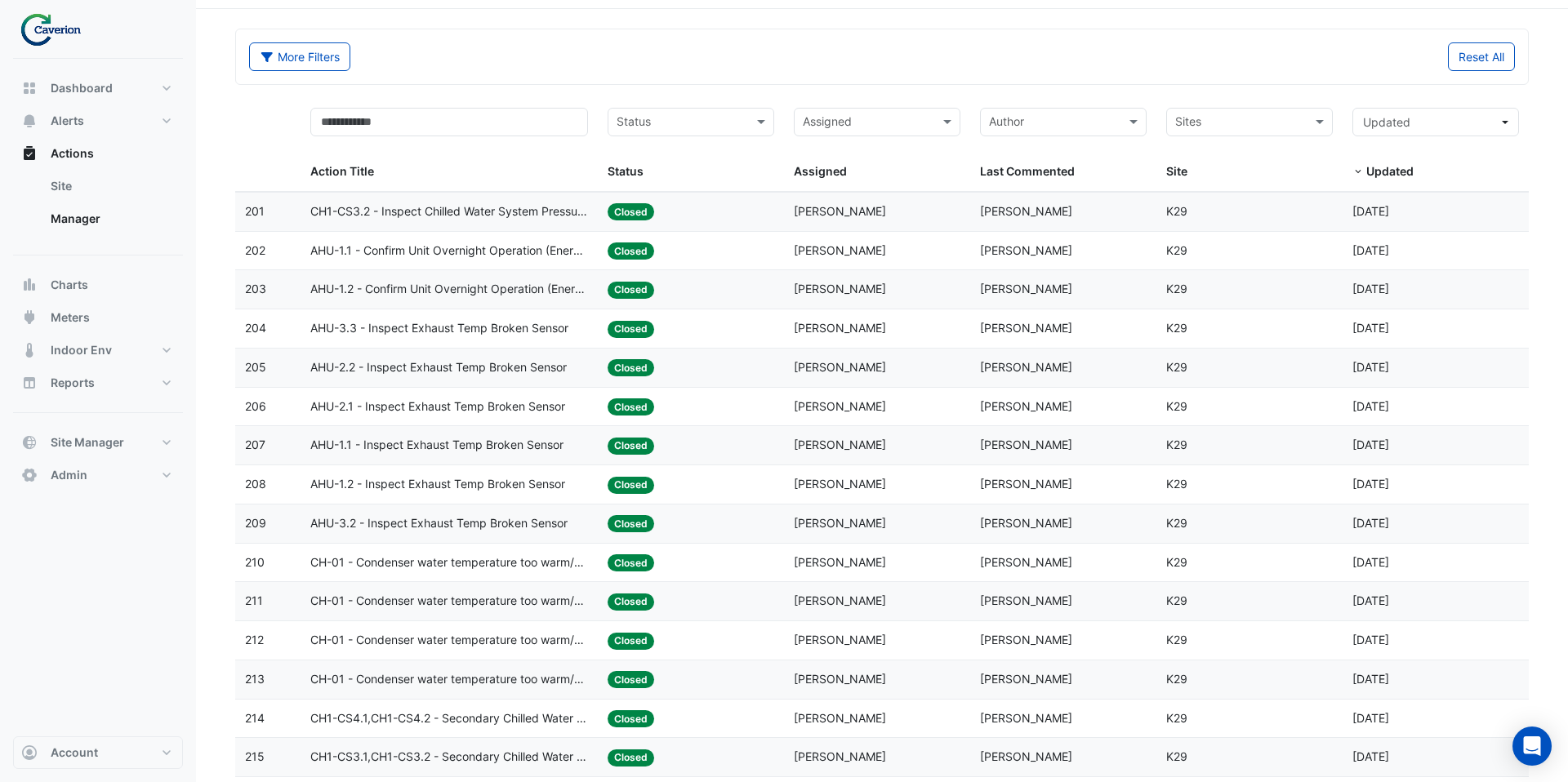
scroll to position [52, 0]
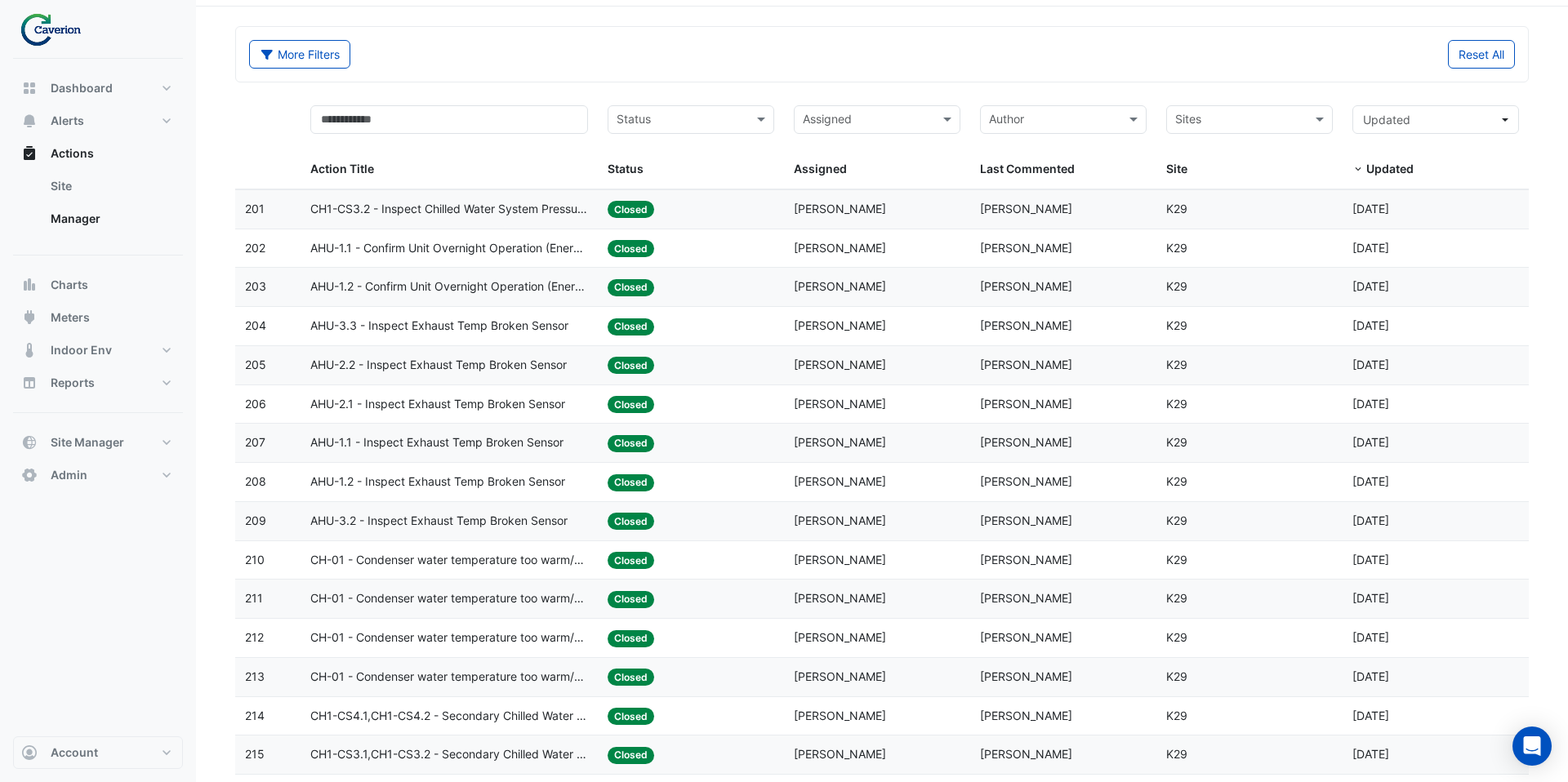
click at [488, 318] on span "AHU-3.3 - Inspect Exhaust Temp Broken Sensor" at bounding box center [439, 326] width 258 height 18
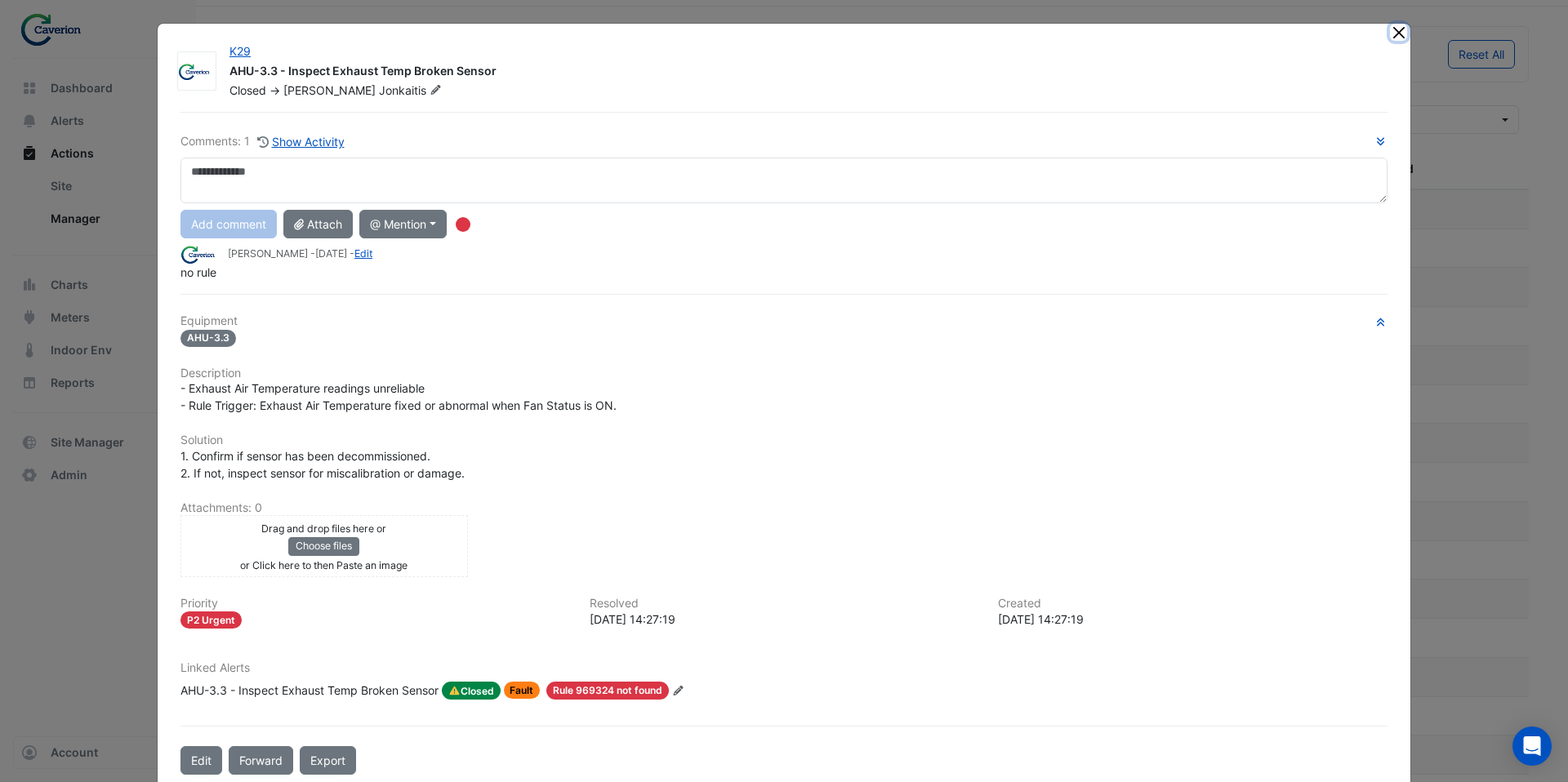
click at [1395, 39] on button "Close" at bounding box center [1398, 32] width 17 height 17
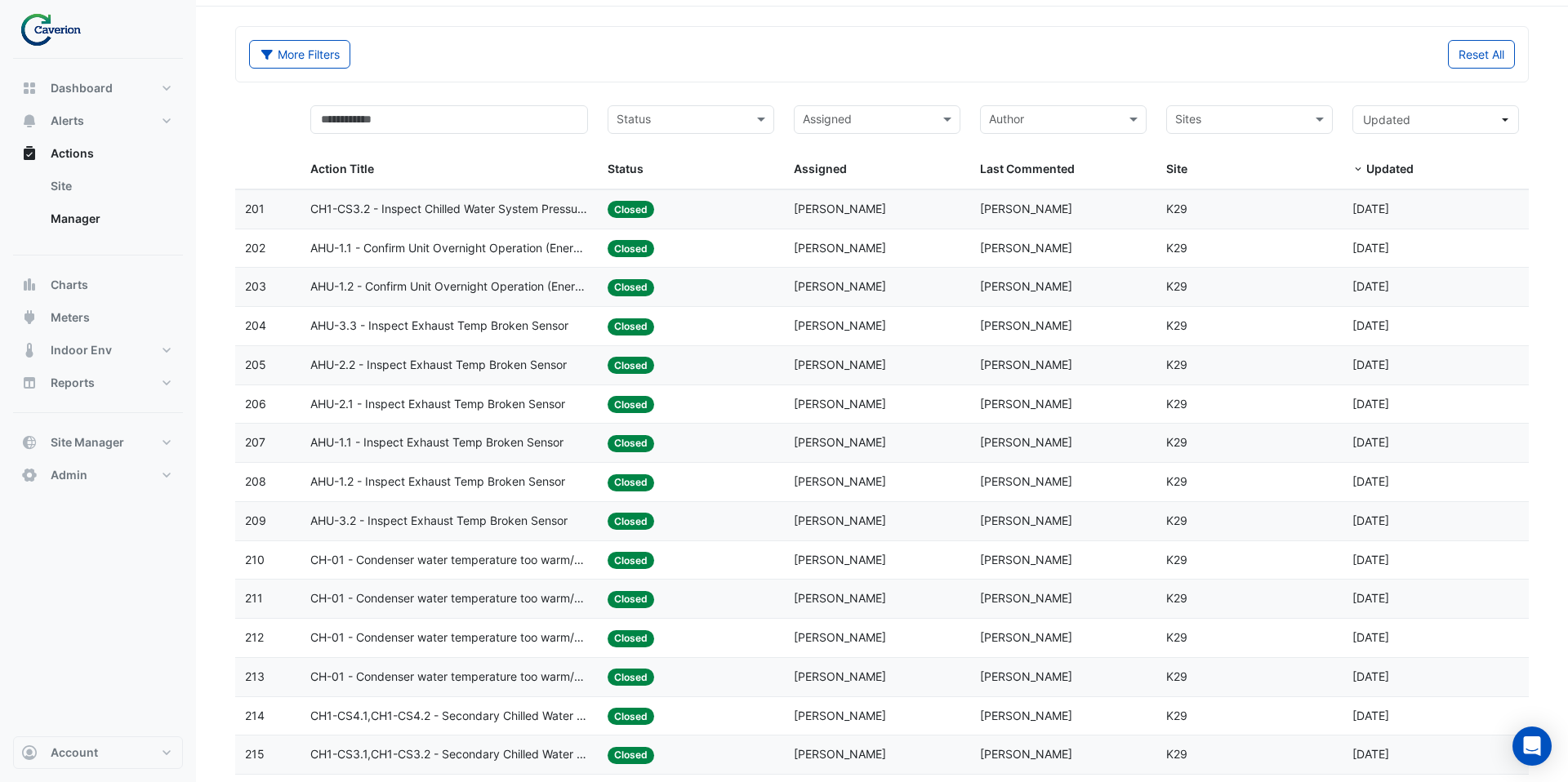
click at [510, 453] on datatable-body-cell "Action Title: AHU-1.1 - Inspect Exhaust Temp Broken Sensor" at bounding box center [449, 443] width 298 height 39
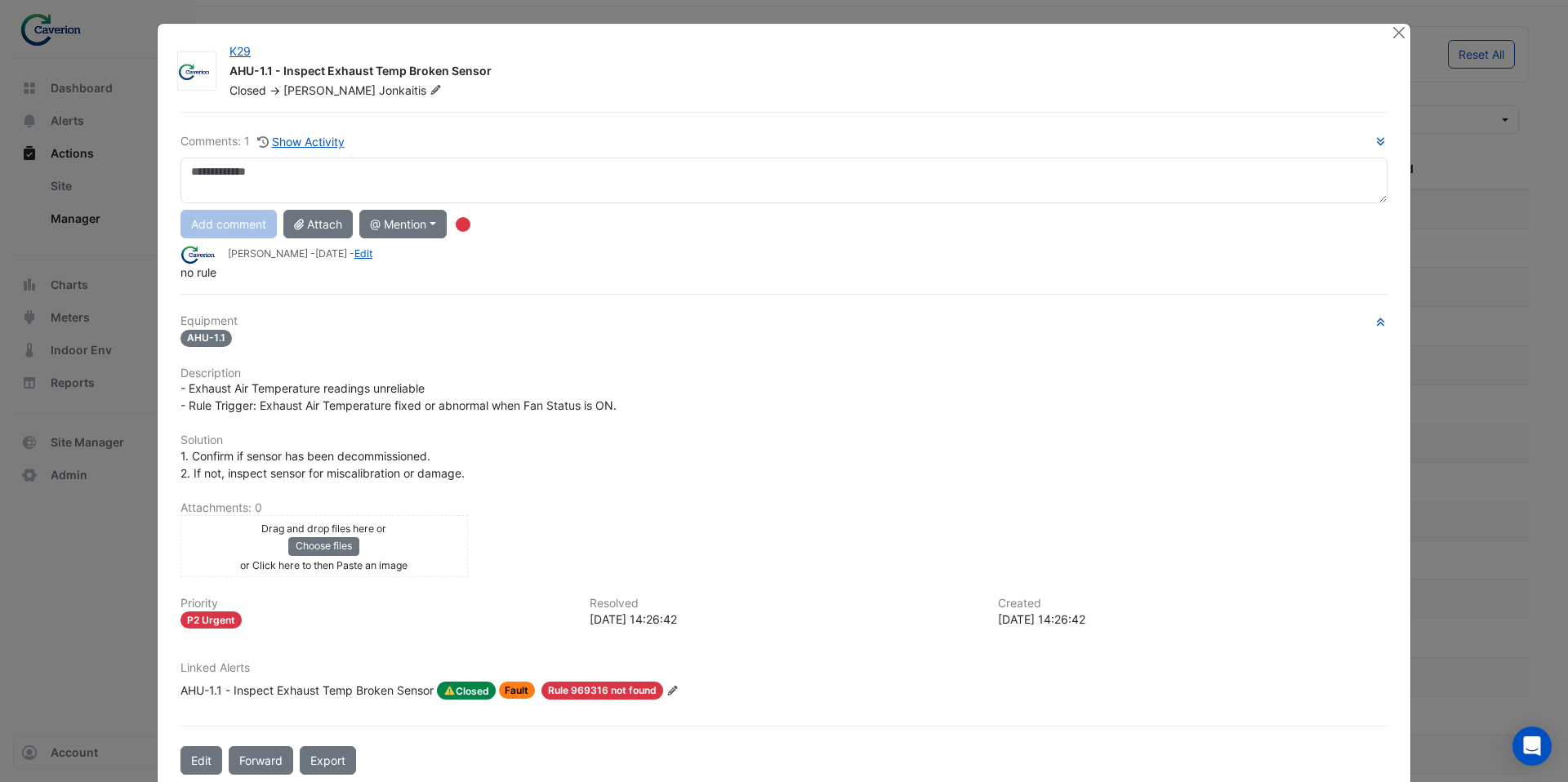
click at [1403, 41] on div at bounding box center [1400, 33] width 20 height 18
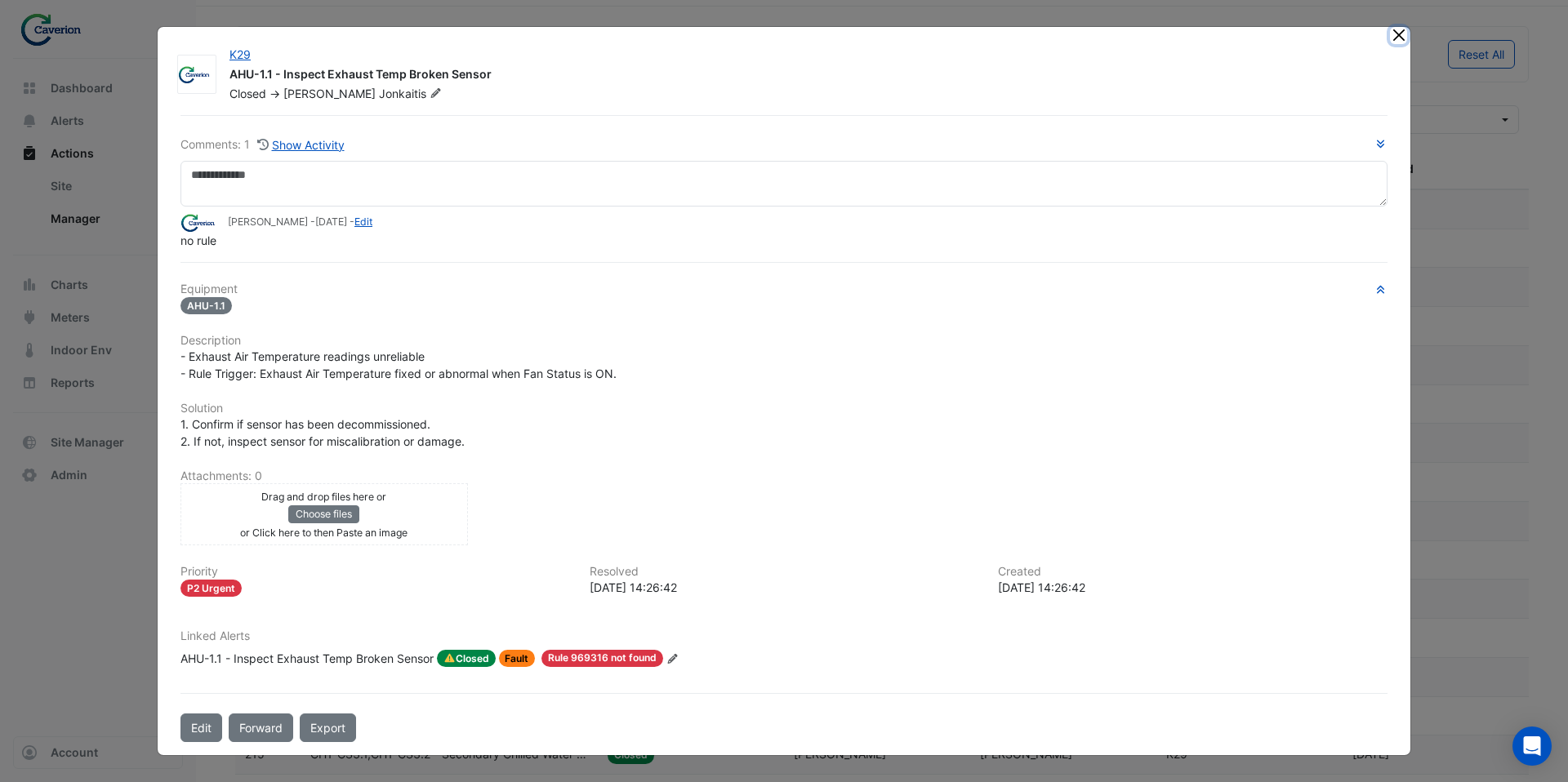
click at [1403, 35] on button "Close" at bounding box center [1398, 35] width 17 height 17
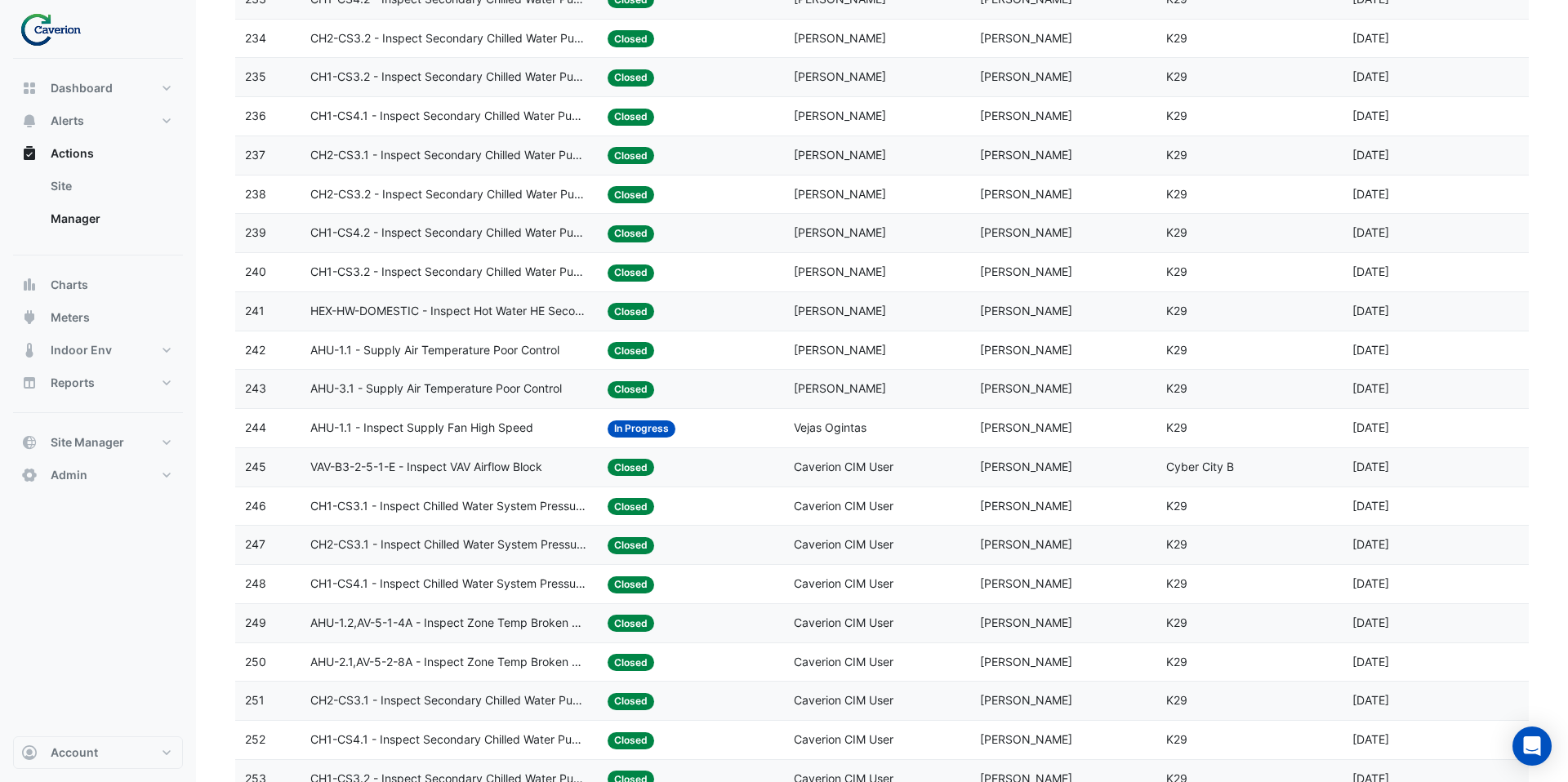
scroll to position [1702, 0]
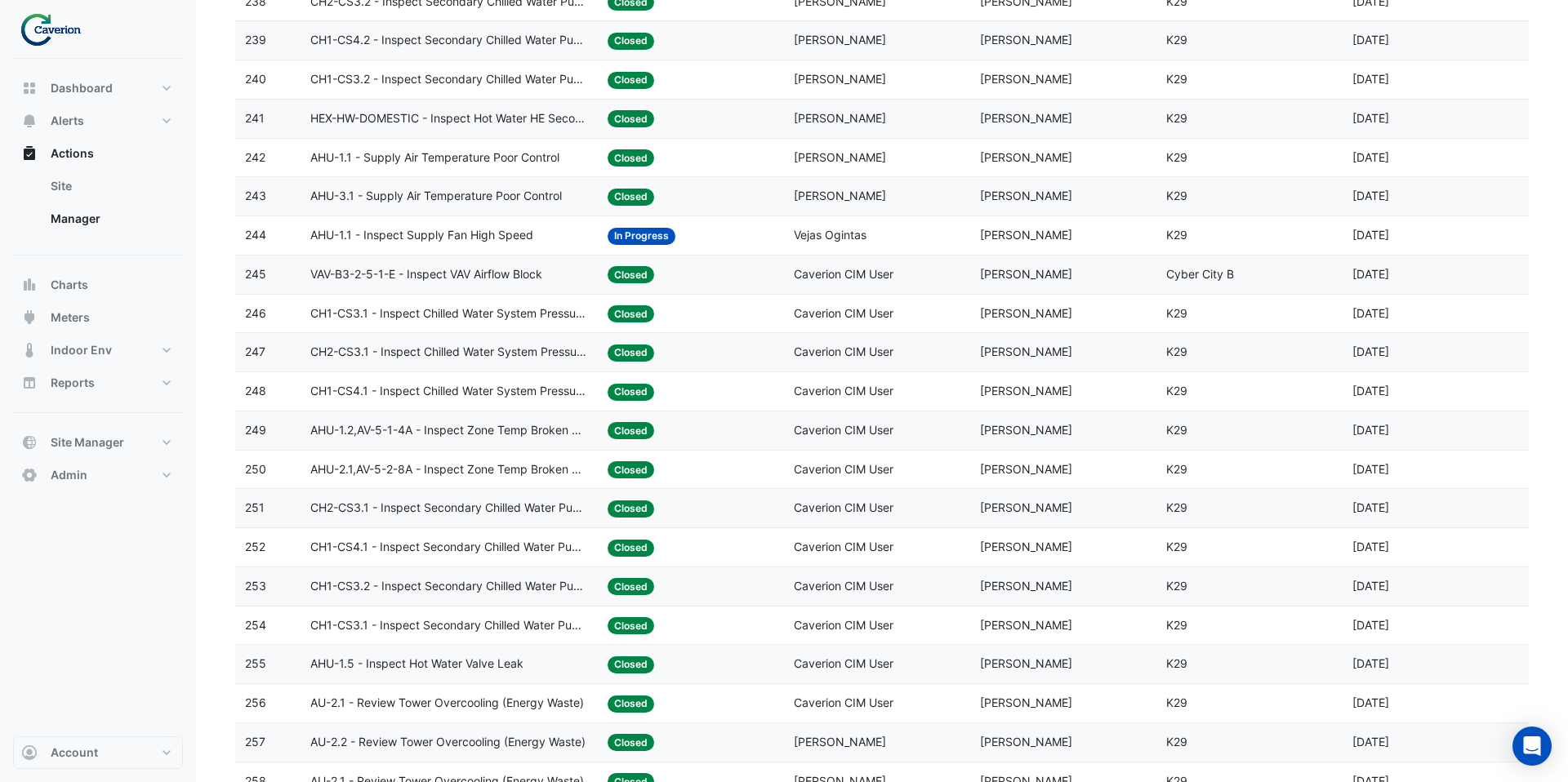
click at [856, 279] on span "Caverion CIM User" at bounding box center [844, 274] width 100 height 14
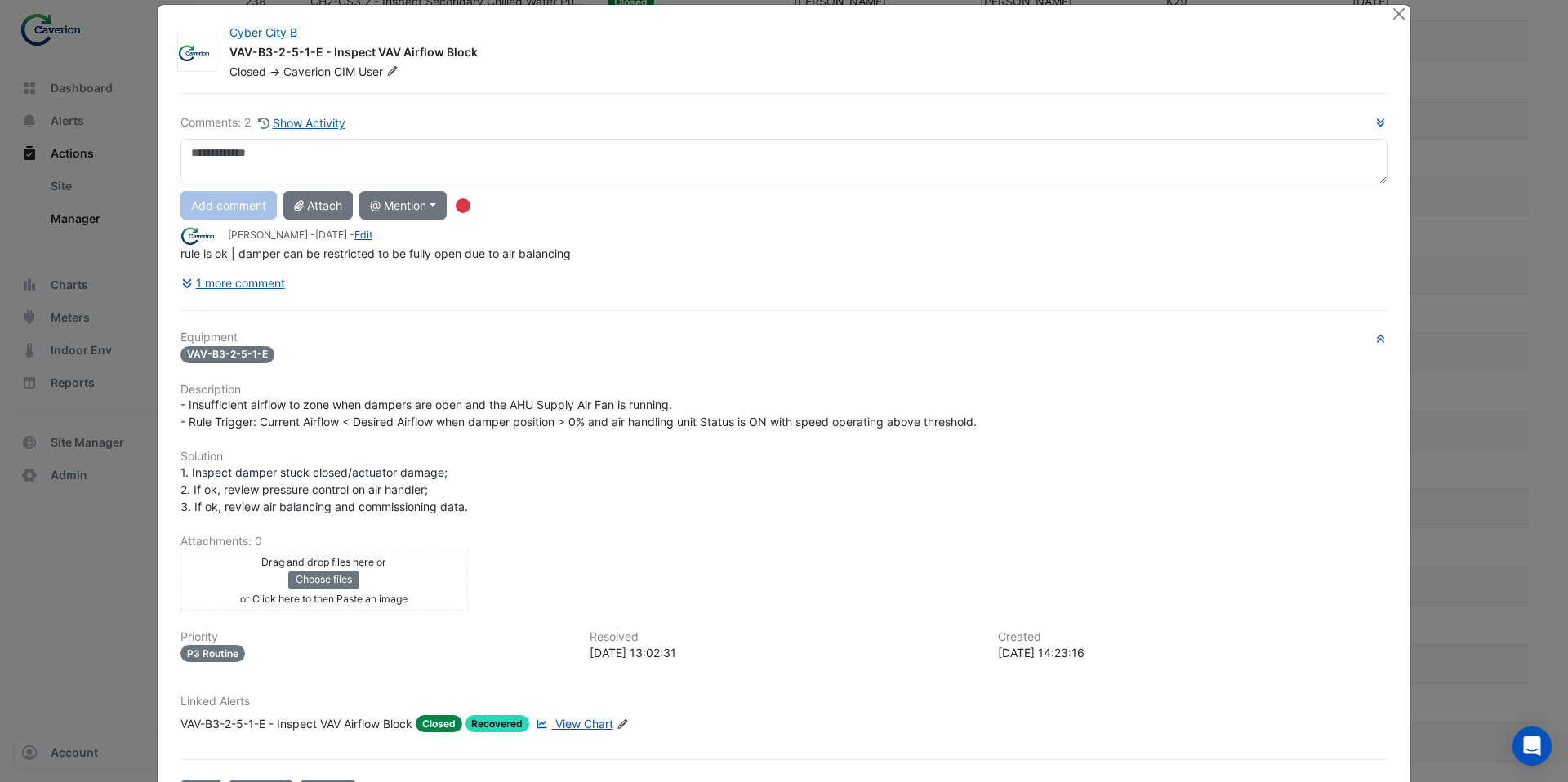
scroll to position [25, 0]
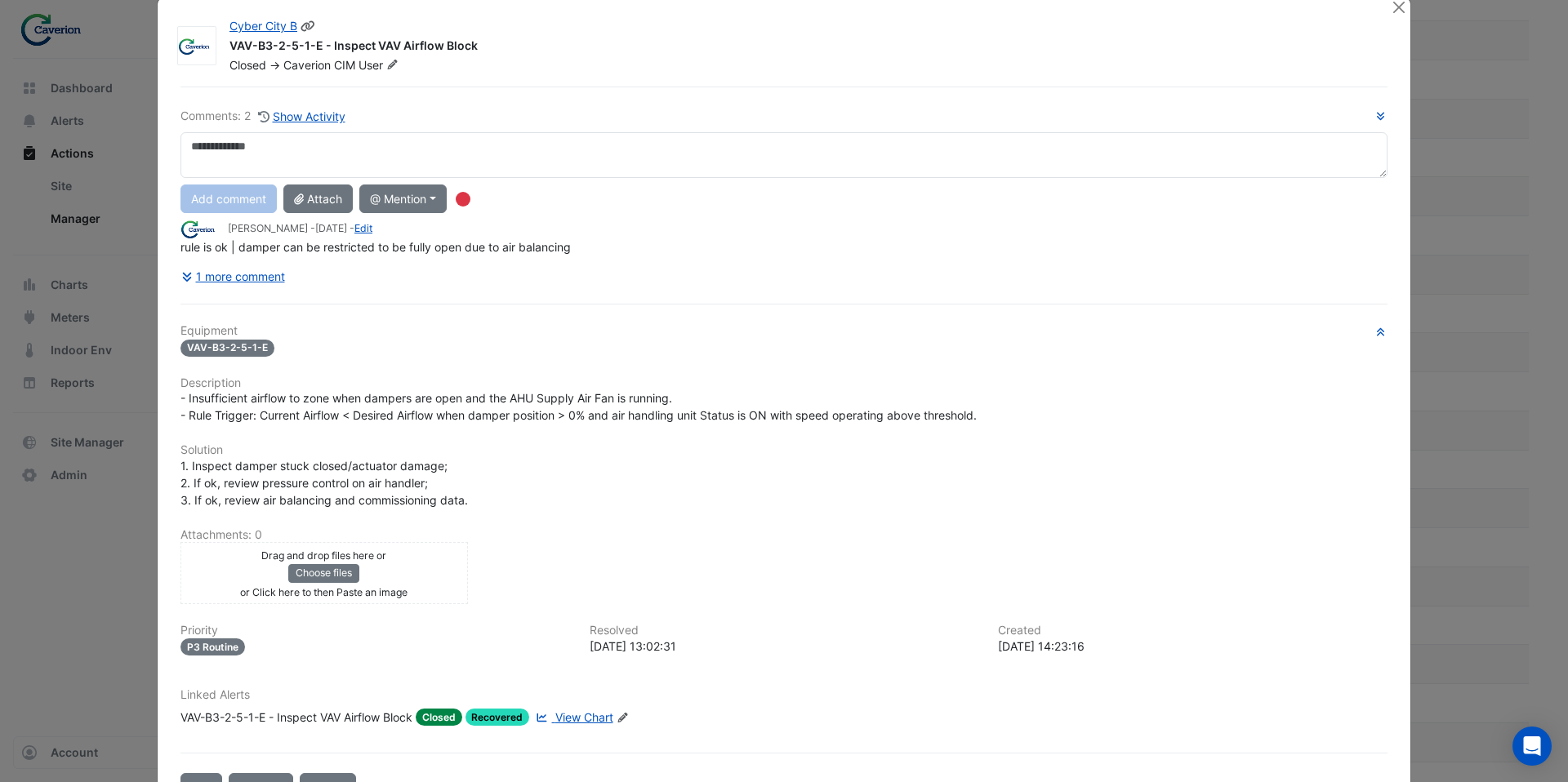
click at [398, 68] on icon at bounding box center [392, 65] width 13 height 10
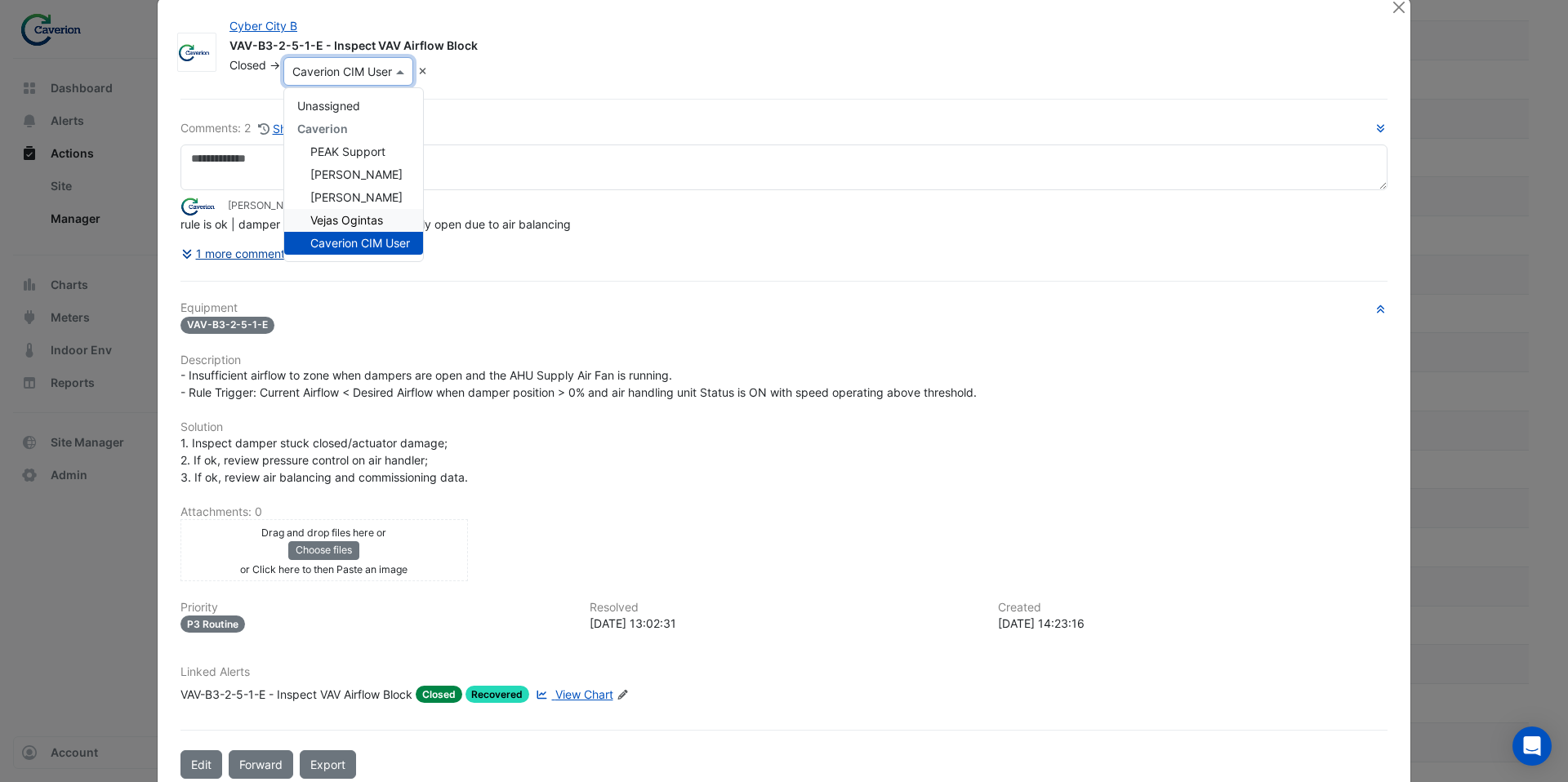
click at [247, 253] on button "1 more comment" at bounding box center [233, 253] width 106 height 29
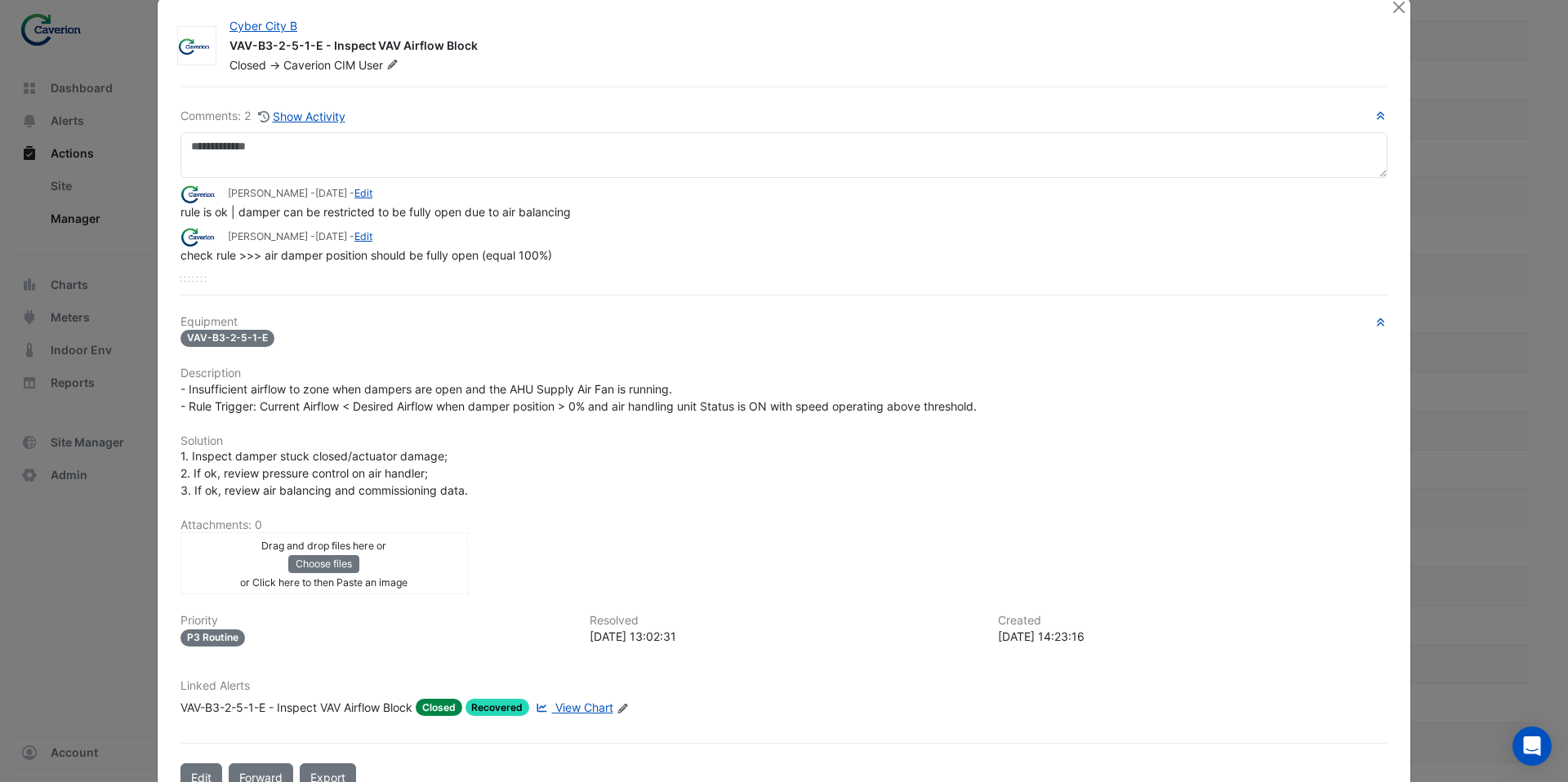
scroll to position [0, 0]
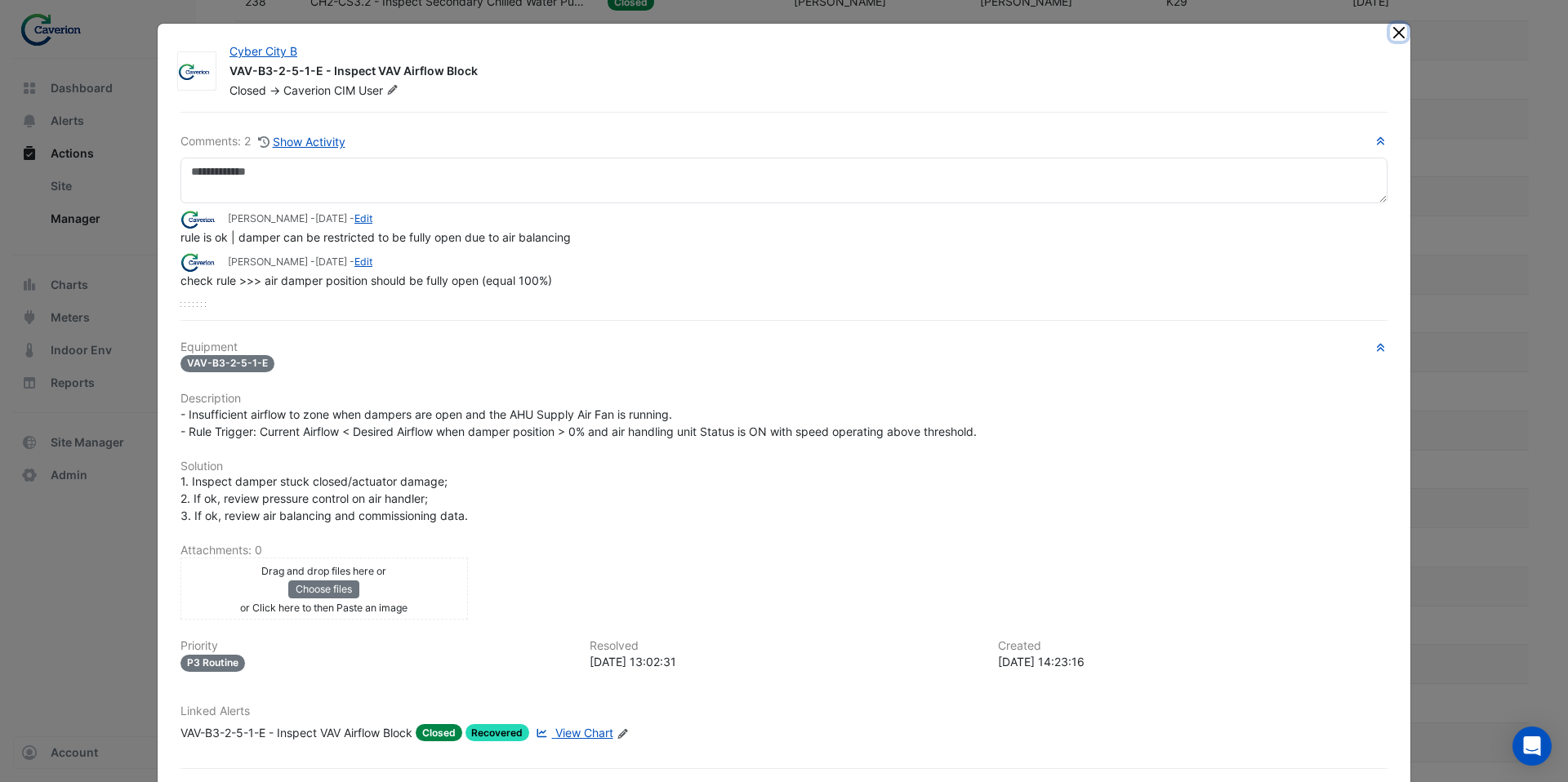
click at [1398, 37] on button "Close" at bounding box center [1398, 32] width 17 height 17
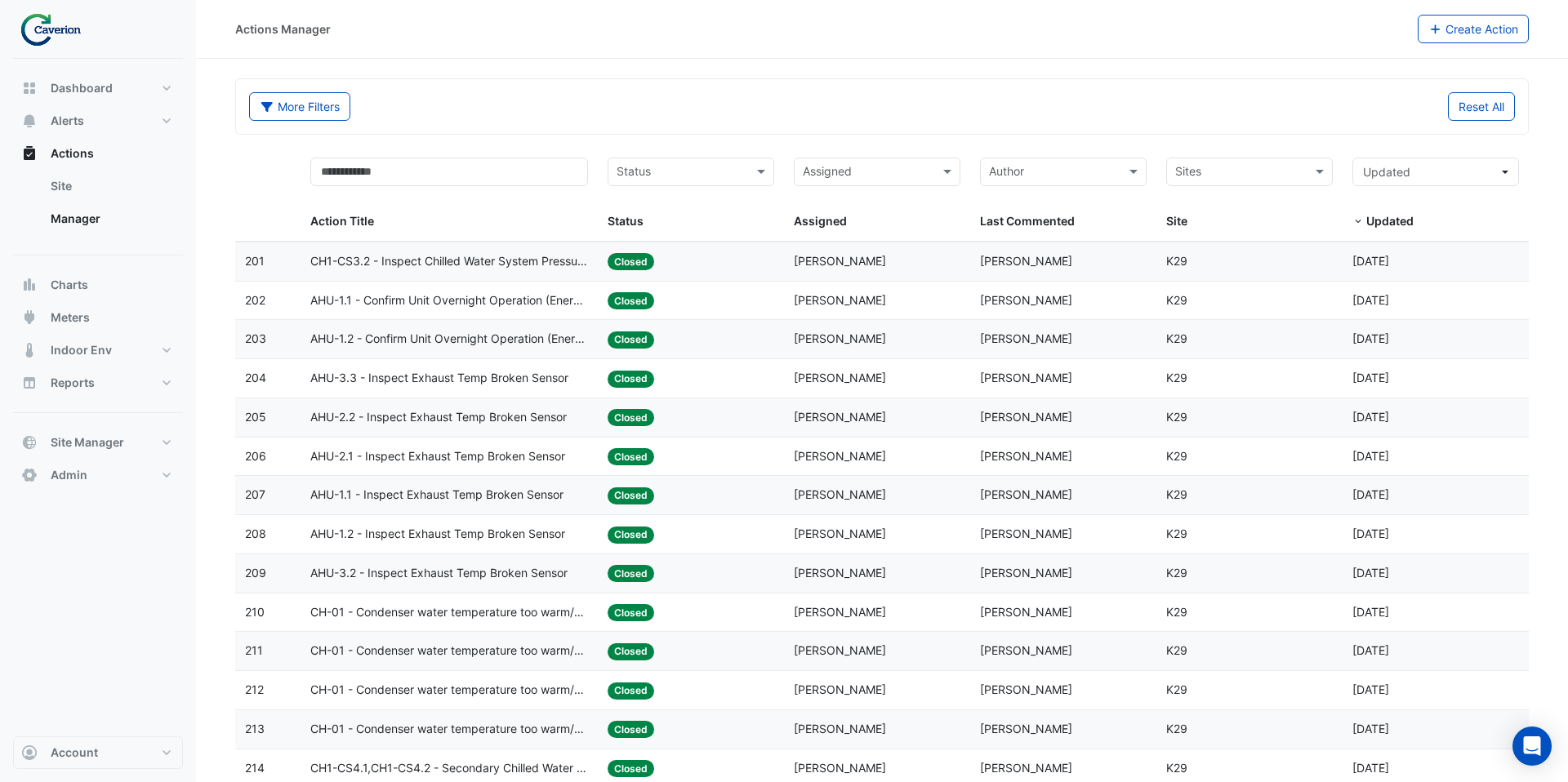
click at [528, 416] on span "AHU-2.2 - Inspect Exhaust Temp Broken Sensor" at bounding box center [439, 418] width 257 height 18
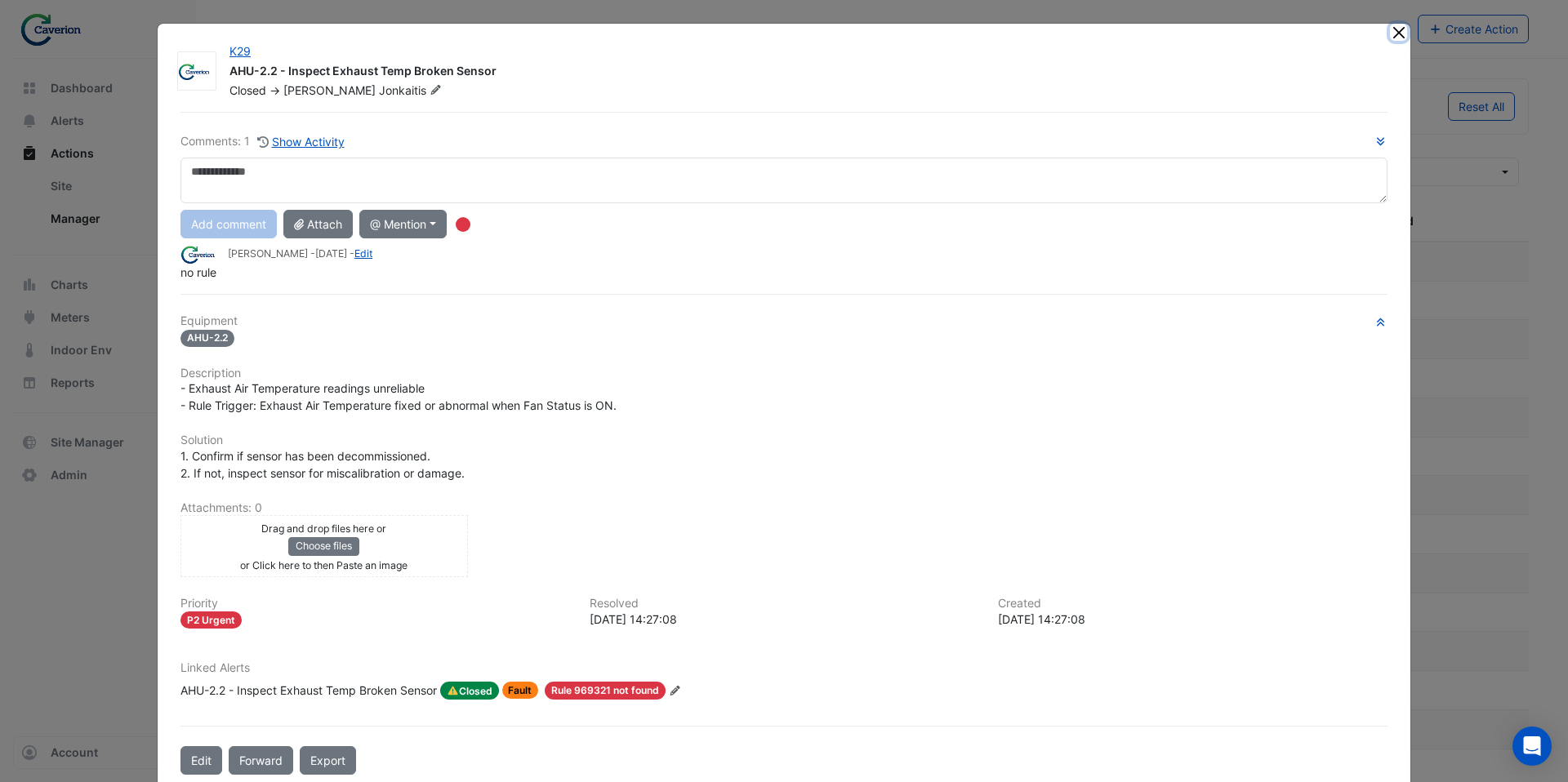
click at [1401, 34] on button "Close" at bounding box center [1398, 32] width 17 height 17
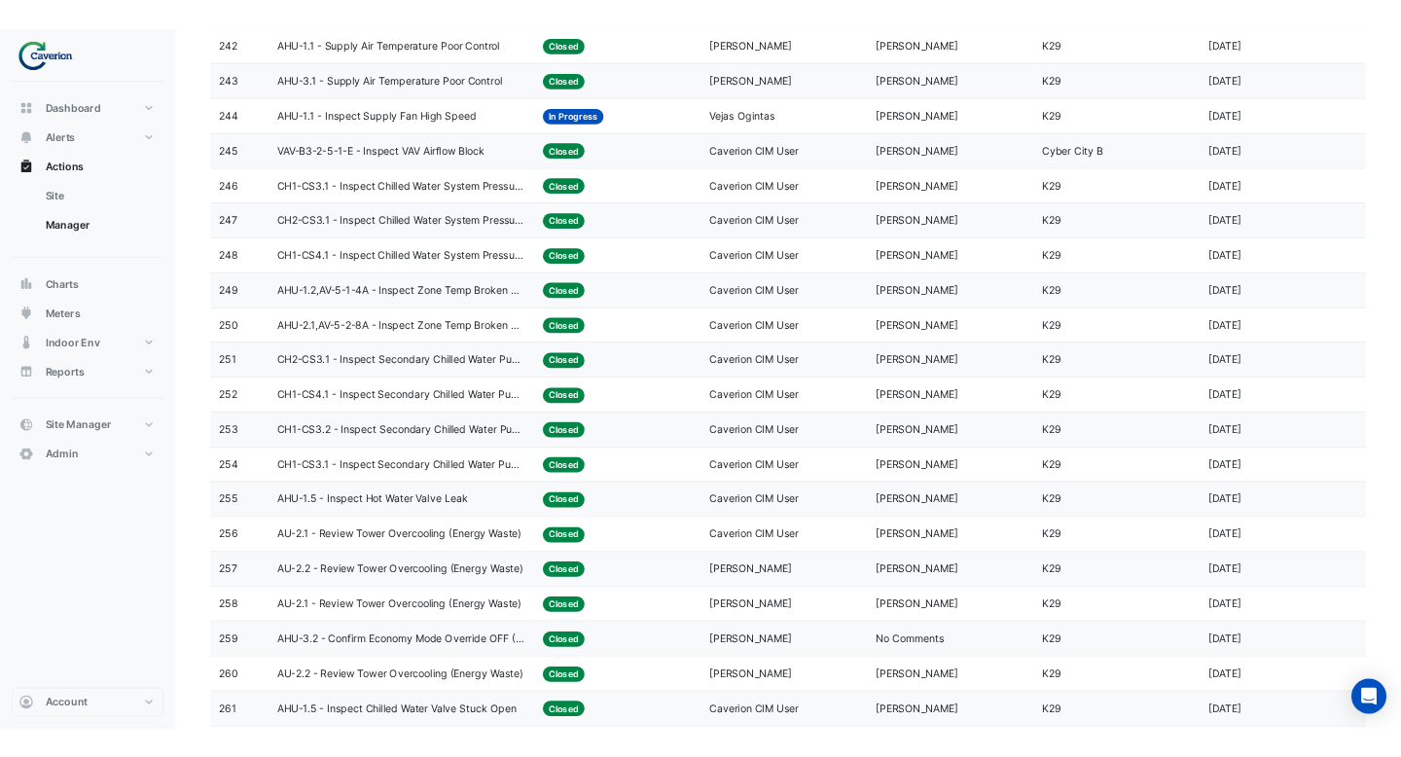
scroll to position [3155, 0]
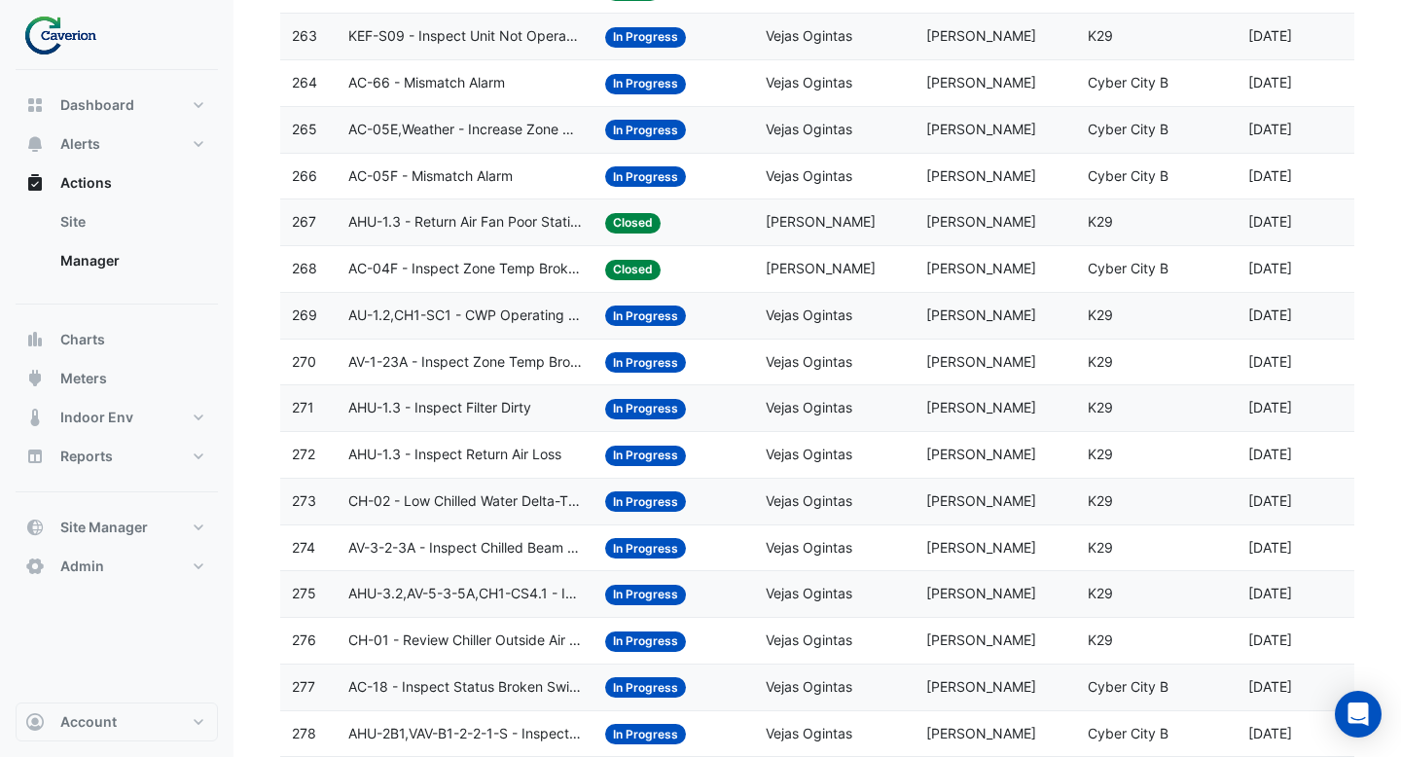
click at [812, 371] on div "Assigned: Vejas Ogintas" at bounding box center [834, 362] width 137 height 22
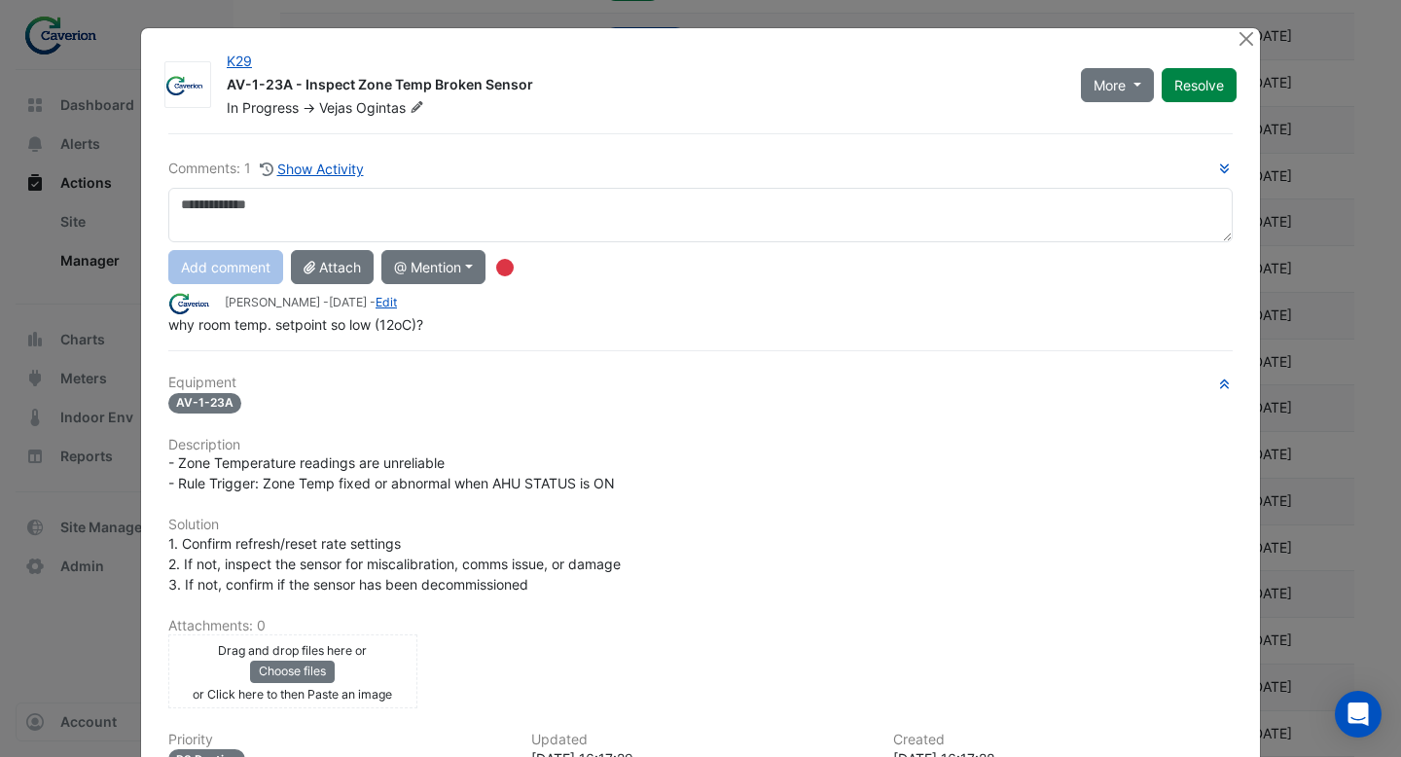
scroll to position [227, 0]
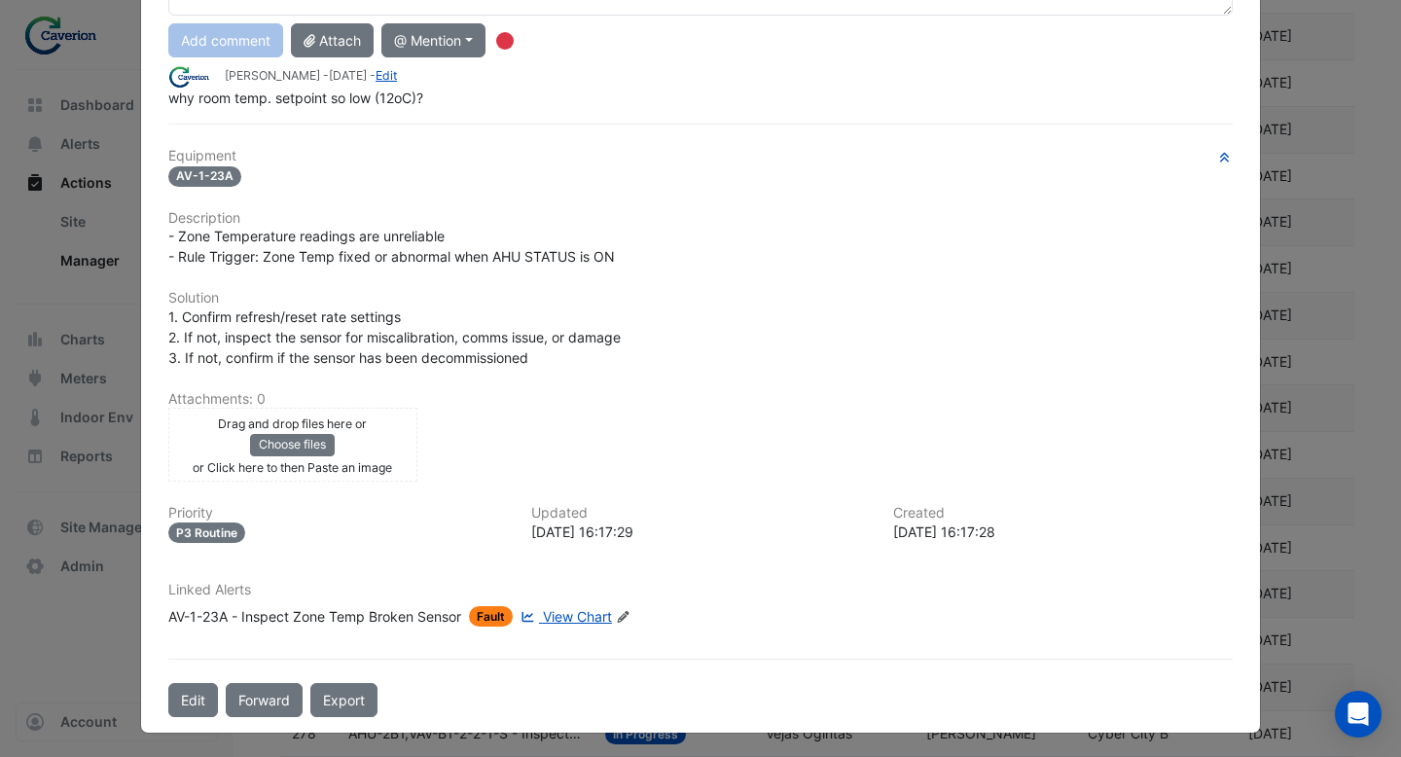
click at [582, 609] on span "View Chart" at bounding box center [577, 616] width 69 height 17
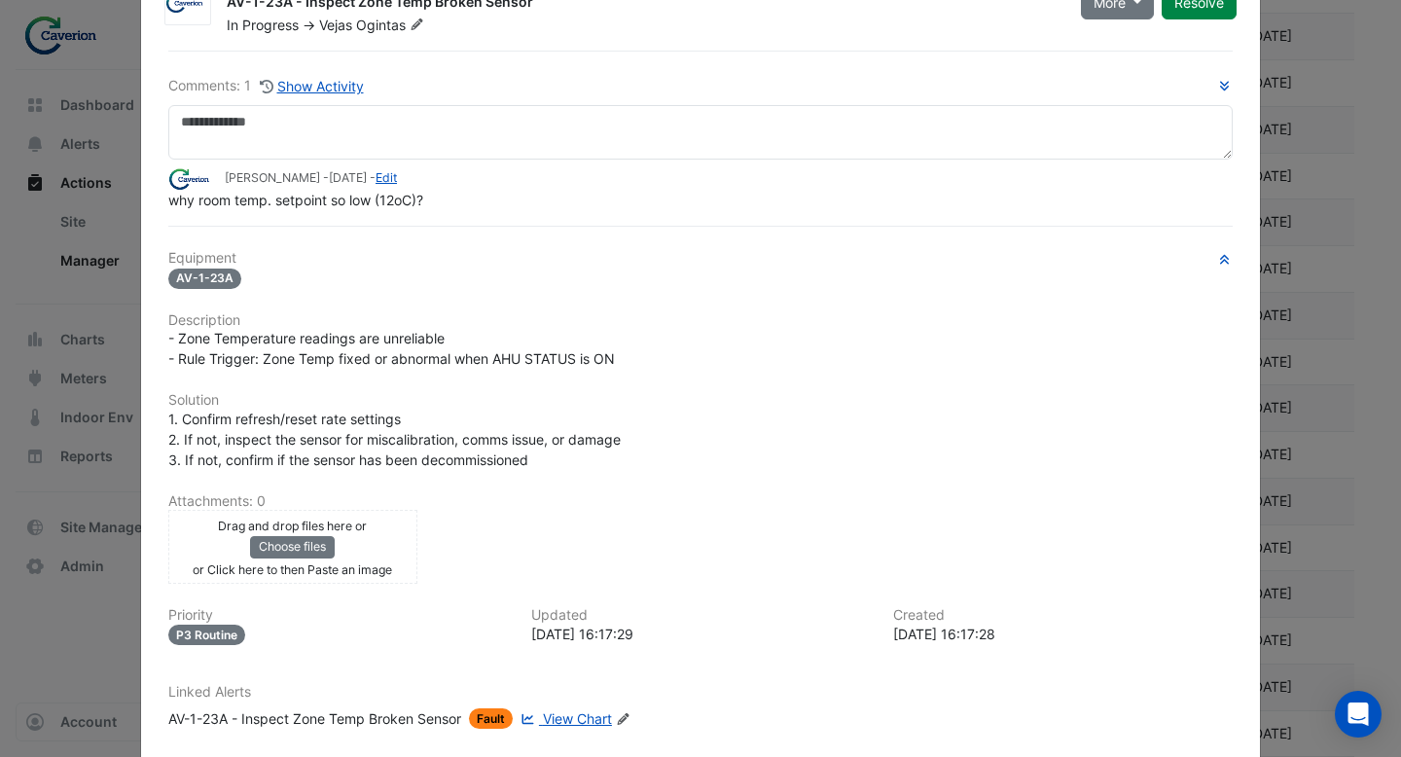
scroll to position [0, 0]
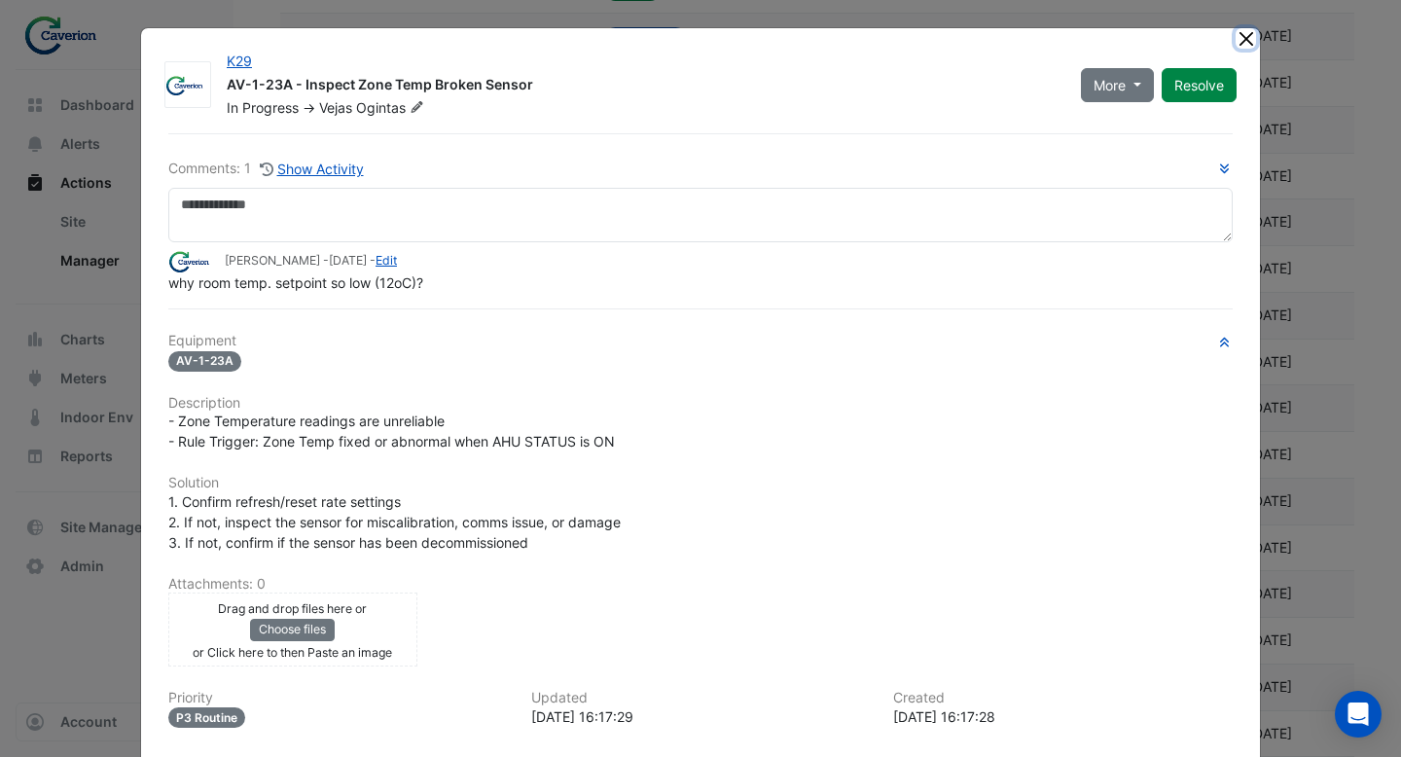
click at [1244, 38] on button "Close" at bounding box center [1246, 38] width 20 height 20
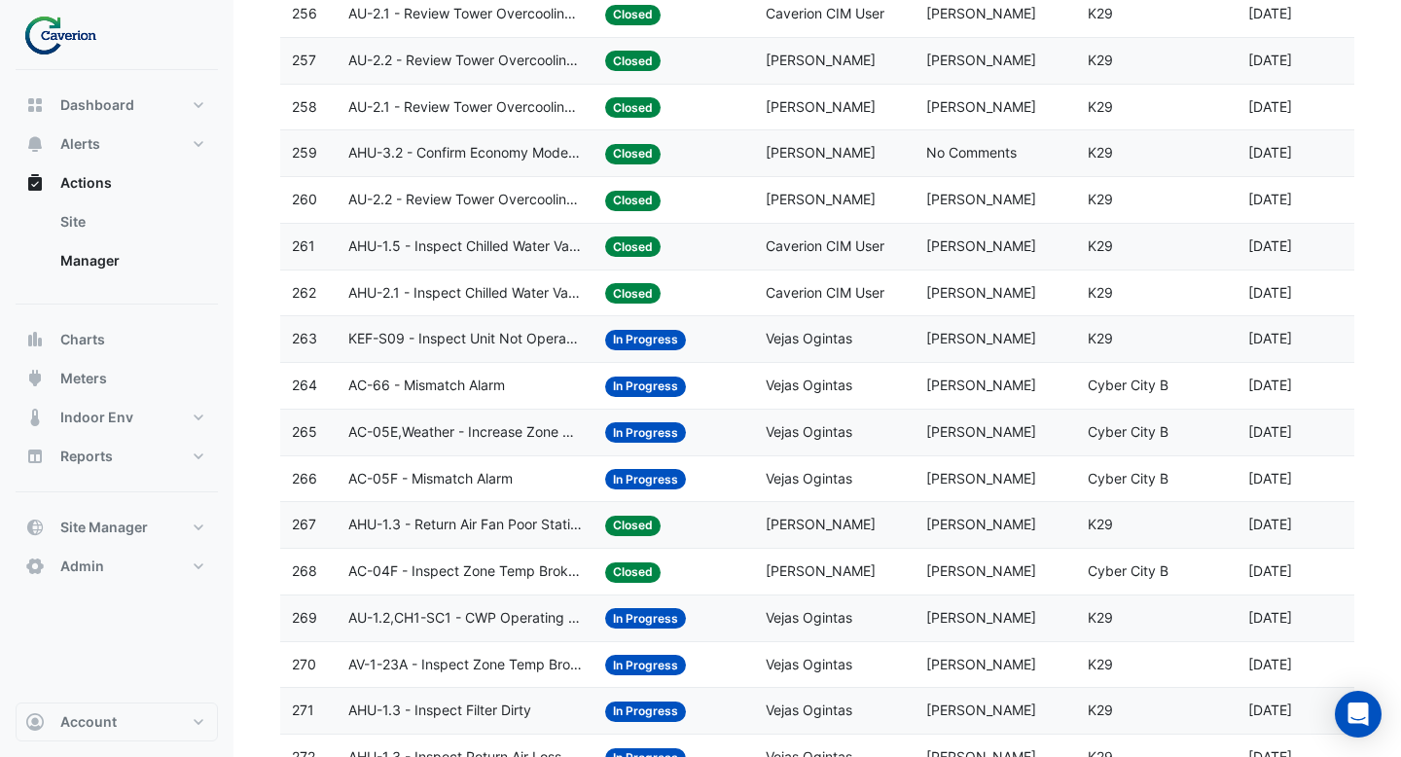
scroll to position [3533, 0]
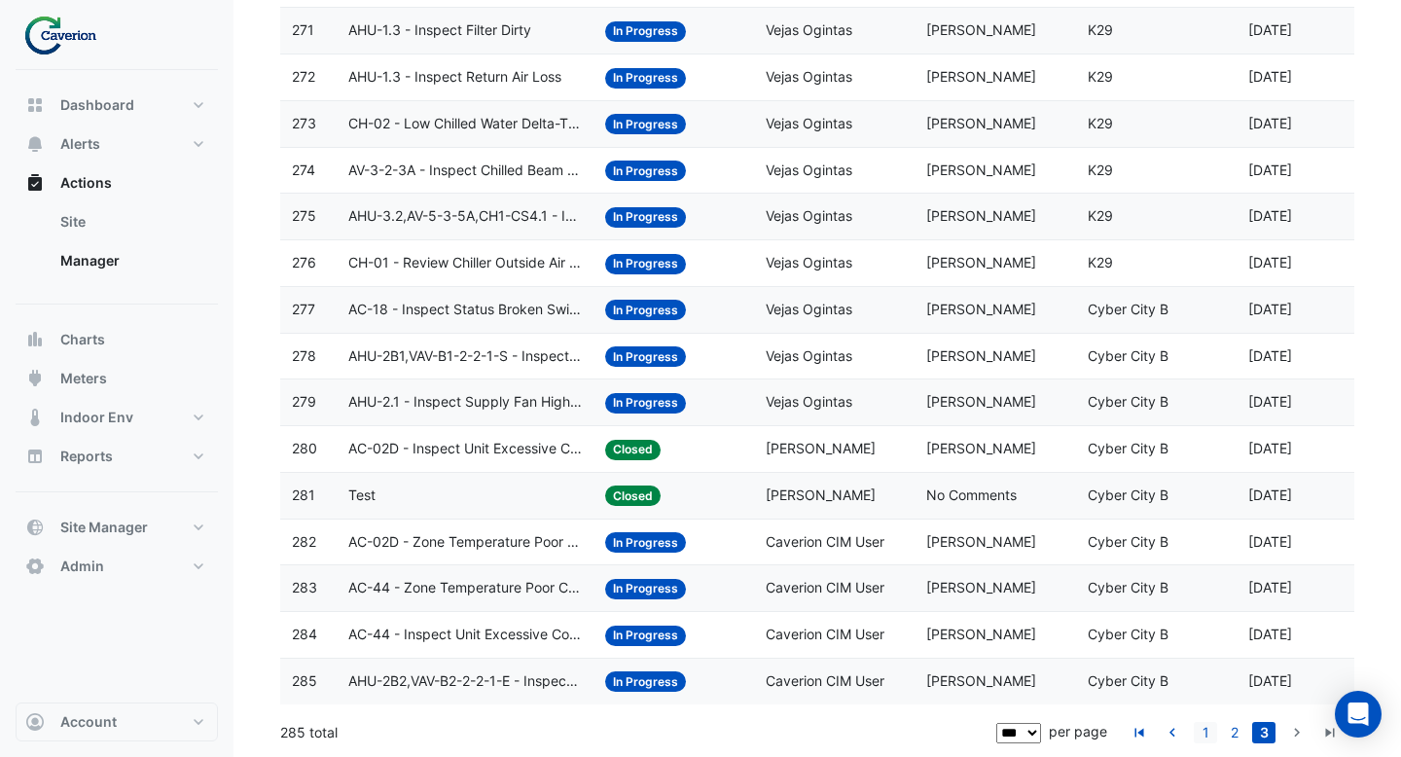
click at [1203, 738] on link "1" at bounding box center [1205, 732] width 23 height 21
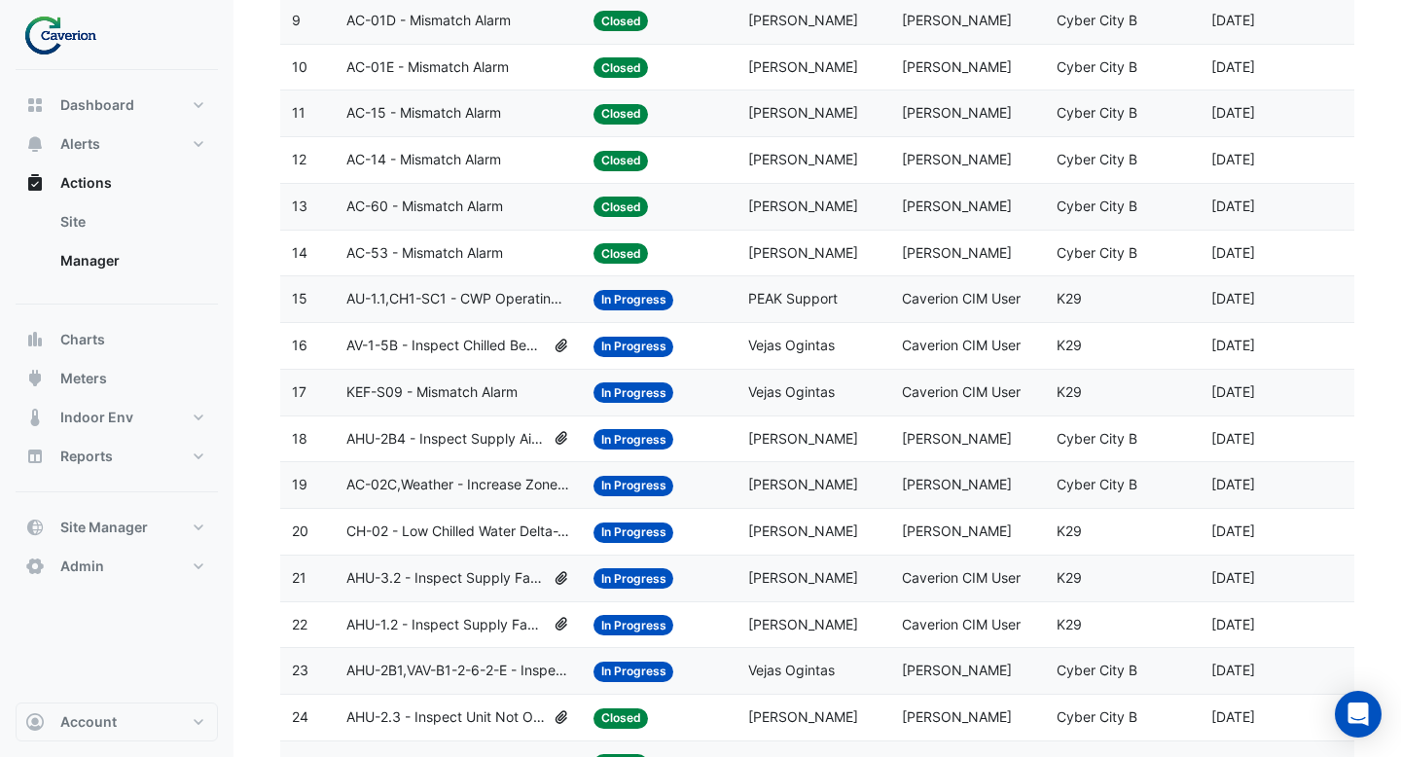
scroll to position [0, 0]
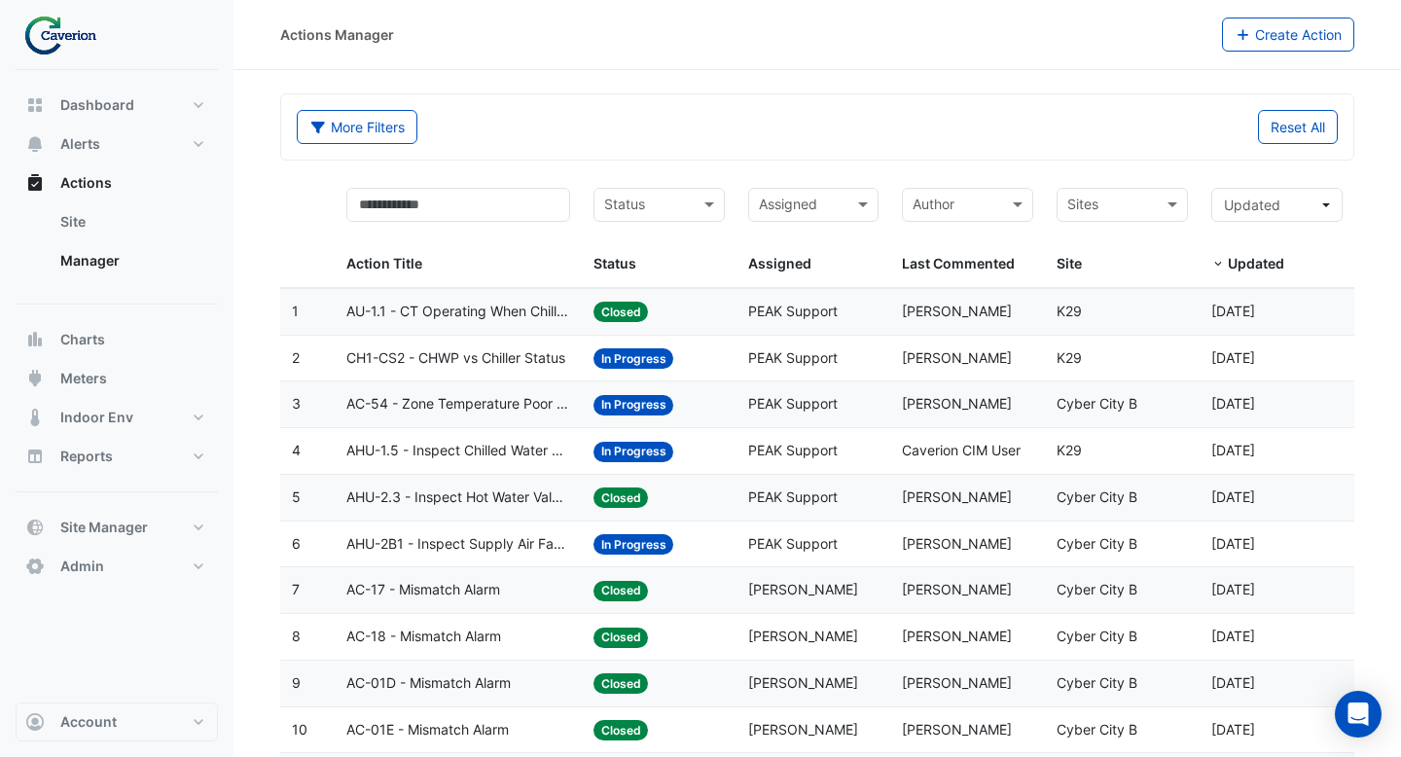
click at [800, 369] on datatable-body-cell "Assigned: PEAK Support" at bounding box center [814, 359] width 155 height 46
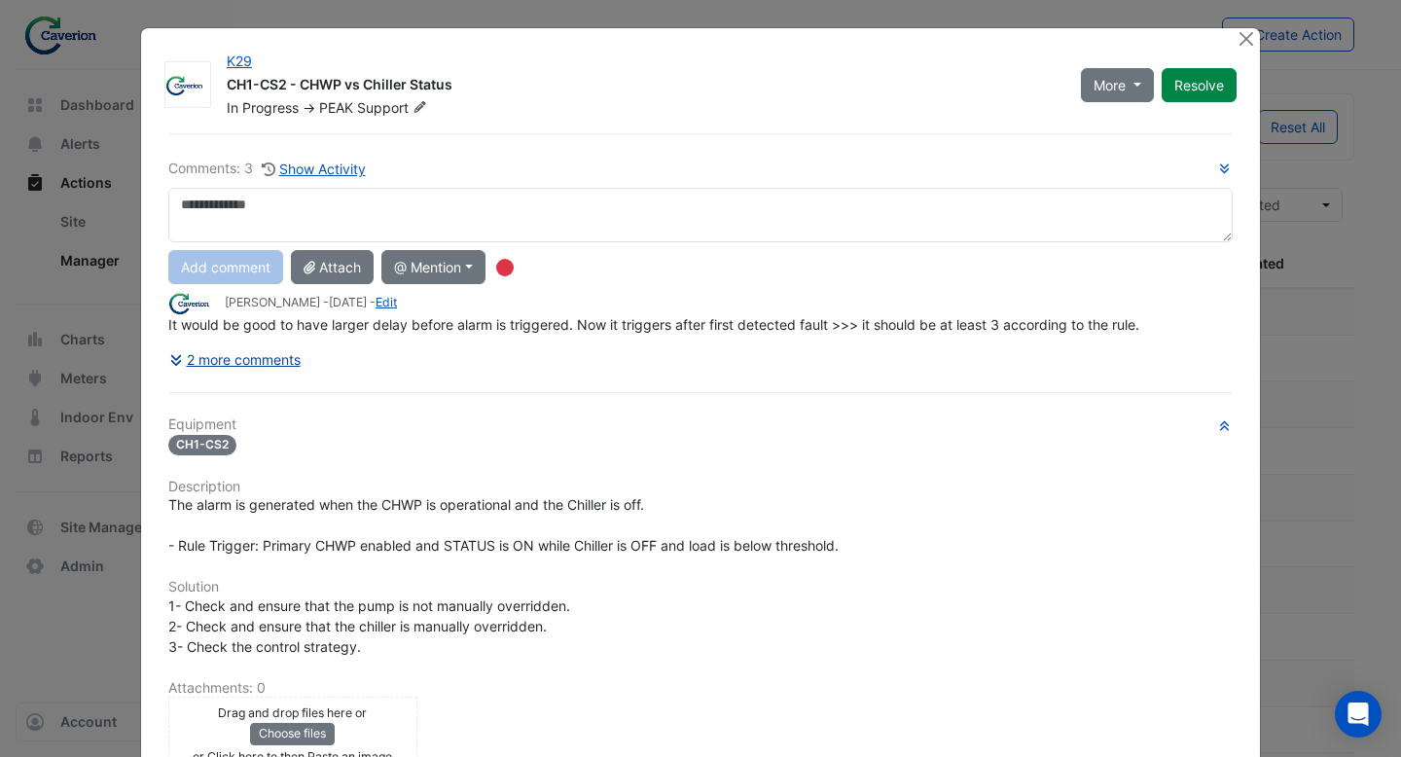
click at [291, 366] on button "2 more comments" at bounding box center [234, 360] width 133 height 34
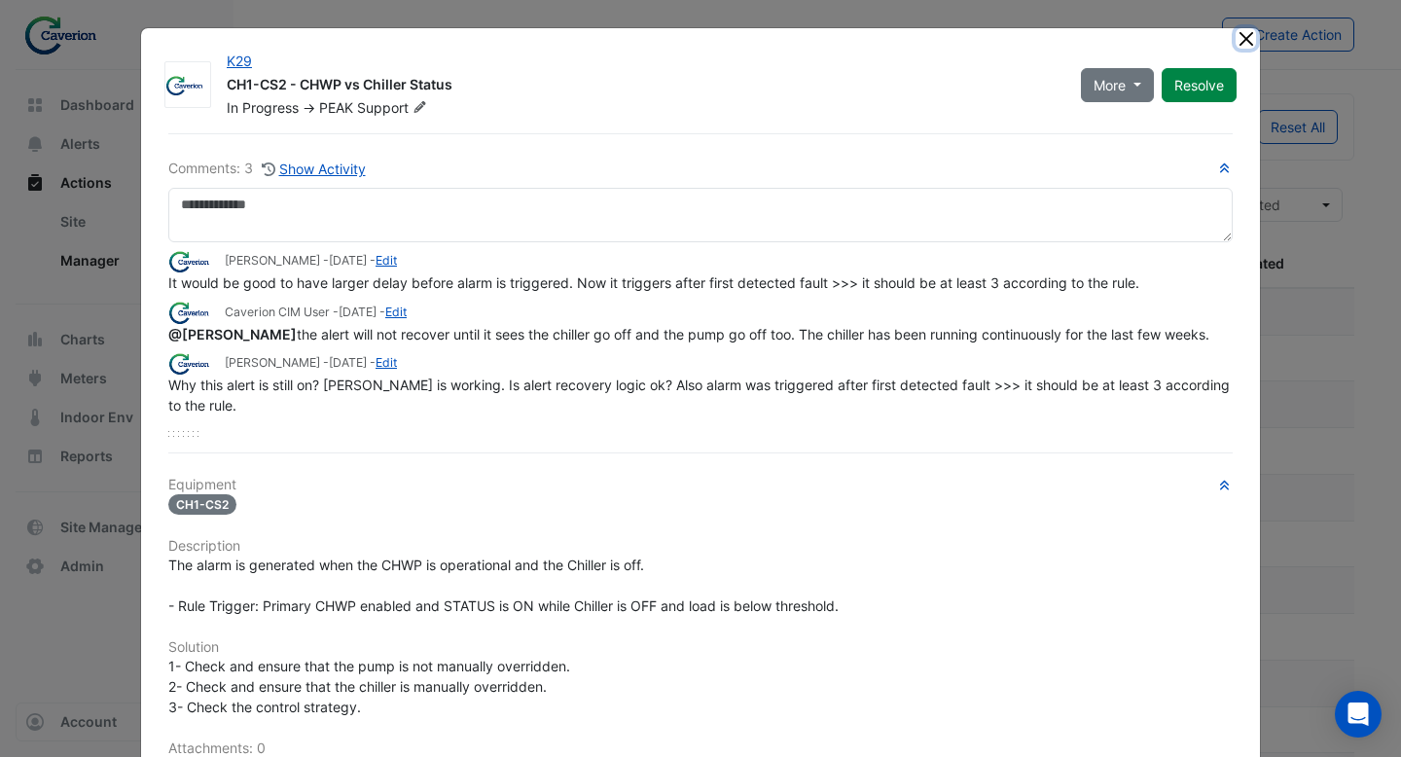
click at [1252, 35] on button "Close" at bounding box center [1246, 38] width 20 height 20
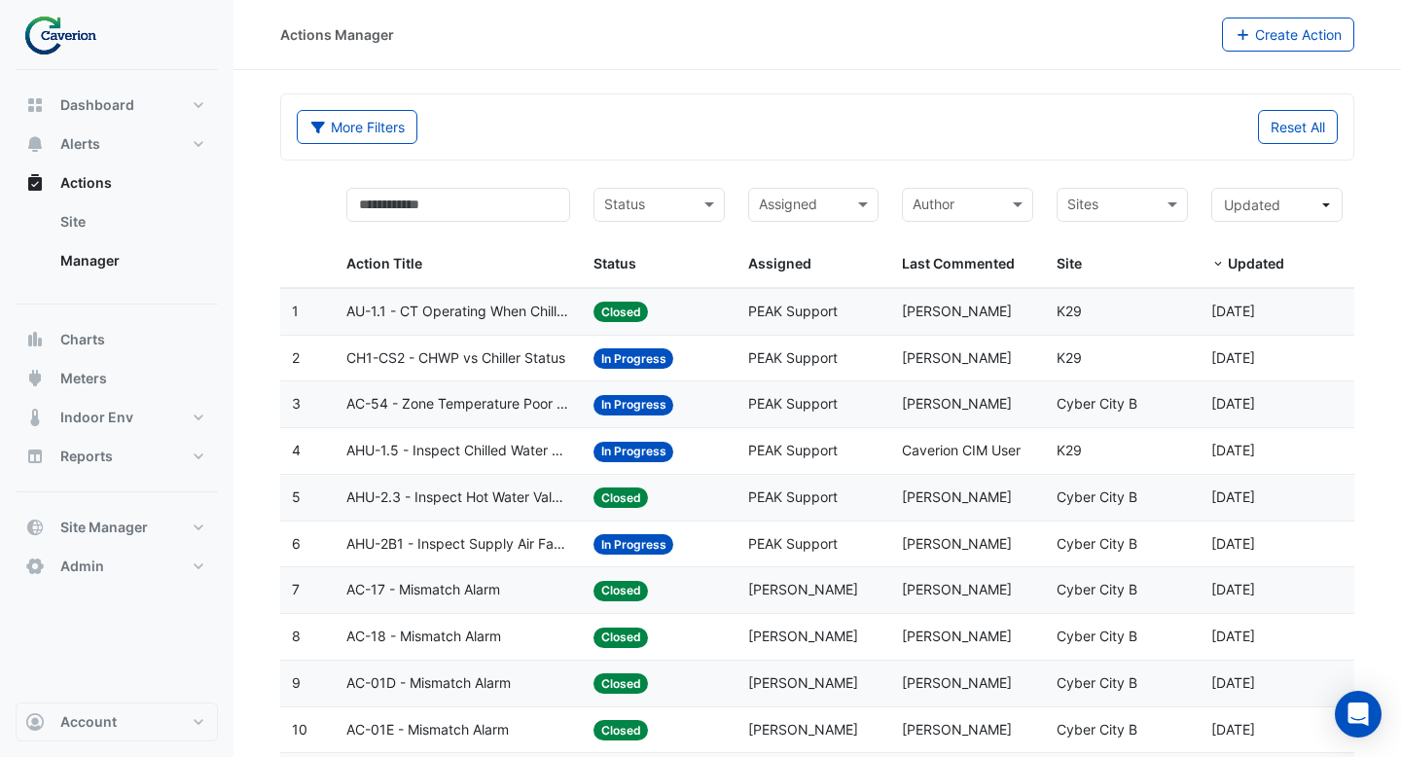
click at [739, 411] on datatable-body-cell "Assigned: PEAK Support" at bounding box center [814, 404] width 155 height 46
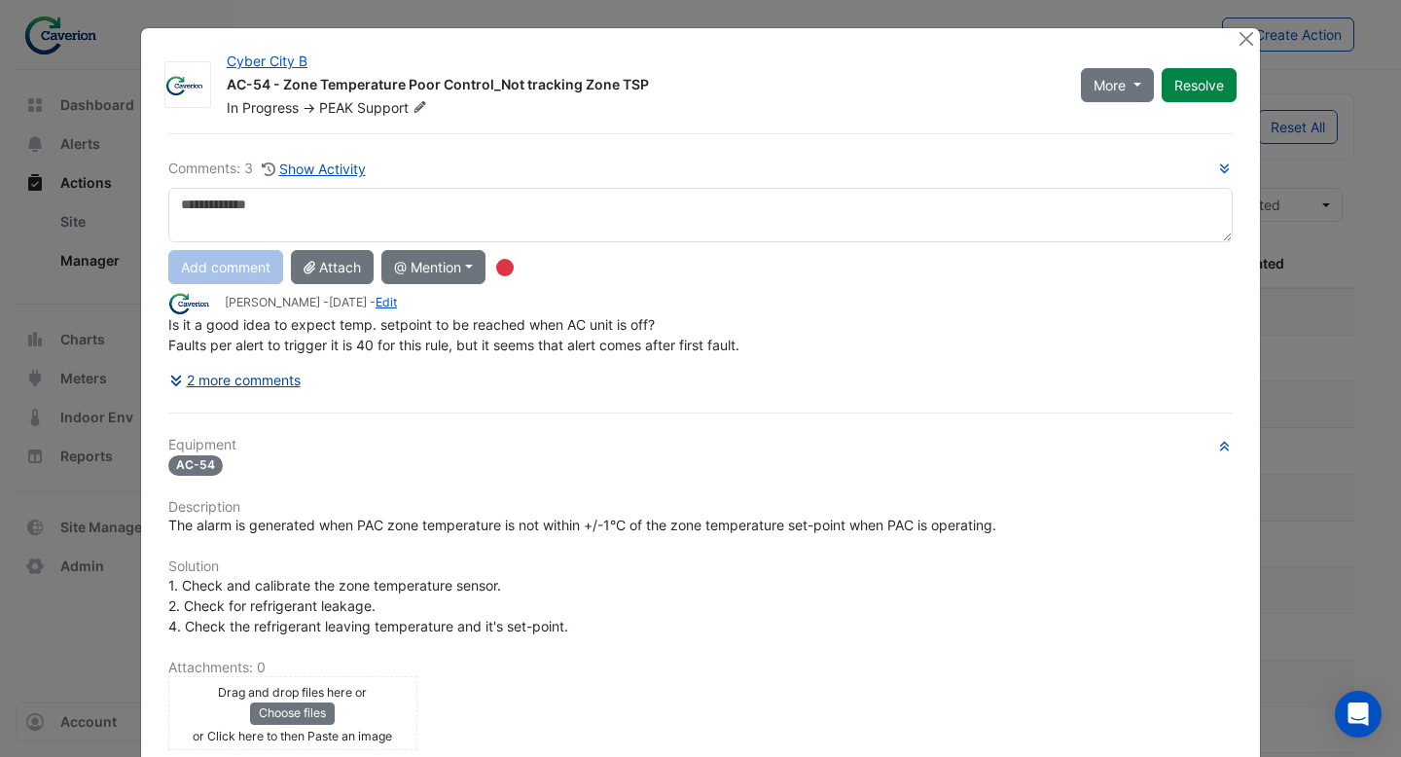
click at [267, 381] on button "2 more comments" at bounding box center [234, 380] width 133 height 34
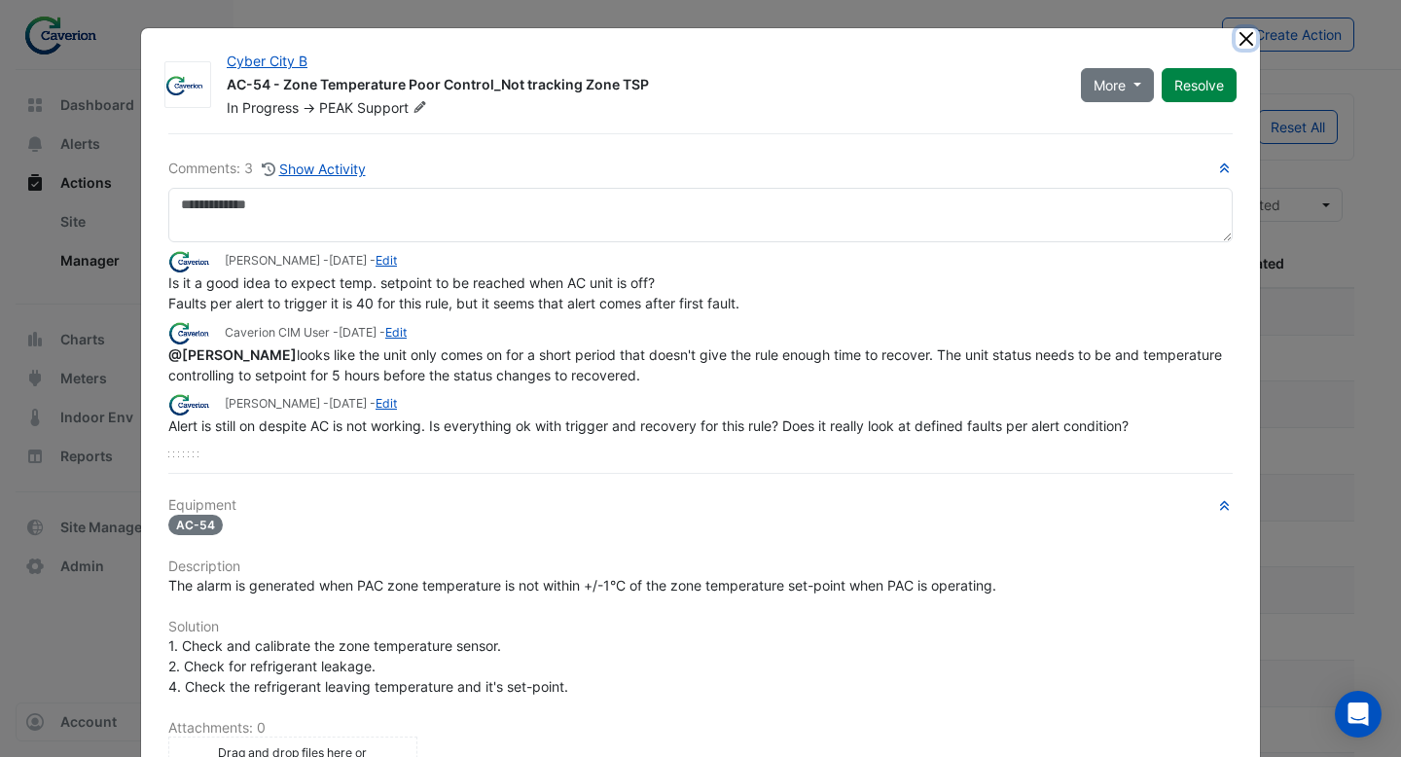
click at [1243, 35] on button "Close" at bounding box center [1246, 38] width 20 height 20
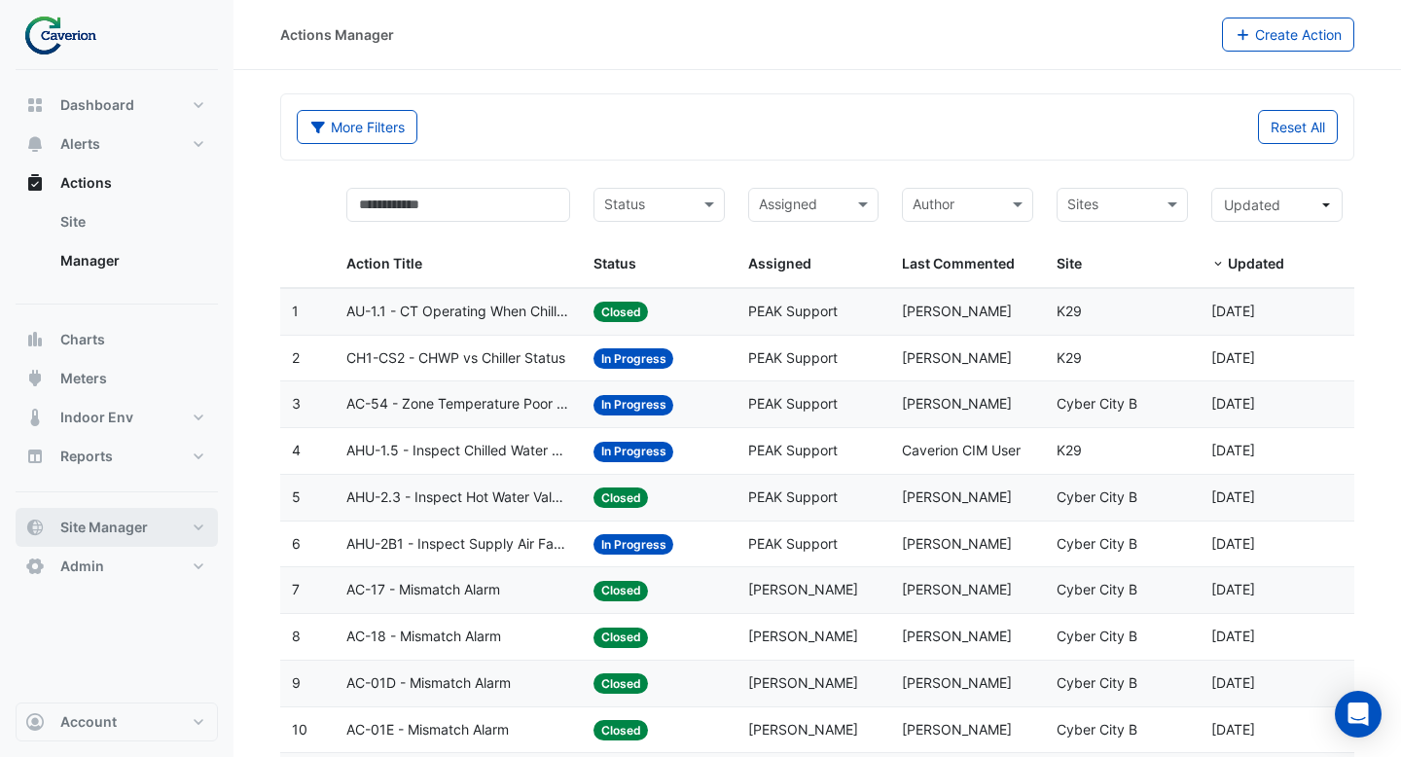
click at [153, 535] on button "Site Manager" at bounding box center [117, 527] width 202 height 39
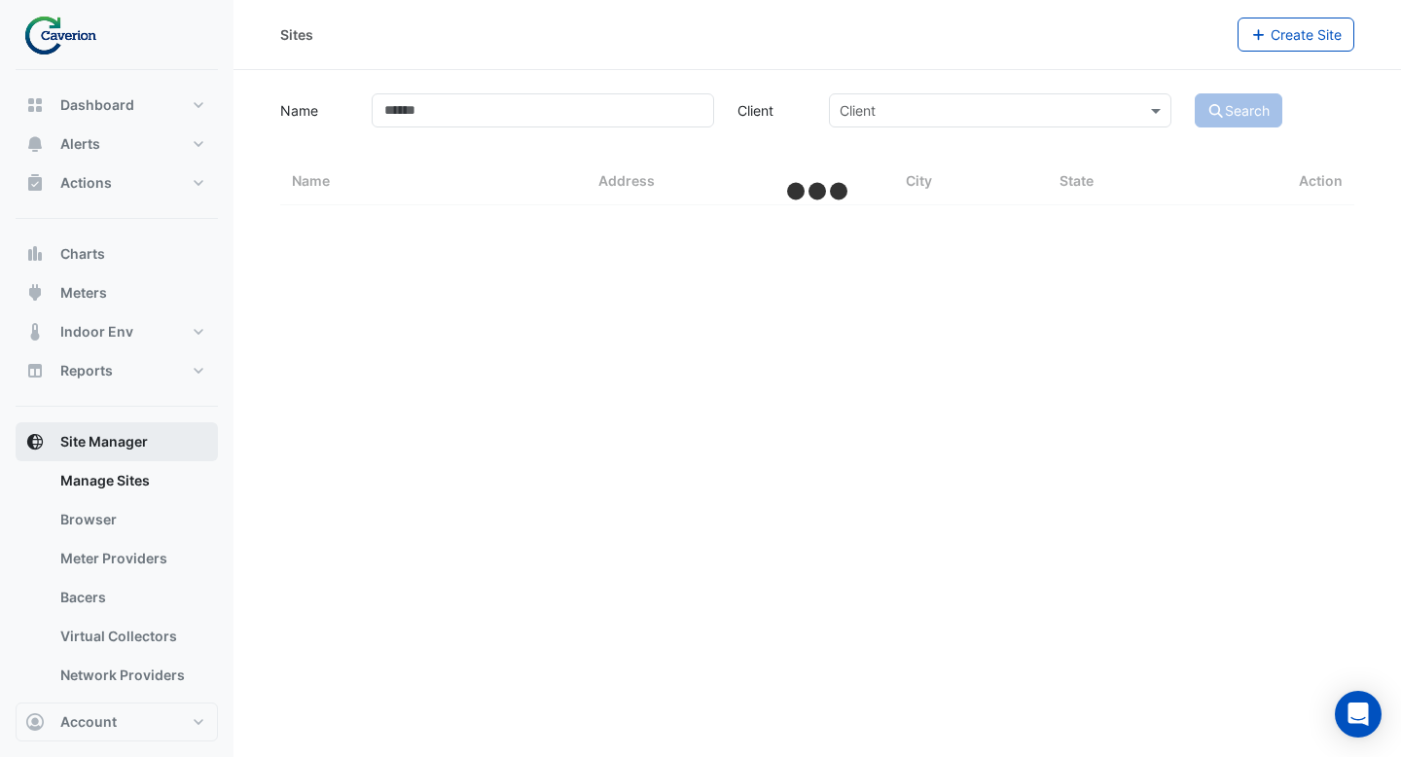
select select "***"
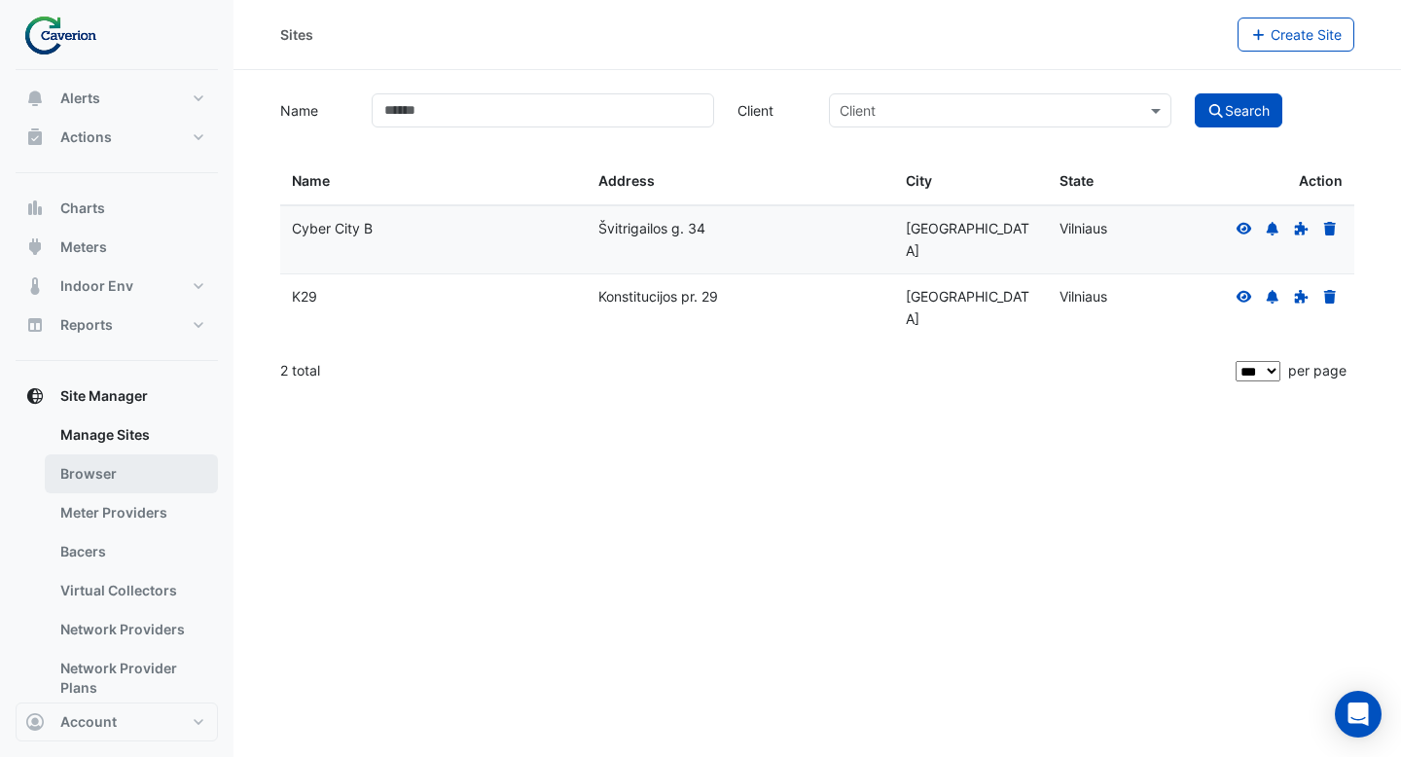
scroll to position [48, 0]
click at [1248, 233] on icon at bounding box center [1245, 229] width 18 height 14
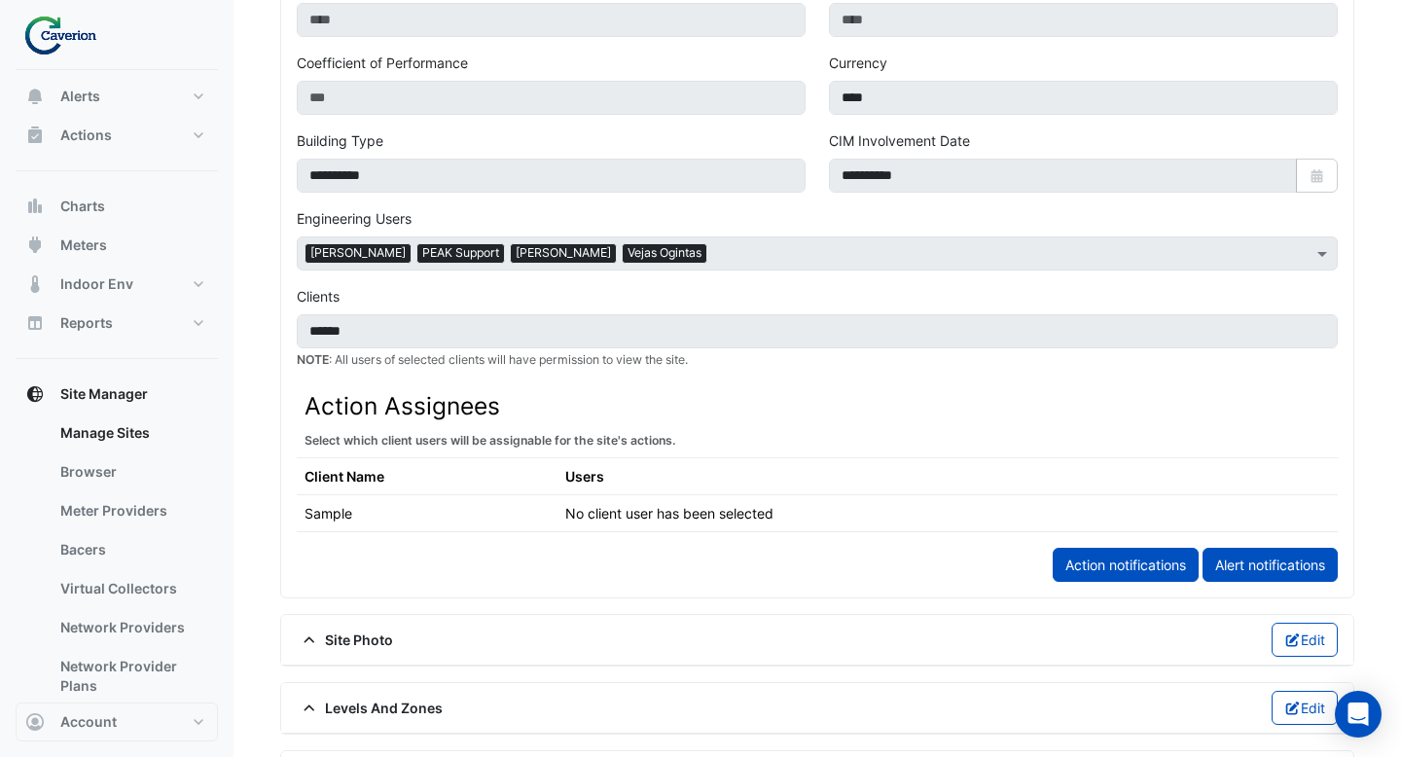
scroll to position [1005, 0]
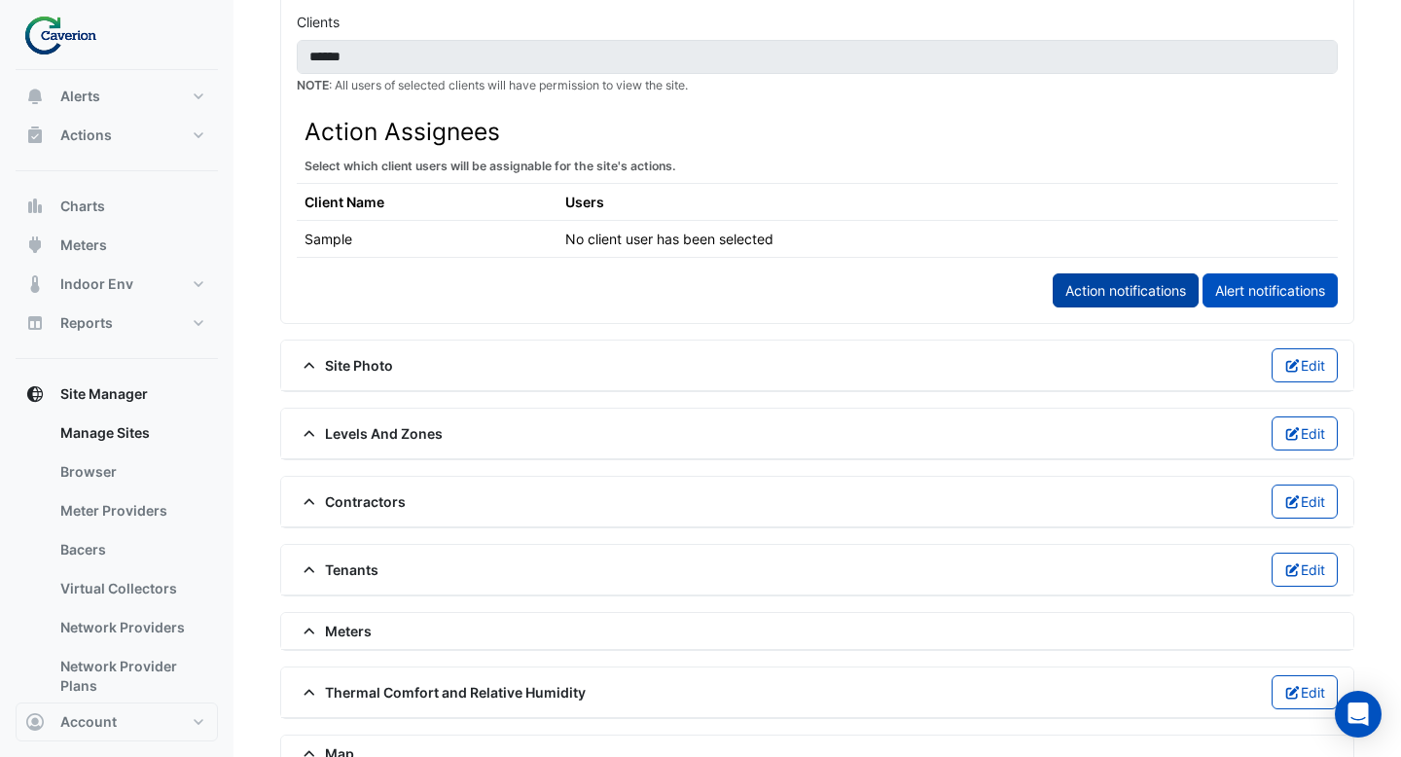
click at [1104, 279] on link "Action notifications" at bounding box center [1126, 290] width 146 height 34
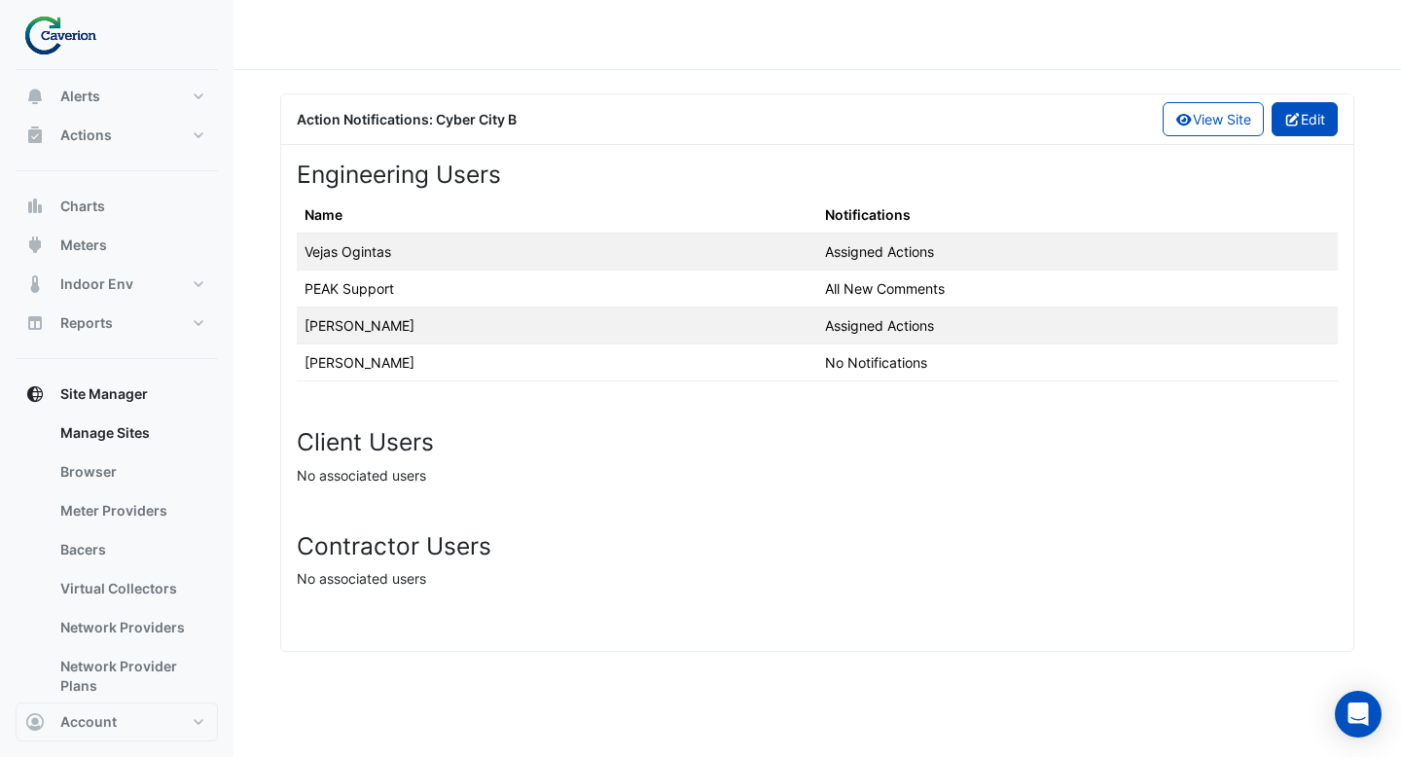
click at [1295, 120] on icon "button" at bounding box center [1293, 120] width 18 height 14
select select "********"
select select "**********"
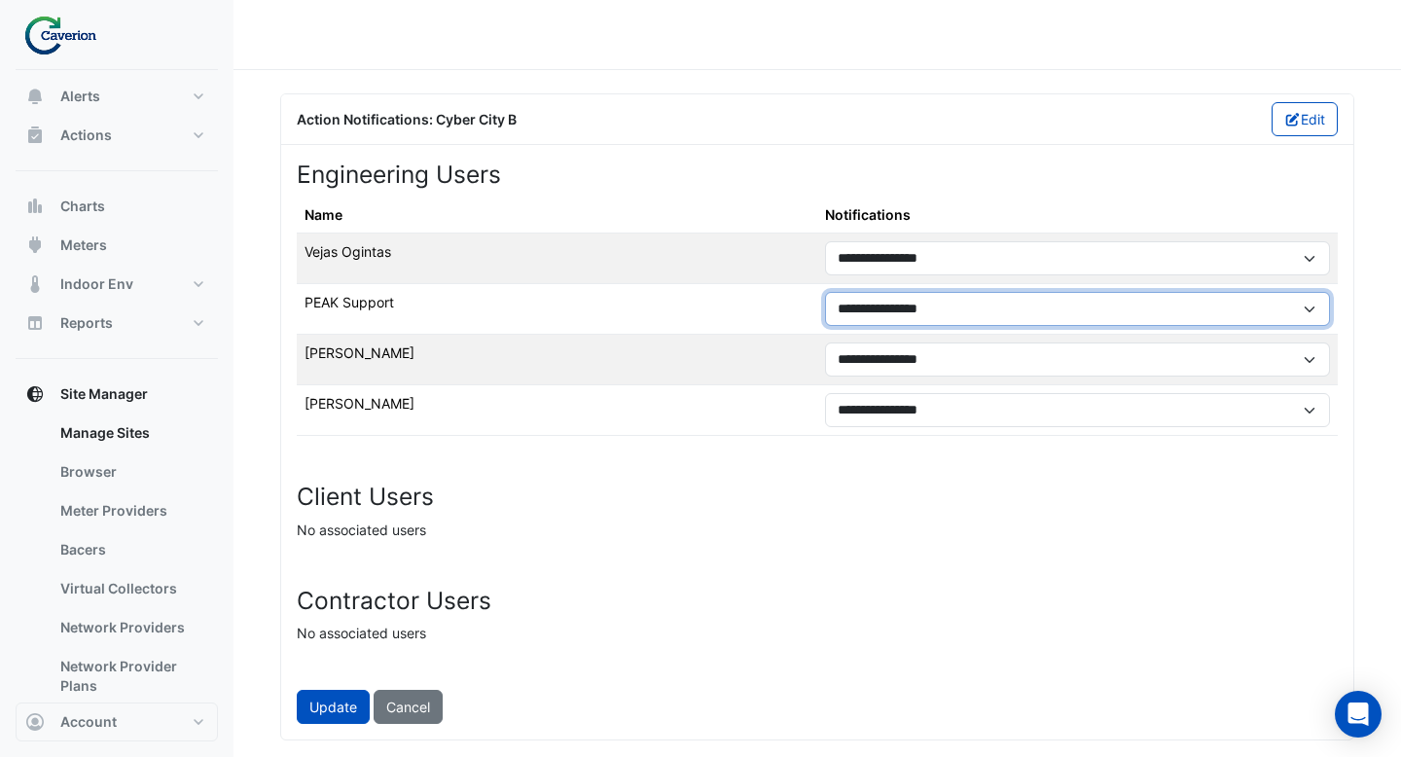
click at [1111, 296] on select "**********" at bounding box center [1077, 309] width 505 height 34
select select "********"
click at [825, 292] on select "**********" at bounding box center [1077, 309] width 505 height 34
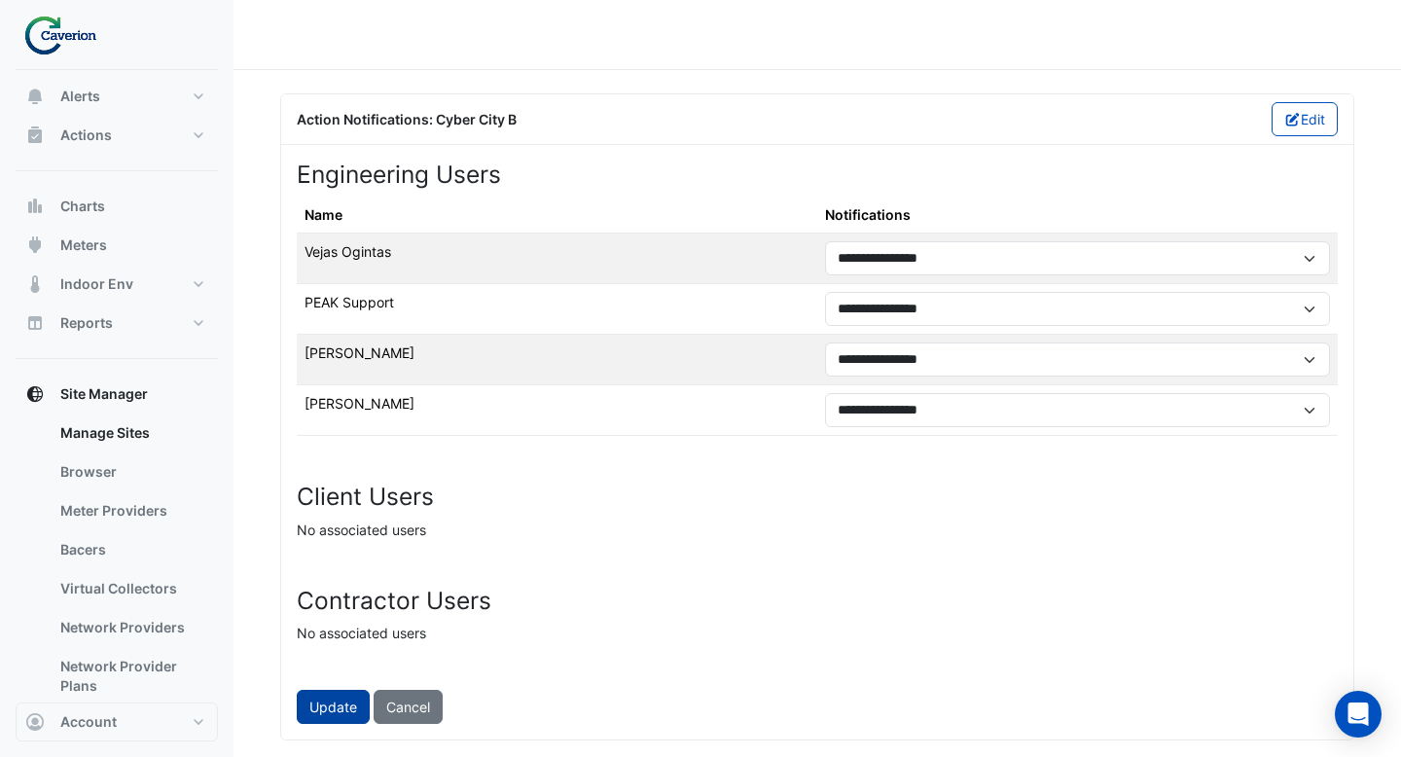
click at [346, 701] on button "Update" at bounding box center [333, 707] width 73 height 34
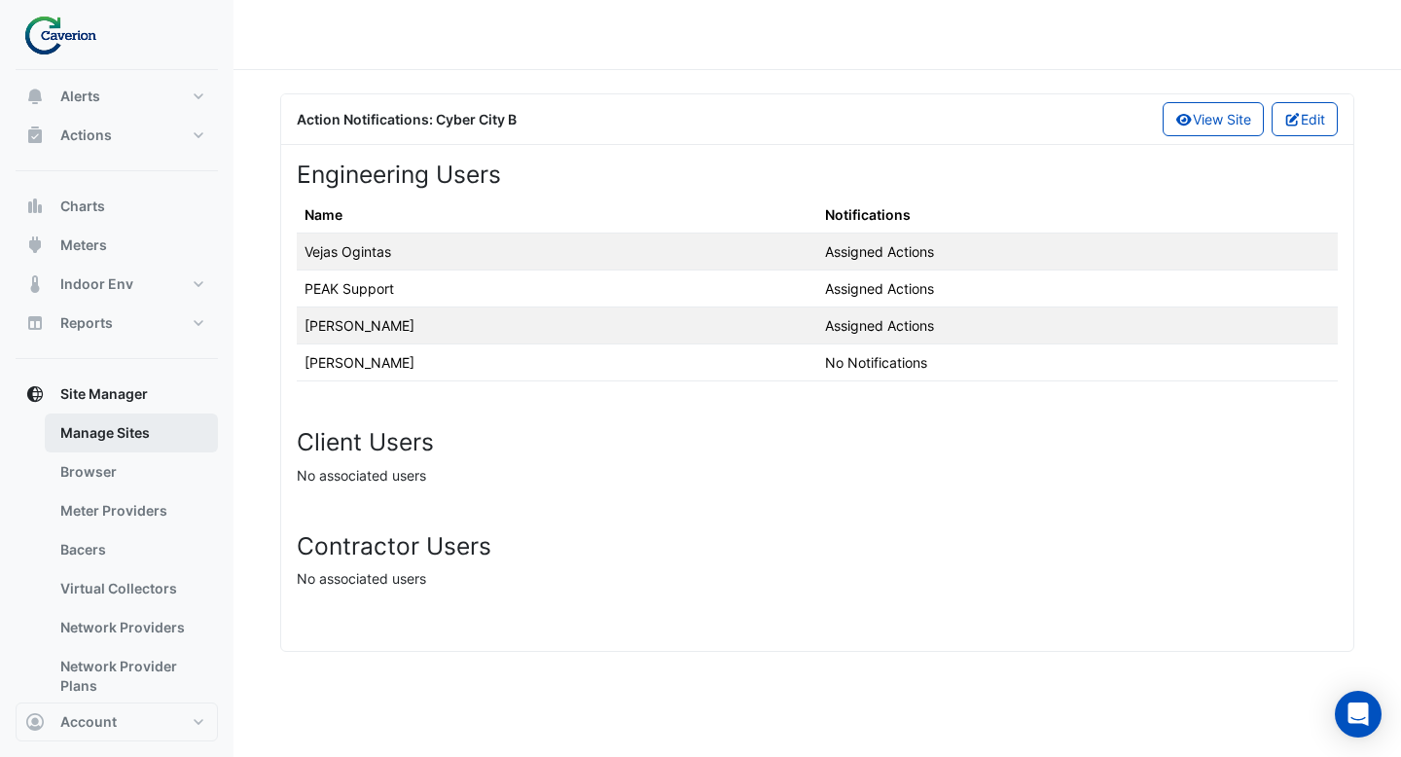
click at [150, 417] on link "Manage Sites" at bounding box center [131, 433] width 173 height 39
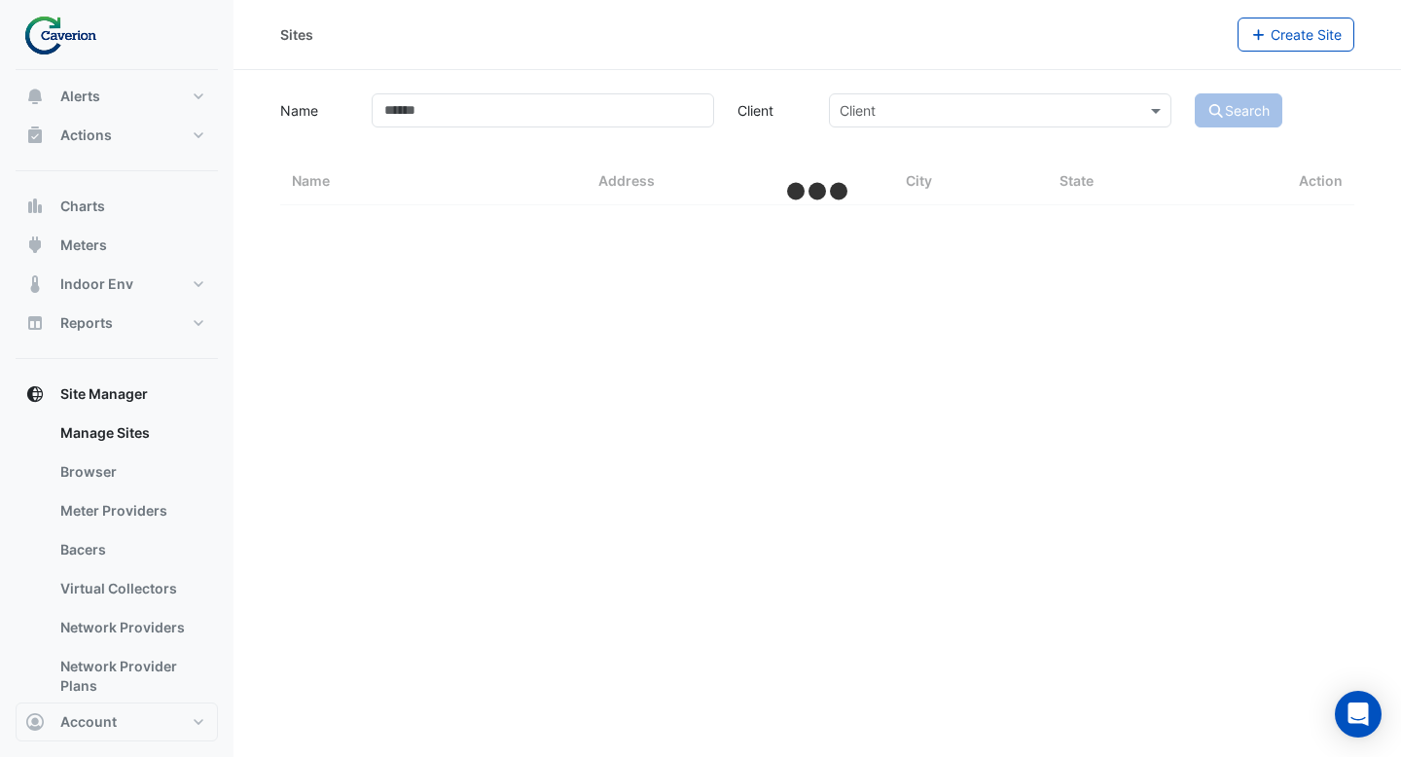
select select "***"
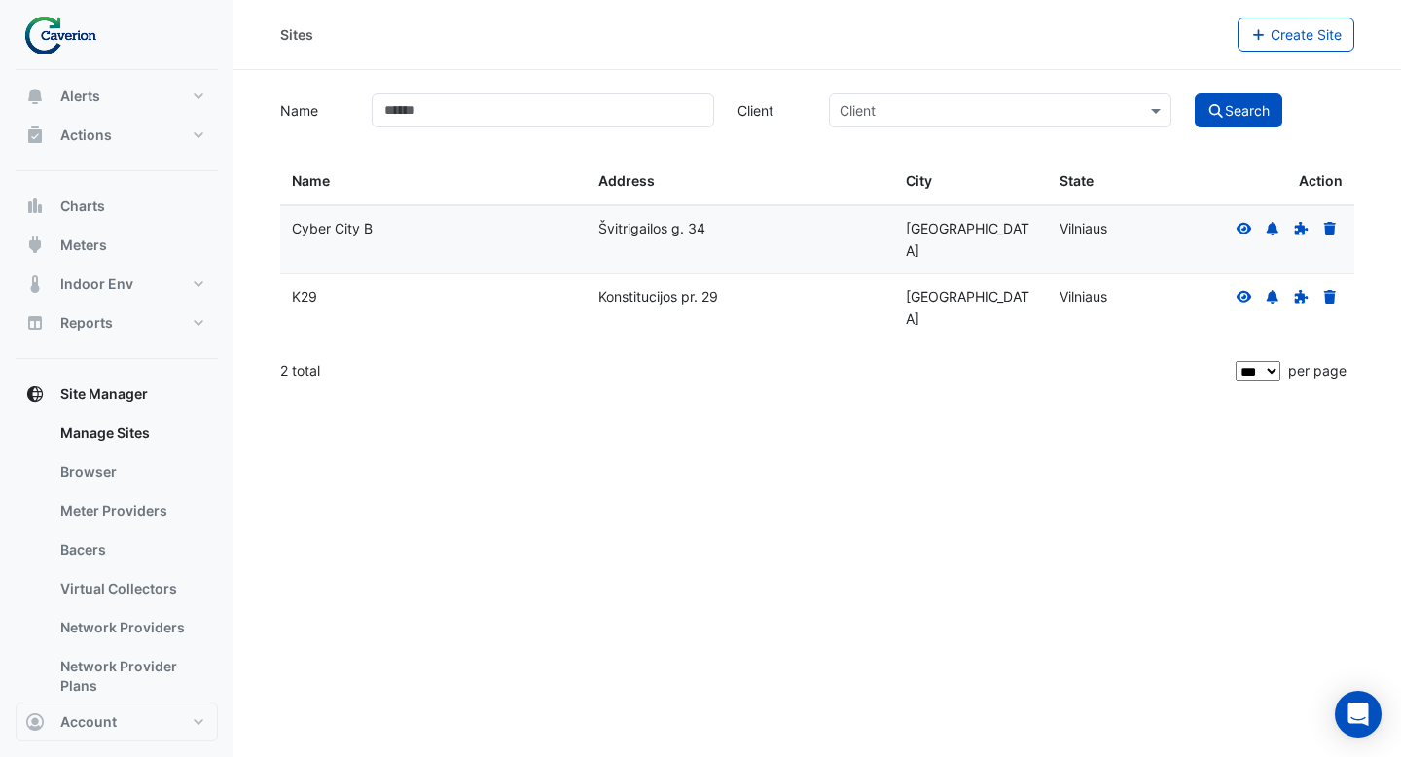
click at [1244, 291] on icon at bounding box center [1245, 297] width 16 height 12
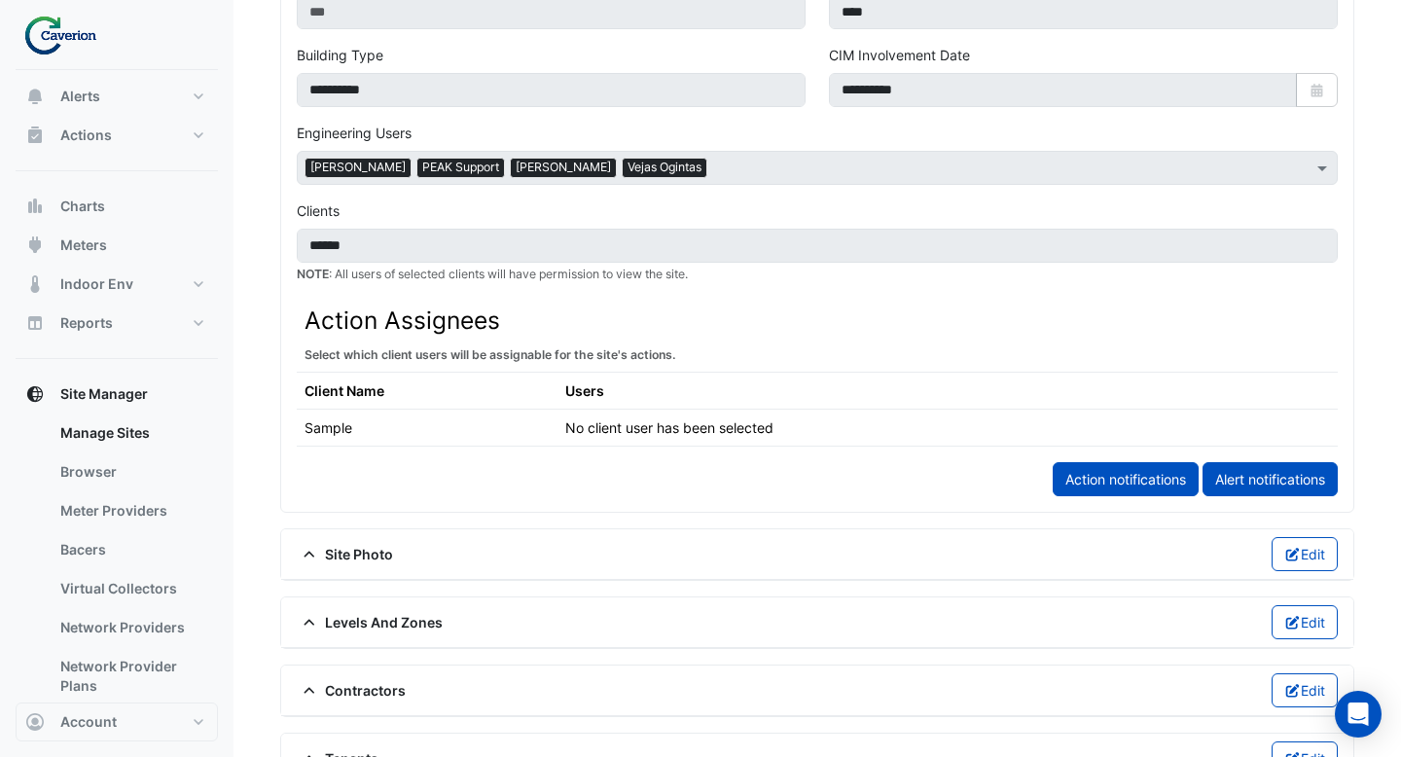
scroll to position [926, 0]
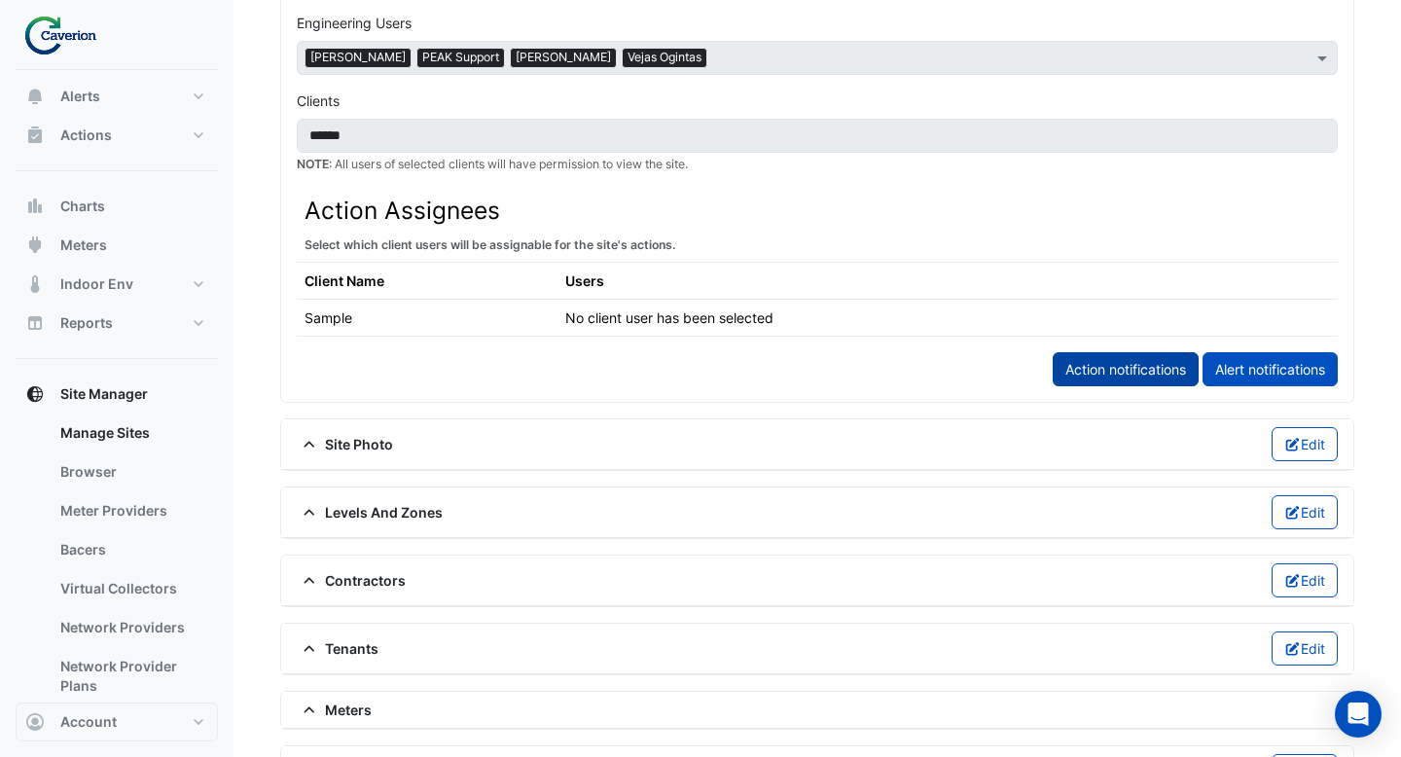
click at [1162, 366] on link "Action notifications" at bounding box center [1126, 369] width 146 height 34
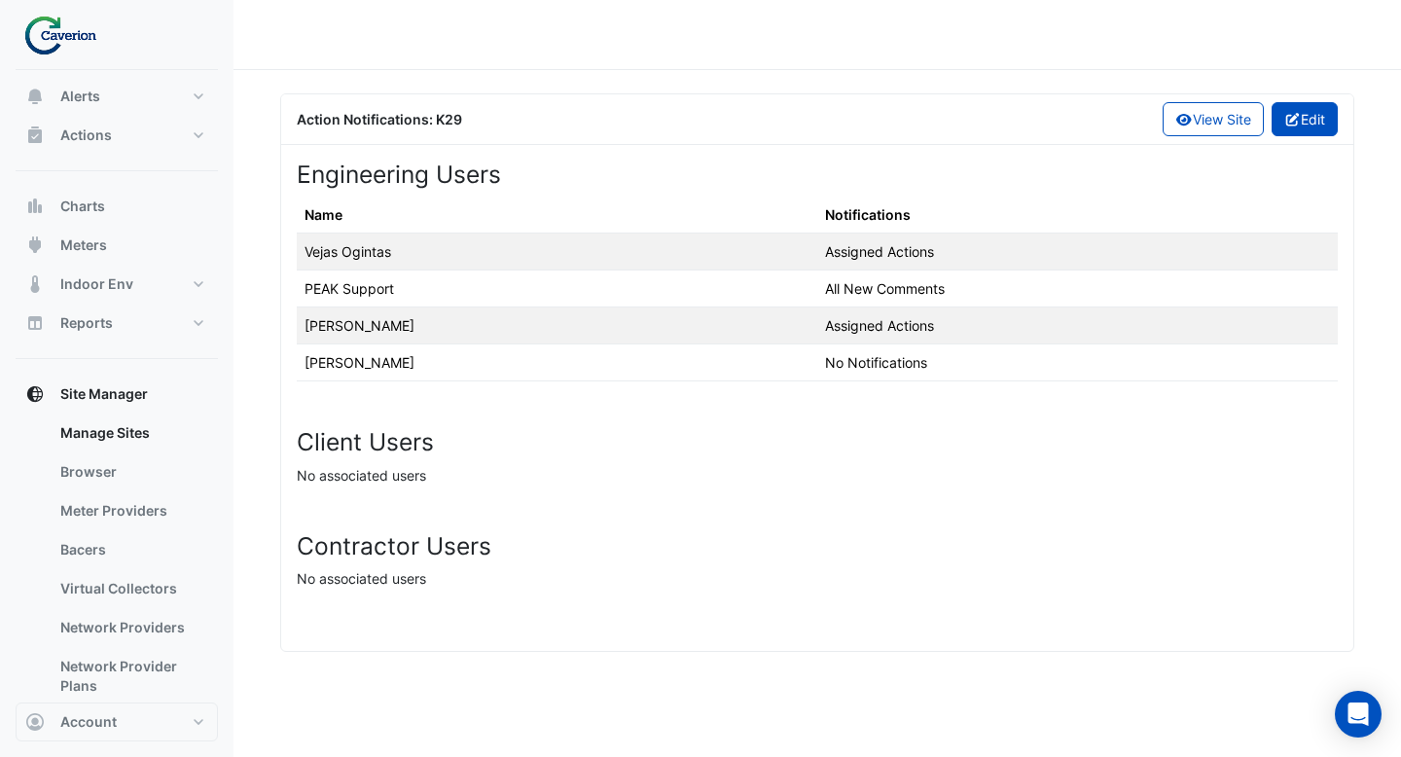
click at [1303, 110] on button "Edit" at bounding box center [1305, 119] width 67 height 34
select select "********"
select select "**********"
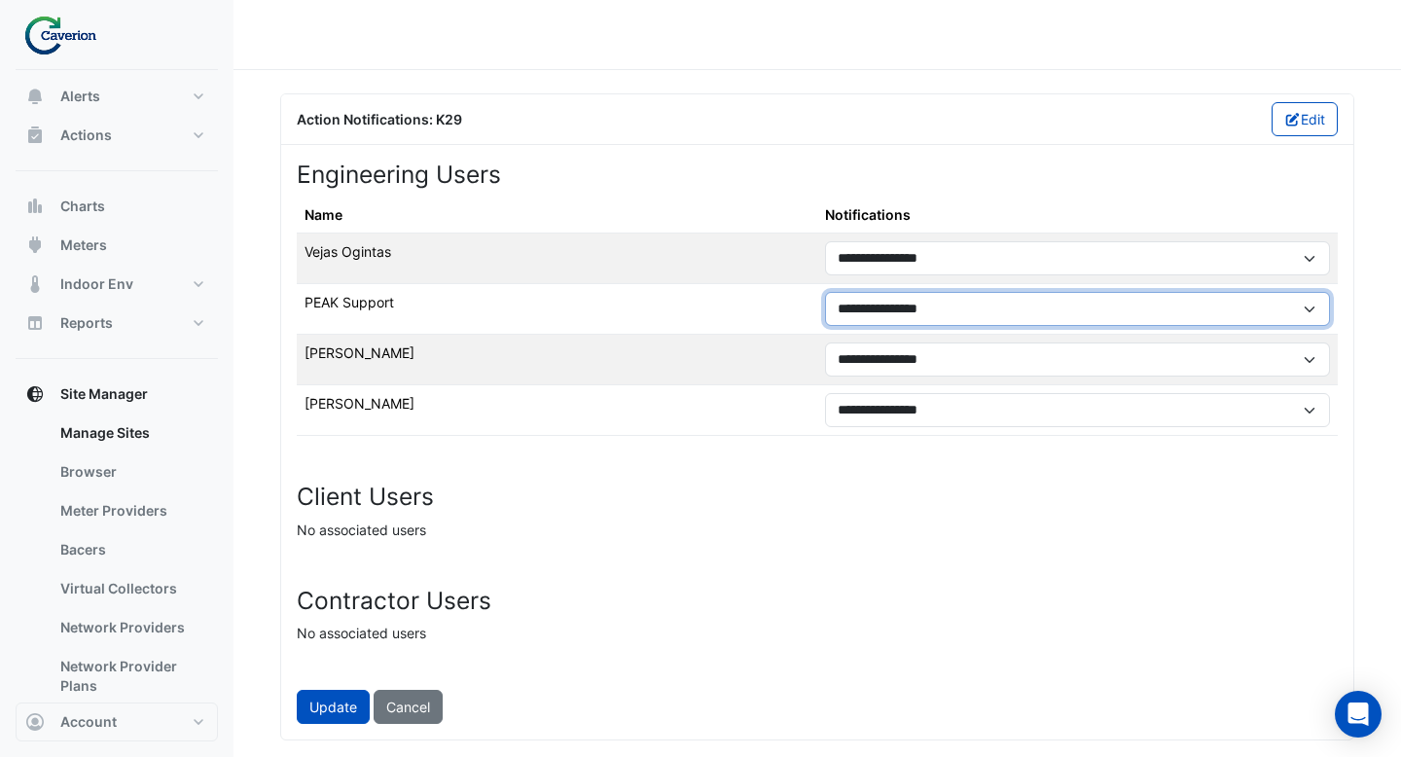
click at [912, 306] on select "**********" at bounding box center [1077, 309] width 505 height 34
select select "********"
click at [825, 292] on select "**********" at bounding box center [1077, 309] width 505 height 34
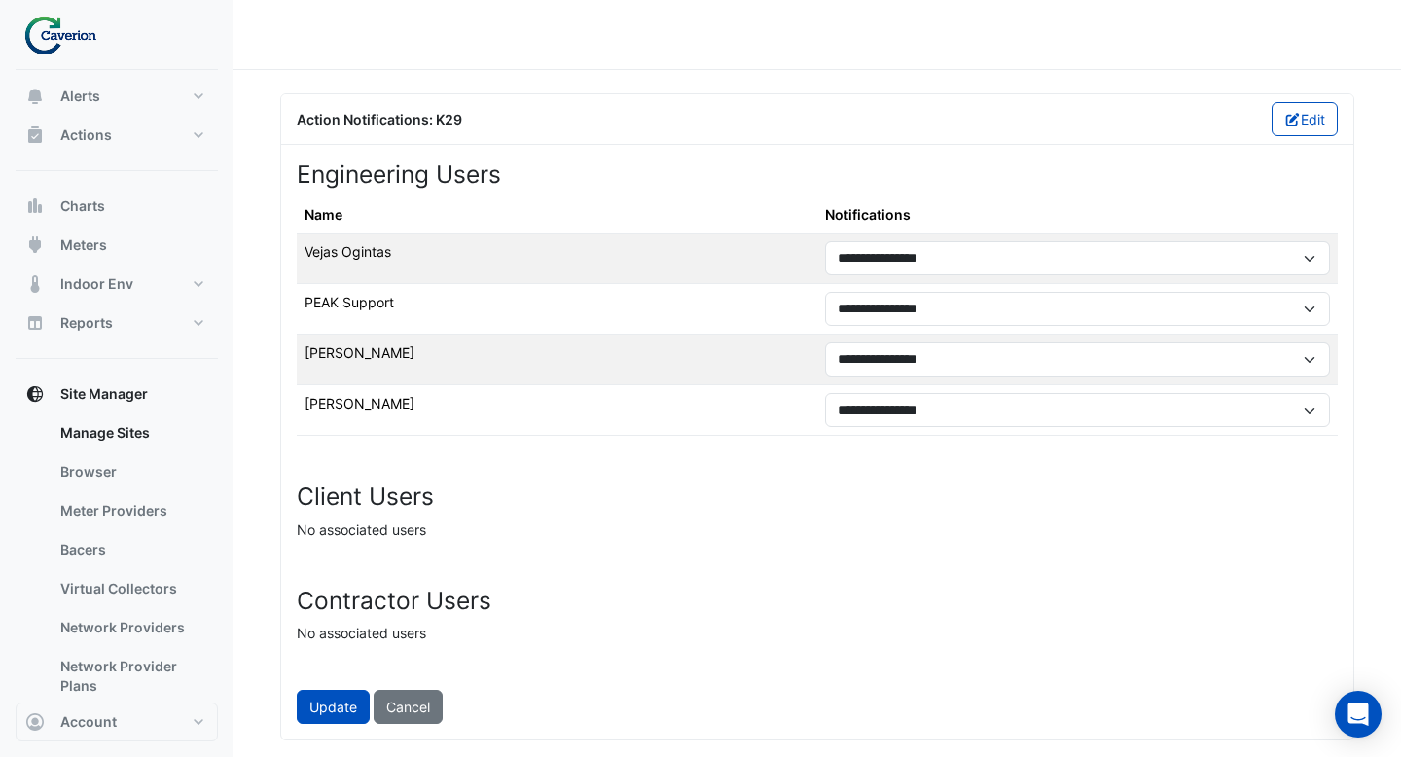
click at [893, 487] on h3 "Client Users" at bounding box center [817, 497] width 1041 height 28
click at [347, 711] on button "Update" at bounding box center [333, 707] width 73 height 34
